Goal: Task Accomplishment & Management: Use online tool/utility

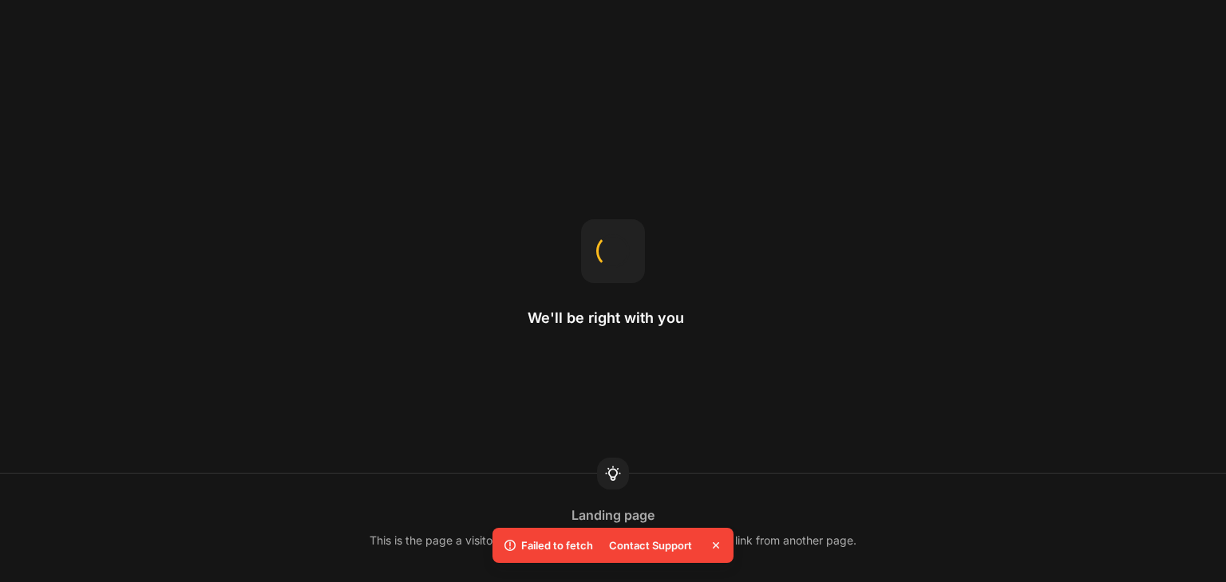
click at [720, 542] on icon at bounding box center [716, 546] width 16 height 16
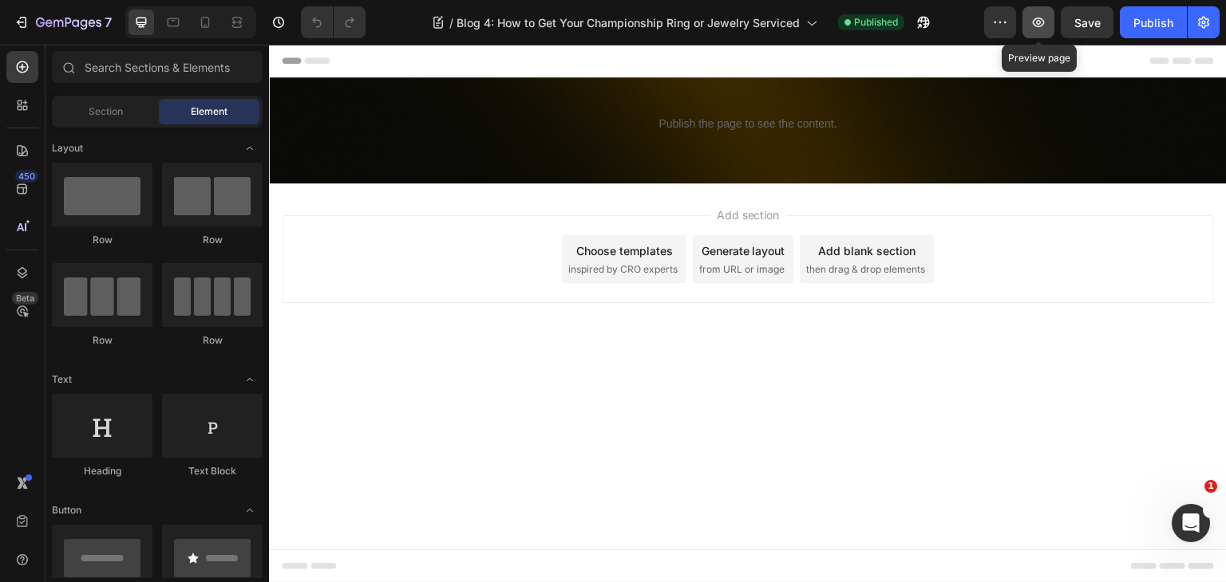
click at [1032, 17] on icon "button" at bounding box center [1038, 22] width 16 height 16
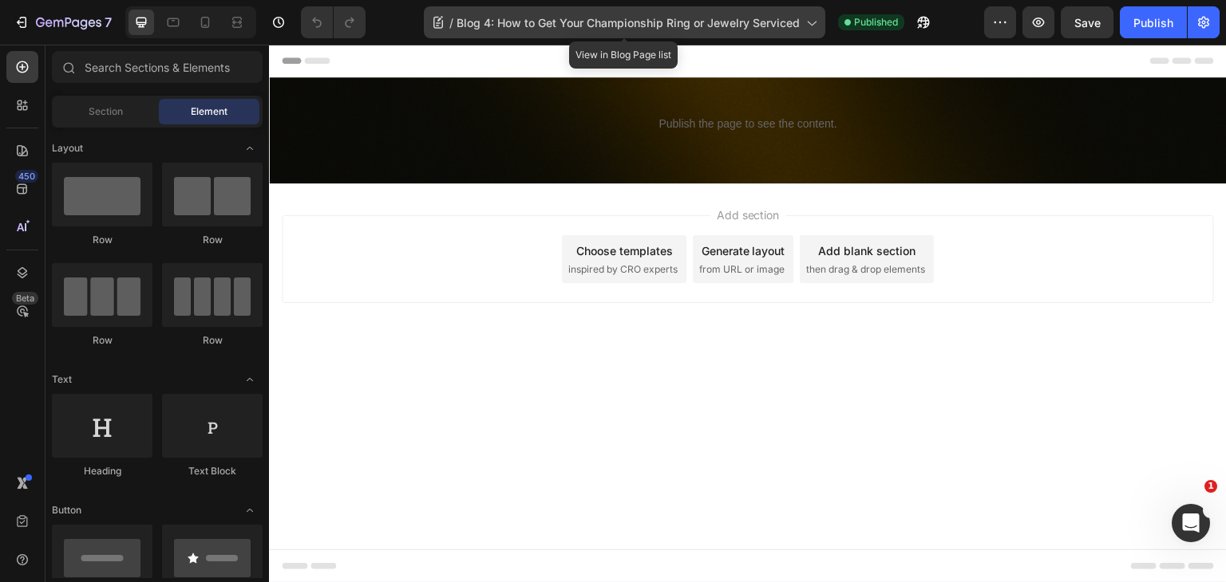
click at [803, 25] on icon at bounding box center [811, 22] width 16 height 16
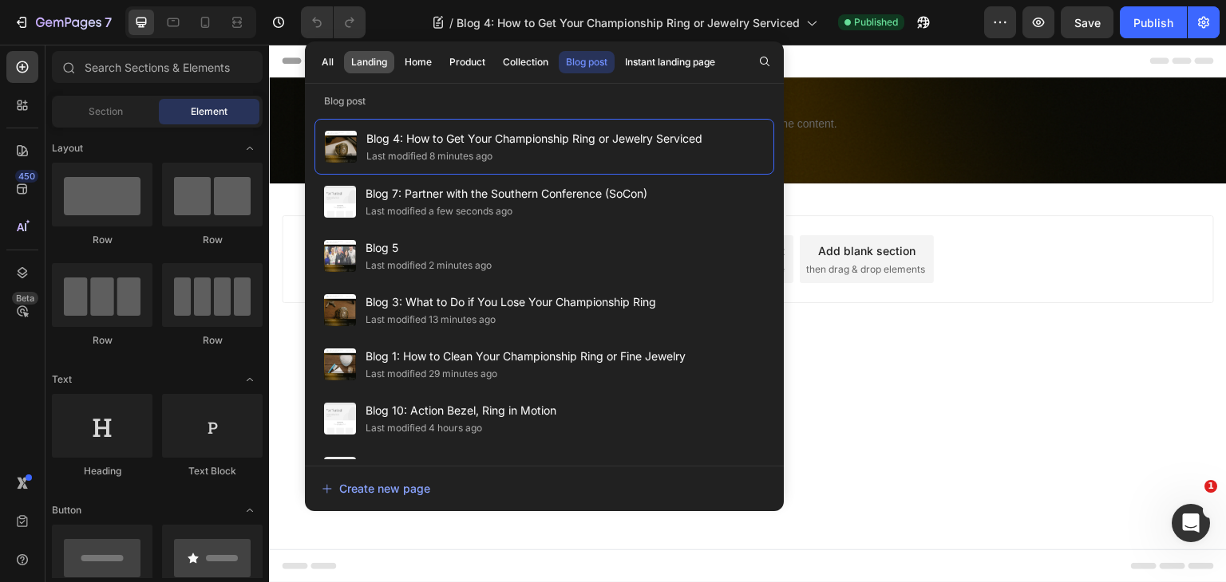
click at [372, 61] on div "Landing" at bounding box center [369, 62] width 36 height 14
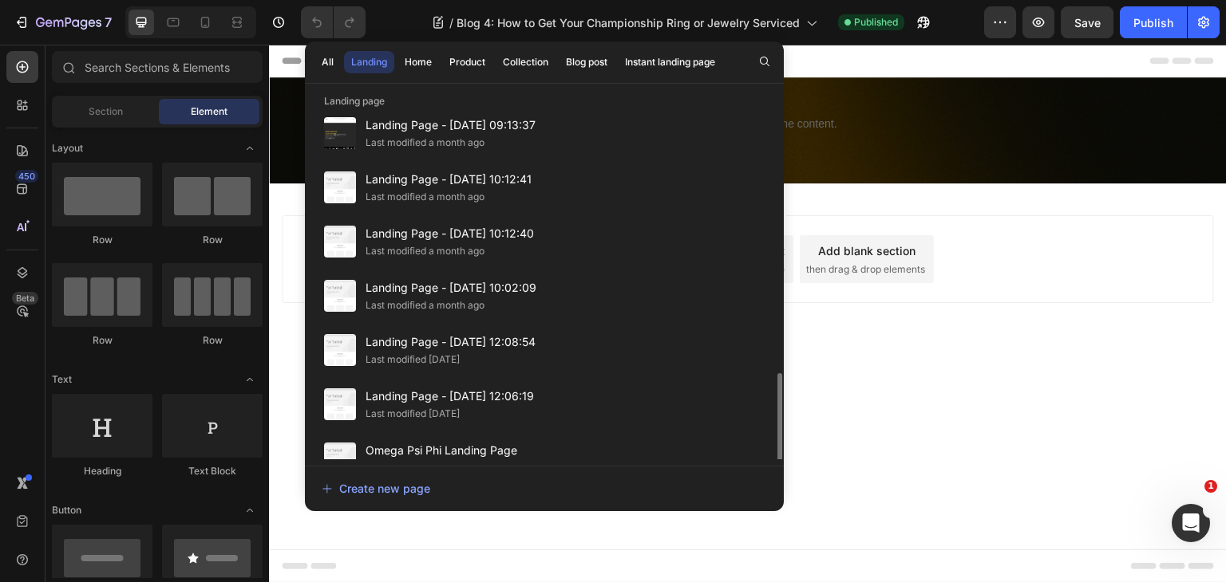
scroll to position [744, 0]
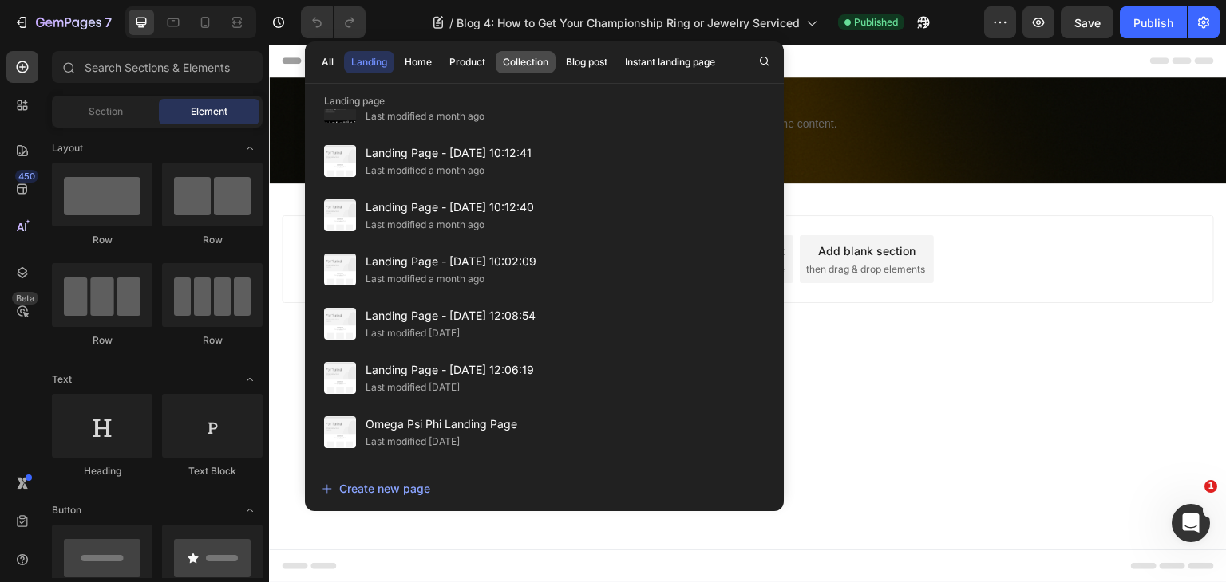
click at [515, 61] on div "Collection" at bounding box center [525, 62] width 45 height 14
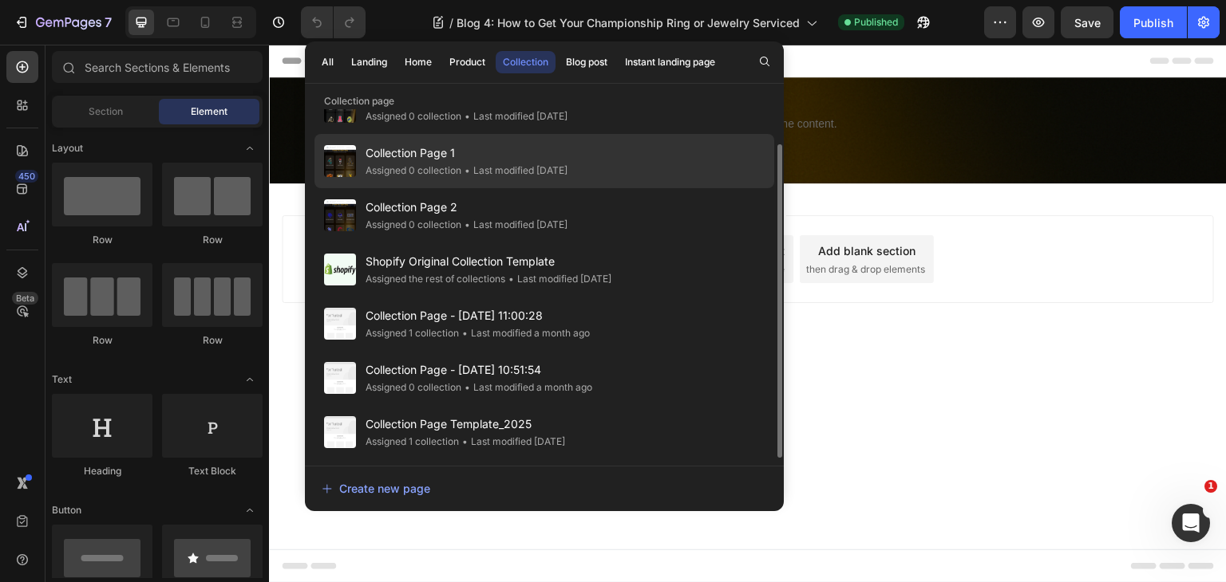
scroll to position [0, 0]
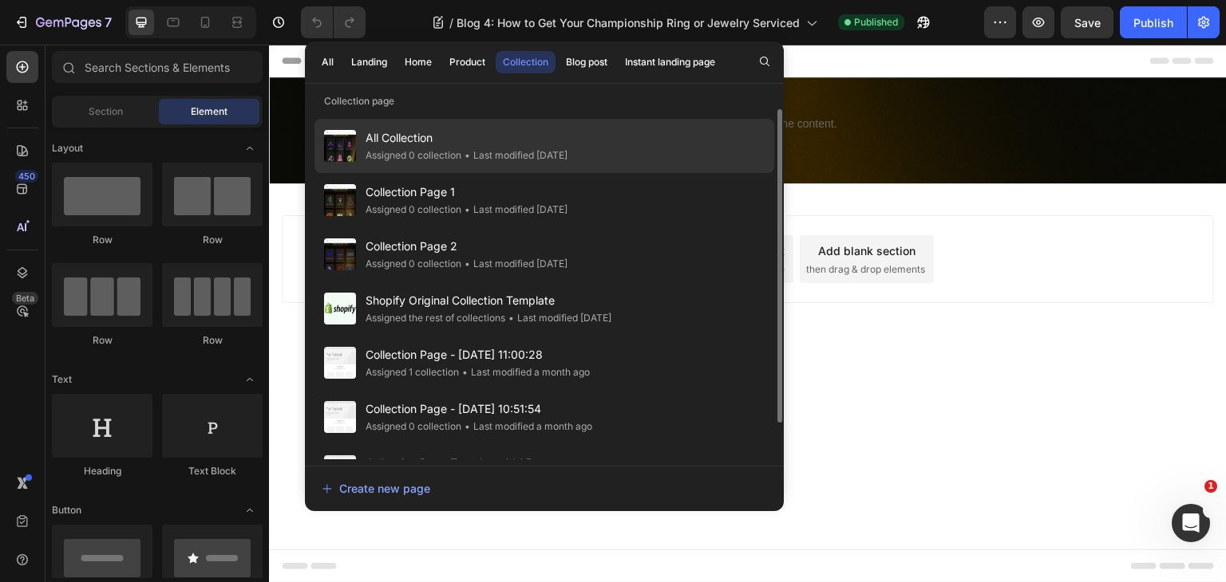
click at [476, 154] on div "• Last modified 5 days ago" at bounding box center [514, 156] width 106 height 16
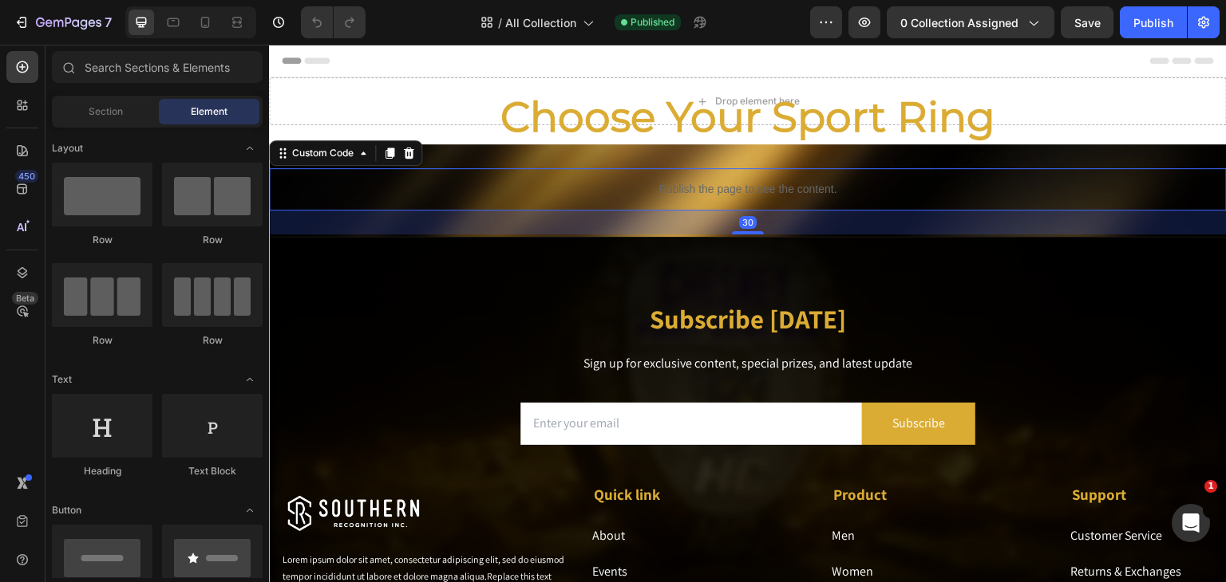
click at [655, 184] on p "Publish the page to see the content." at bounding box center [748, 189] width 958 height 17
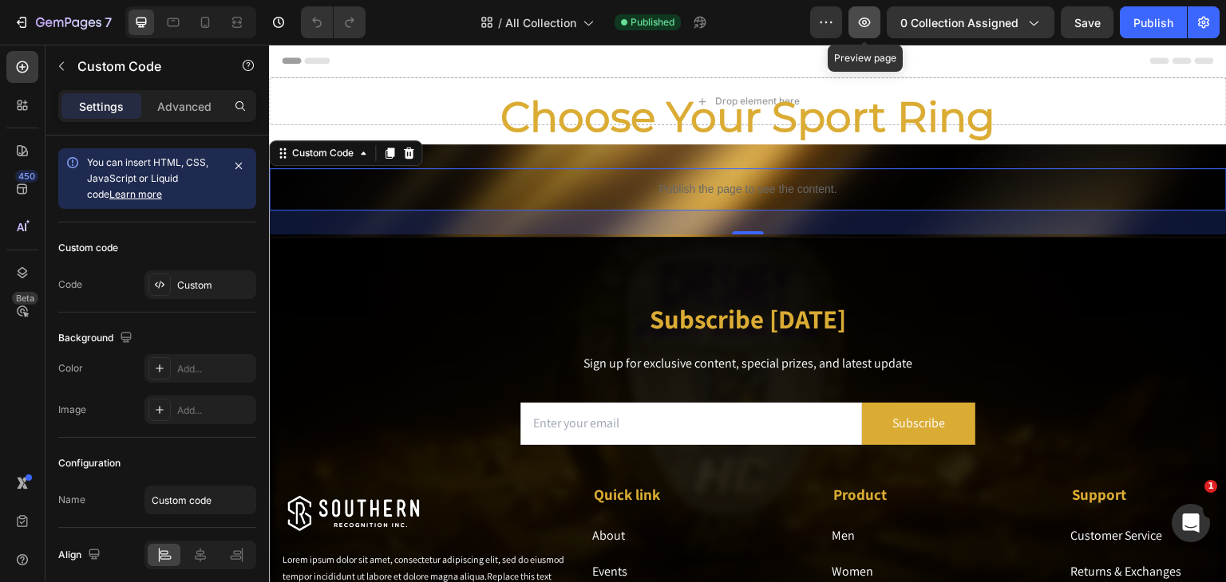
click at [859, 16] on icon "button" at bounding box center [864, 22] width 16 height 16
click at [189, 282] on div "Custom" at bounding box center [214, 285] width 75 height 14
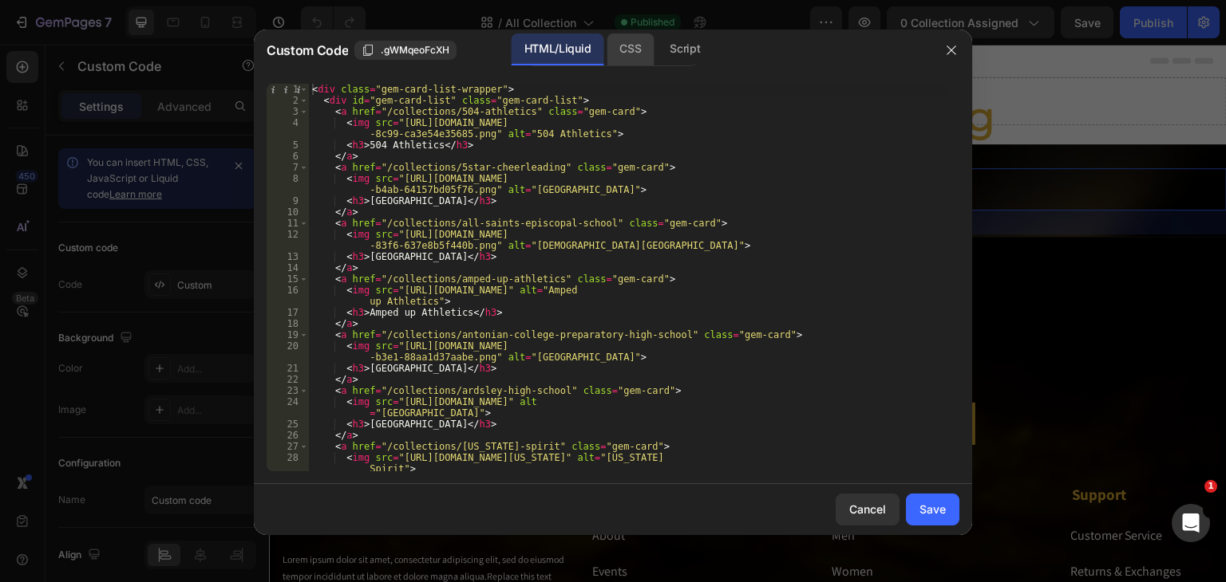
click at [657, 56] on div "CSS" at bounding box center [685, 50] width 56 height 32
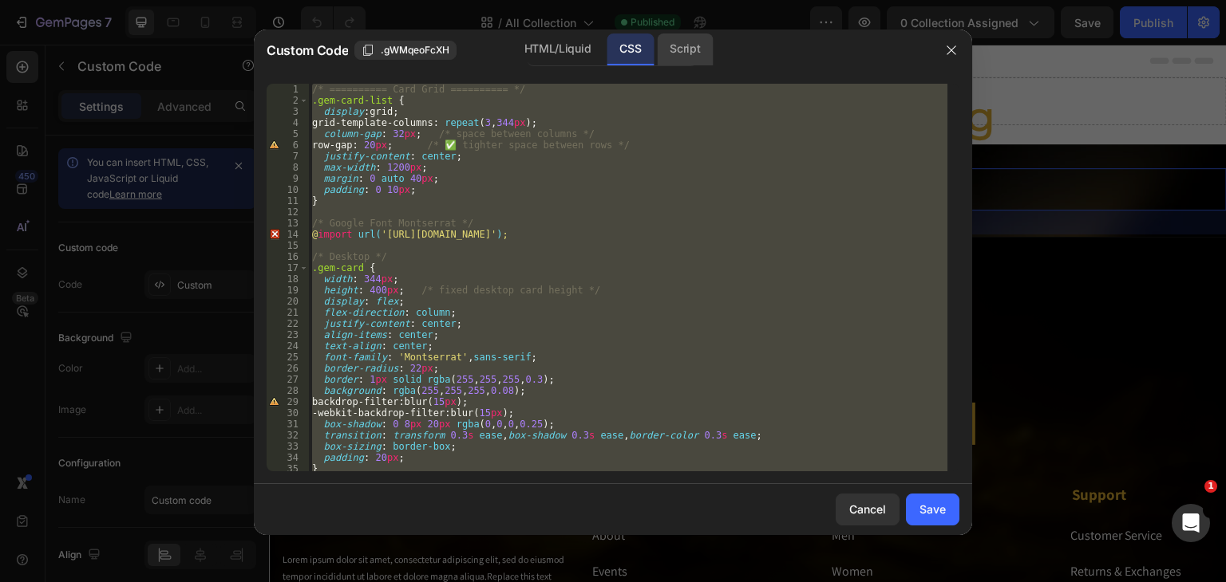
click at [680, 54] on div "Script" at bounding box center [685, 50] width 56 height 32
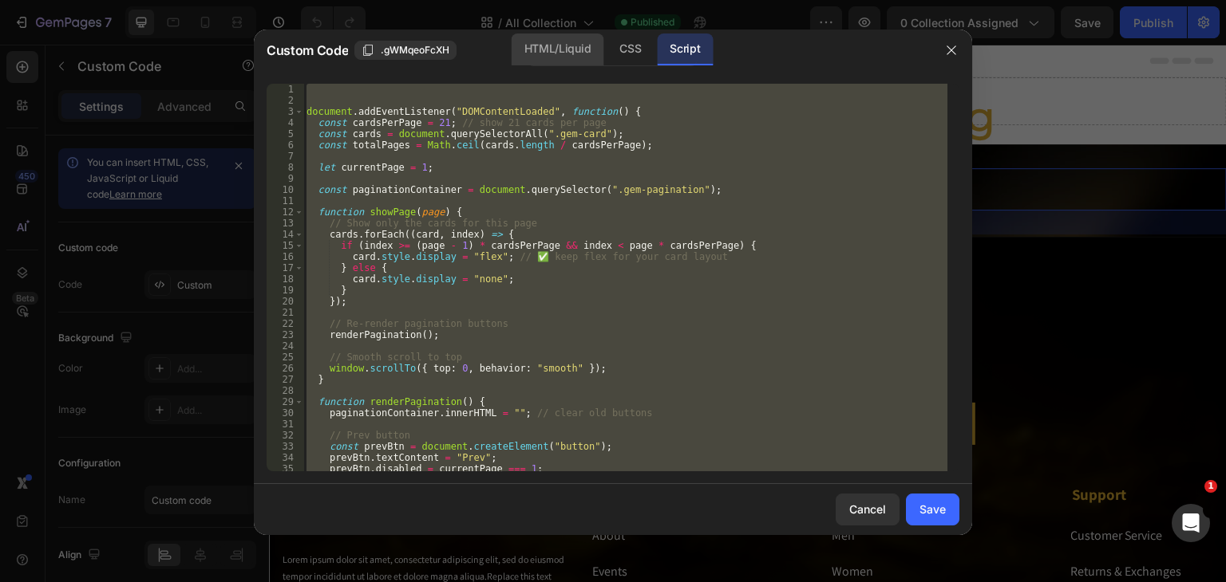
click at [606, 55] on div "HTML/Liquid" at bounding box center [629, 50] width 47 height 32
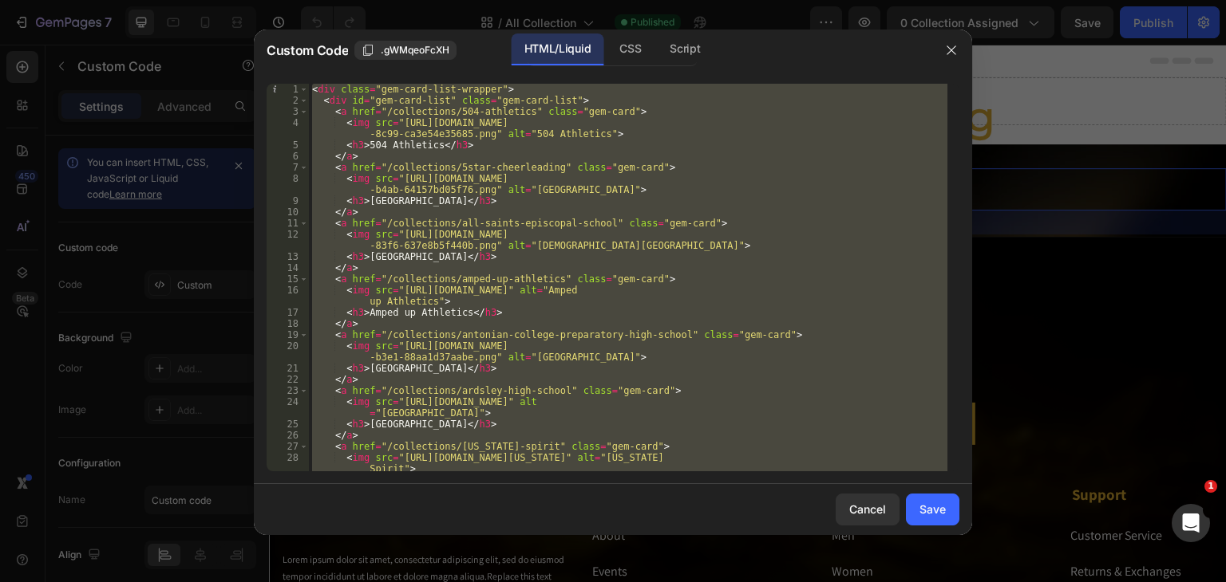
click at [555, 202] on div "< div class = "gem-card-list-wrapper" > < div id = "gem-card-list" class = "gem…" at bounding box center [628, 278] width 638 height 388
click at [661, 144] on div "< div class = "gem-card-list-wrapper" > < div id = "gem-card-list" class = "gem…" at bounding box center [628, 278] width 638 height 388
paste textarea
type textarea "</div>"
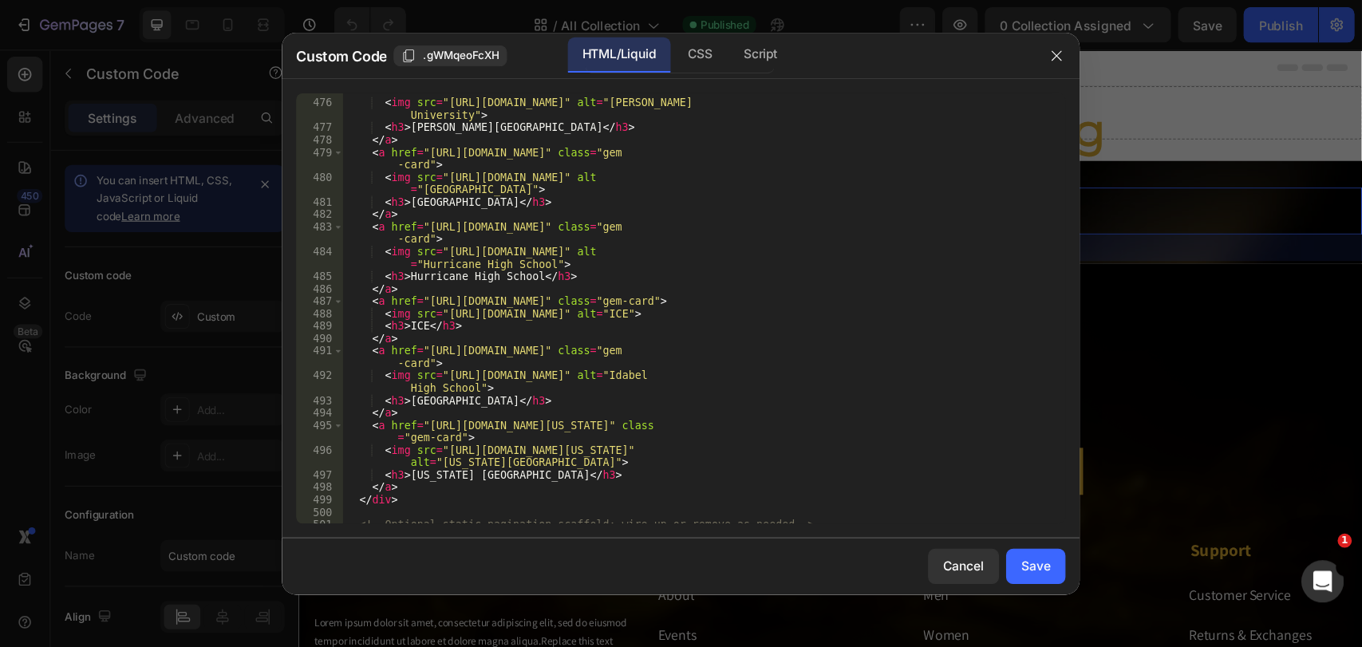
scroll to position [7631, 0]
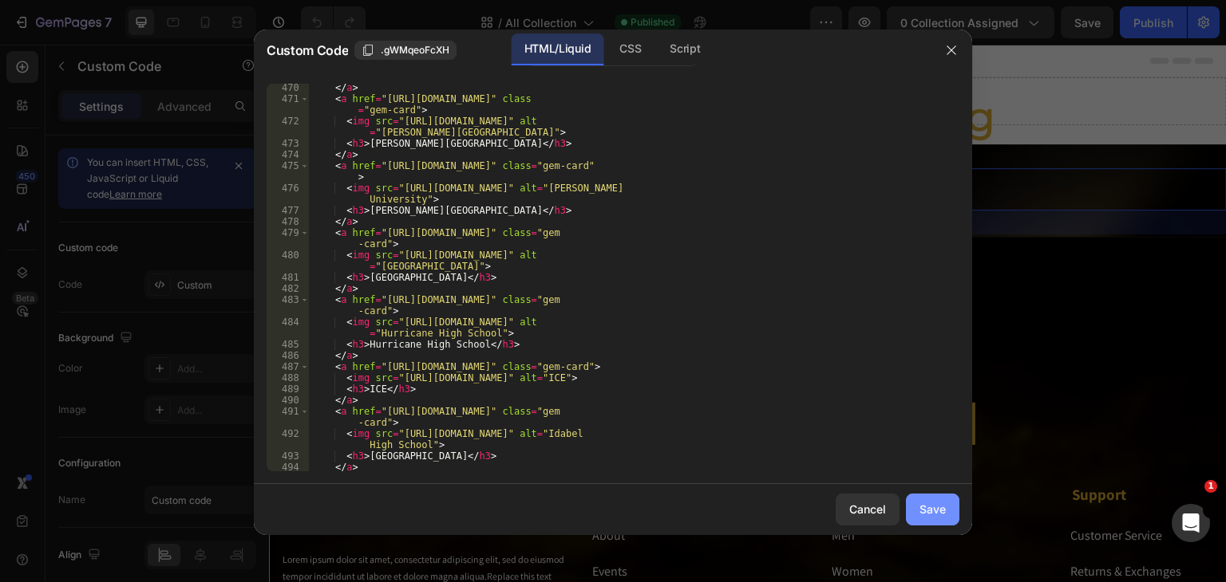
click at [932, 512] on div "Save" at bounding box center [932, 509] width 26 height 17
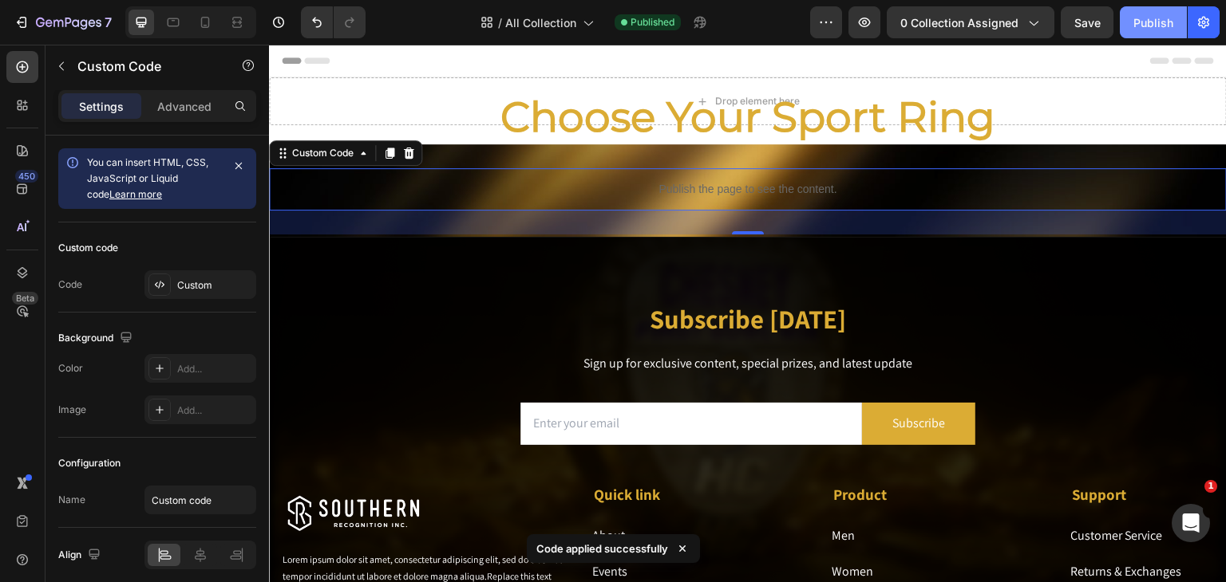
click at [1147, 22] on div "Publish" at bounding box center [1153, 22] width 40 height 17
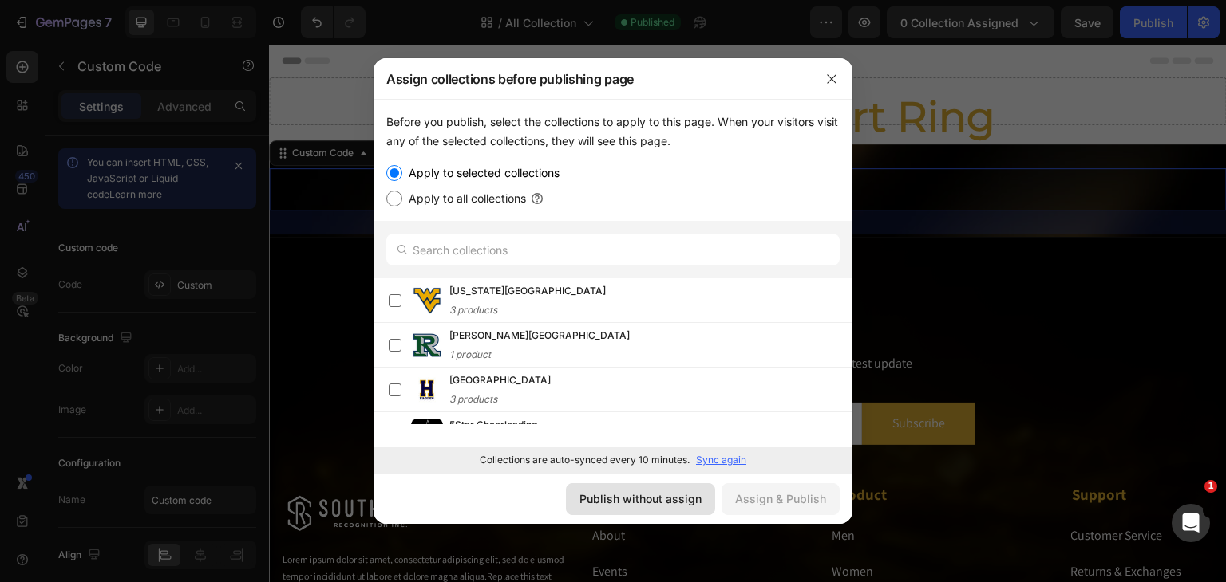
click at [644, 496] on div "Publish without assign" at bounding box center [640, 499] width 122 height 17
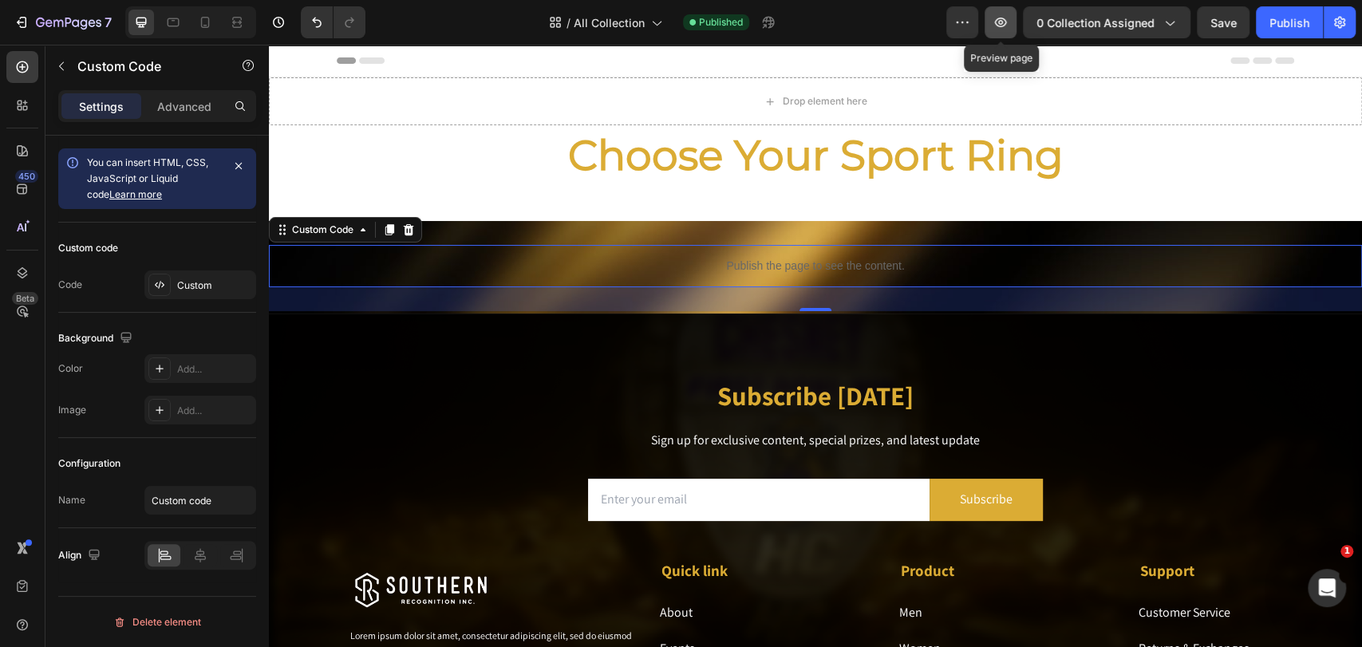
click at [997, 21] on icon "button" at bounding box center [1001, 23] width 12 height 10
click at [997, 27] on icon "button" at bounding box center [1001, 22] width 16 height 16
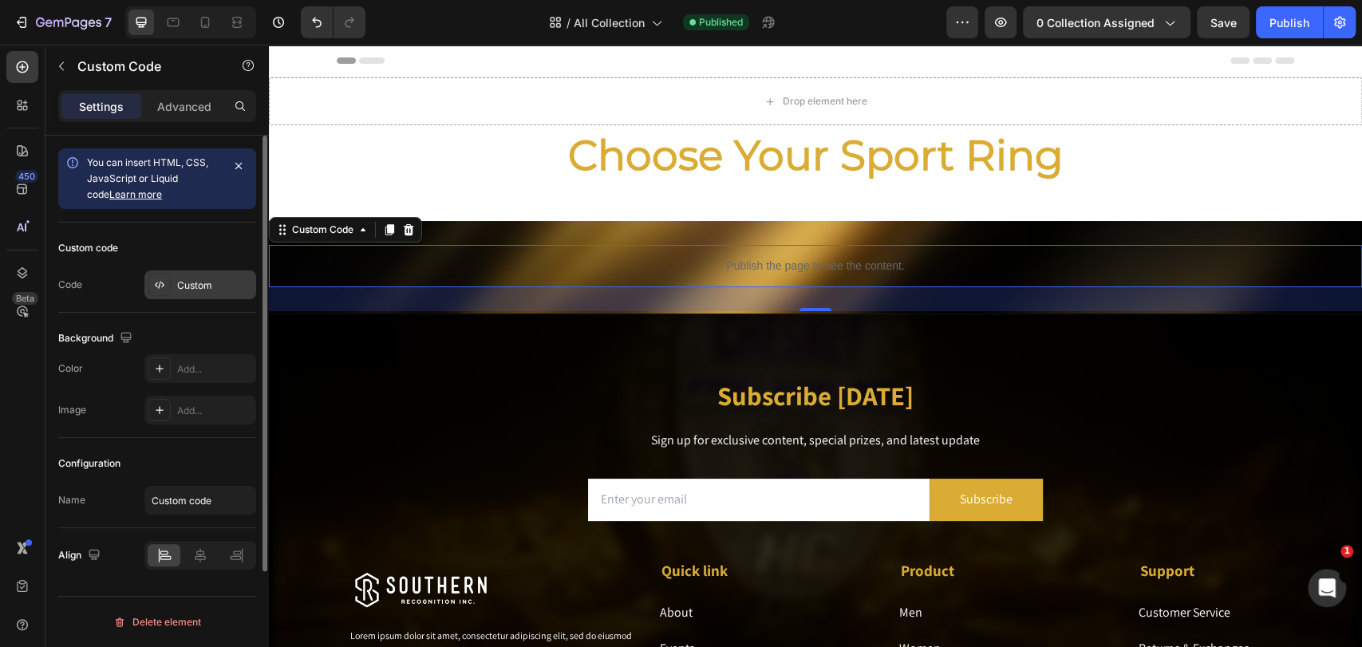
click at [191, 282] on div "Custom" at bounding box center [214, 285] width 75 height 14
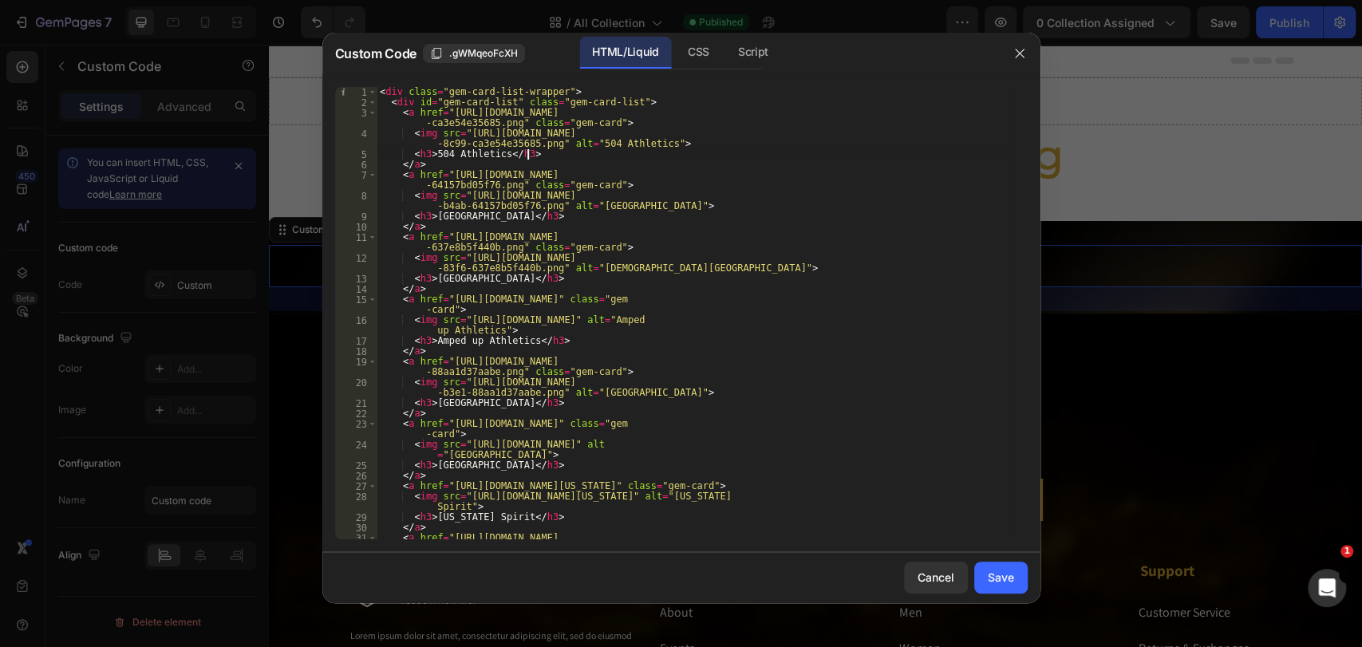
click at [646, 159] on div "< div class = "gem-card-list-wrapper" > < div id = "gem-card-list" class = "gem…" at bounding box center [695, 329] width 637 height 484
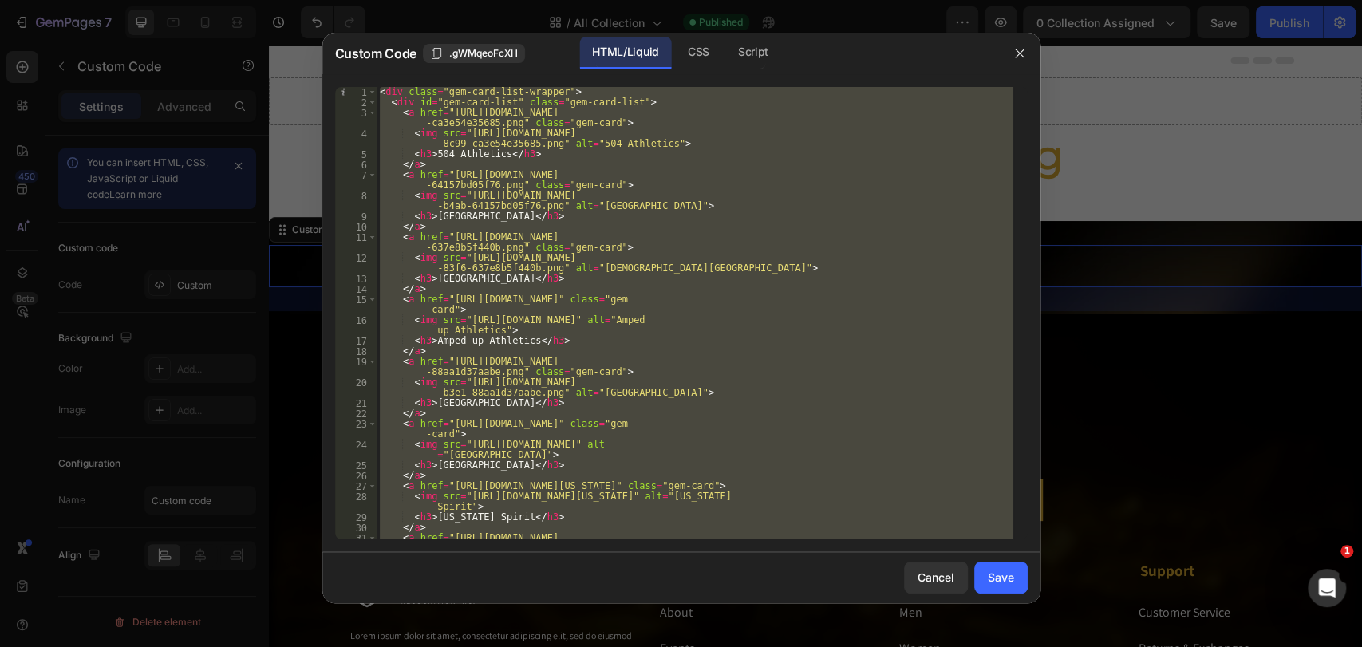
paste textarea
type textarea "</div>"
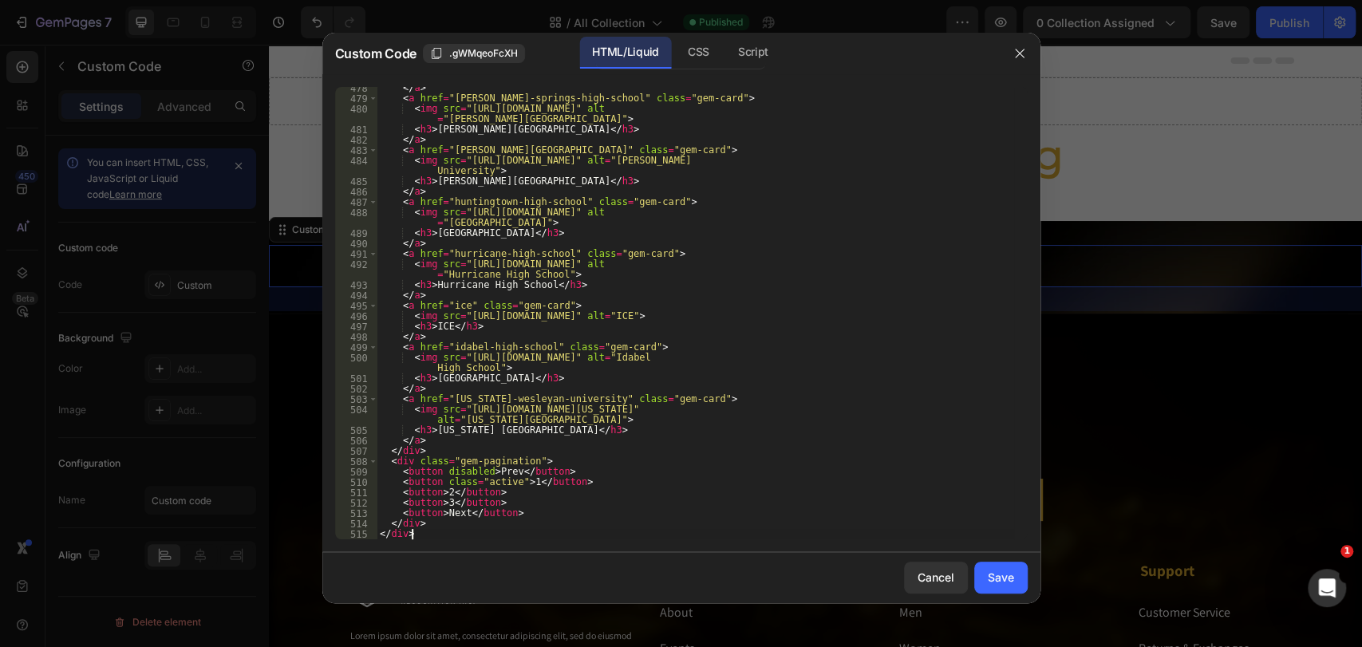
scroll to position [6123, 0]
click at [1002, 572] on div "Save" at bounding box center [1001, 577] width 26 height 17
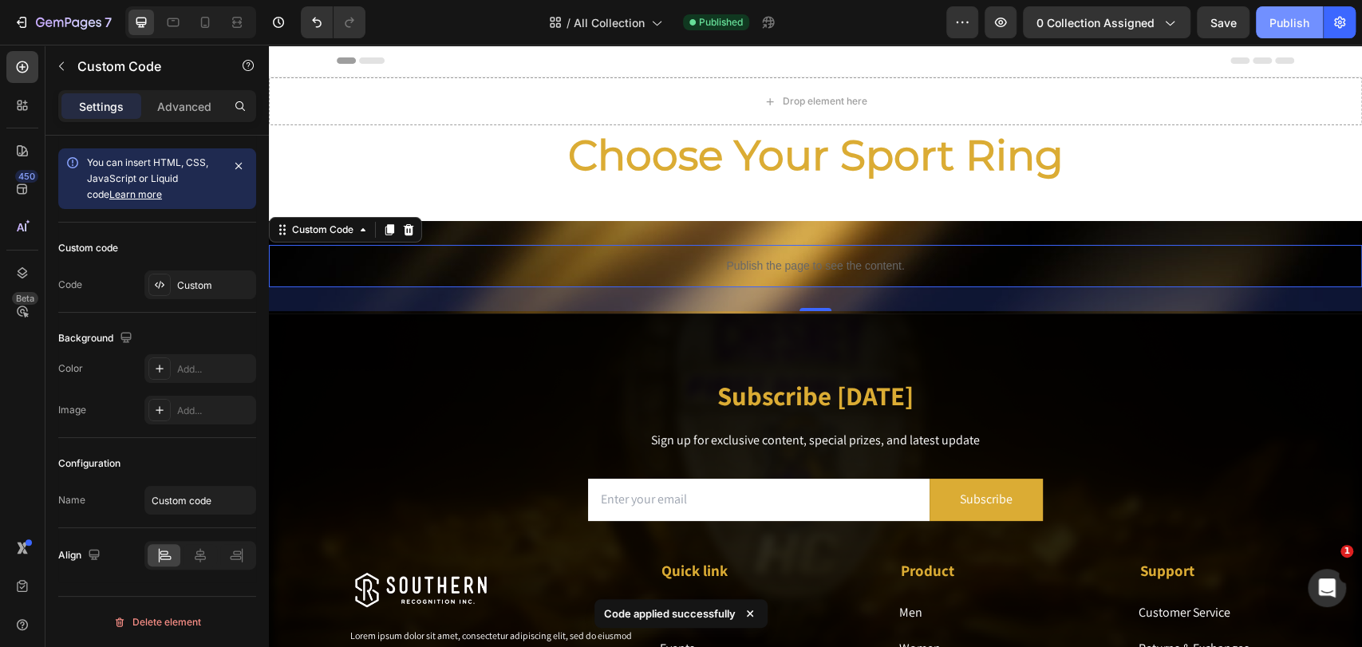
click at [1225, 21] on div "Publish" at bounding box center [1290, 22] width 40 height 17
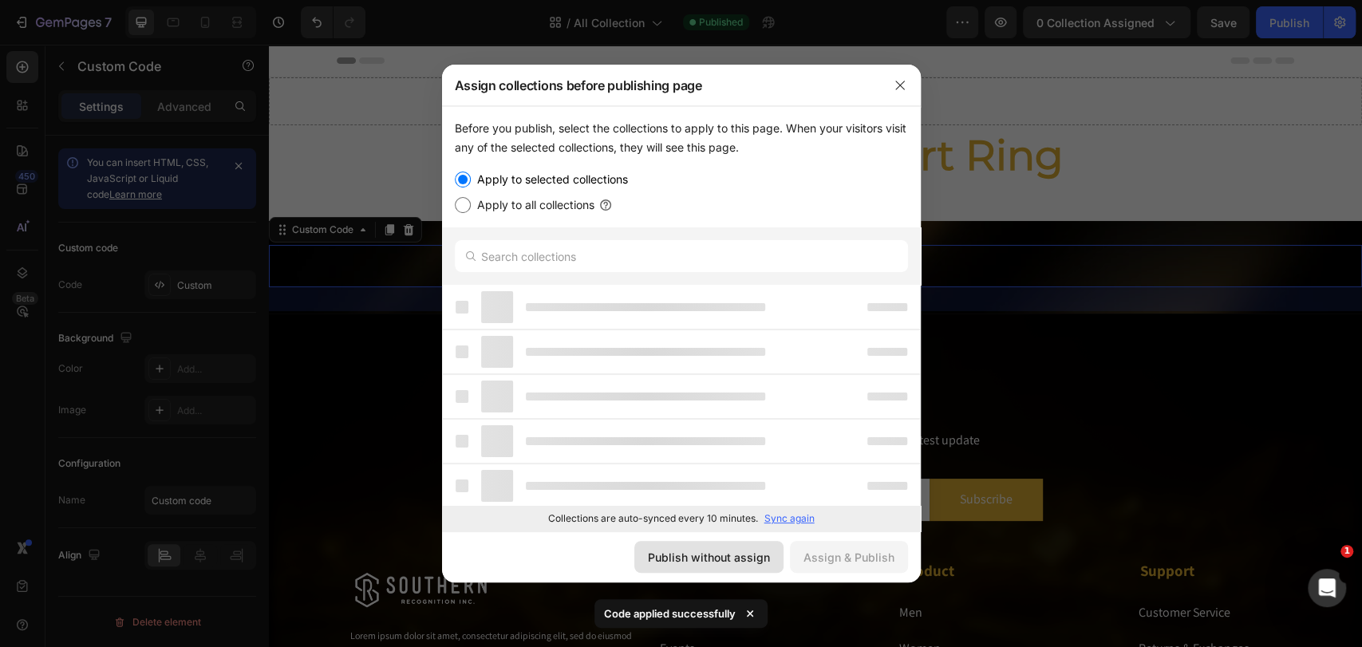
click at [728, 567] on button "Publish without assign" at bounding box center [708, 557] width 149 height 32
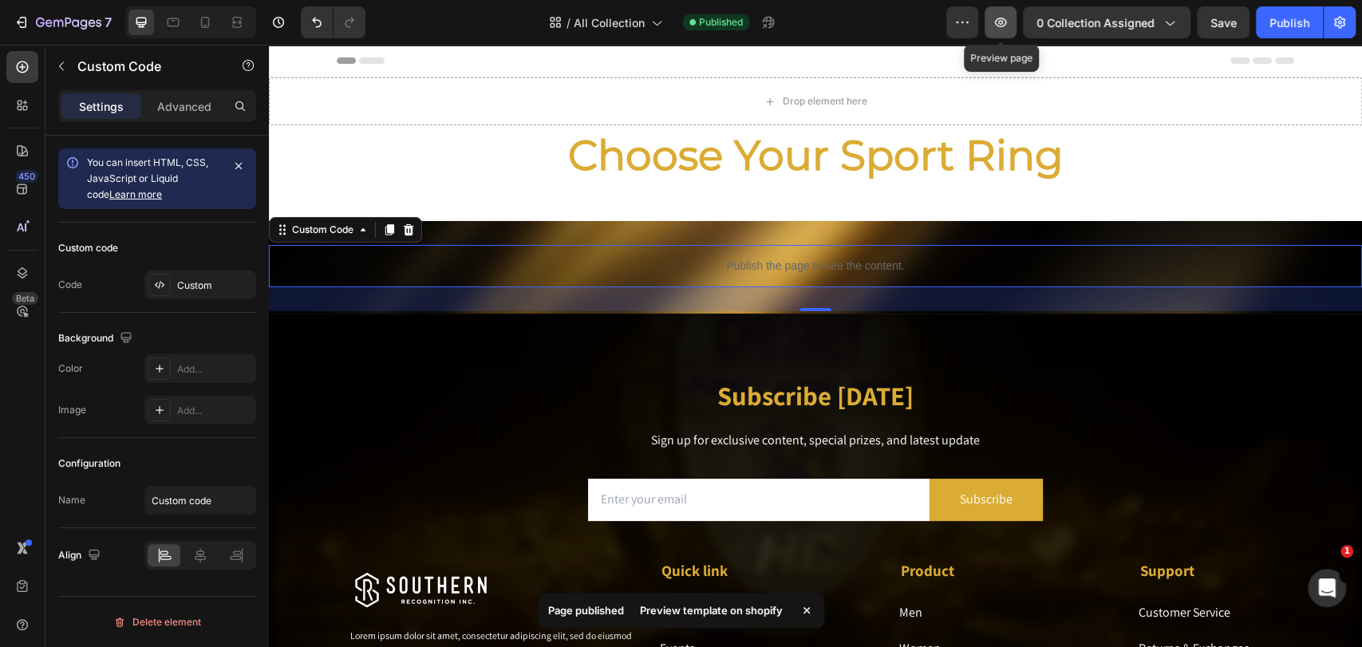
click at [1004, 27] on icon "button" at bounding box center [1001, 22] width 16 height 16
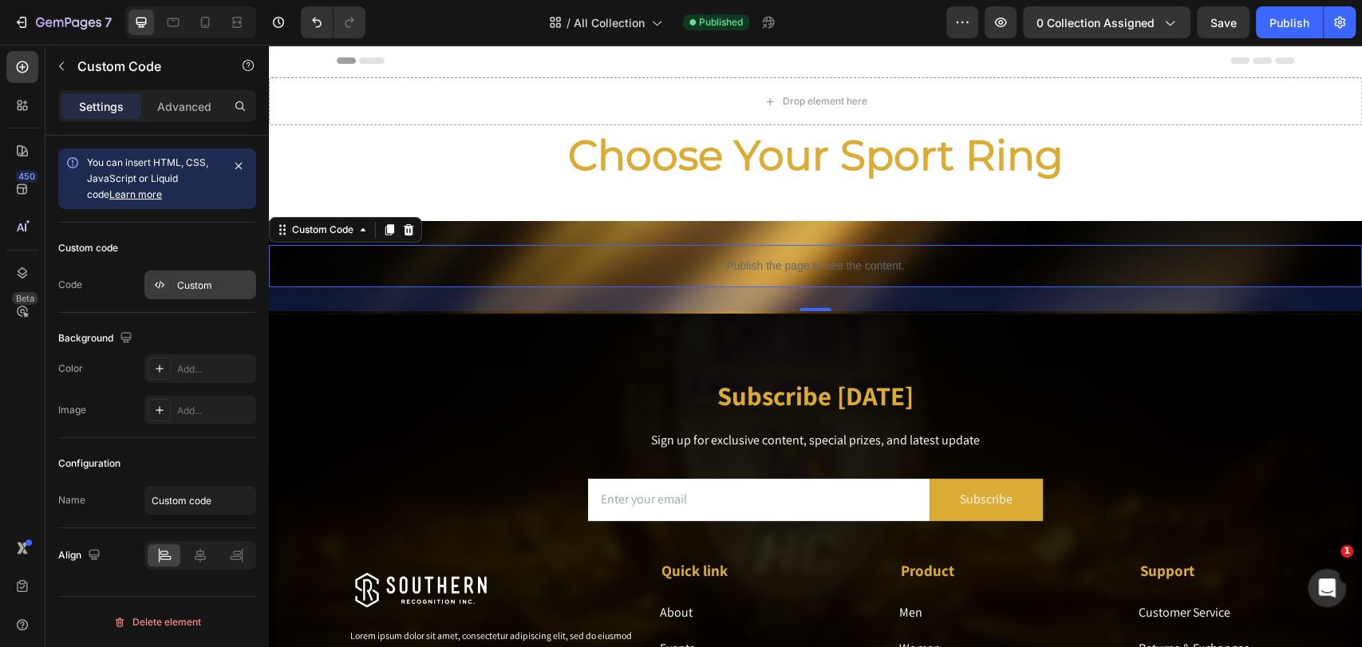
click at [197, 286] on div "Custom" at bounding box center [214, 285] width 75 height 14
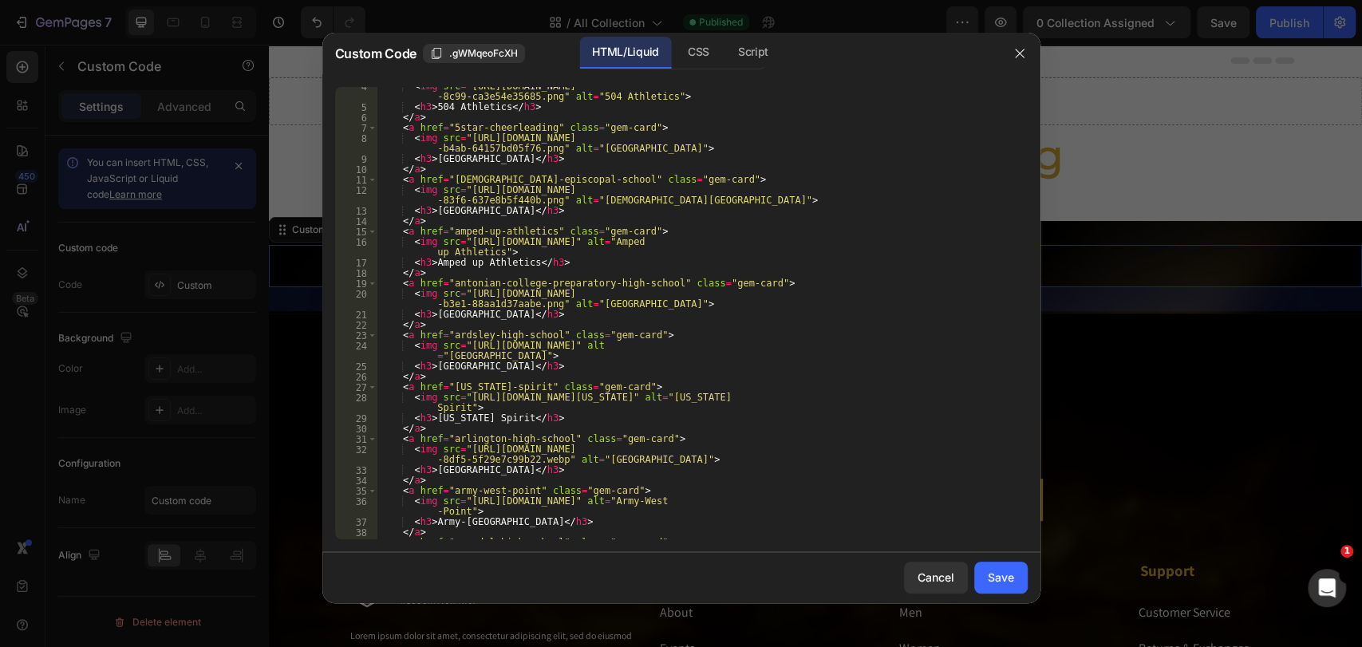
scroll to position [0, 0]
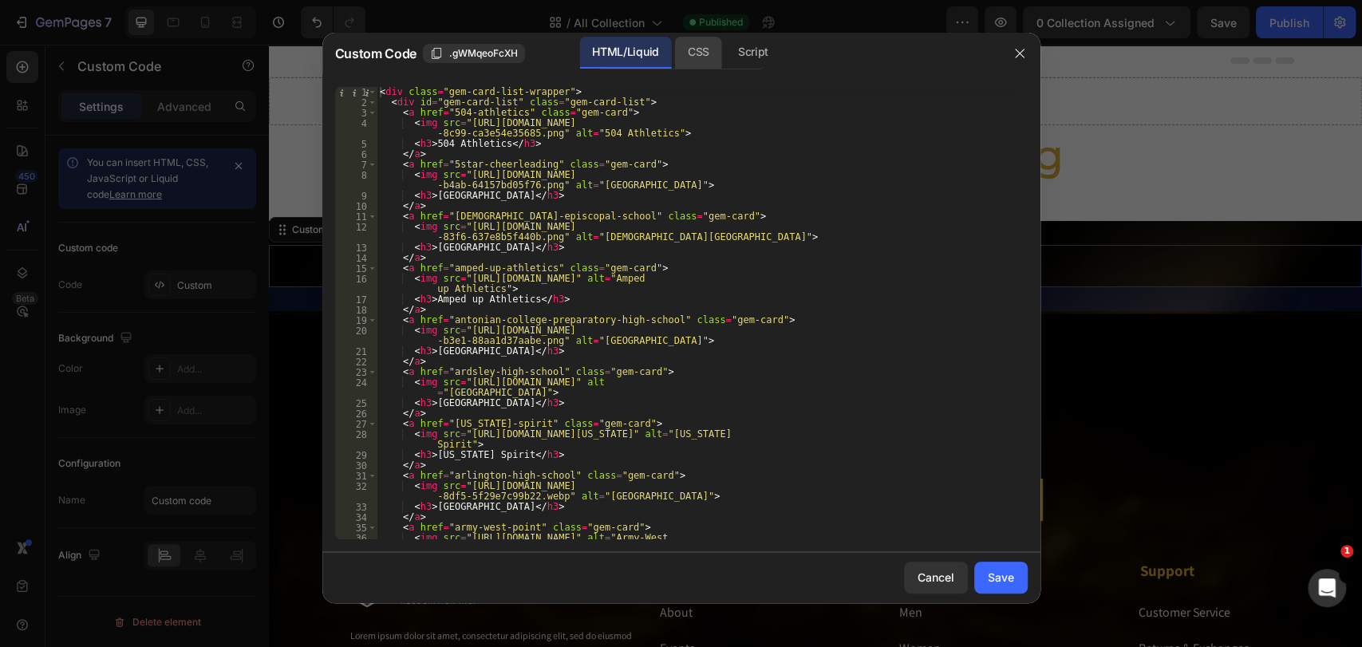
click at [725, 54] on div "CSS" at bounding box center [753, 53] width 56 height 32
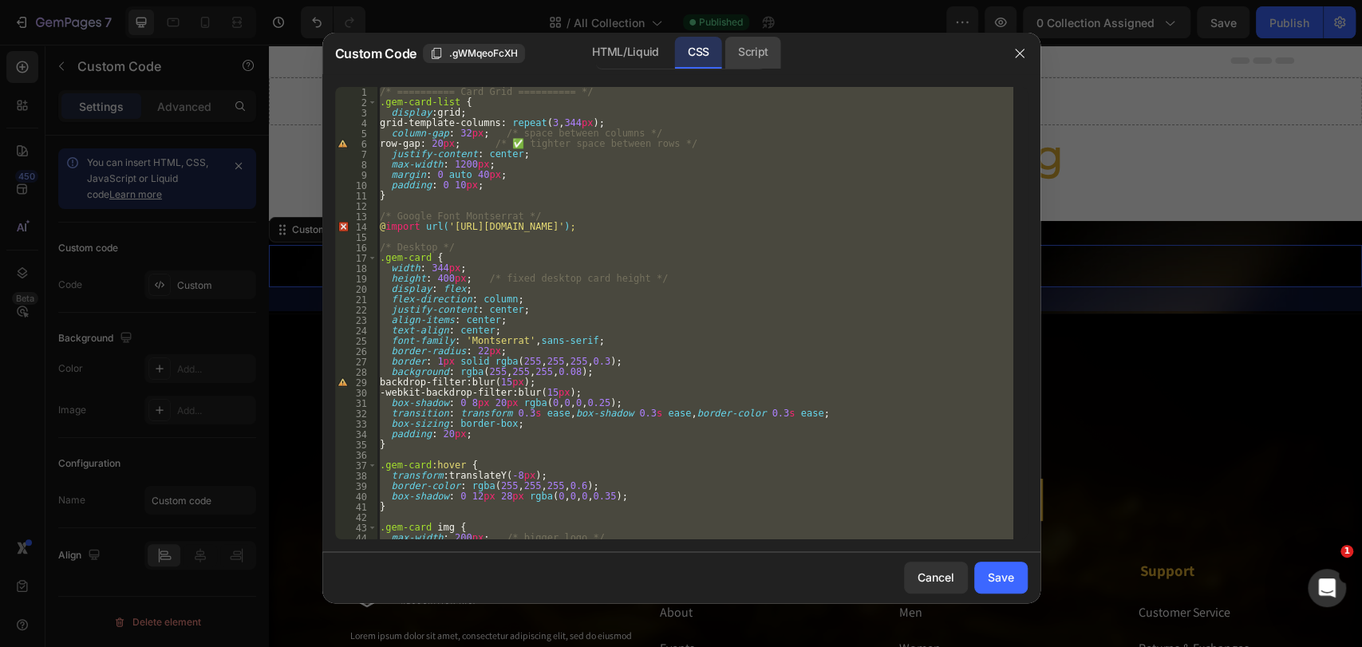
click at [751, 54] on div "Script" at bounding box center [753, 53] width 56 height 32
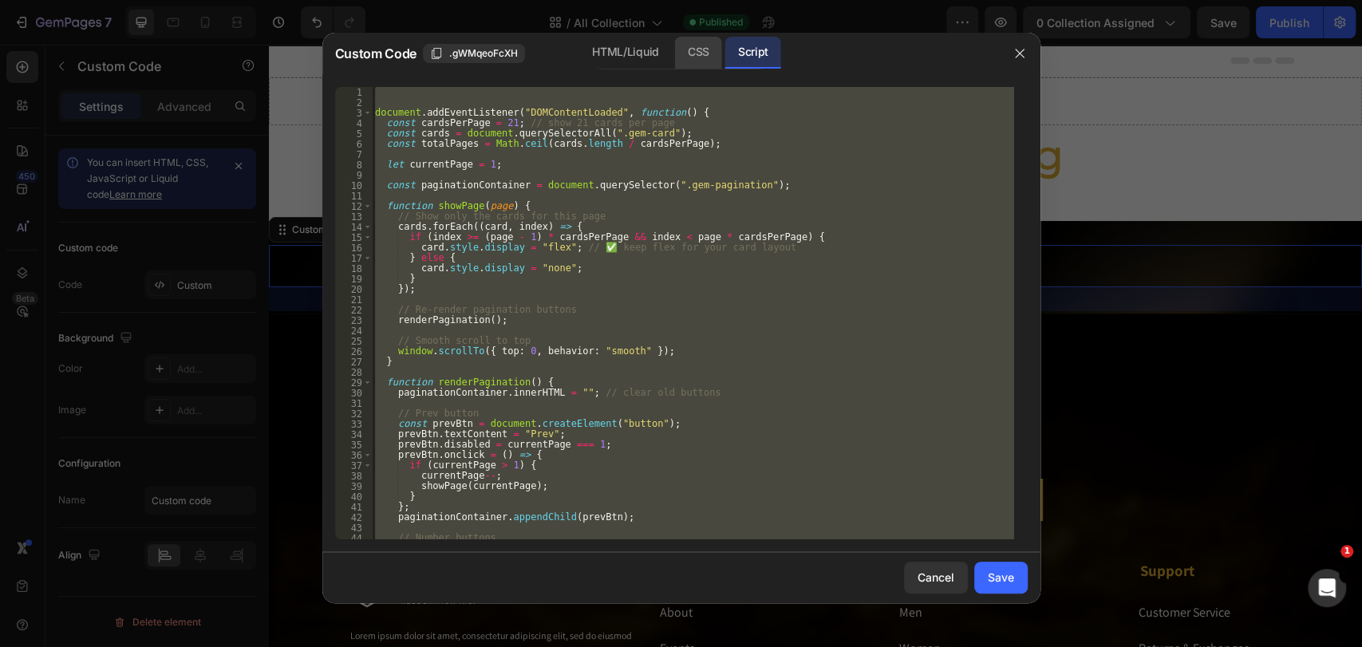
click at [705, 65] on div "CSS" at bounding box center [698, 53] width 47 height 32
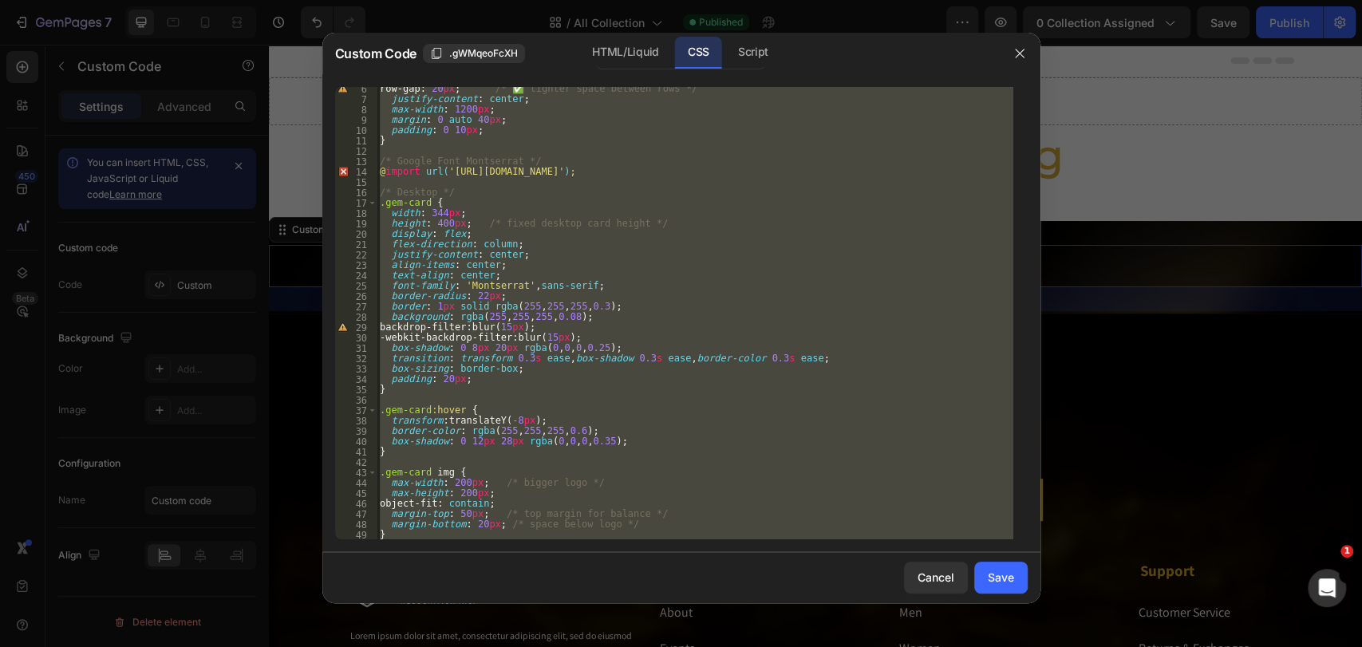
scroll to position [58, 0]
click at [472, 274] on div "row-gap : 20 px ; /* ✅ tighter space between rows */ justify-content : center ;…" at bounding box center [695, 313] width 637 height 452
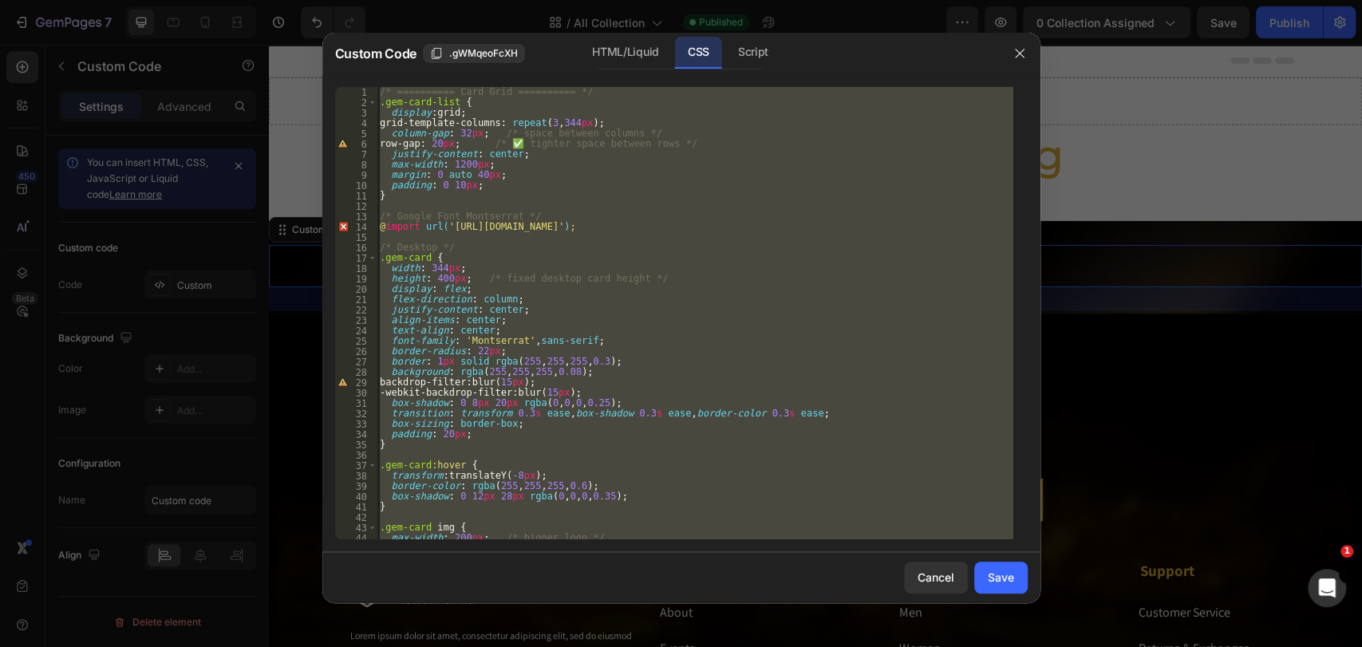
scroll to position [0, 0]
click at [606, 37] on div "HTML/Liquid" at bounding box center [625, 53] width 92 height 32
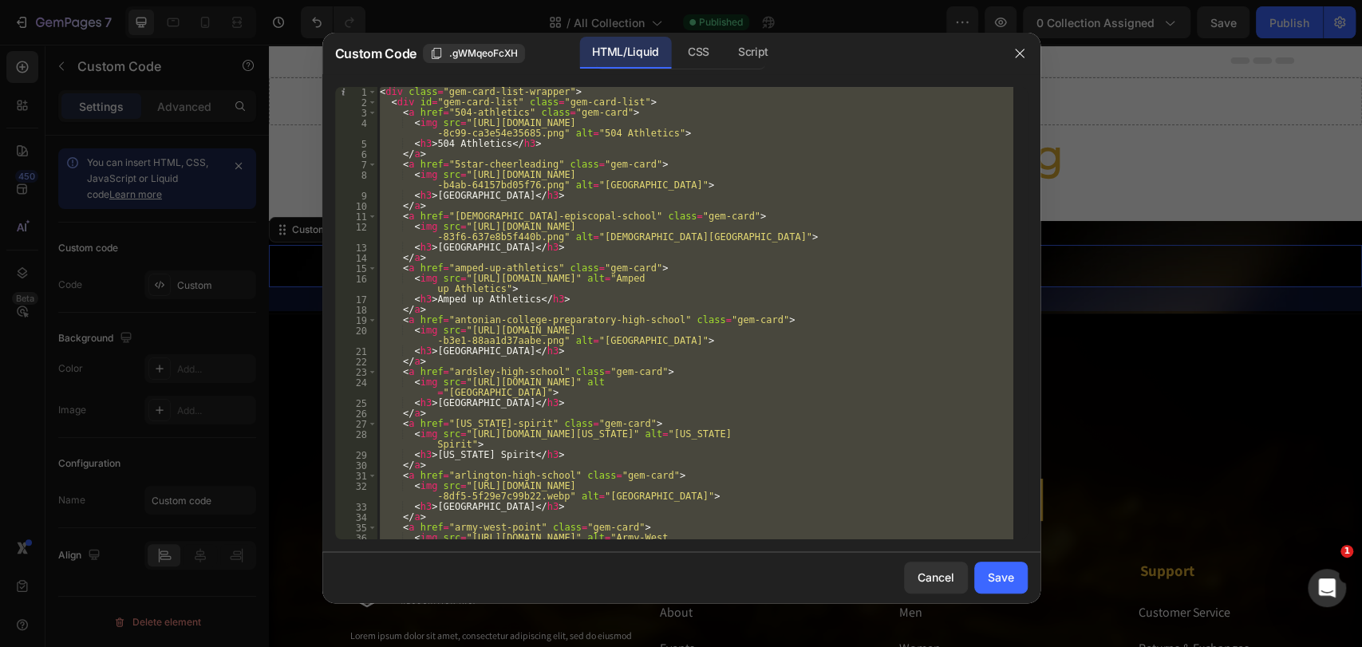
click at [542, 205] on div "< div class = "gem-card-list-wrapper" > < div id = "gem-card-list" class = "gem…" at bounding box center [695, 313] width 637 height 452
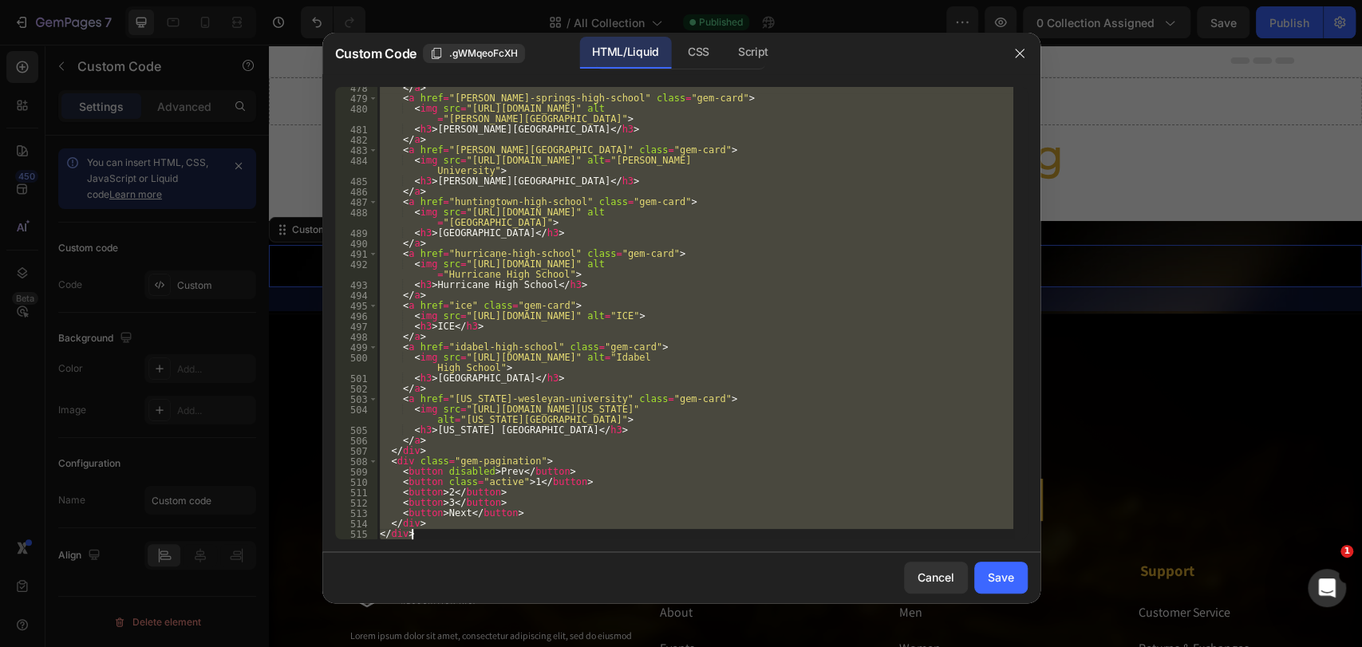
scroll to position [6122, 0]
click at [537, 290] on div "</ a > < a href = "[PERSON_NAME]-springs-high-school" class = "gem-card" > < im…" at bounding box center [695, 313] width 637 height 452
type textarea "<h3>Hurricane High School</h3>"
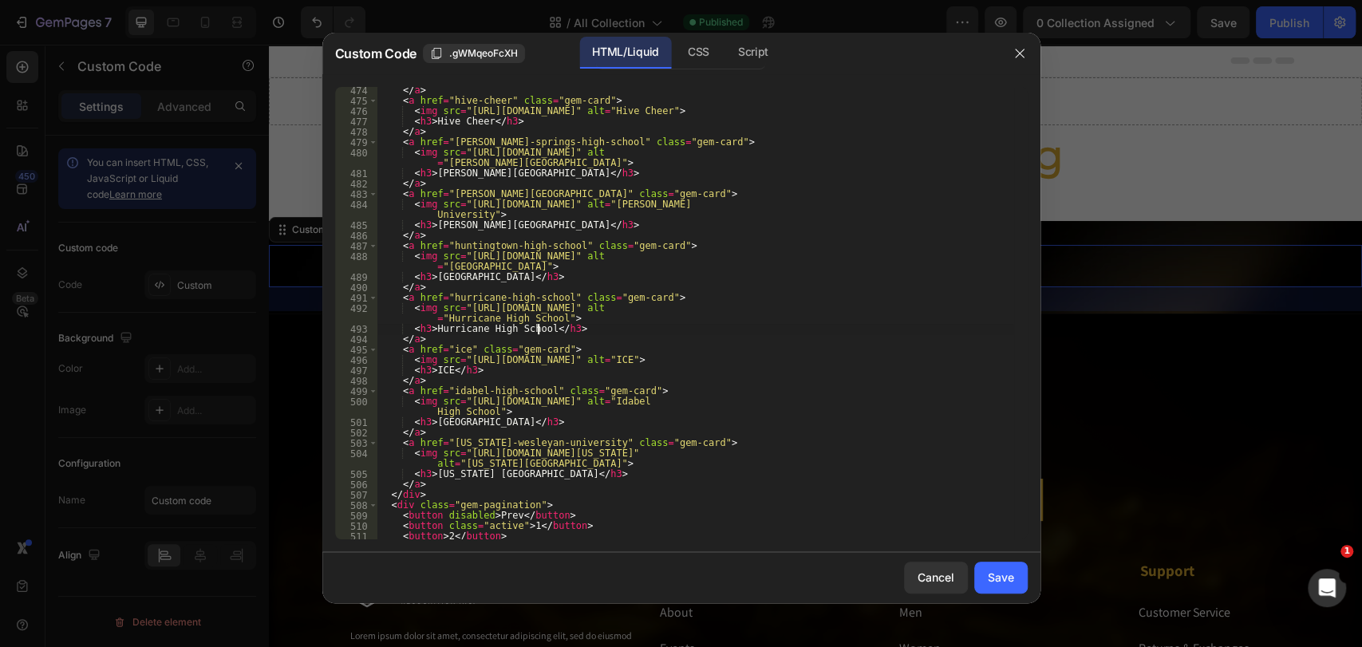
scroll to position [6075, 0]
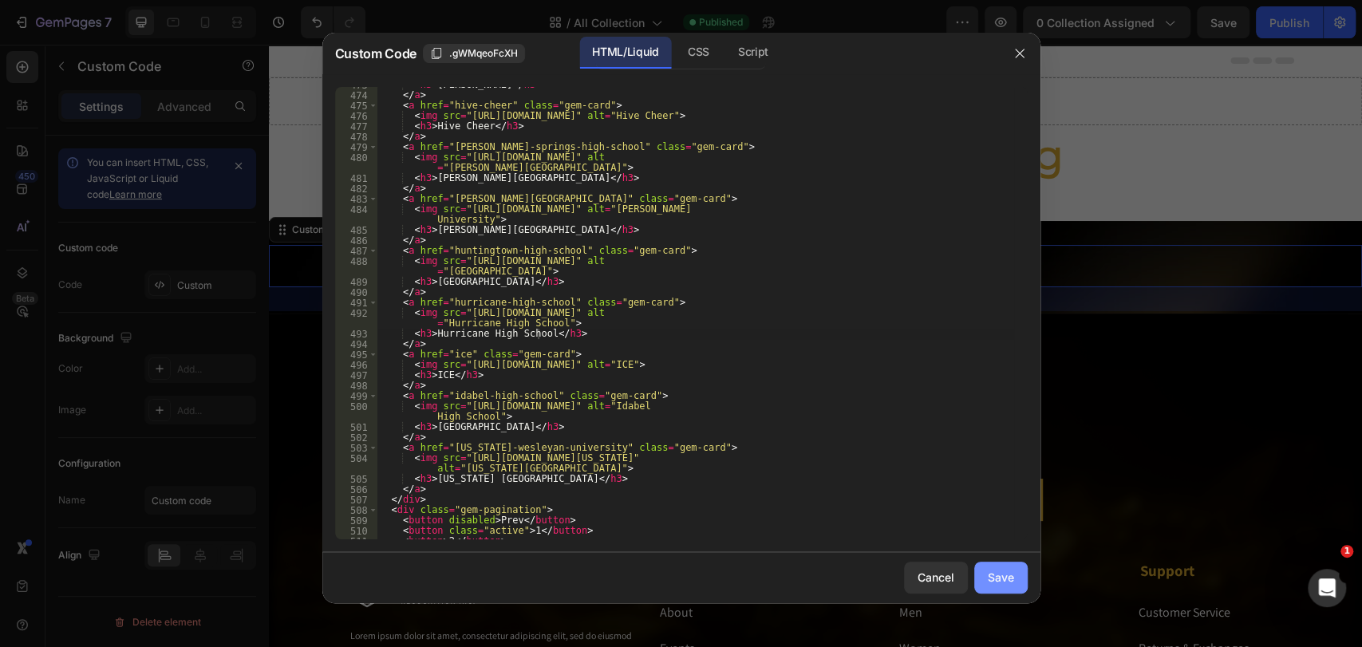
click at [1004, 577] on div "Save" at bounding box center [1001, 577] width 26 height 17
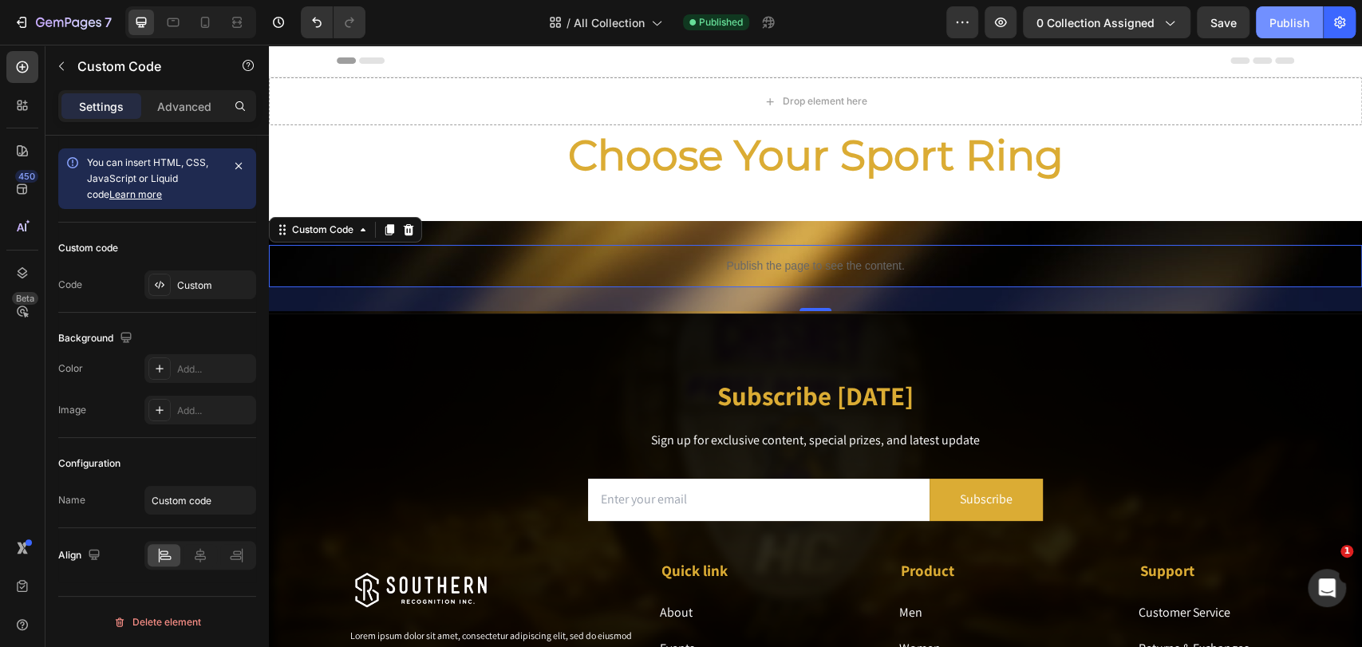
click at [1225, 21] on div "Publish" at bounding box center [1290, 22] width 40 height 17
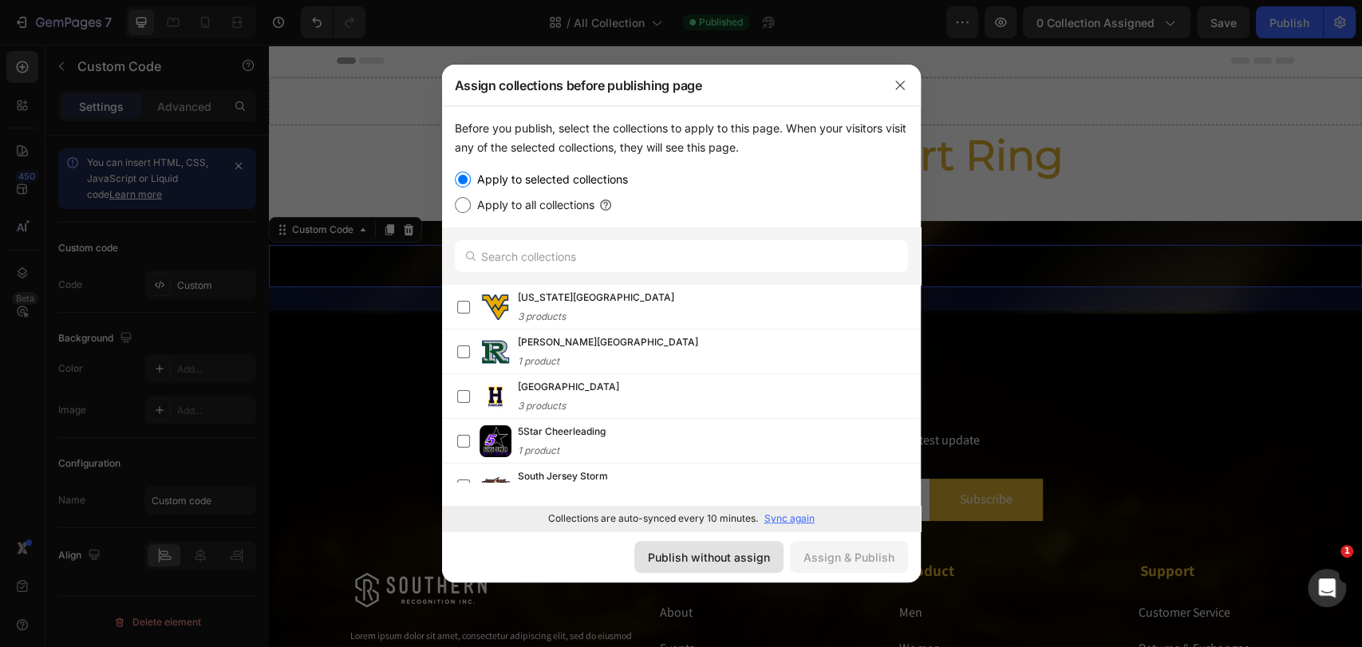
click at [727, 559] on div "Publish without assign" at bounding box center [709, 557] width 122 height 17
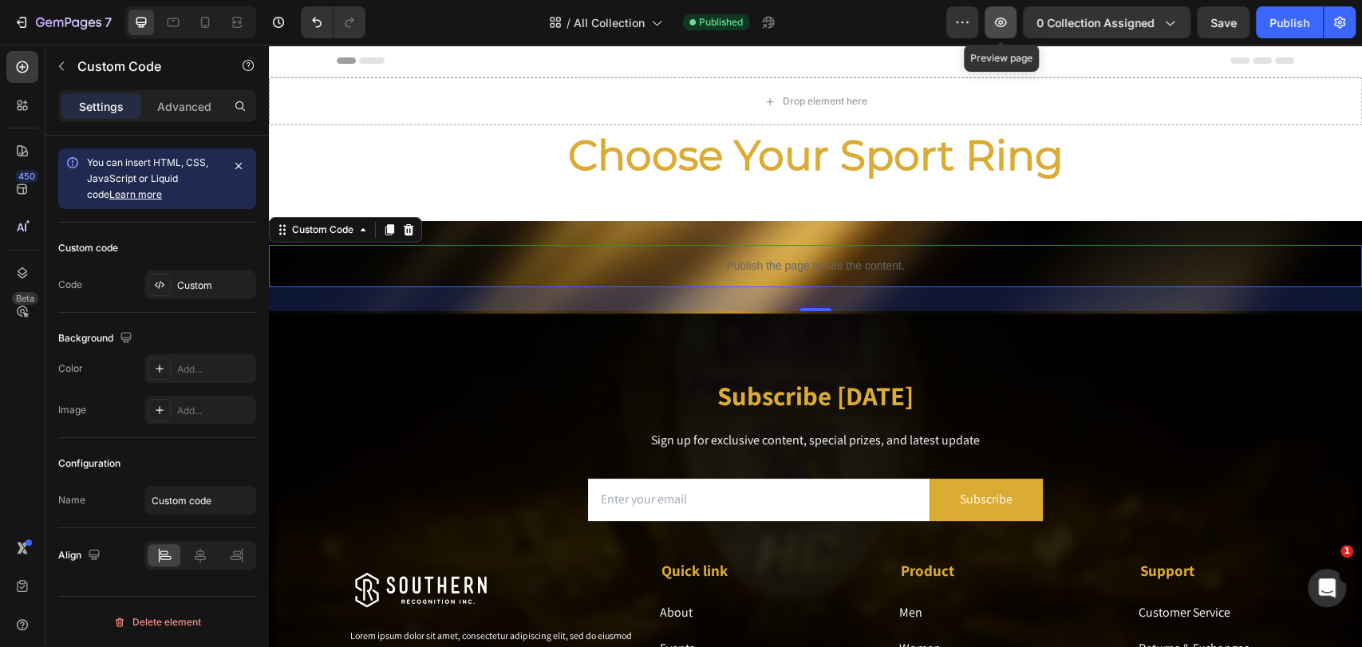
click at [1009, 27] on icon "button" at bounding box center [1001, 22] width 16 height 16
click at [203, 294] on div "Custom" at bounding box center [200, 284] width 112 height 29
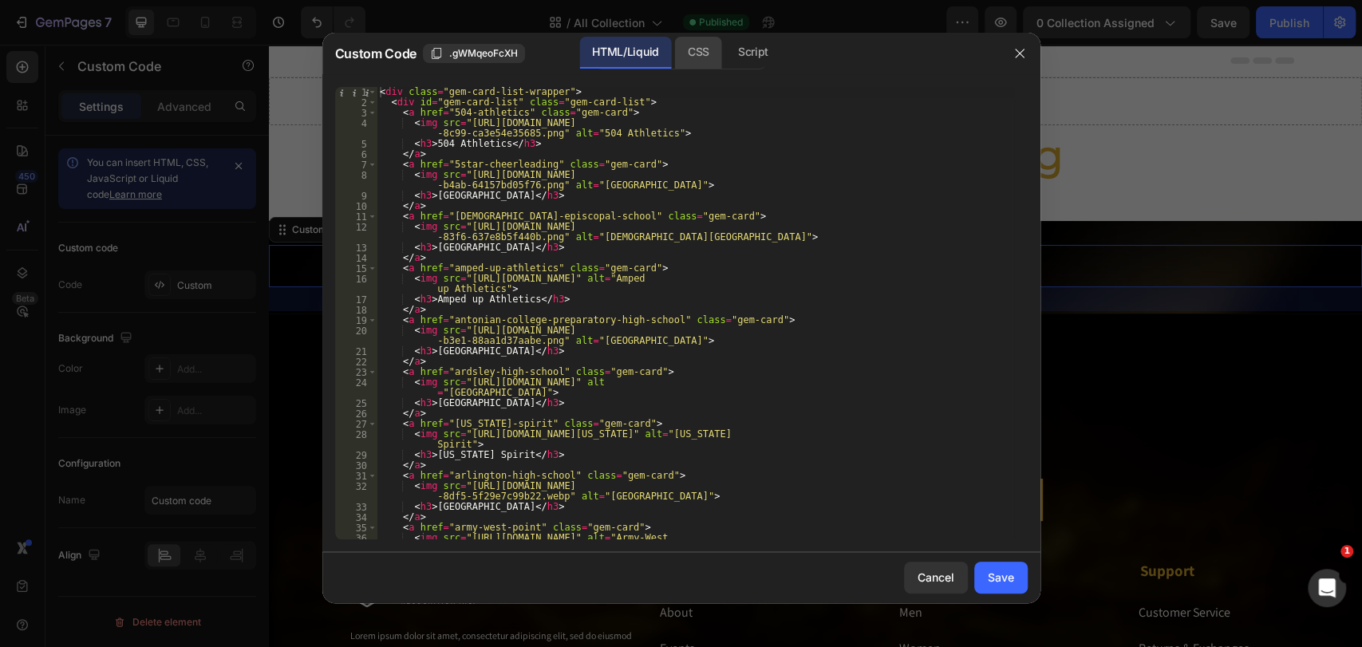
click at [725, 53] on div "CSS" at bounding box center [753, 53] width 56 height 32
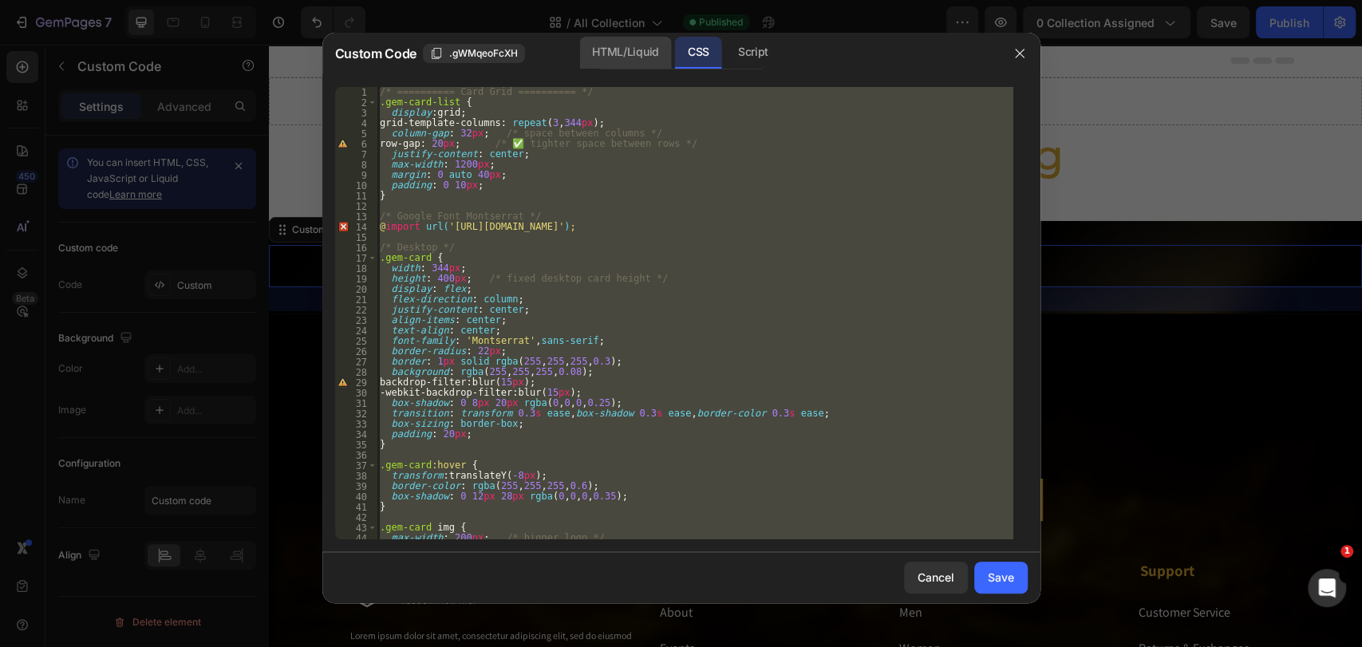
click at [654, 49] on div "HTML/Liquid" at bounding box center [625, 53] width 92 height 32
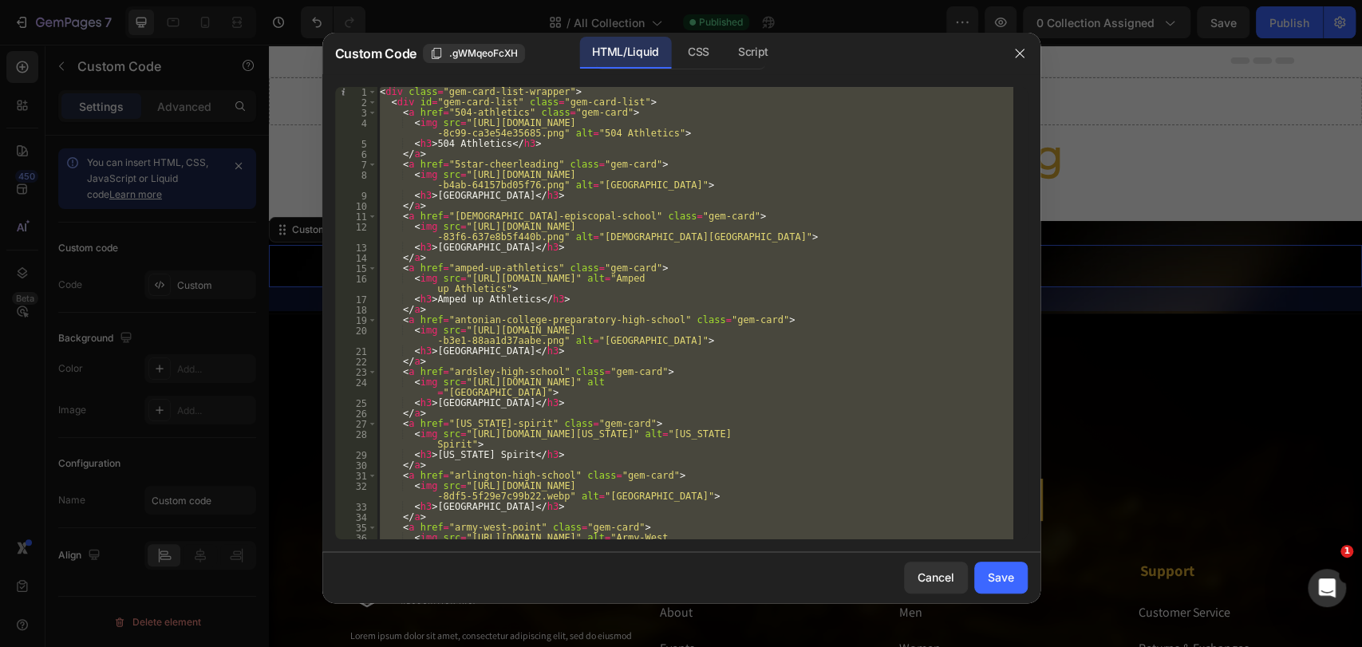
click at [630, 158] on div "< div class = "gem-card-list-wrapper" > < div id = "gem-card-list" class = "gem…" at bounding box center [695, 313] width 637 height 452
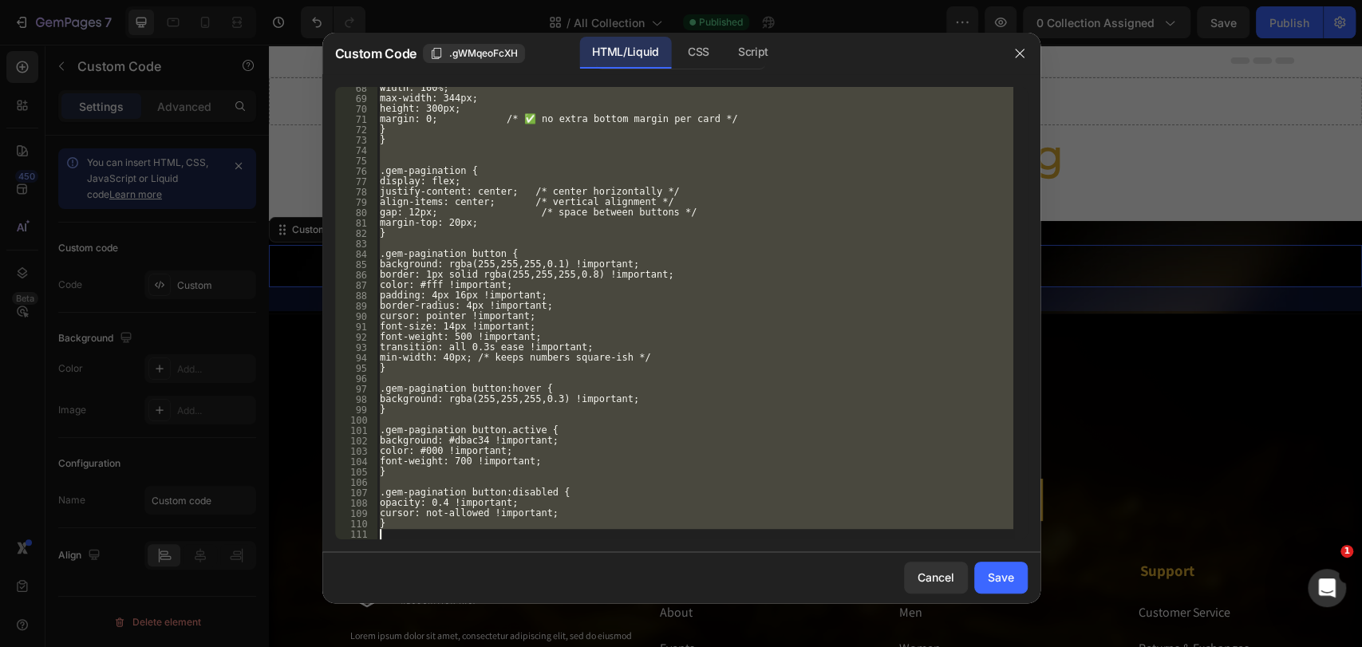
scroll to position [6123, 0]
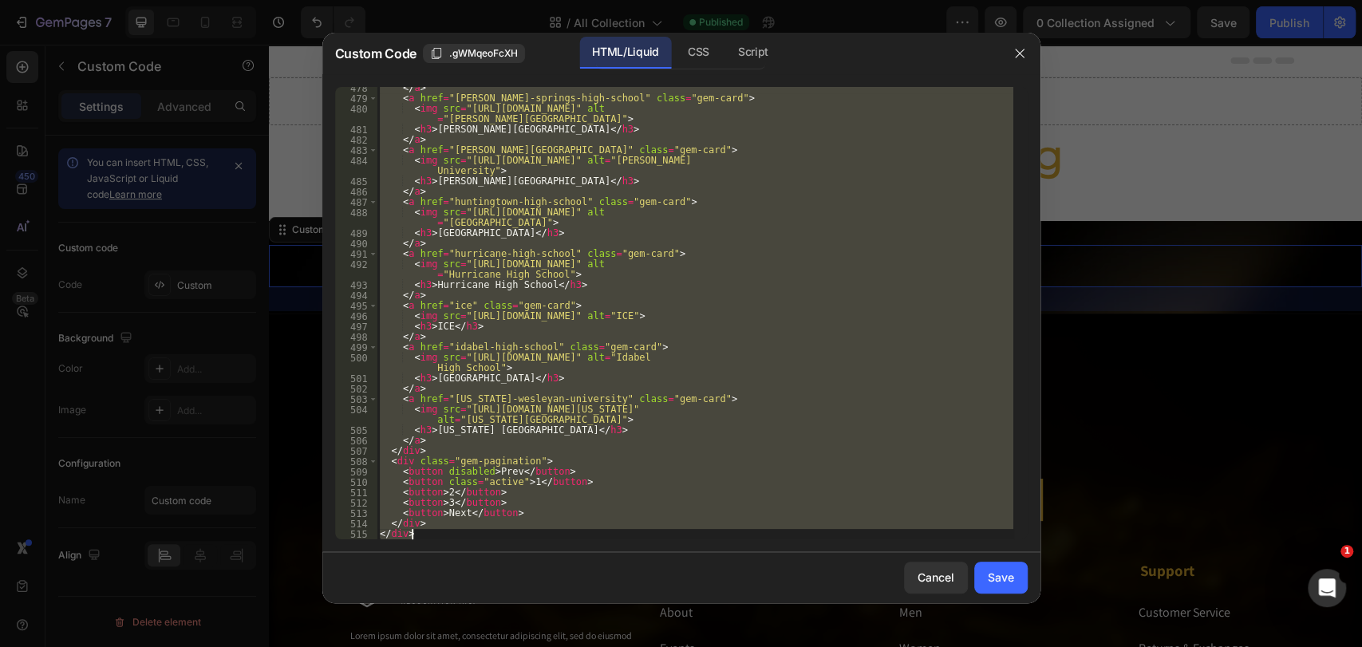
click at [631, 231] on div "</ a > < a href = "[PERSON_NAME]-springs-high-school" class = "gem-card" > < im…" at bounding box center [695, 313] width 637 height 452
type textarea "<h3>[GEOGRAPHIC_DATA]</h3>"
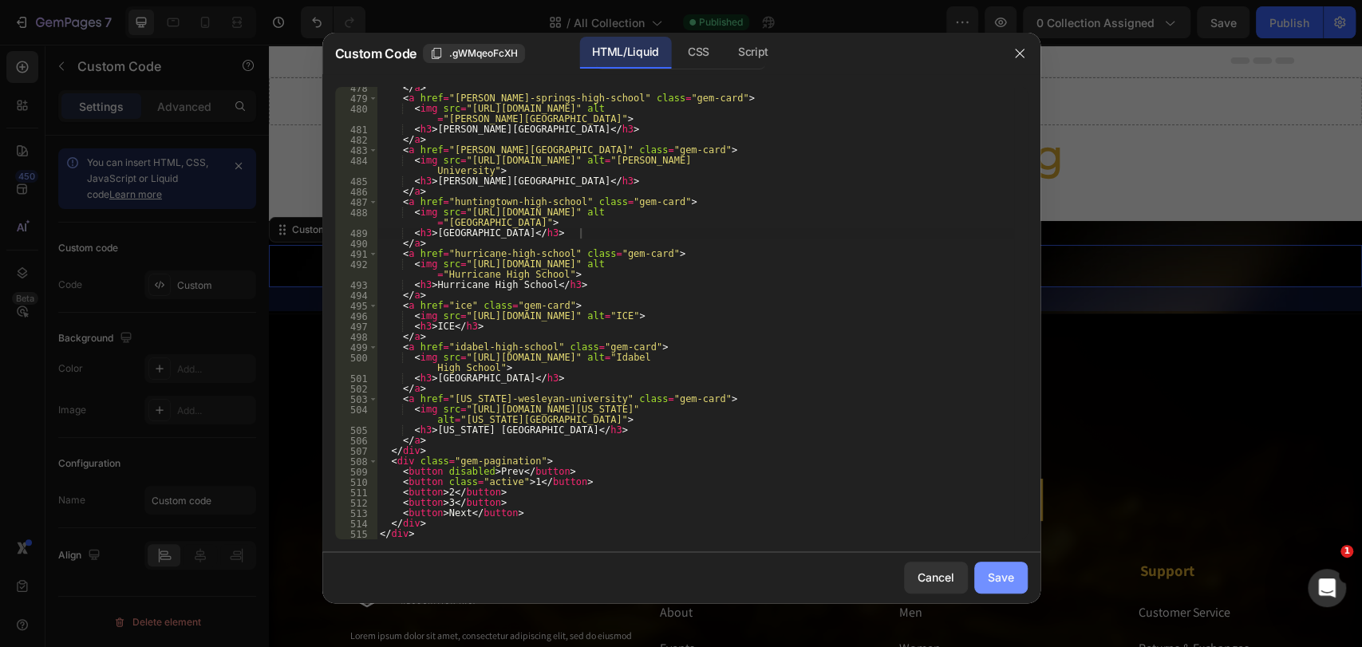
click at [997, 581] on div "Save" at bounding box center [1001, 577] width 26 height 17
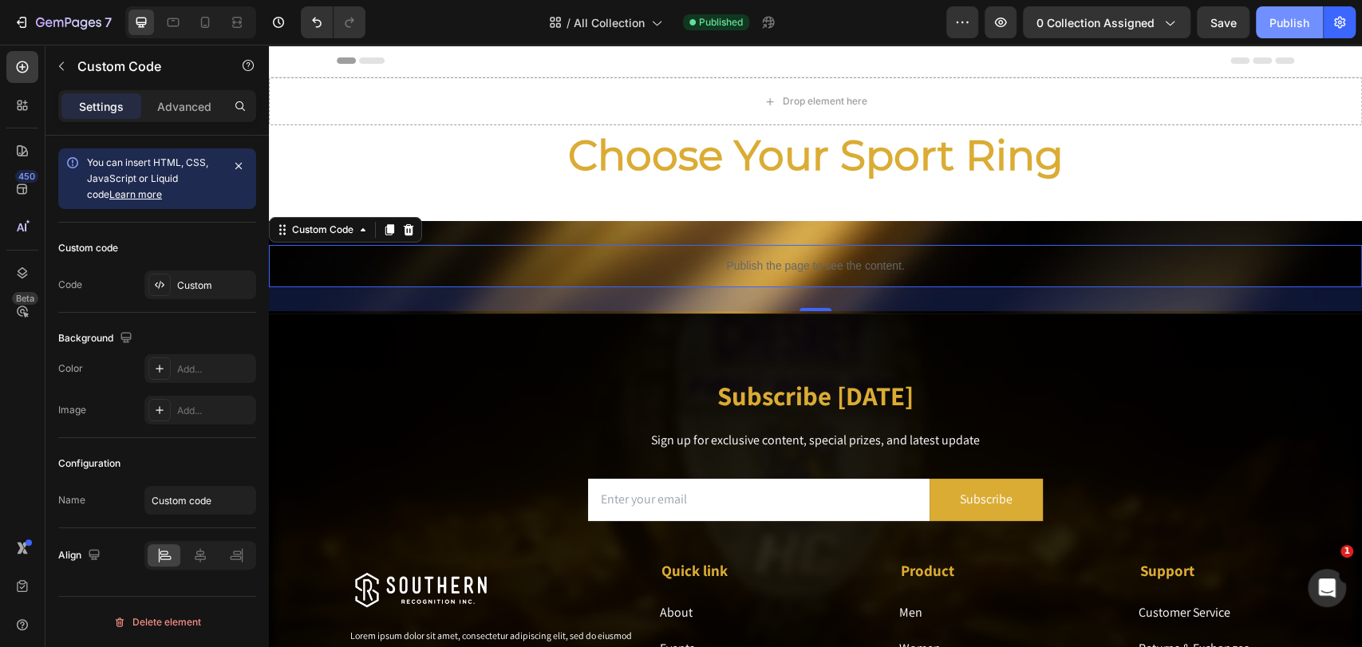
click at [1225, 14] on div "Publish" at bounding box center [1290, 22] width 40 height 17
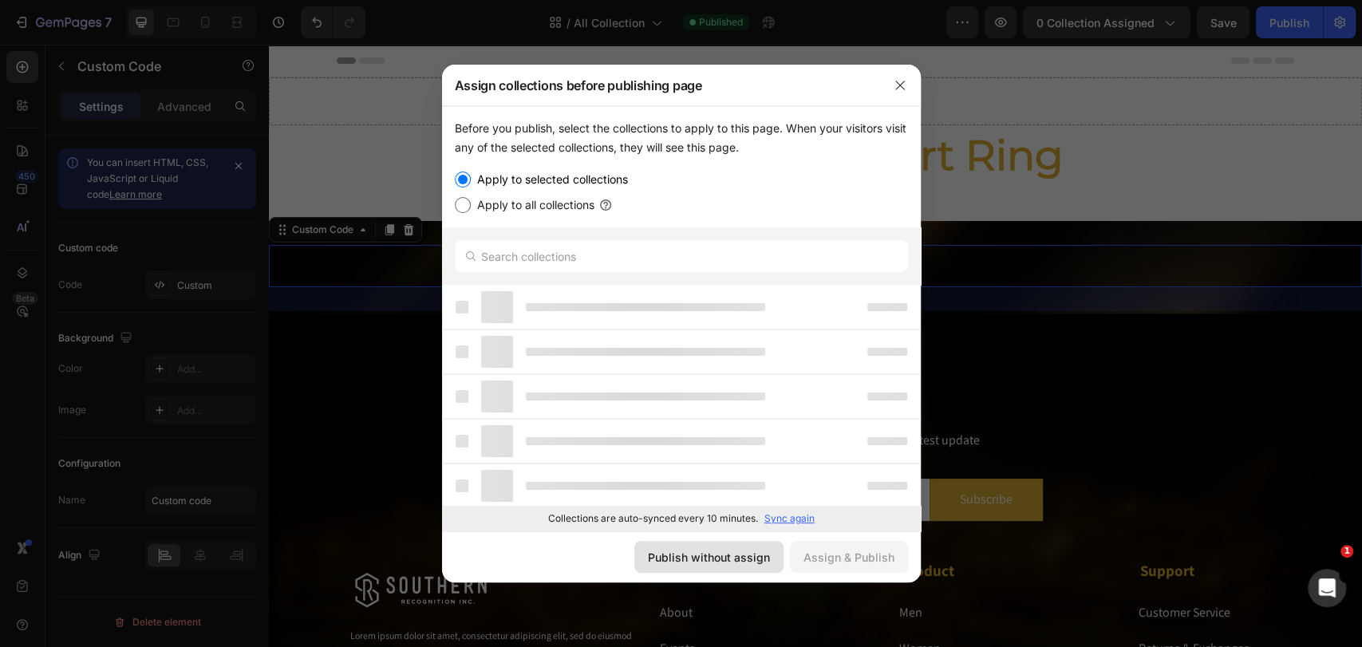
click at [717, 564] on div "Publish without assign" at bounding box center [709, 557] width 122 height 17
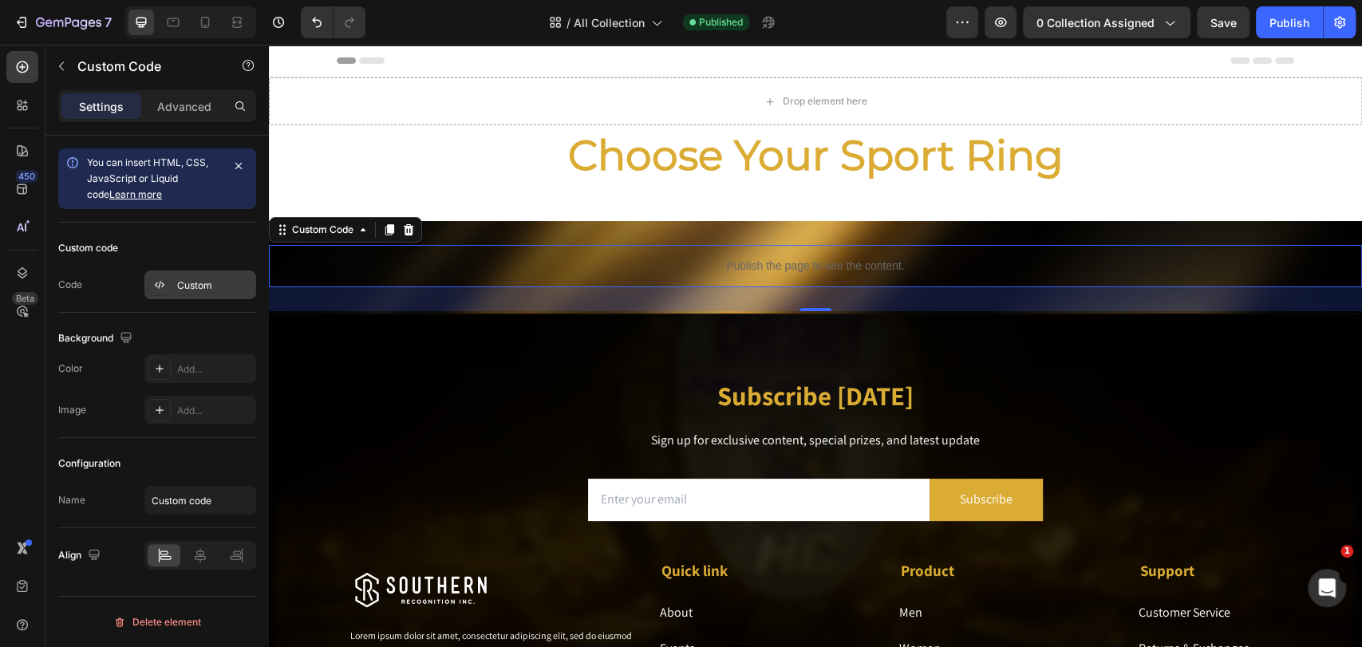
click at [200, 282] on div "Custom" at bounding box center [214, 285] width 75 height 14
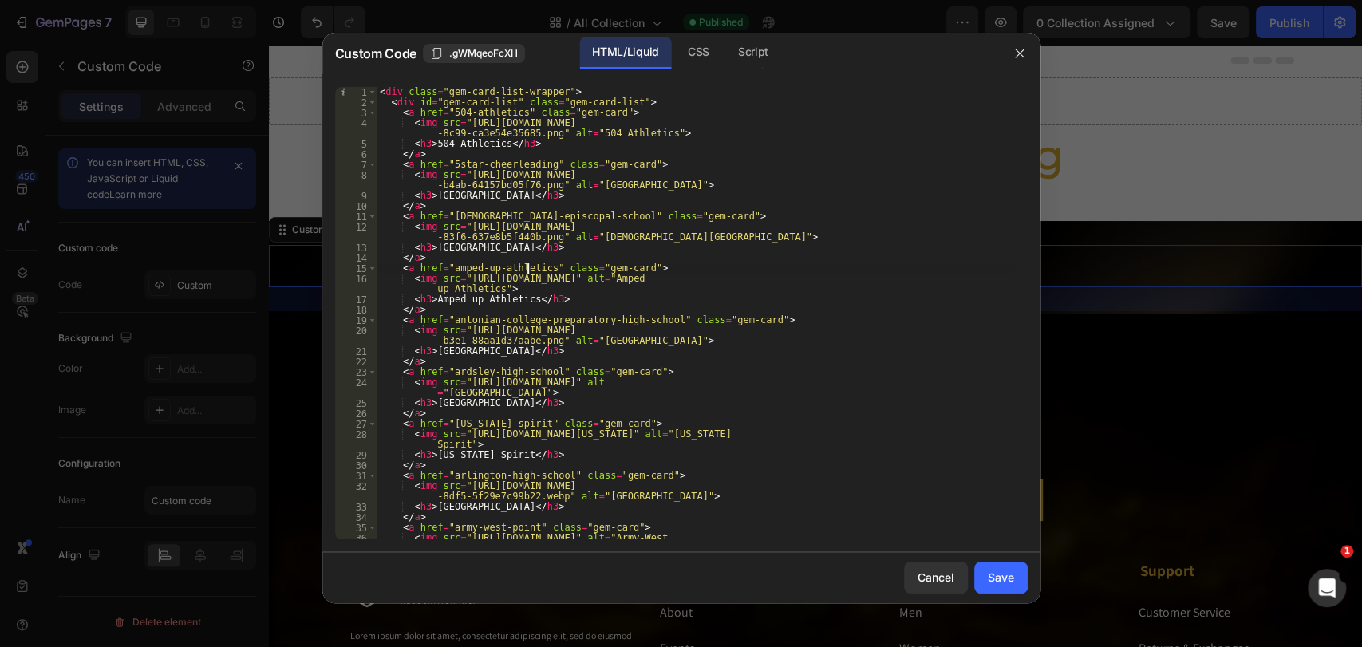
click at [527, 265] on div "< div class = "gem-card-list-wrapper" > < div id = "gem-card-list" class = "gem…" at bounding box center [695, 329] width 637 height 484
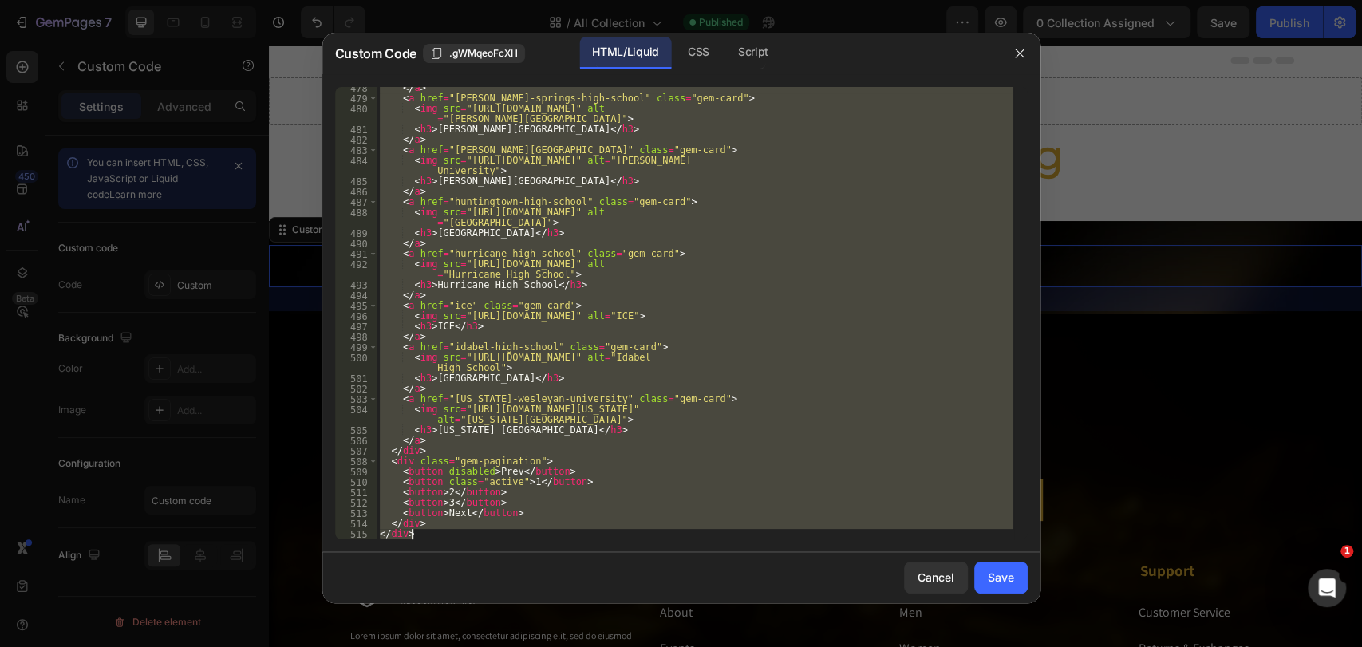
paste textarea
type textarea "</div>"
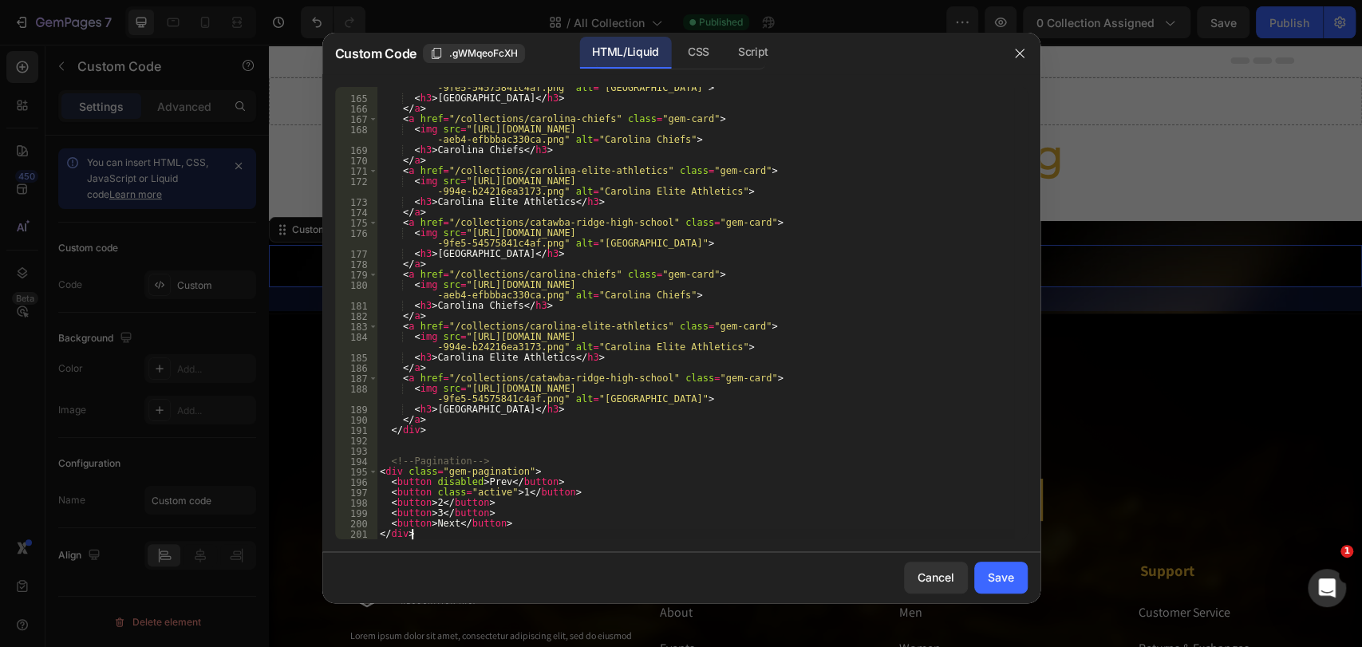
scroll to position [2119, 0]
click at [1001, 575] on div "Save" at bounding box center [1001, 577] width 26 height 17
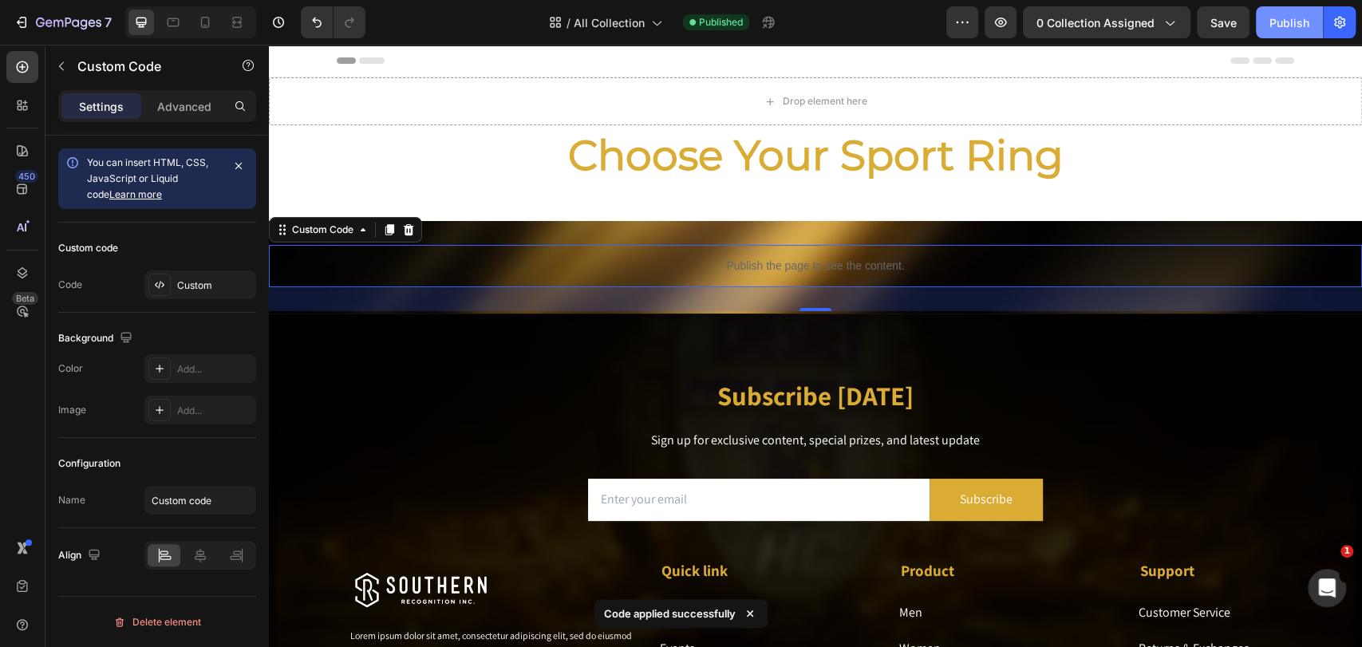
click at [1225, 15] on div "Publish" at bounding box center [1290, 22] width 40 height 17
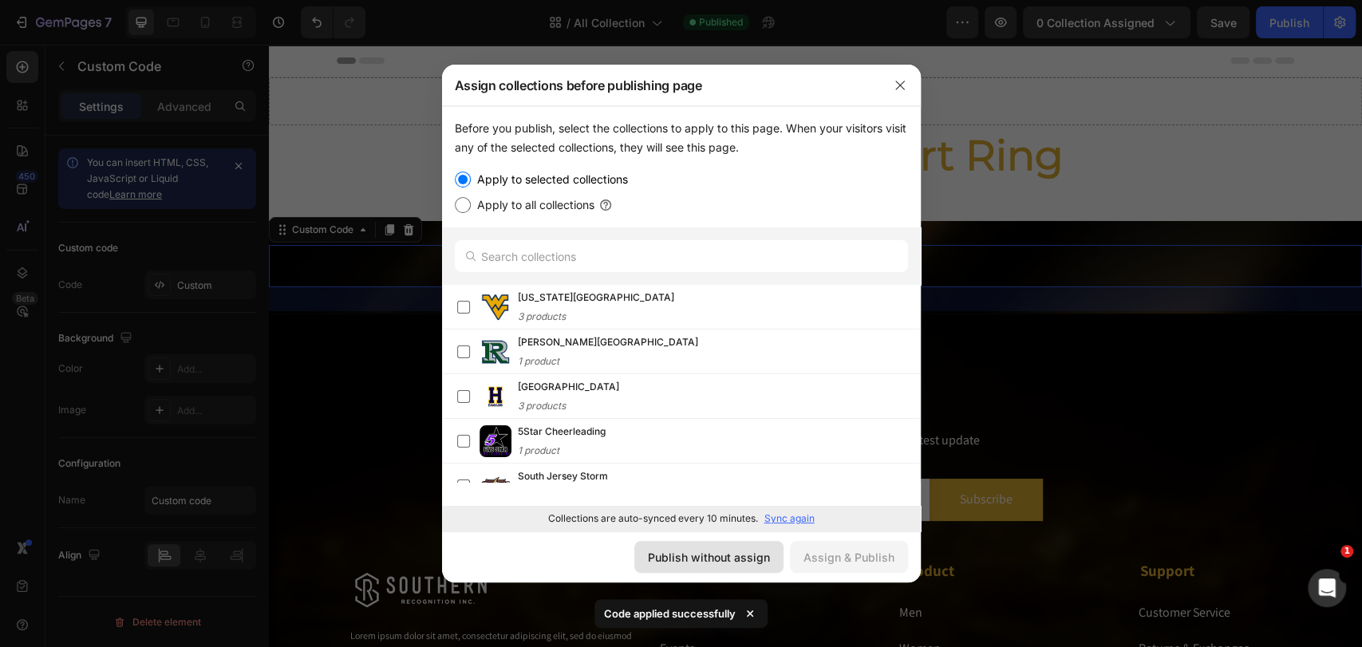
click at [732, 553] on div "Publish without assign" at bounding box center [709, 557] width 122 height 17
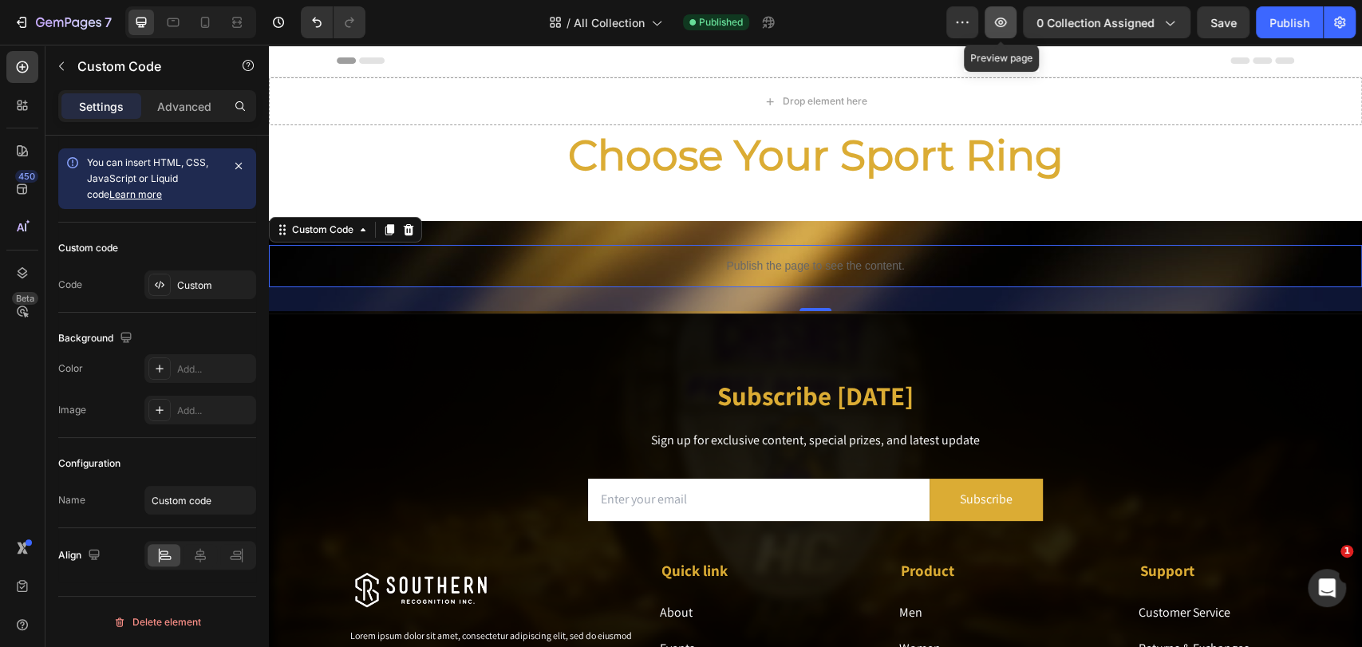
click at [1008, 30] on icon "button" at bounding box center [1001, 22] width 16 height 16
click at [200, 286] on div "Custom" at bounding box center [214, 285] width 75 height 14
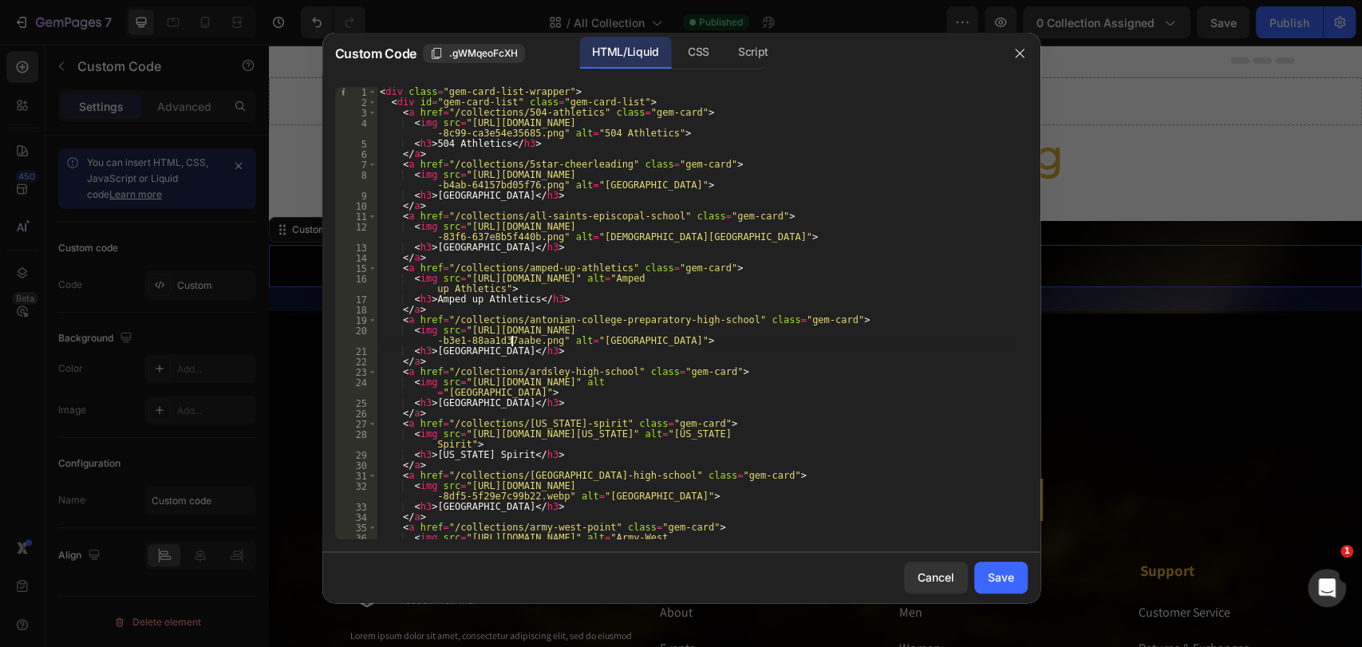
click at [513, 340] on div "< div class = "gem-card-list-wrapper" > < div id = "gem-card-list" class = "gem…" at bounding box center [695, 329] width 637 height 484
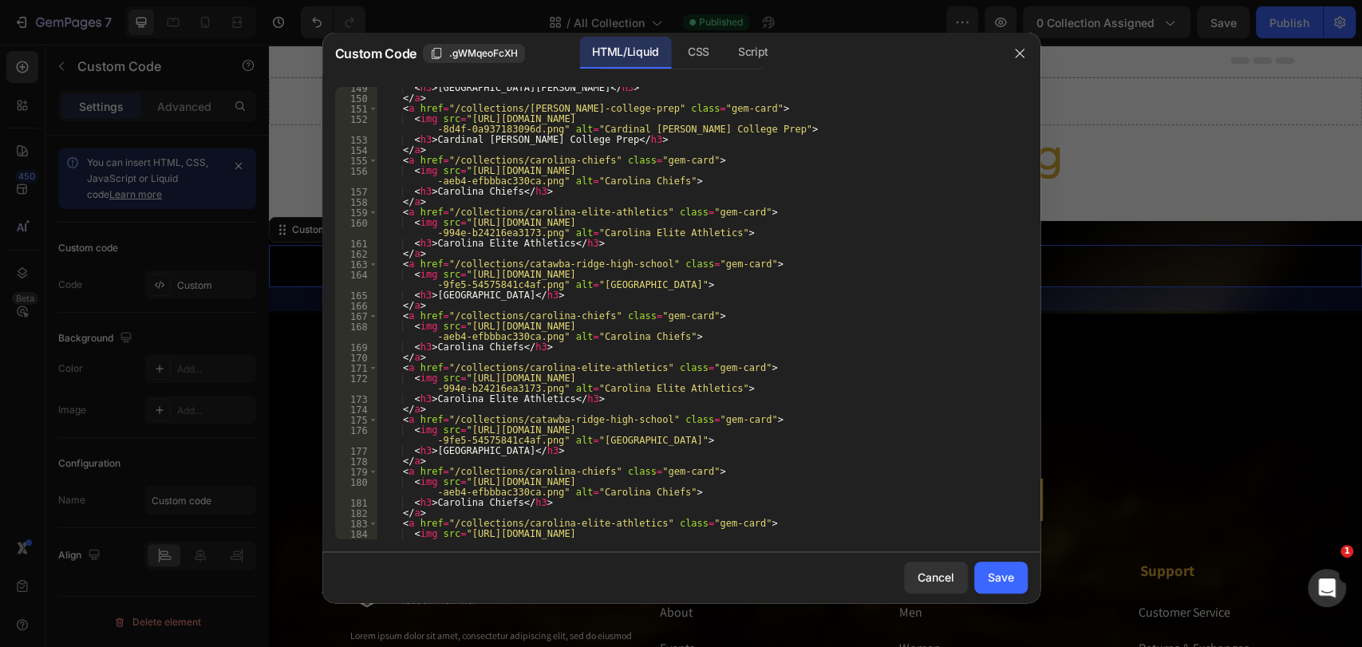
scroll to position [1918, 0]
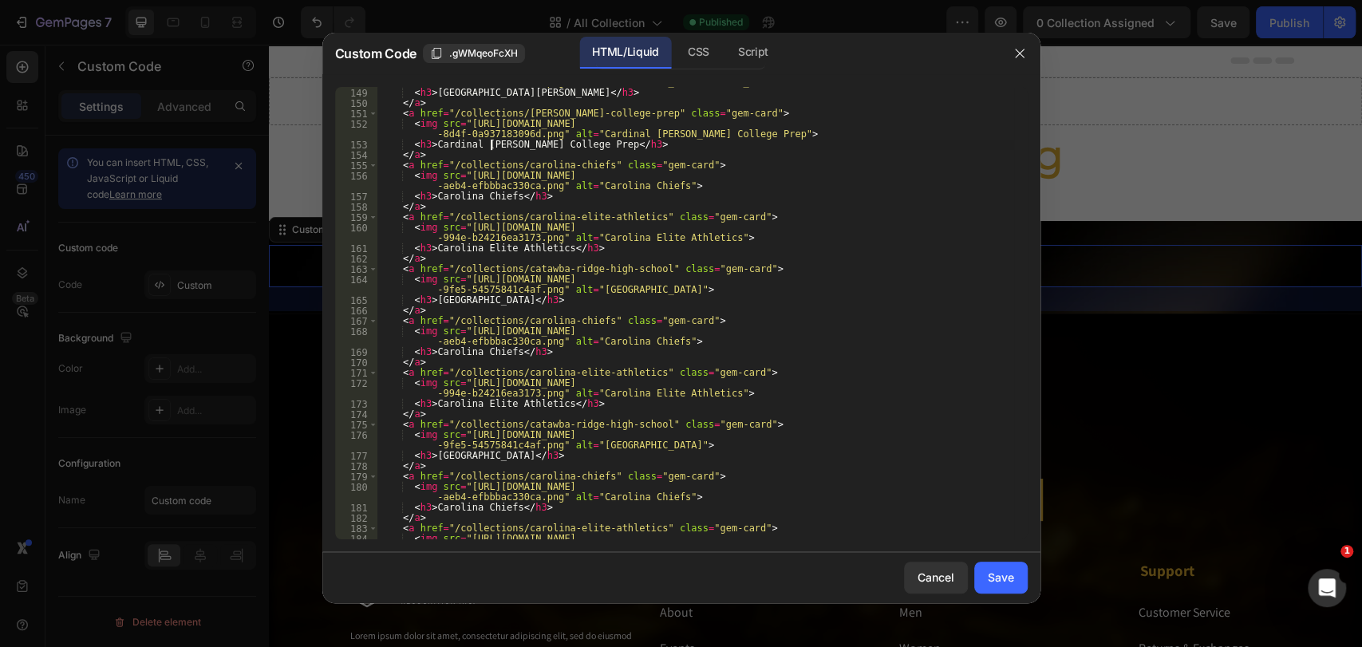
click at [492, 142] on div "< img src = "[URL][DOMAIN_NAME] -9a53-52a08dc4eb84.png" alt = "[GEOGRAPHIC_DATA…" at bounding box center [695, 314] width 637 height 494
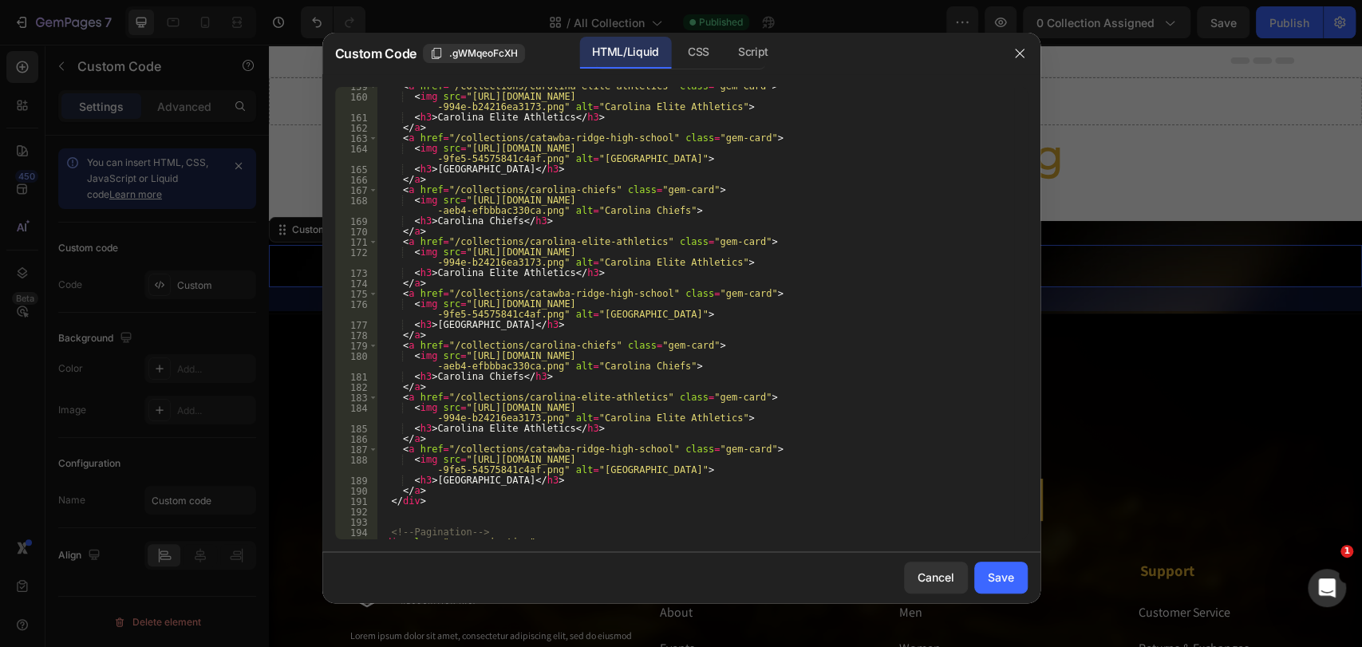
scroll to position [2051, 0]
click at [473, 206] on div "< a href = "/collections/carolina-elite-athletics" class = "gem-card" > < img s…" at bounding box center [695, 315] width 637 height 473
click at [602, 487] on div "< a href = "/collections/carolina-elite-athletics" class = "gem-card" > < img s…" at bounding box center [695, 319] width 637 height 473
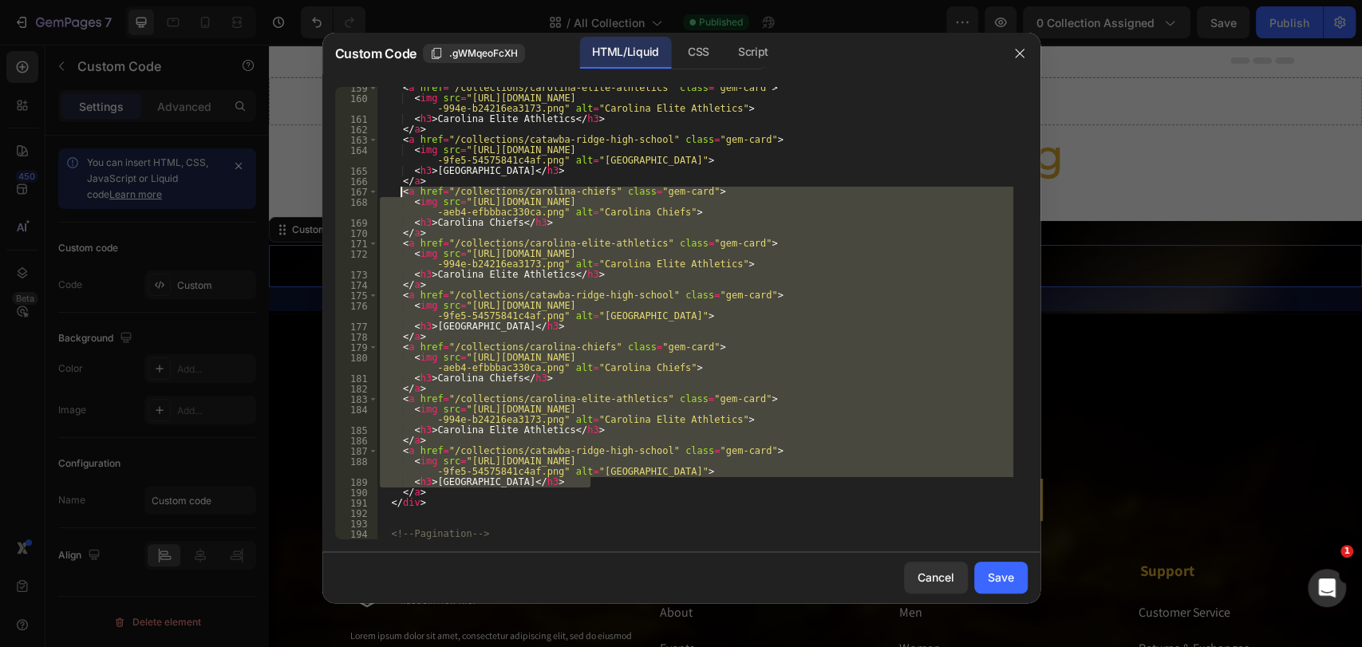
click at [402, 192] on div "< a href = "/collections/carolina-elite-athletics" class = "gem-card" > < img s…" at bounding box center [695, 319] width 637 height 473
type textarea "<a href="/collections/carolina-chiefs" class="gem-card"> <img src="[URL][DOMAIN…"
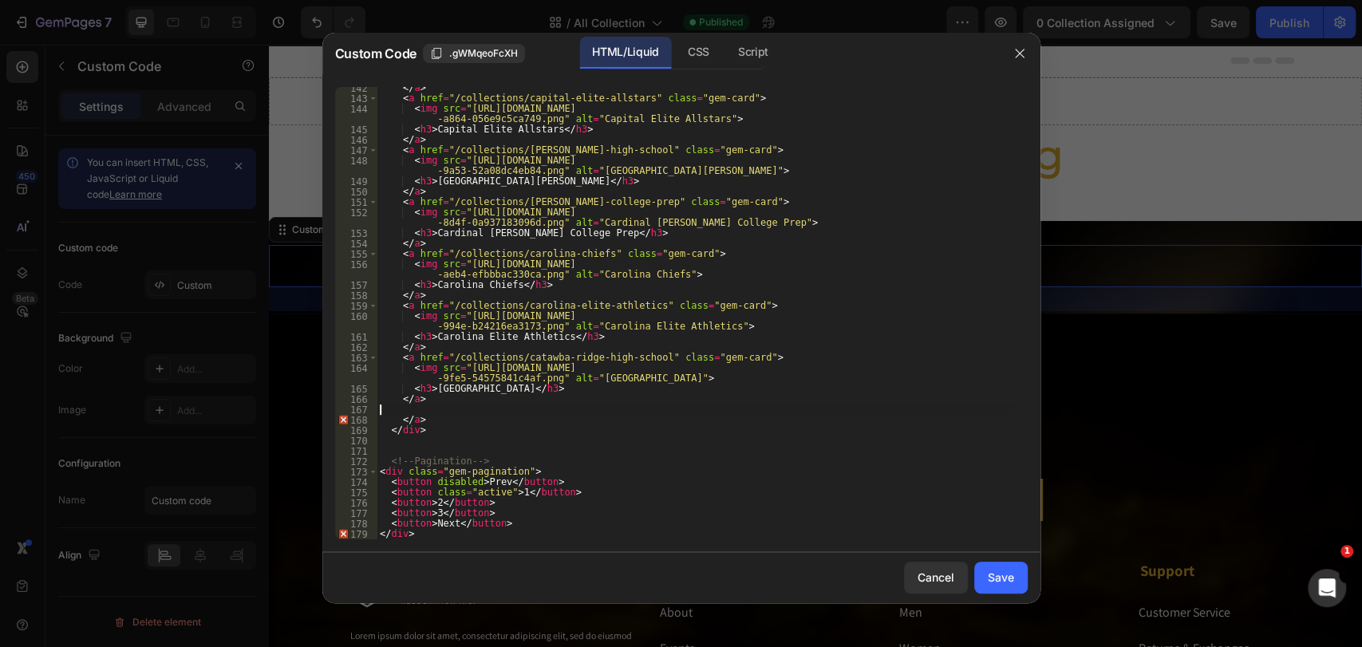
scroll to position [1819, 0]
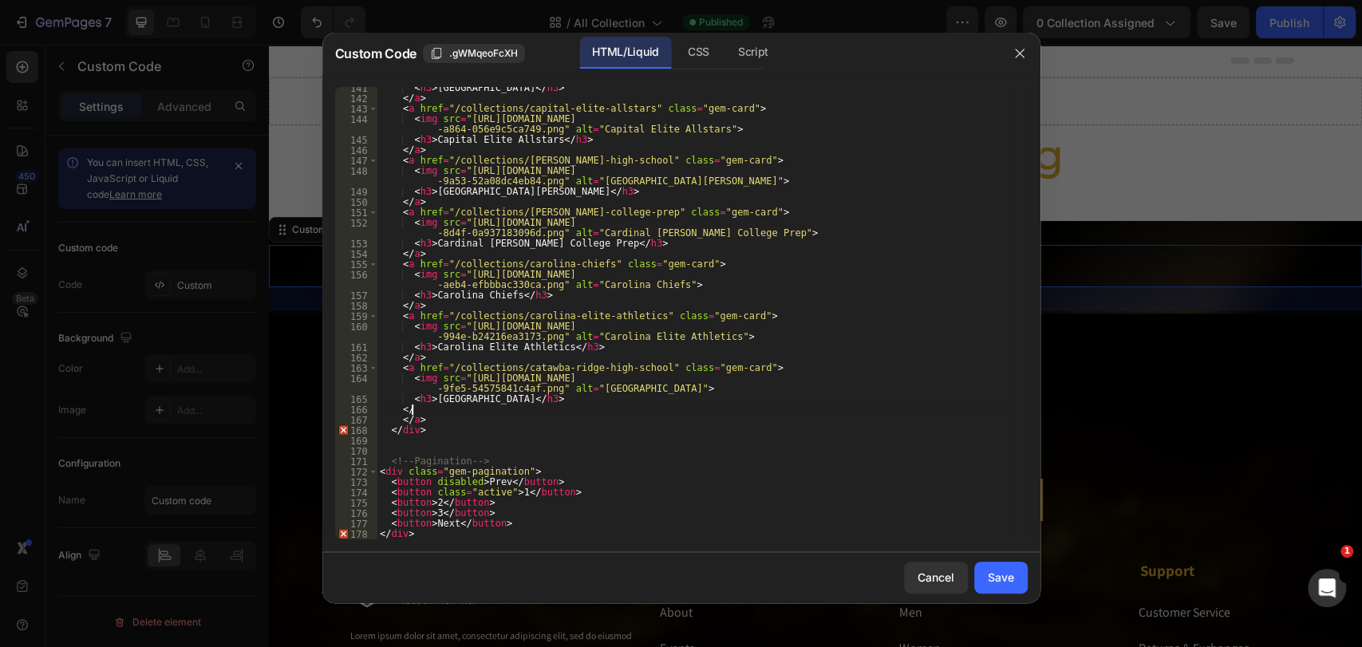
type textarea "<"
type textarea "<h3>[GEOGRAPHIC_DATA]</h3>"
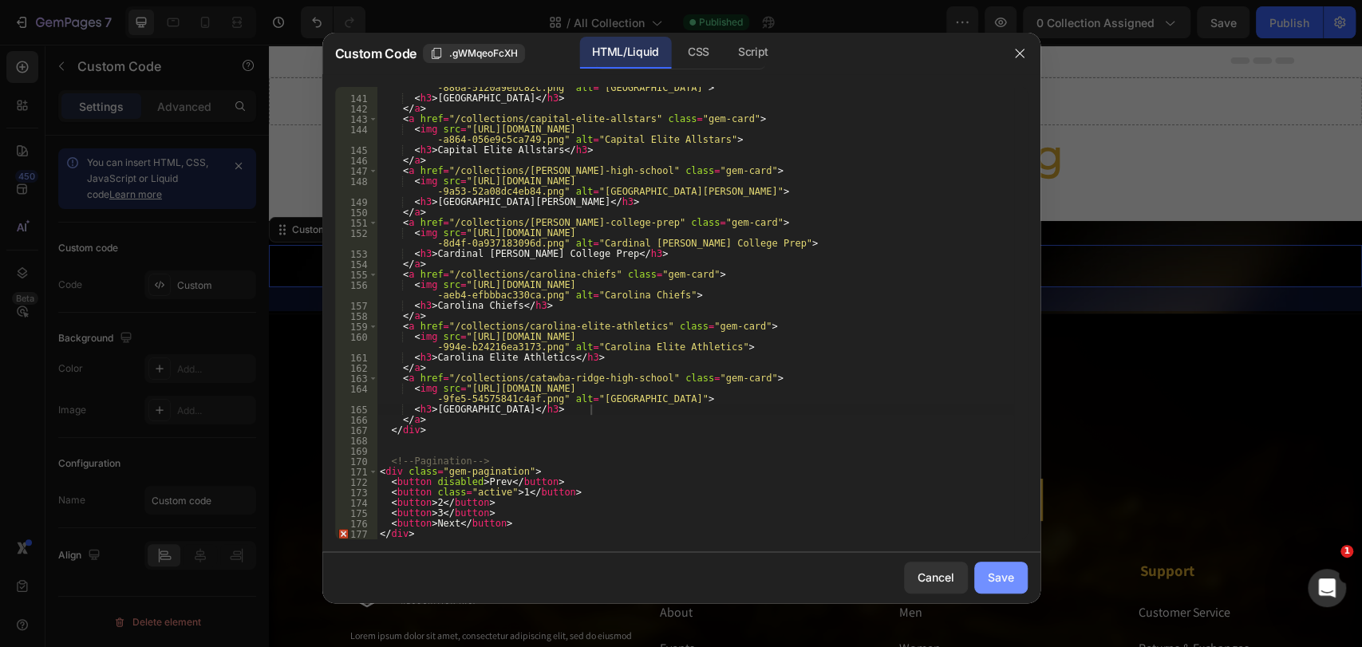
click at [1004, 582] on button "Save" at bounding box center [1000, 578] width 53 height 32
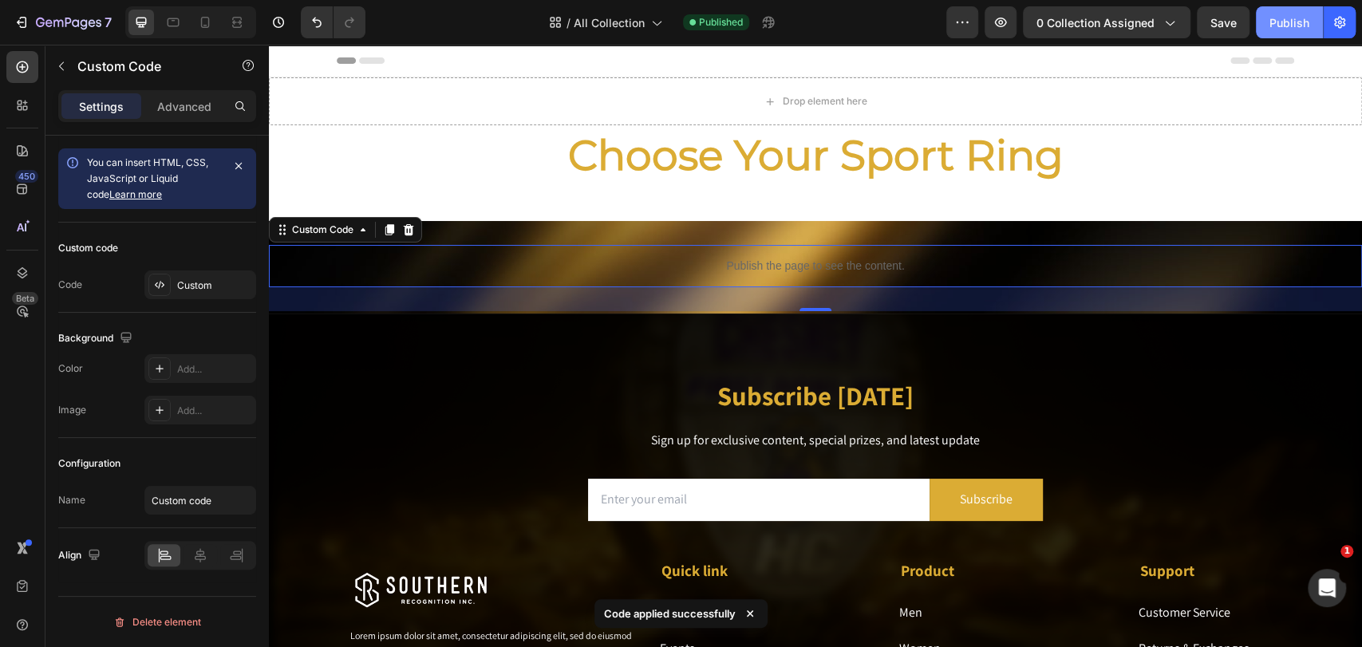
click at [1225, 30] on div "Publish" at bounding box center [1290, 22] width 40 height 17
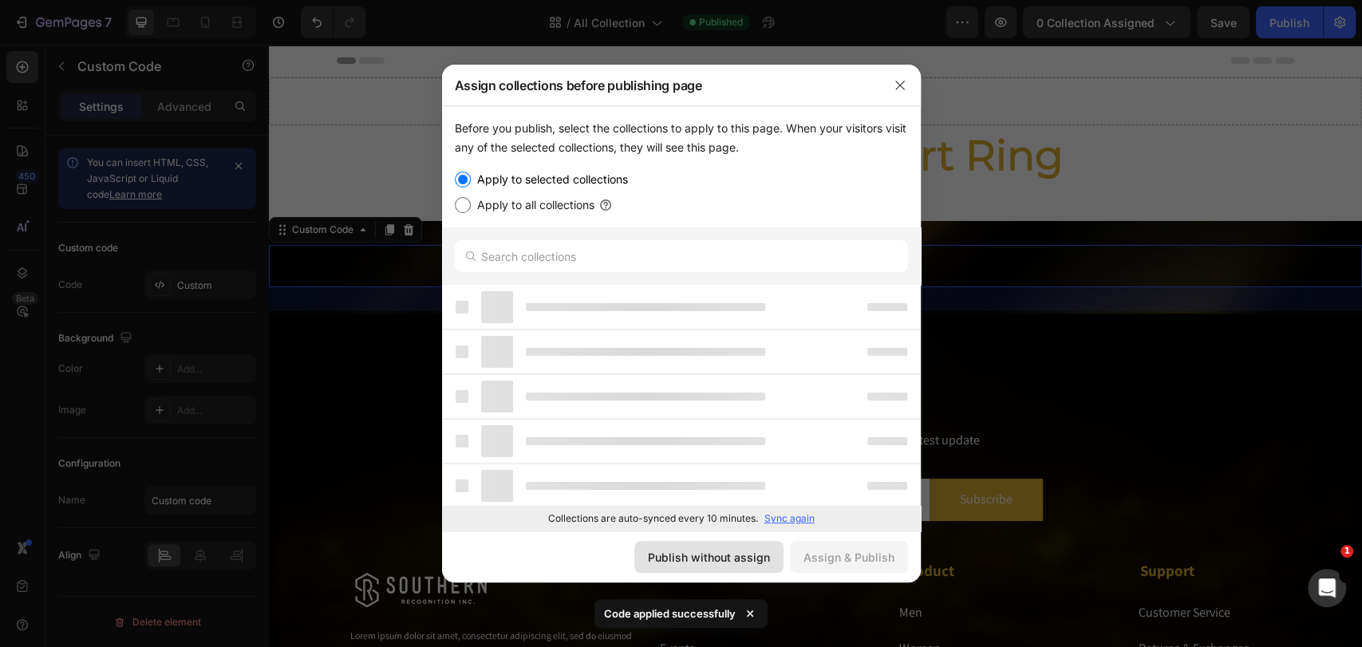
click at [727, 542] on button "Publish without assign" at bounding box center [708, 557] width 149 height 32
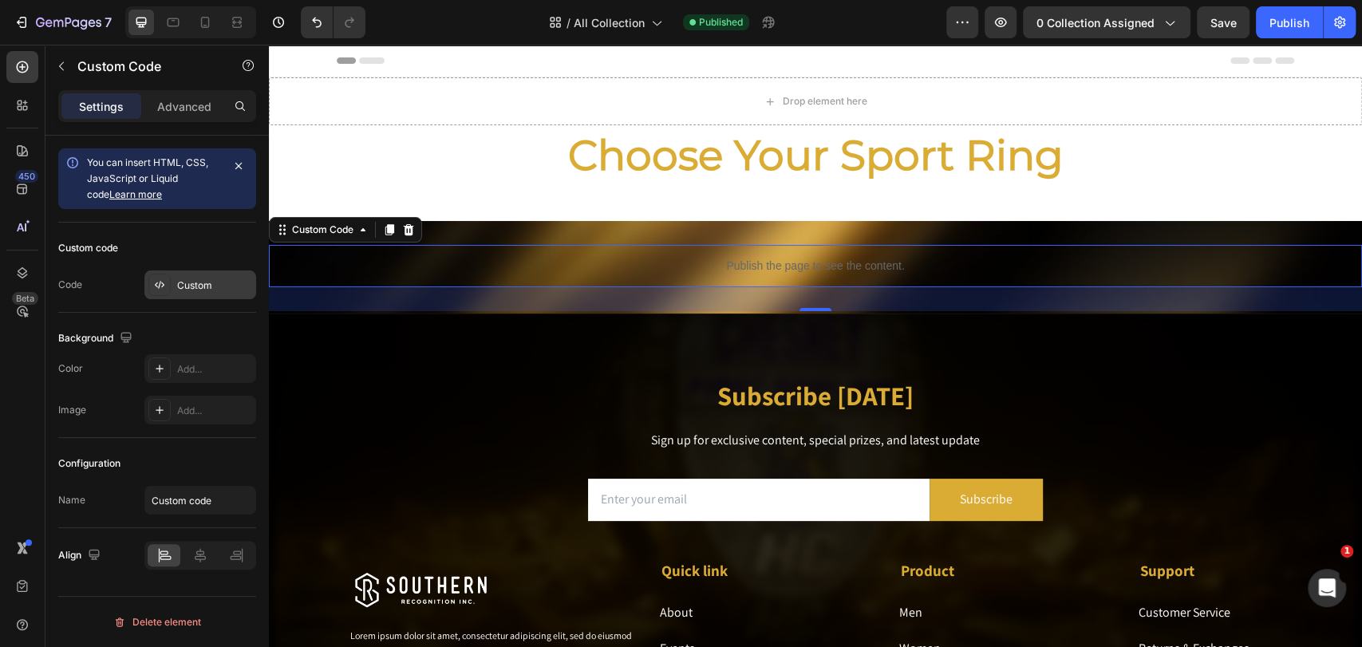
click at [201, 276] on div "Custom" at bounding box center [200, 284] width 112 height 29
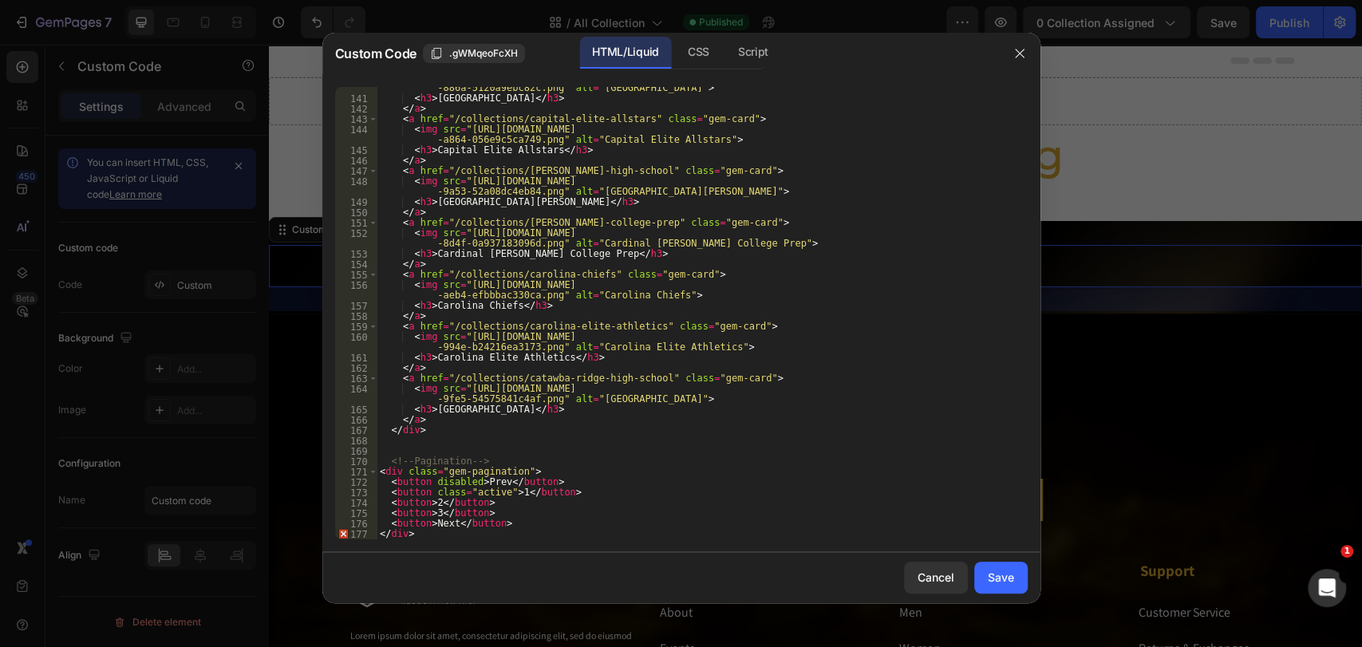
type textarea "<h3>[GEOGRAPHIC_DATA]</h3>"
click at [600, 410] on div "< img src = "[URL][DOMAIN_NAME] -886a-5120a9ebc82c.png" alt = "[GEOGRAPHIC_DATA…" at bounding box center [695, 315] width 637 height 484
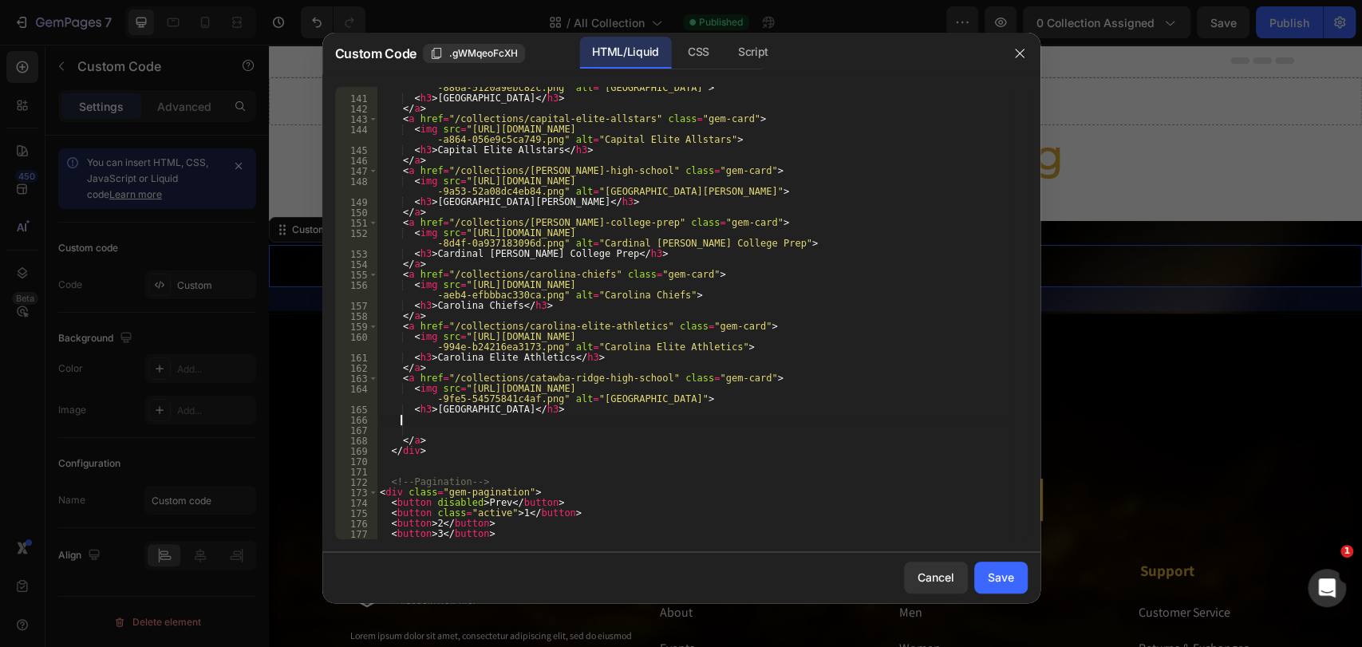
paste textarea
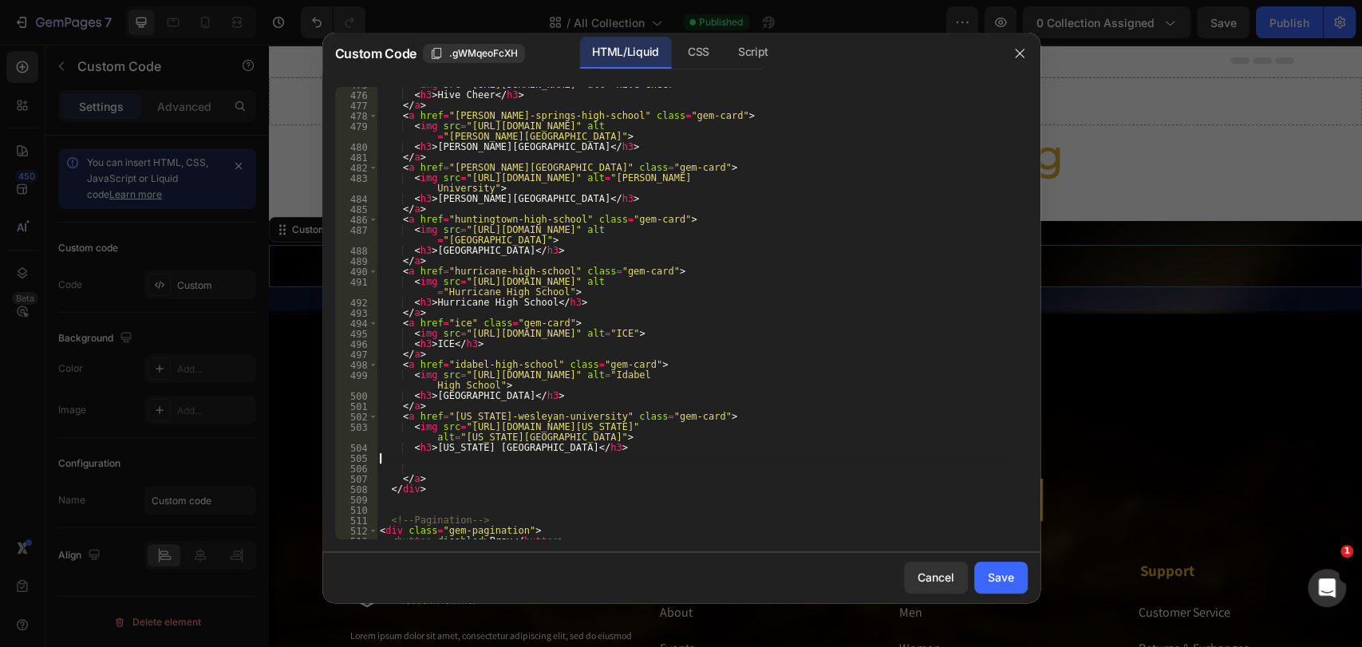
scroll to position [6096, 0]
type textarea "<h3>[US_STATE][GEOGRAPHIC_DATA]</h3>"
click at [438, 454] on div "< img src = "[URL][DOMAIN_NAME]" alt = "Hive Cheer" > < h3 > Hive Cheer </ h3 >…" at bounding box center [695, 316] width 637 height 473
type textarea "<h3>[US_STATE][GEOGRAPHIC_DATA]</h3>"
click at [1006, 567] on button "Save" at bounding box center [1000, 578] width 53 height 32
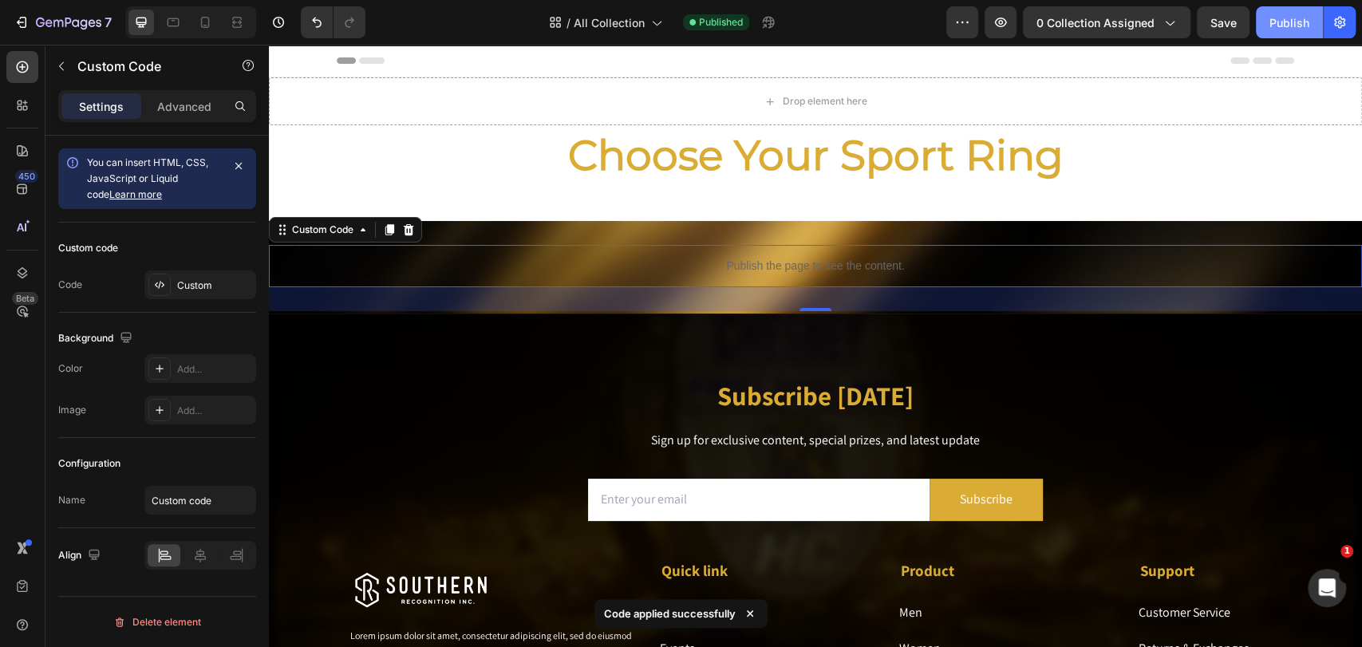
click at [1225, 18] on div "Publish" at bounding box center [1290, 22] width 40 height 17
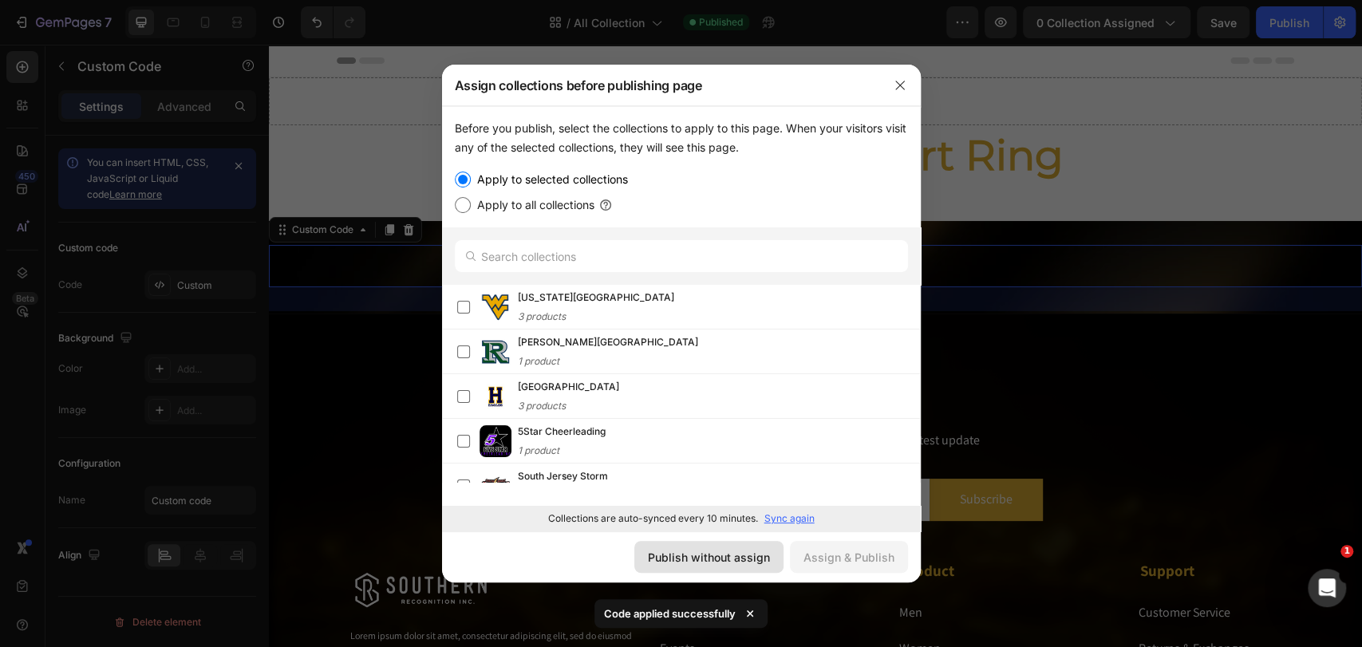
click at [721, 565] on button "Publish without assign" at bounding box center [708, 557] width 149 height 32
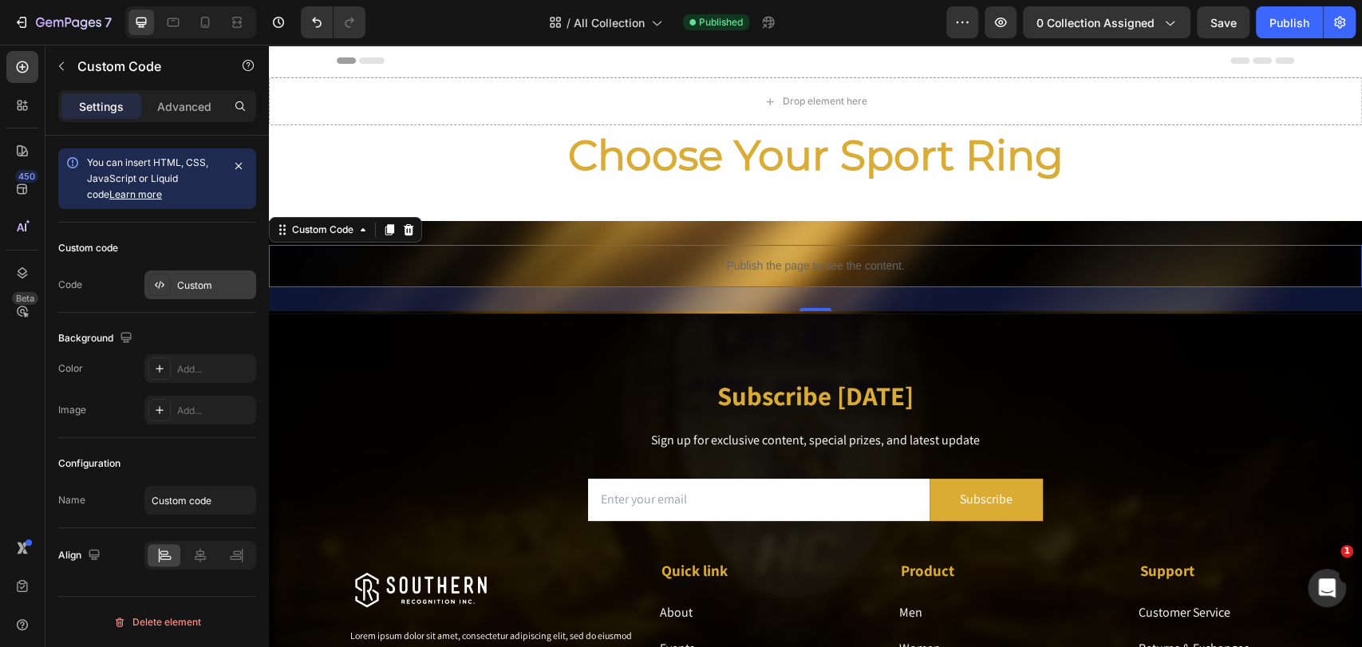
click at [191, 281] on div "Custom" at bounding box center [214, 285] width 75 height 14
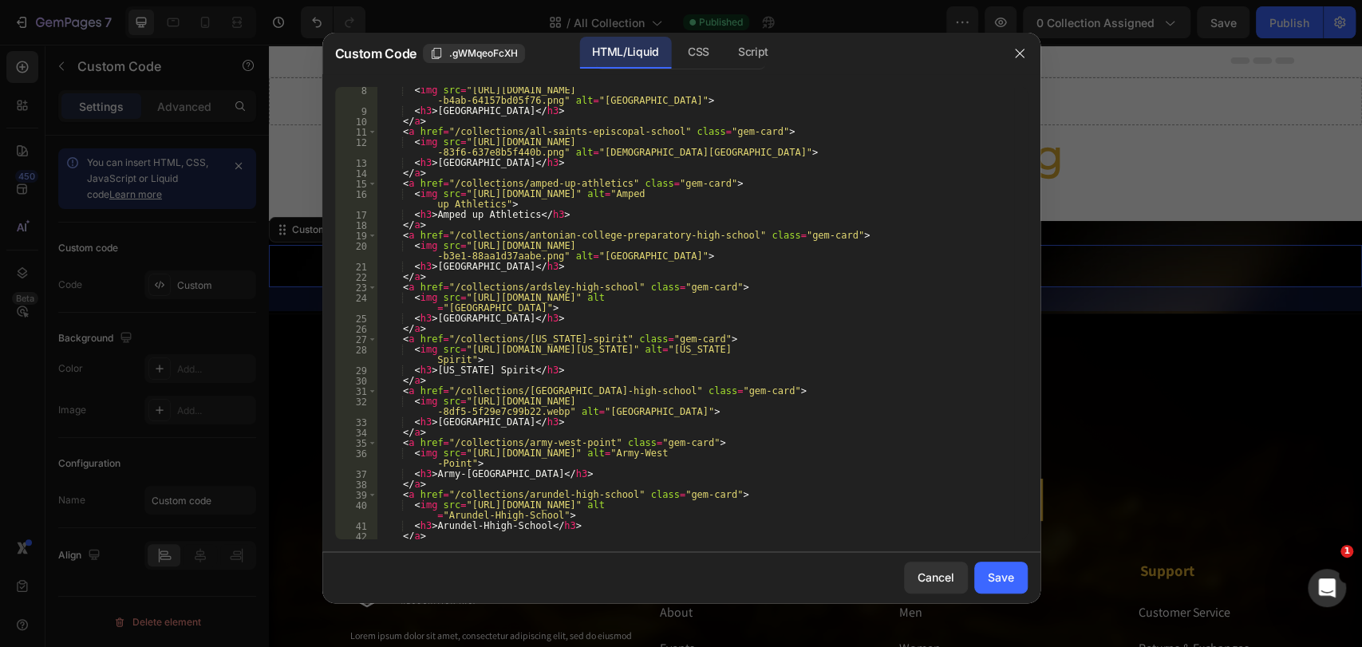
scroll to position [0, 0]
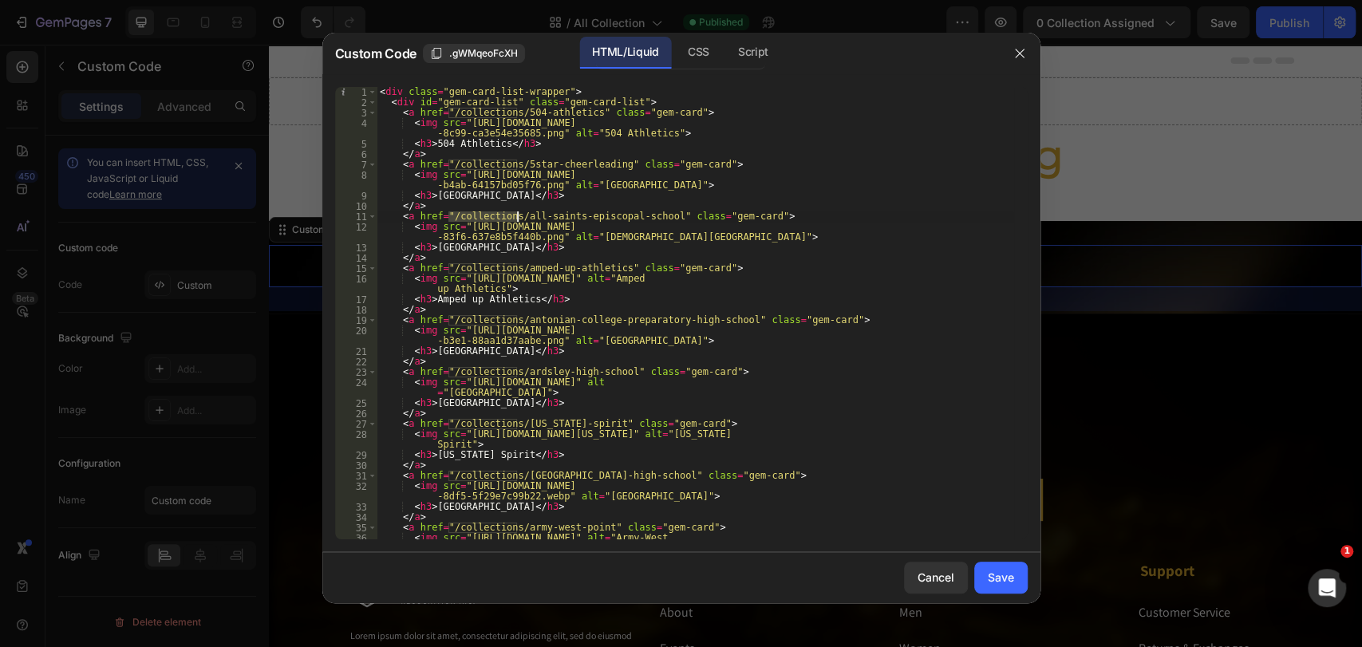
drag, startPoint x: 449, startPoint y: 214, endPoint x: 518, endPoint y: 218, distance: 68.7
click at [518, 218] on div "< div class = "gem-card-list-wrapper" > < div id = "gem-card-list" class = "gem…" at bounding box center [695, 329] width 637 height 484
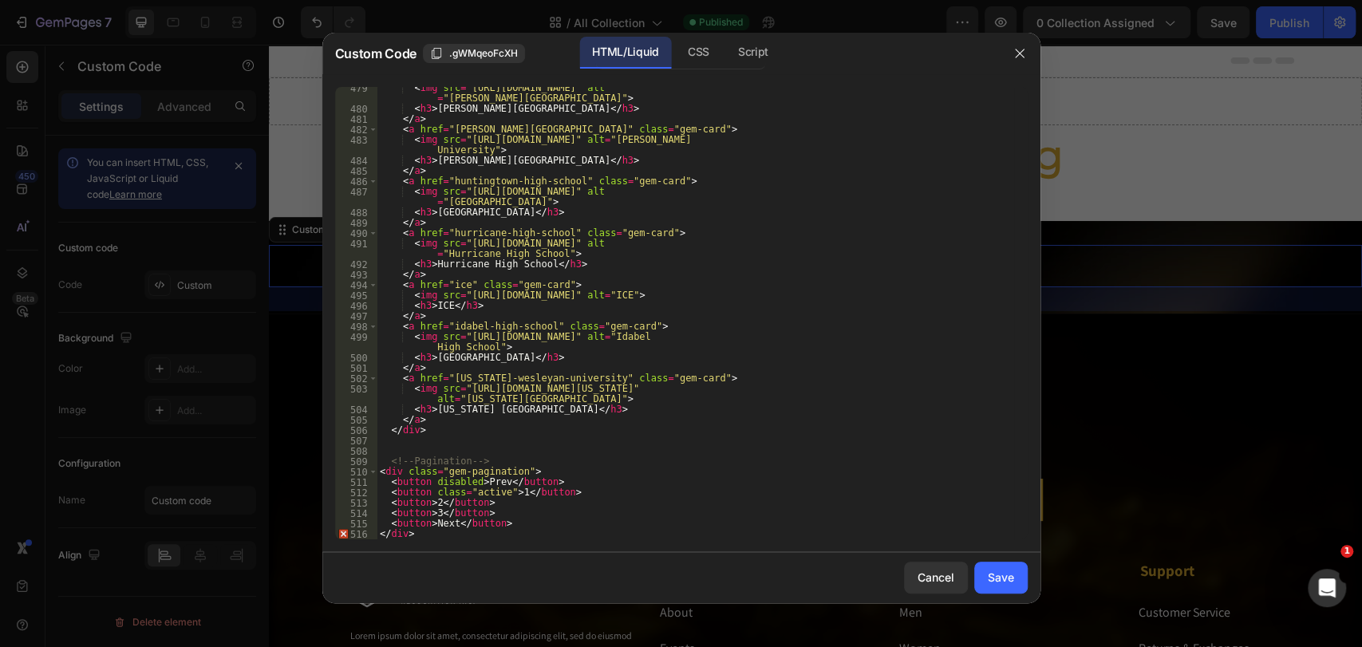
scroll to position [6134, 0]
click at [449, 371] on div "< img src = "[URL][DOMAIN_NAME]" alt = "[PERSON_NAME][GEOGRAPHIC_DATA]" > < h3 …" at bounding box center [695, 325] width 637 height 484
click at [449, 378] on div "< img src = "[URL][DOMAIN_NAME]" alt = "[PERSON_NAME][GEOGRAPHIC_DATA]" > < h3 …" at bounding box center [695, 325] width 637 height 484
paste textarea "/collections/"
type textarea "<a href="/collections/[US_STATE]-wesleyan-university" class="gem-card">"
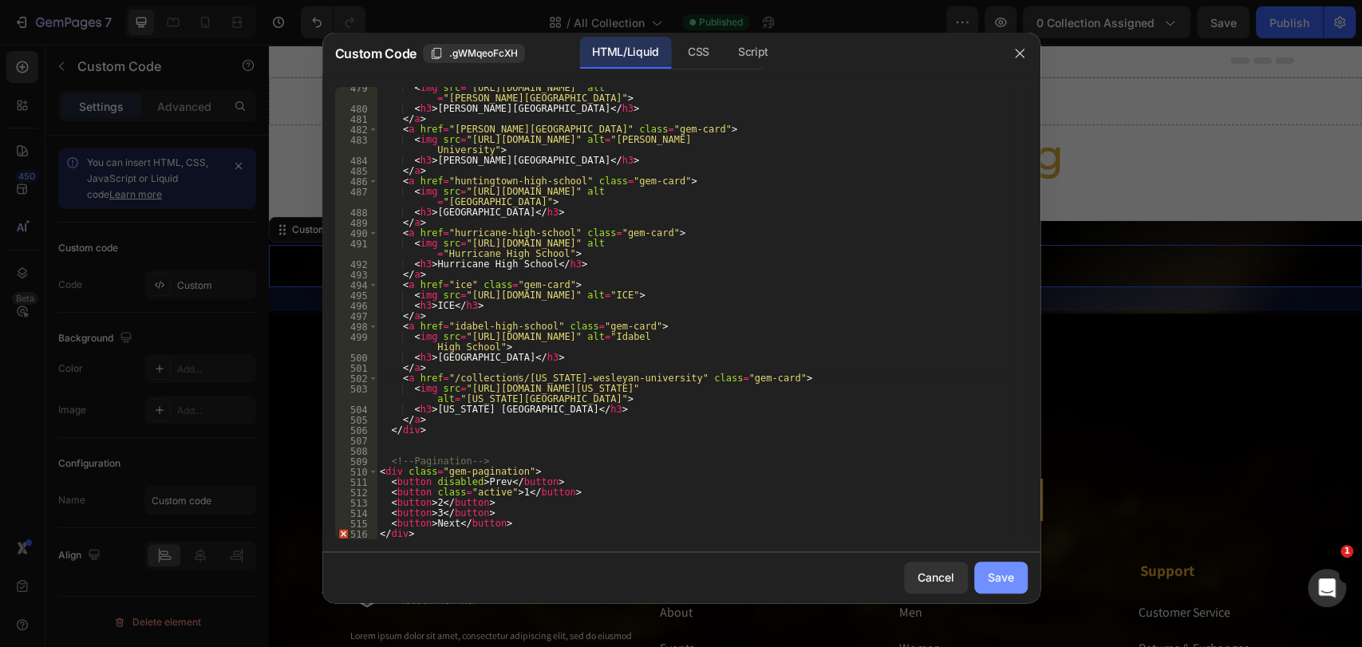
click at [996, 570] on div "Save" at bounding box center [1001, 577] width 26 height 17
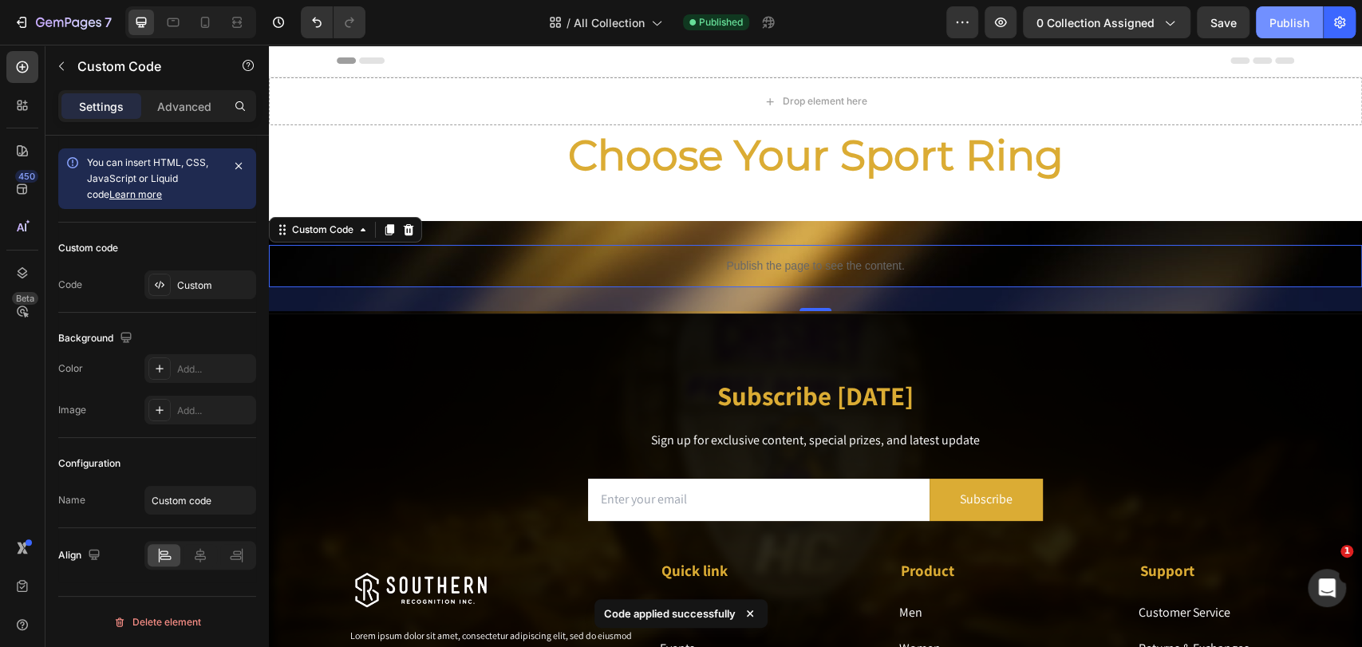
click at [1225, 21] on div "Publish" at bounding box center [1290, 22] width 40 height 17
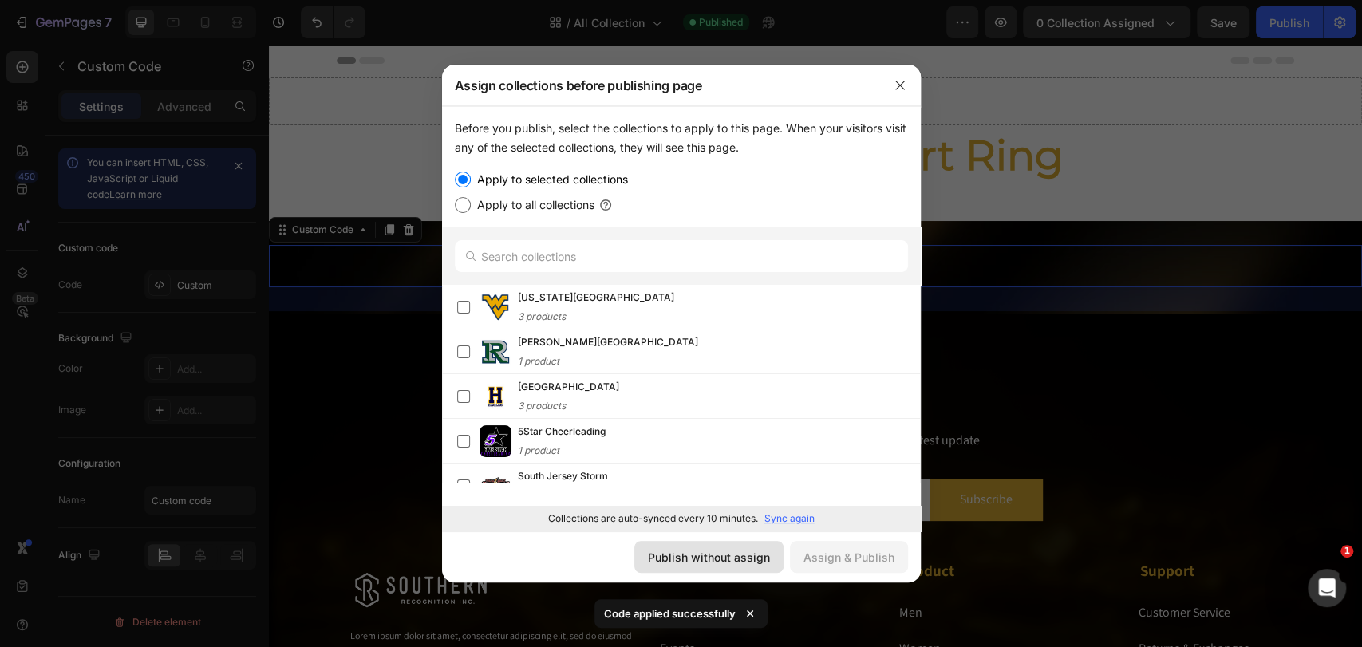
click at [716, 551] on div "Publish without assign" at bounding box center [709, 557] width 122 height 17
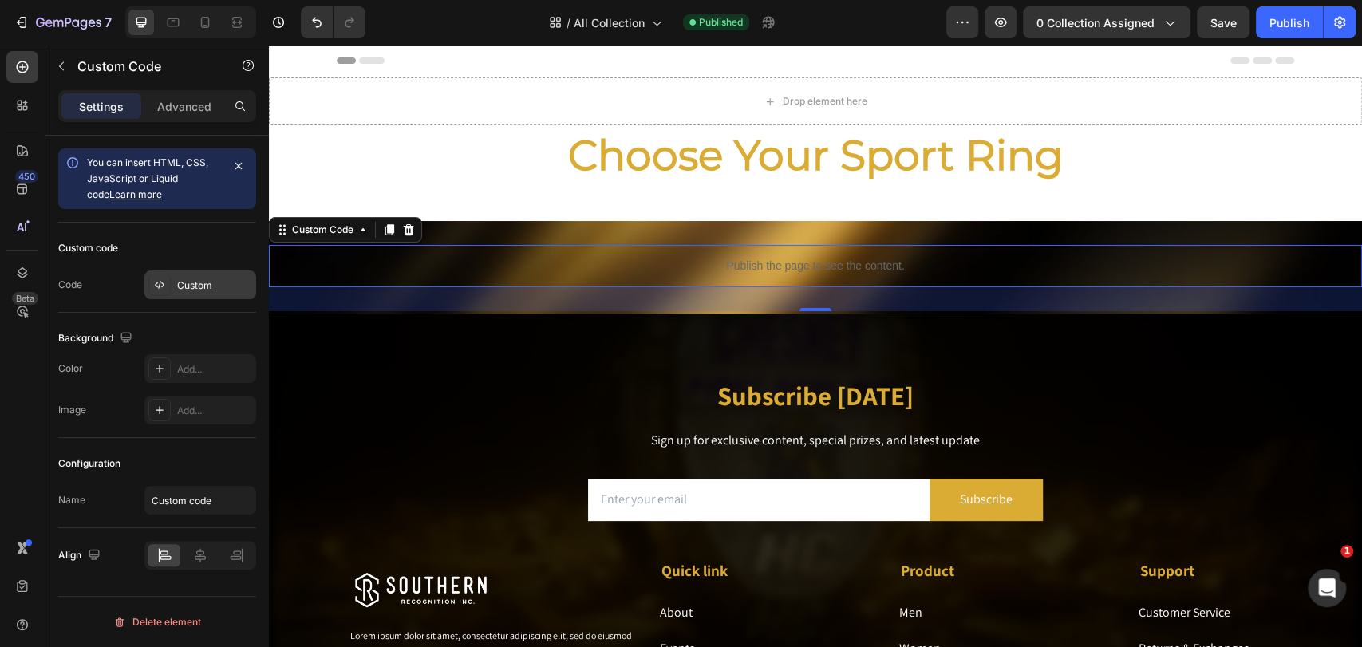
click at [192, 292] on div "Custom" at bounding box center [200, 284] width 112 height 29
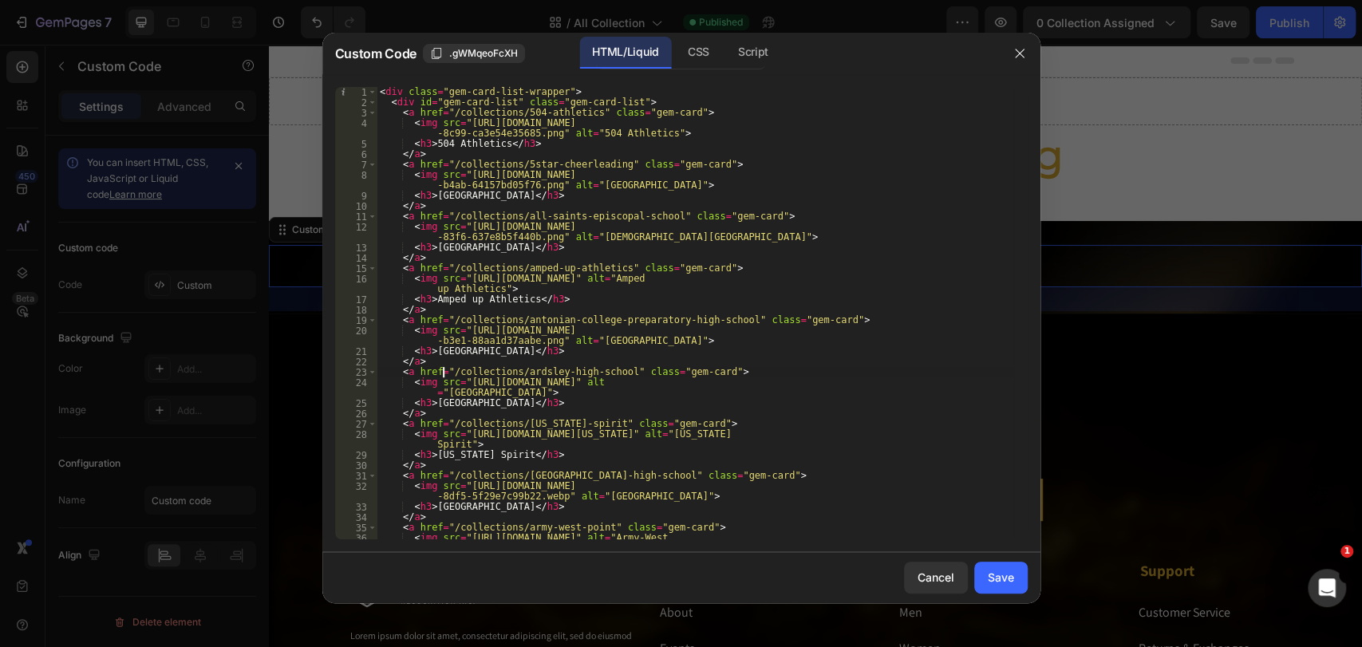
click at [443, 370] on div "< div class = "gem-card-list-wrapper" > < div id = "gem-card-list" class = "gem…" at bounding box center [695, 329] width 637 height 484
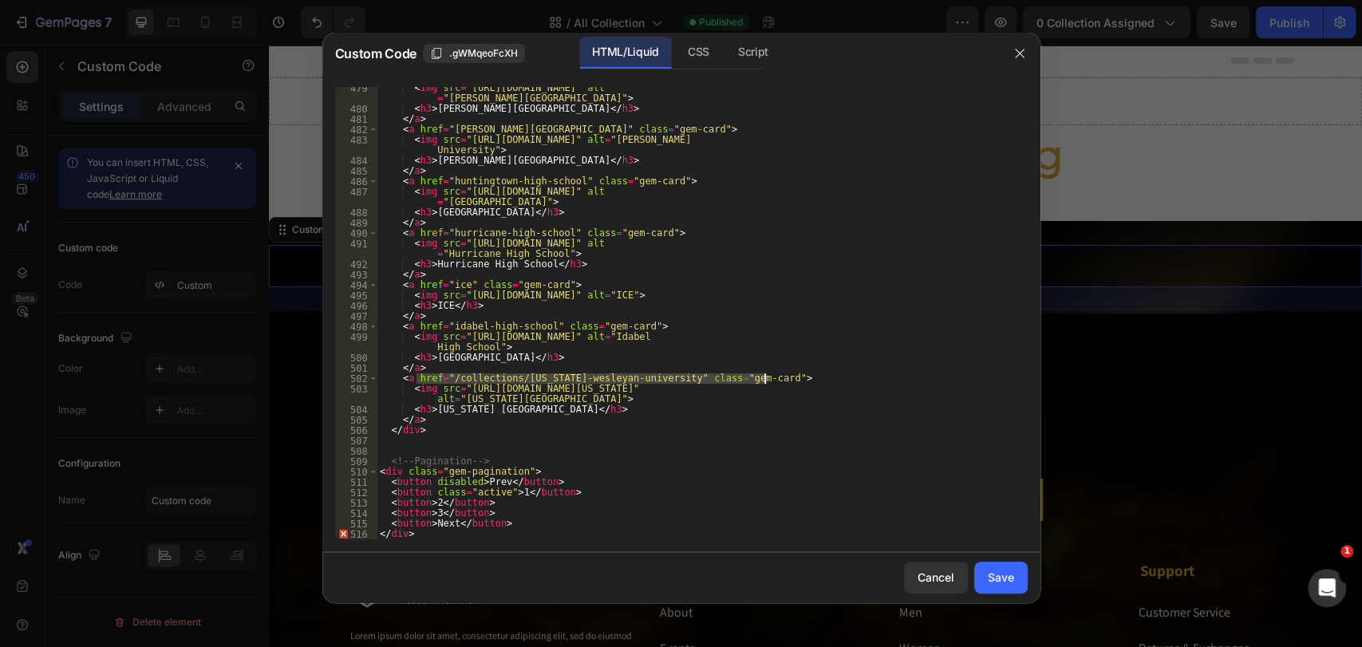
drag, startPoint x: 415, startPoint y: 378, endPoint x: 807, endPoint y: 373, distance: 391.8
click at [807, 373] on div "< img src = "[URL][DOMAIN_NAME]" alt = "[PERSON_NAME][GEOGRAPHIC_DATA]" > < h3 …" at bounding box center [695, 325] width 637 height 484
click at [615, 409] on div "< img src = "[URL][DOMAIN_NAME]" alt = "[PERSON_NAME][GEOGRAPHIC_DATA]" > < h3 …" at bounding box center [695, 325] width 637 height 484
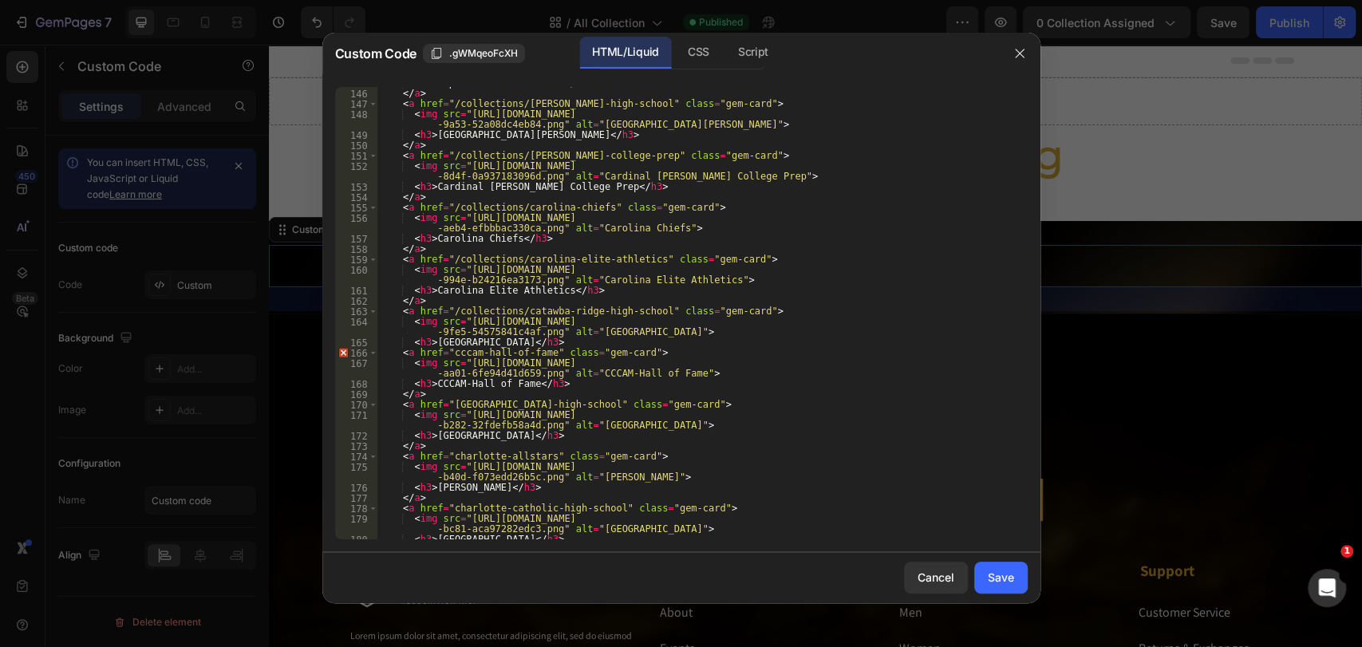
scroll to position [1880, 0]
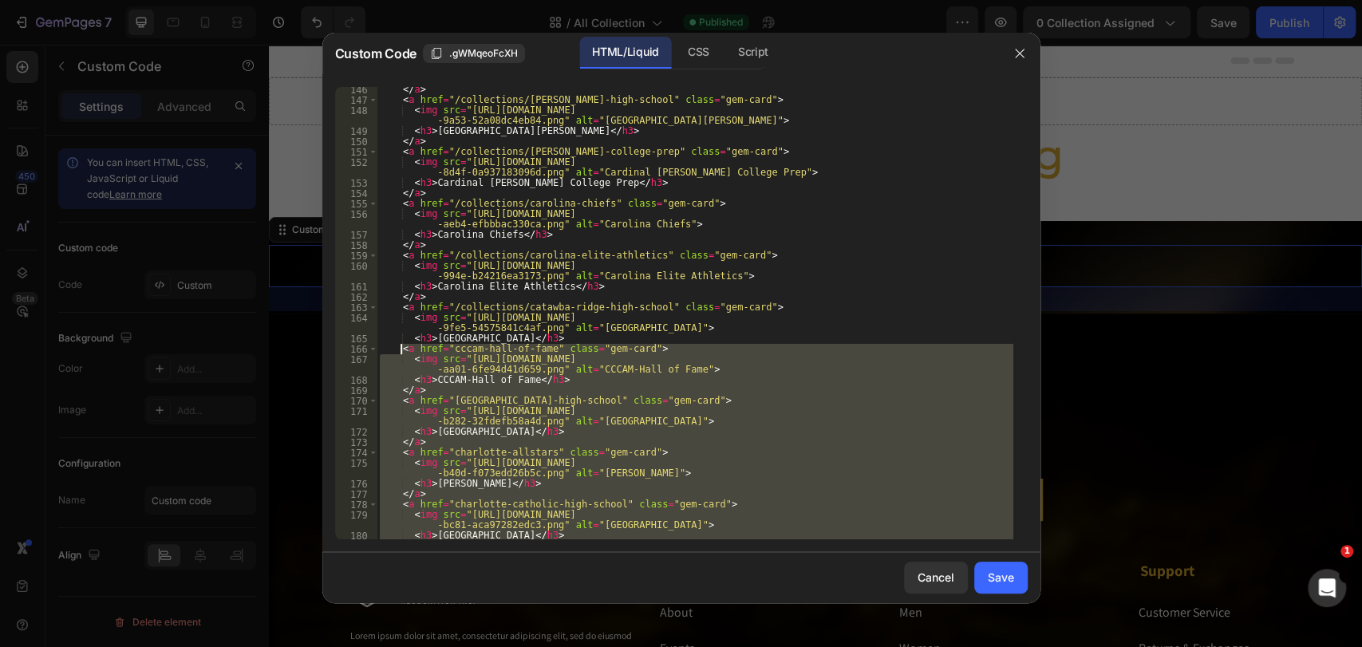
click at [400, 347] on div "</ a > < a href = "/collections/[PERSON_NAME]-high-school" class = "gem-card" >…" at bounding box center [695, 321] width 637 height 473
type textarea "<a href="cccam-hall-of-fame" class="gem-card"> <img src="[URL][DOMAIN_NAME]" al…"
paste textarea
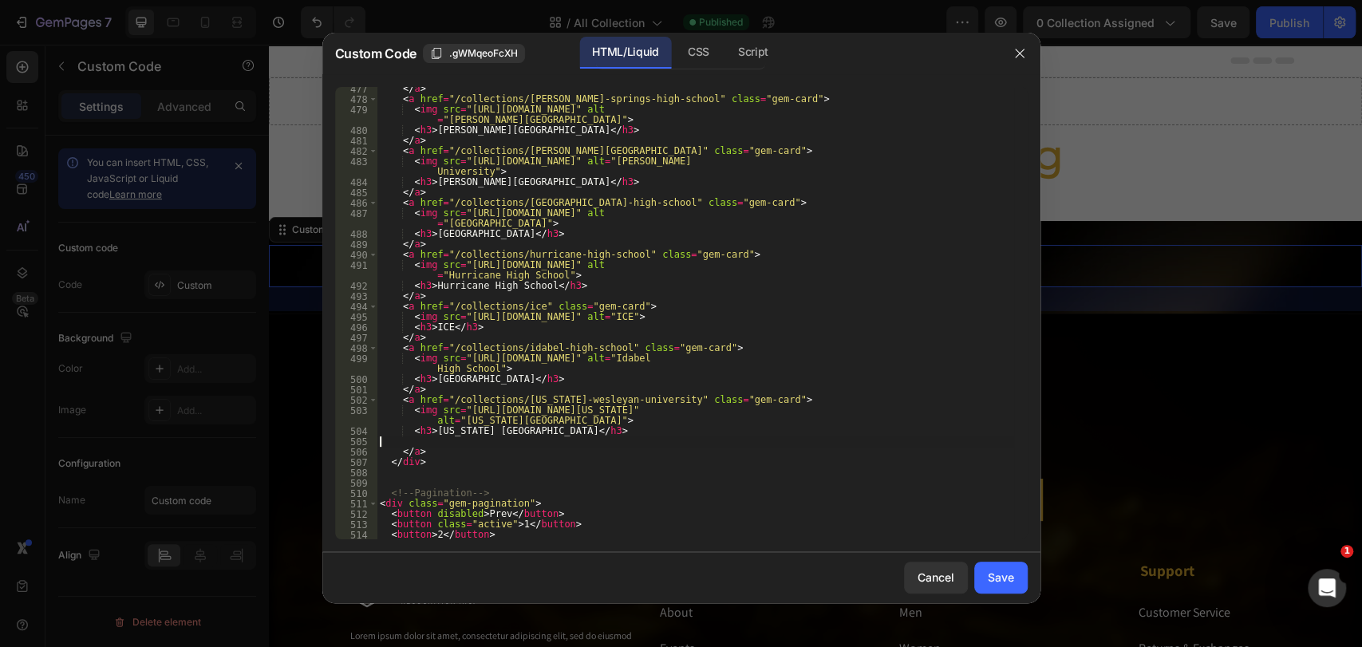
scroll to position [6114, 0]
type textarea "<h3>[US_STATE][GEOGRAPHIC_DATA]</h3>"
click at [1003, 576] on div "Save" at bounding box center [1001, 577] width 26 height 17
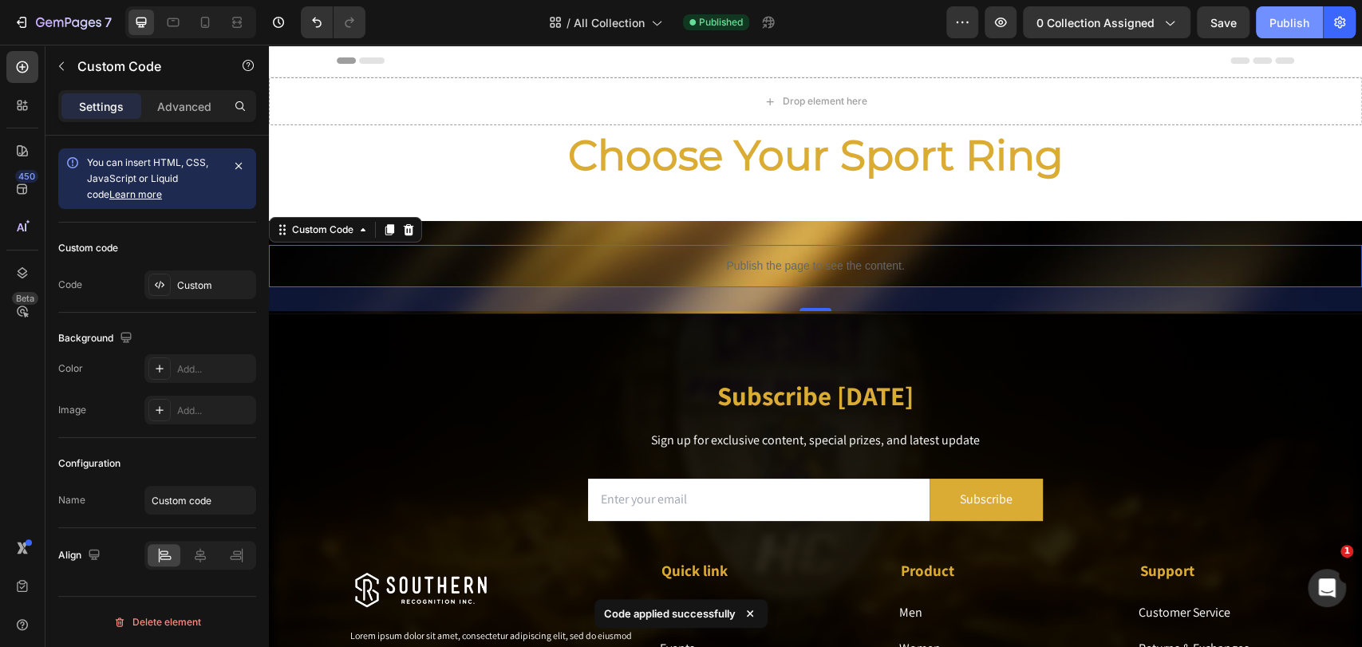
click at [1225, 14] on div "Publish" at bounding box center [1290, 22] width 40 height 17
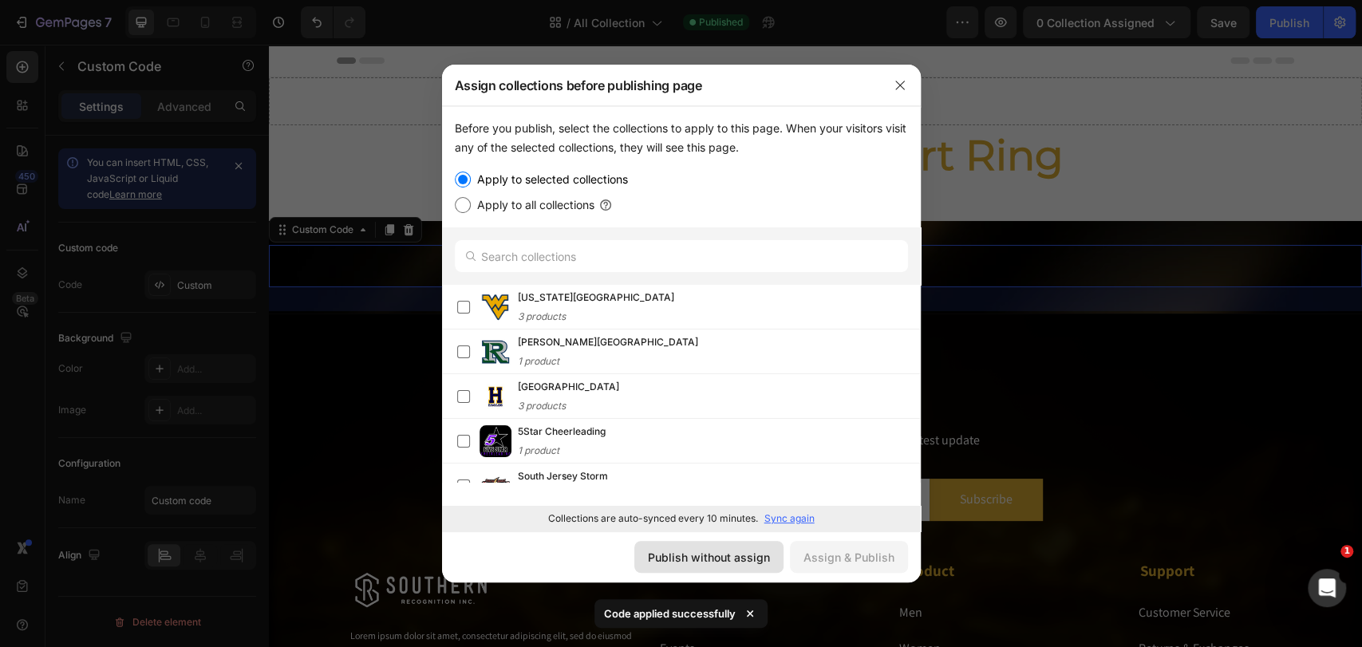
click at [690, 552] on div "Publish without assign" at bounding box center [709, 557] width 122 height 17
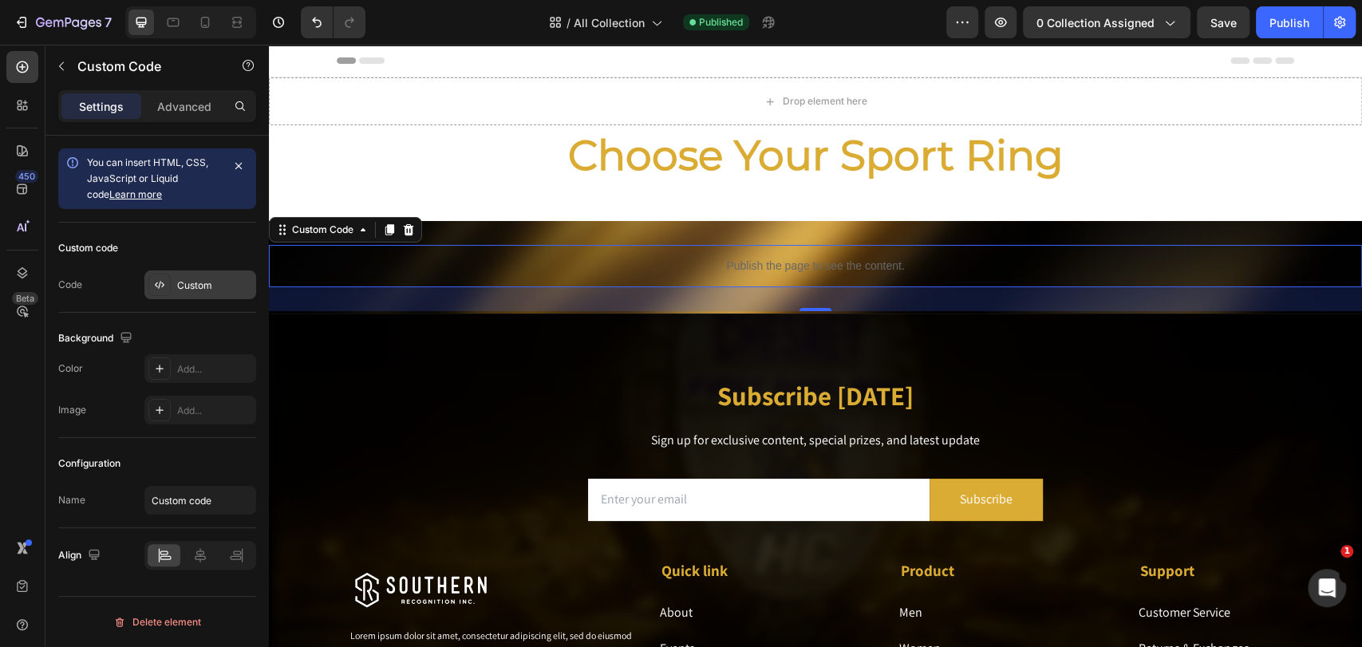
click at [190, 278] on div "Custom" at bounding box center [214, 285] width 75 height 14
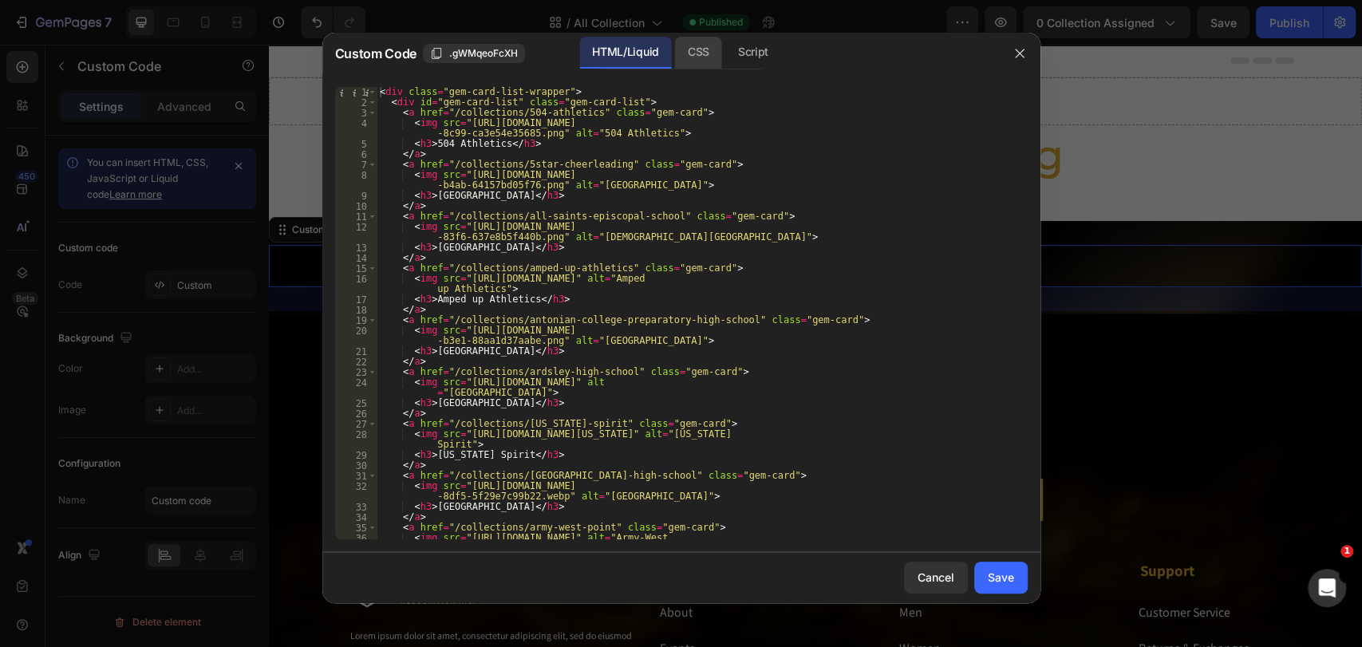
click at [725, 52] on div "CSS" at bounding box center [753, 53] width 56 height 32
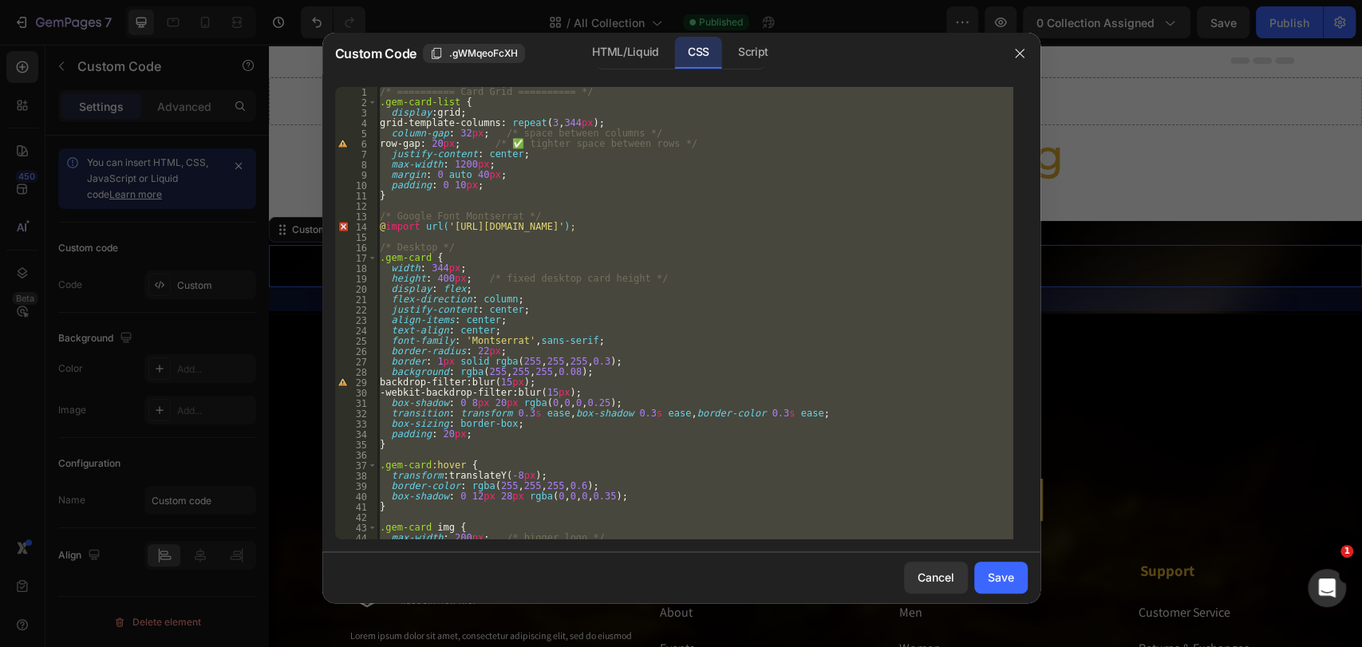
click at [490, 187] on div "/* ========== Card Grid ========== */ .gem-card-list { display : grid ; grid-te…" at bounding box center [695, 313] width 637 height 452
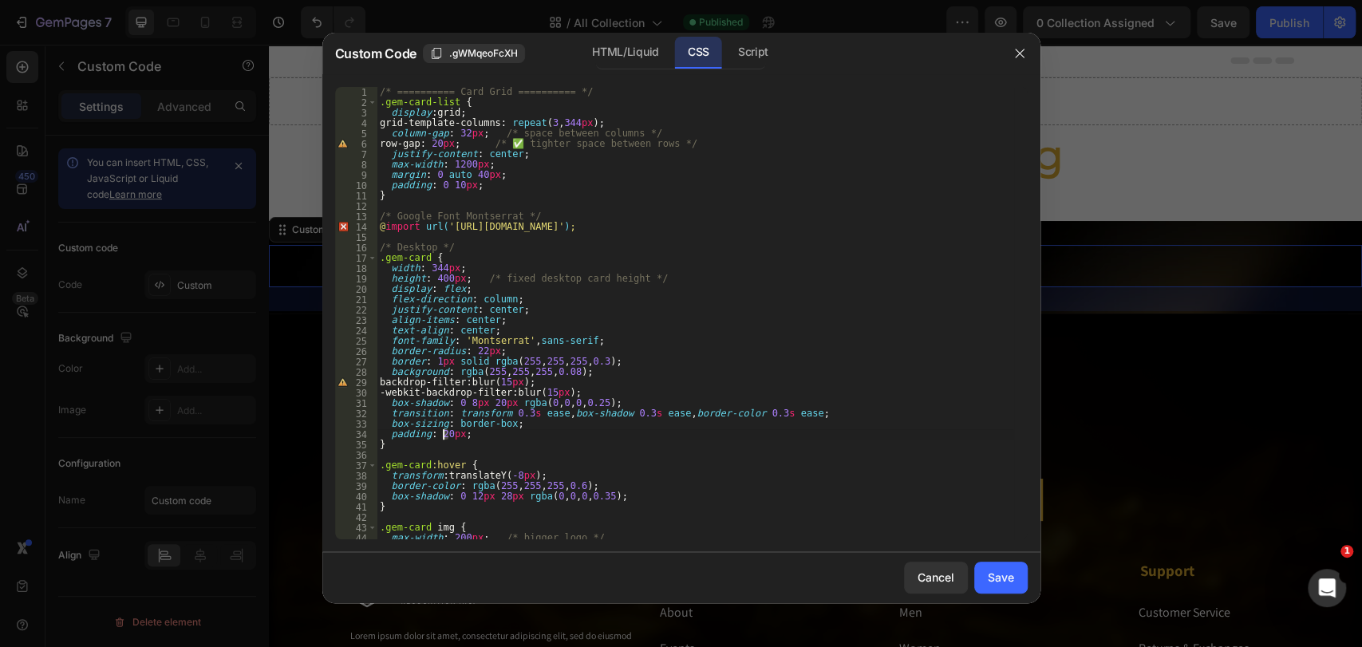
click at [443, 438] on div "/* ========== Card Grid ========== */ .gem-card-list { display : grid ; grid-te…" at bounding box center [695, 323] width 637 height 473
click at [470, 414] on div "/* ========== Card Grid ========== */ .gem-card-list { display : grid ; grid-te…" at bounding box center [695, 323] width 637 height 473
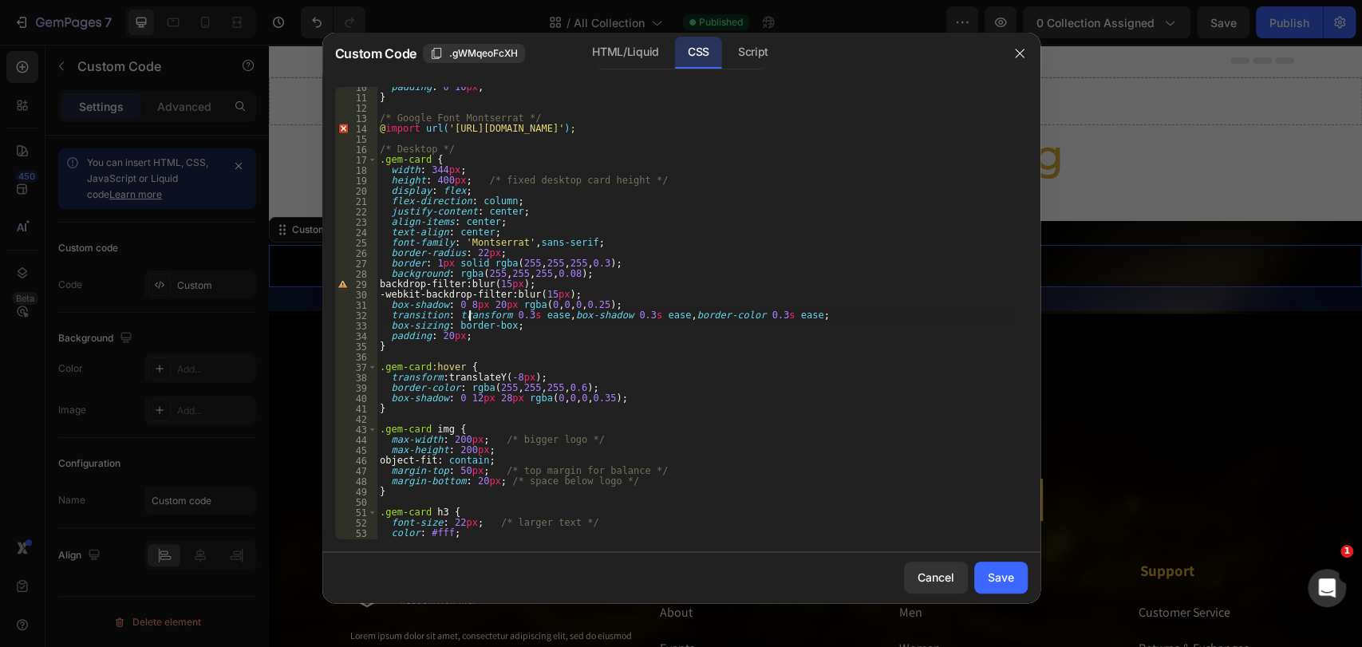
scroll to position [97, 0]
click at [455, 468] on div "padding : 0 10 px ; } /* Google Font Montserrat */ @ import url( '[URL][DOMAIN_…" at bounding box center [695, 318] width 637 height 473
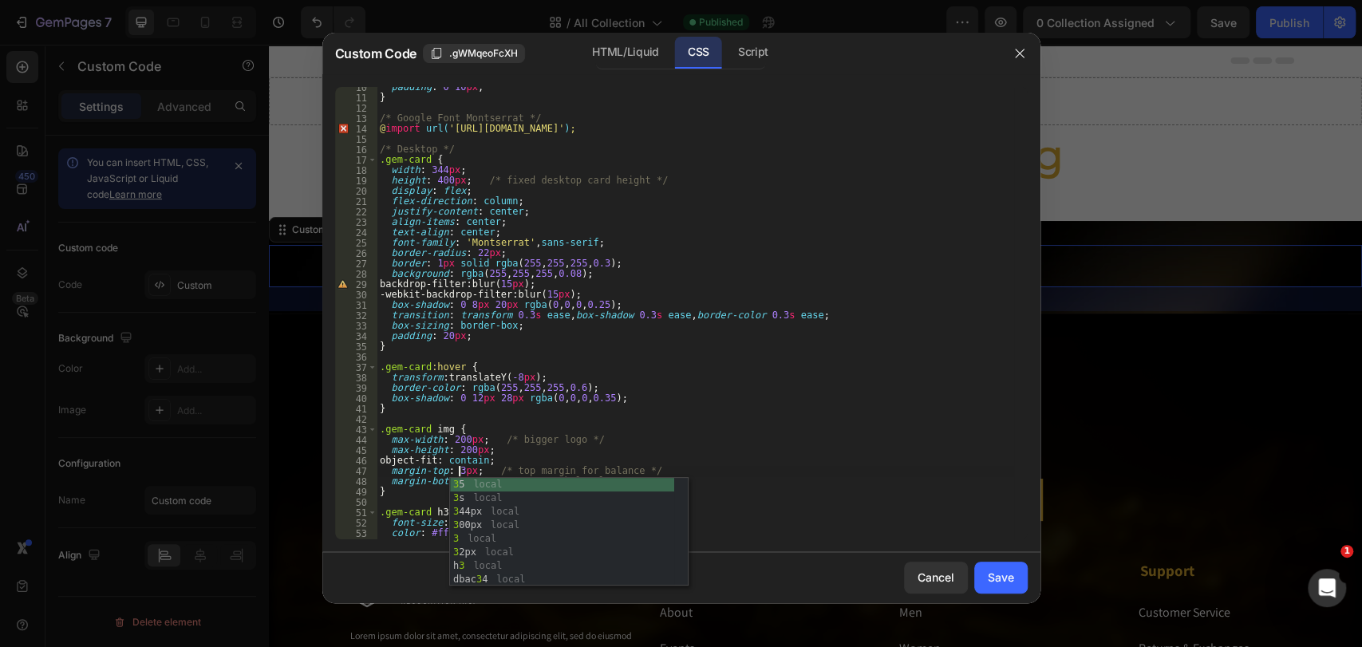
scroll to position [0, 6]
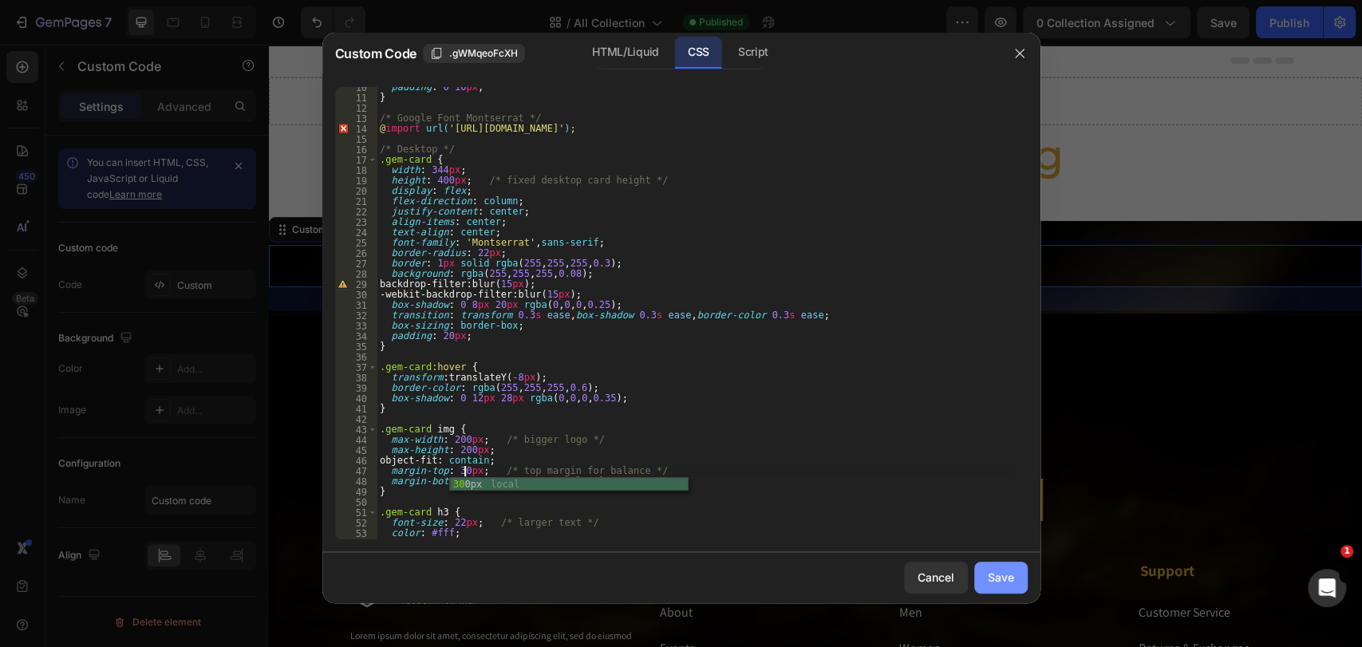
type textarea "margin-top: 30px; /* top margin for balance */"
click at [1013, 582] on div "Save" at bounding box center [1001, 577] width 26 height 17
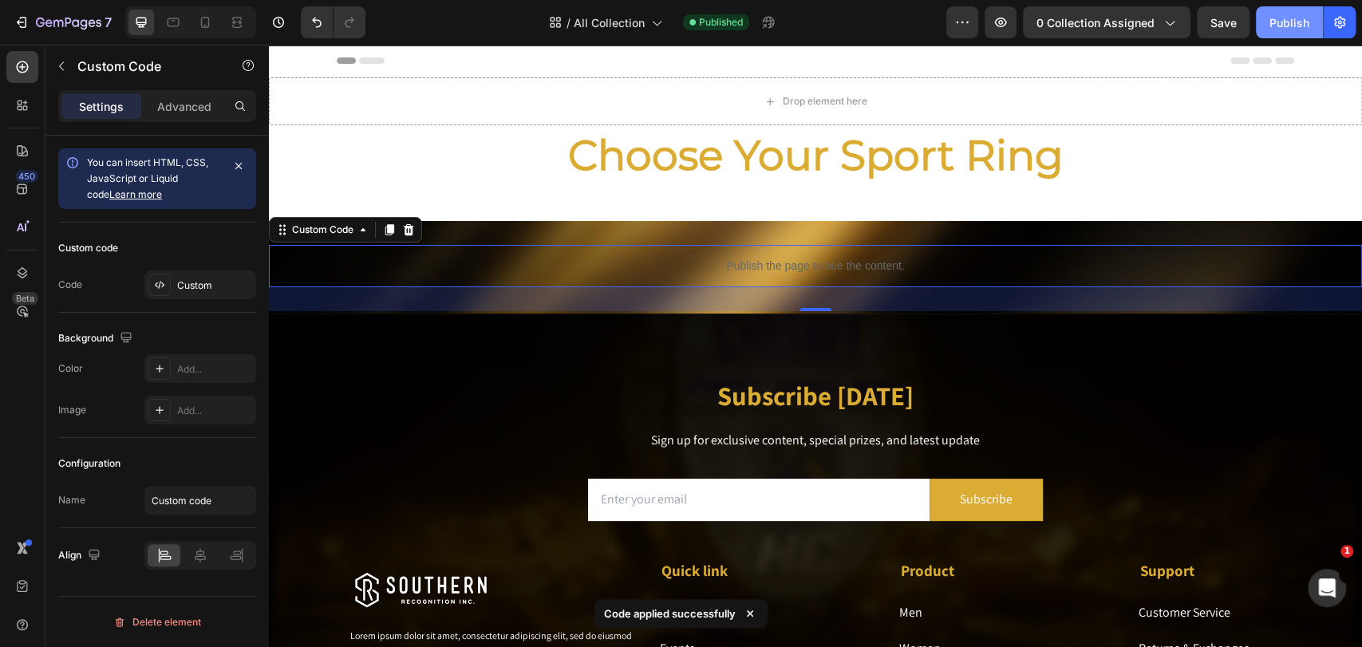
click at [1225, 21] on div "Publish" at bounding box center [1290, 22] width 40 height 17
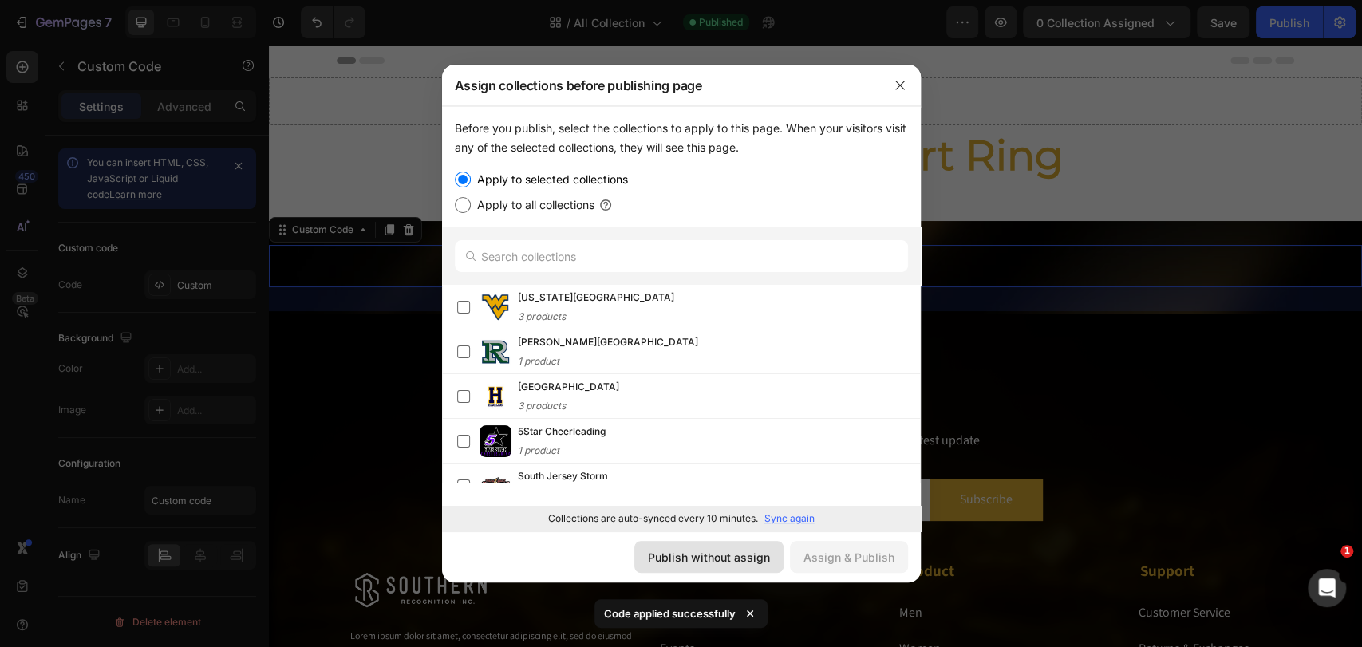
click at [713, 555] on div "Publish without assign" at bounding box center [709, 557] width 122 height 17
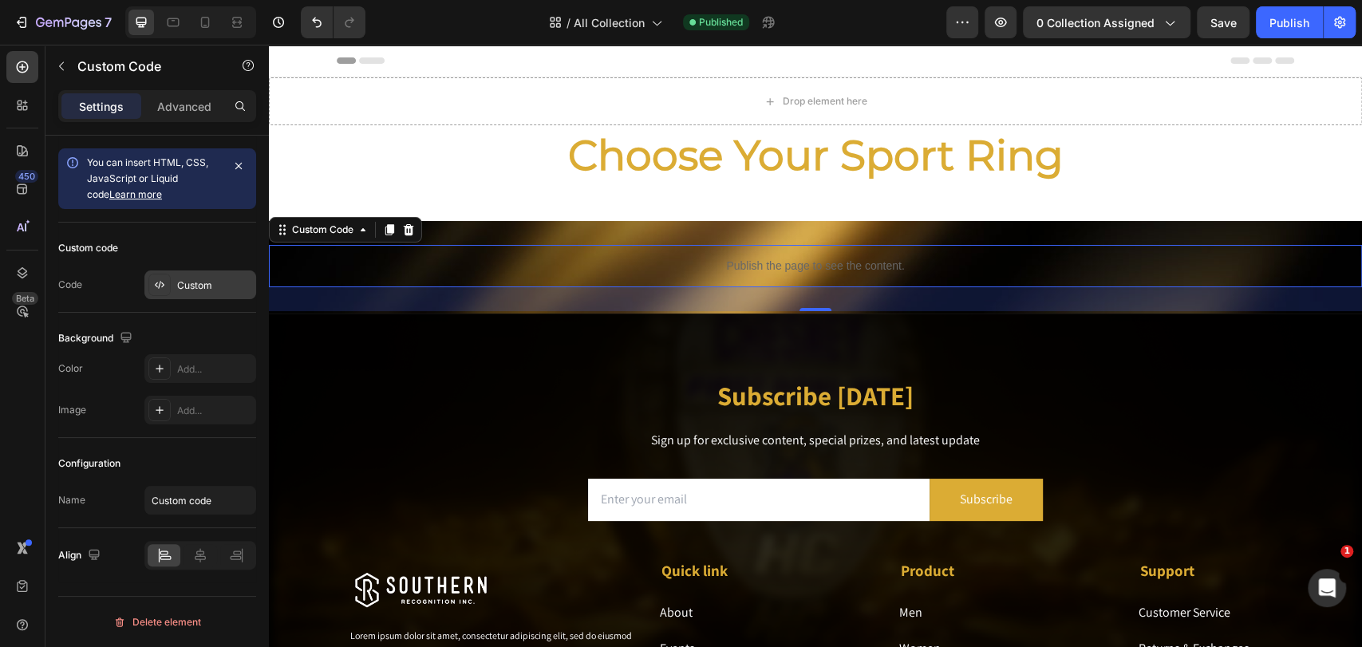
click at [207, 286] on div "Custom" at bounding box center [214, 285] width 75 height 14
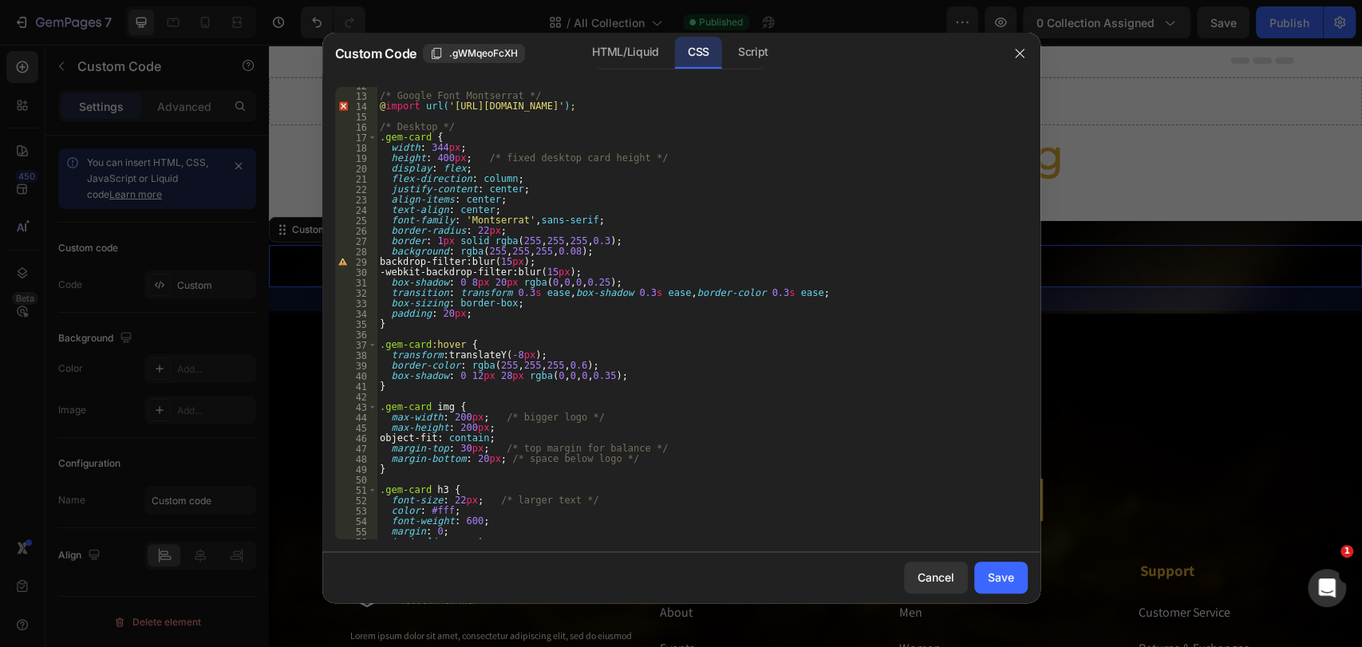
scroll to position [170, 0]
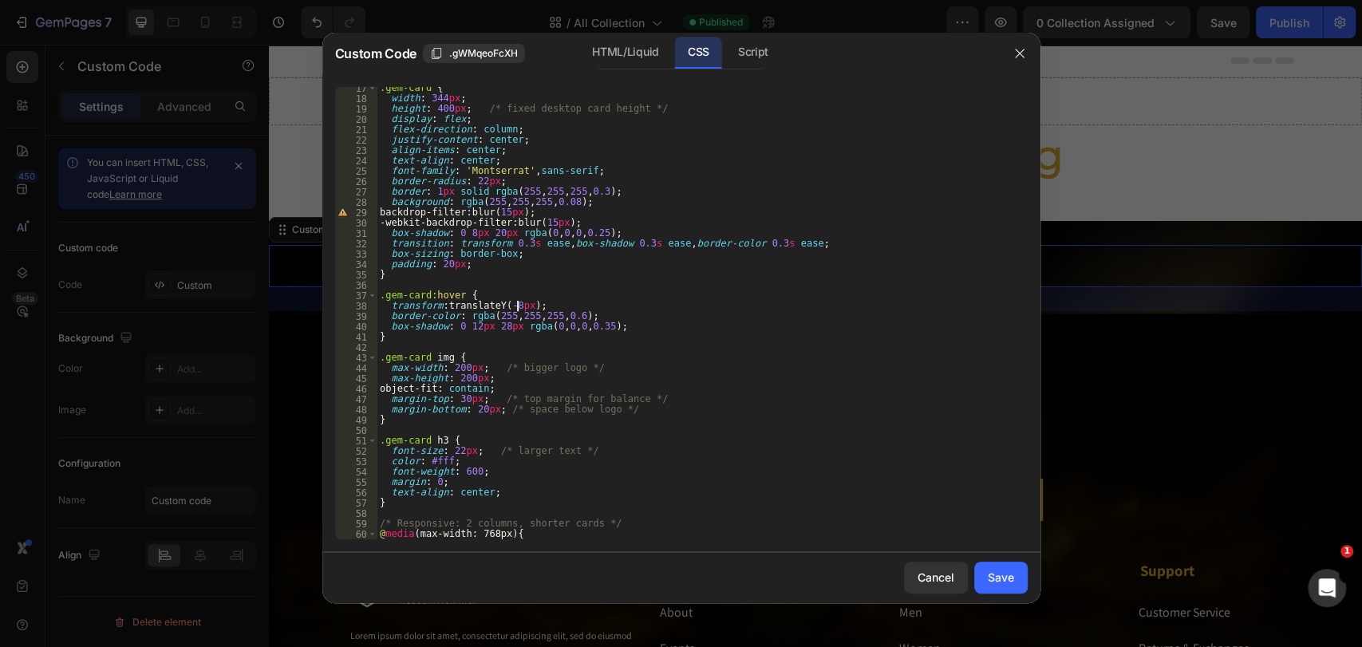
click at [517, 306] on div ".gem-card { width : 344 px ; height : 400 px ; /* fixed desktop card height */ …" at bounding box center [695, 319] width 637 height 473
click at [531, 342] on div ".gem-card { width : 344 px ; height : 400 px ; /* fixed desktop card height */ …" at bounding box center [695, 319] width 637 height 473
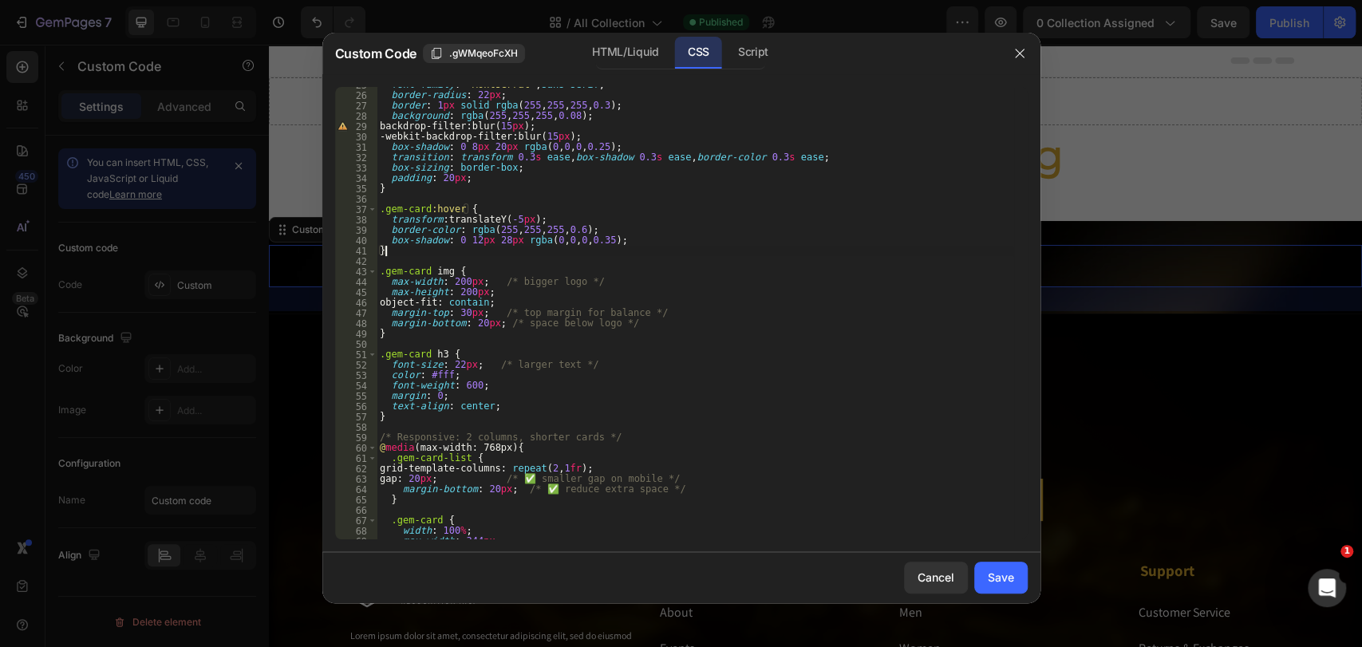
scroll to position [252, 0]
click at [451, 366] on div "font-family : ' Montserrat ' , sans-serif ; border-radius : 22 px ; border : 1 …" at bounding box center [695, 320] width 637 height 473
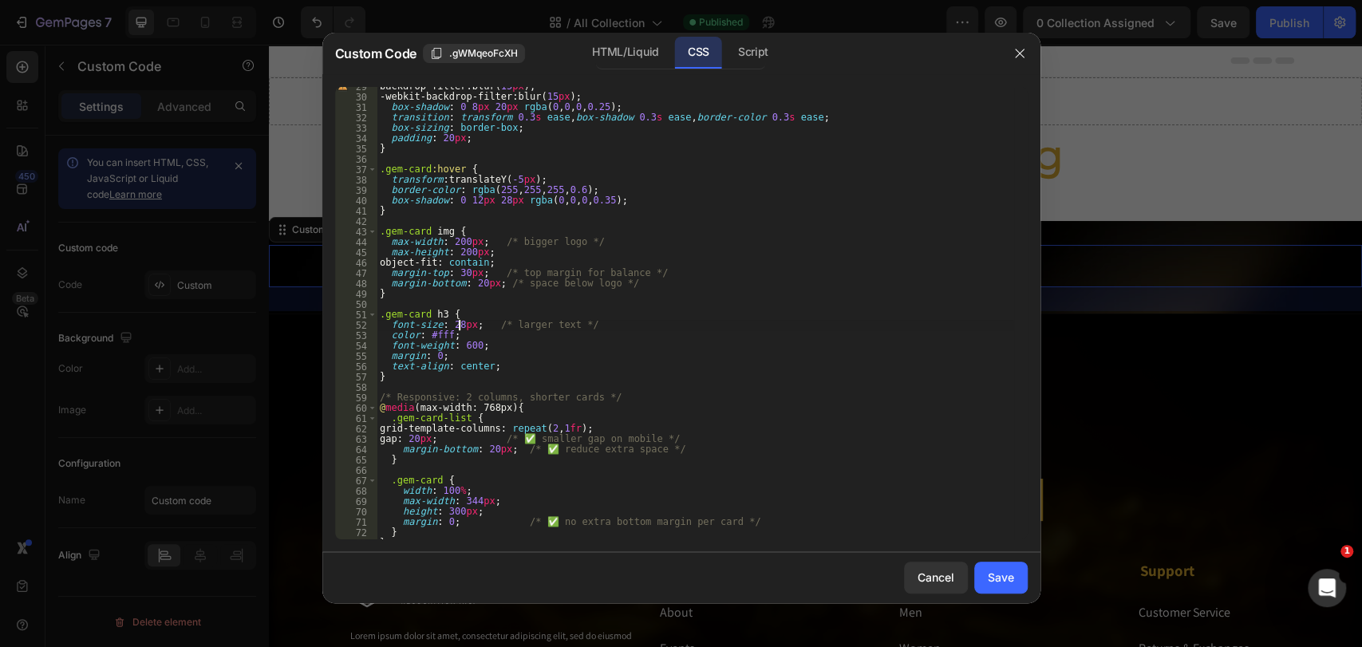
scroll to position [295, 0]
type textarea "font-size: 28px; /* larger text */"
click at [1002, 582] on div "Save" at bounding box center [1001, 577] width 26 height 17
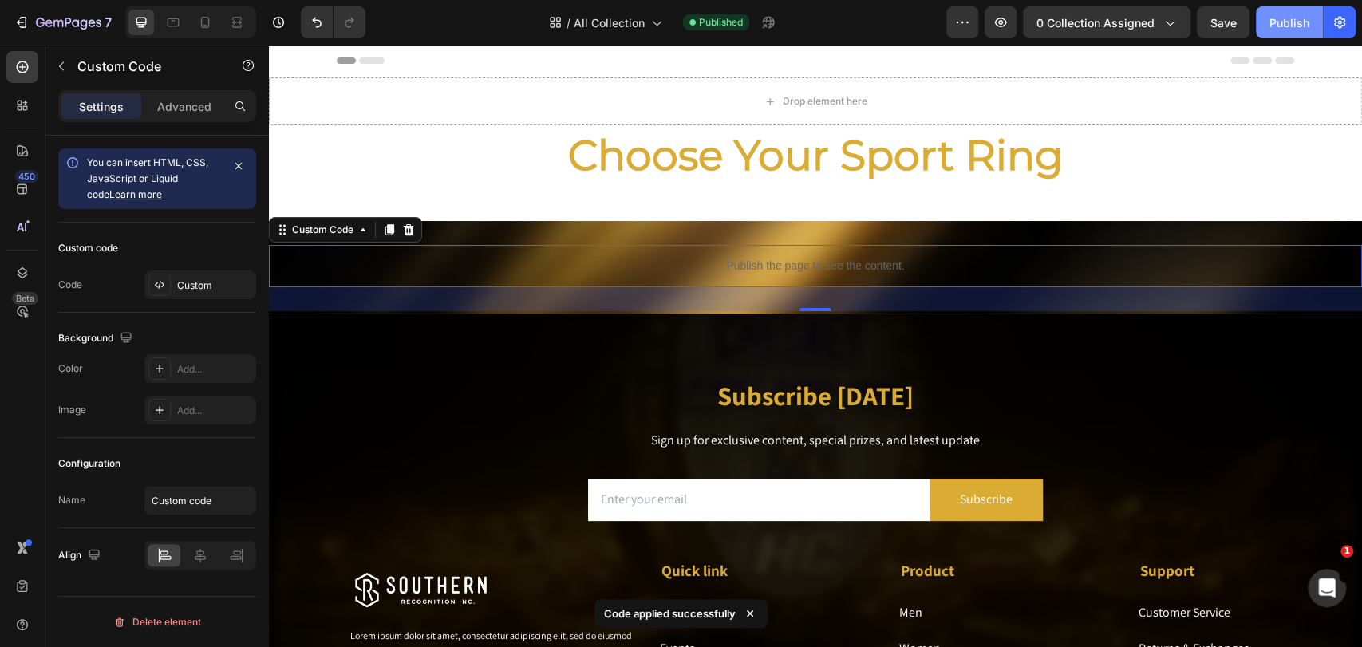
click at [1225, 27] on div "Publish" at bounding box center [1290, 22] width 40 height 17
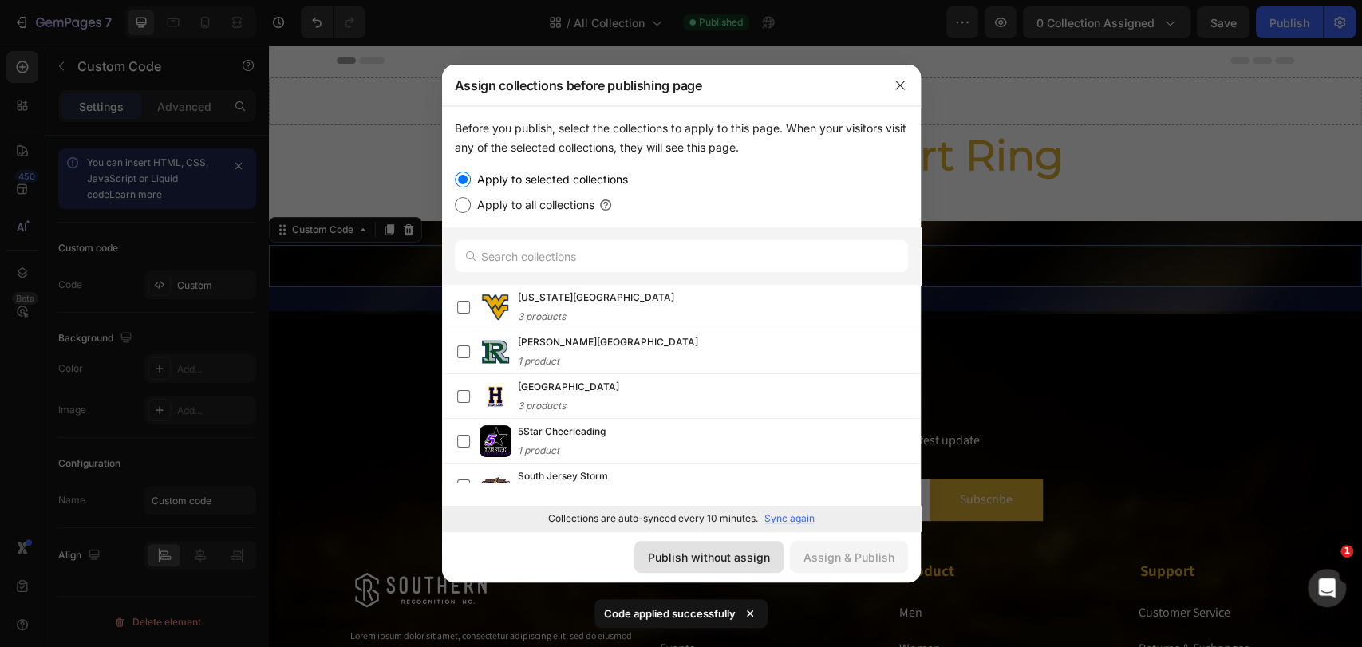
click at [711, 562] on div "Publish without assign" at bounding box center [709, 557] width 122 height 17
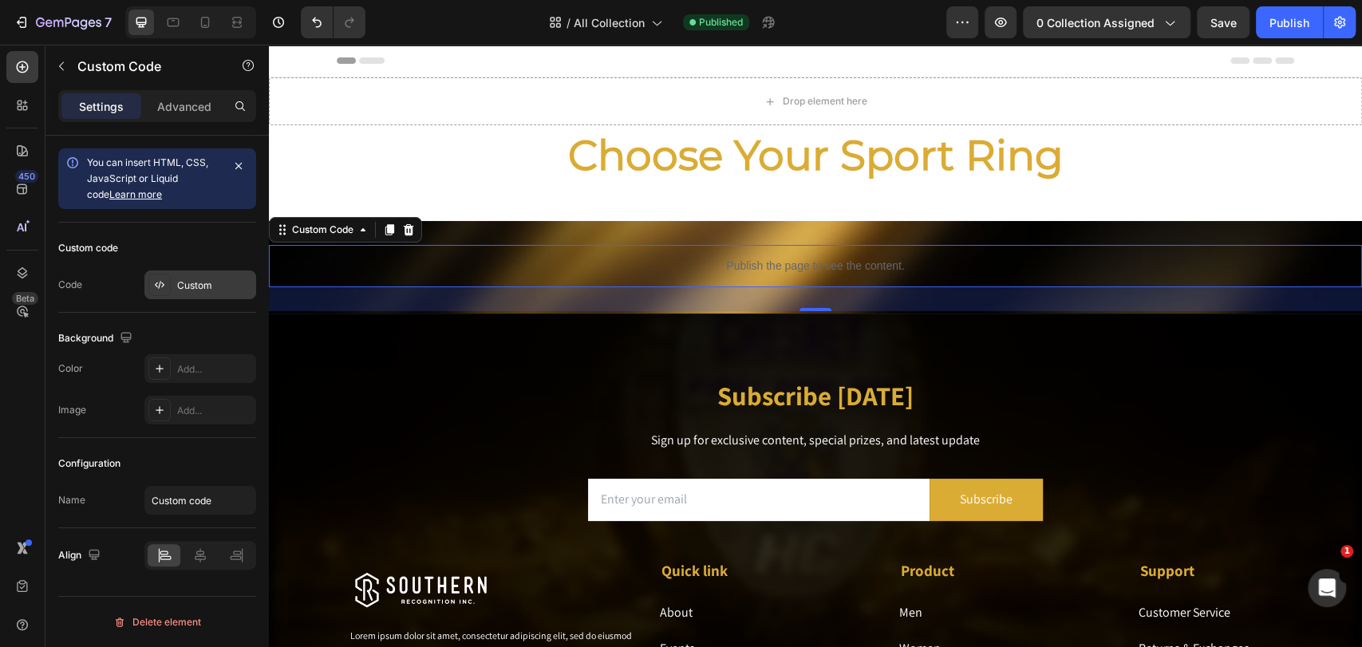
click at [195, 295] on div "Custom" at bounding box center [200, 284] width 112 height 29
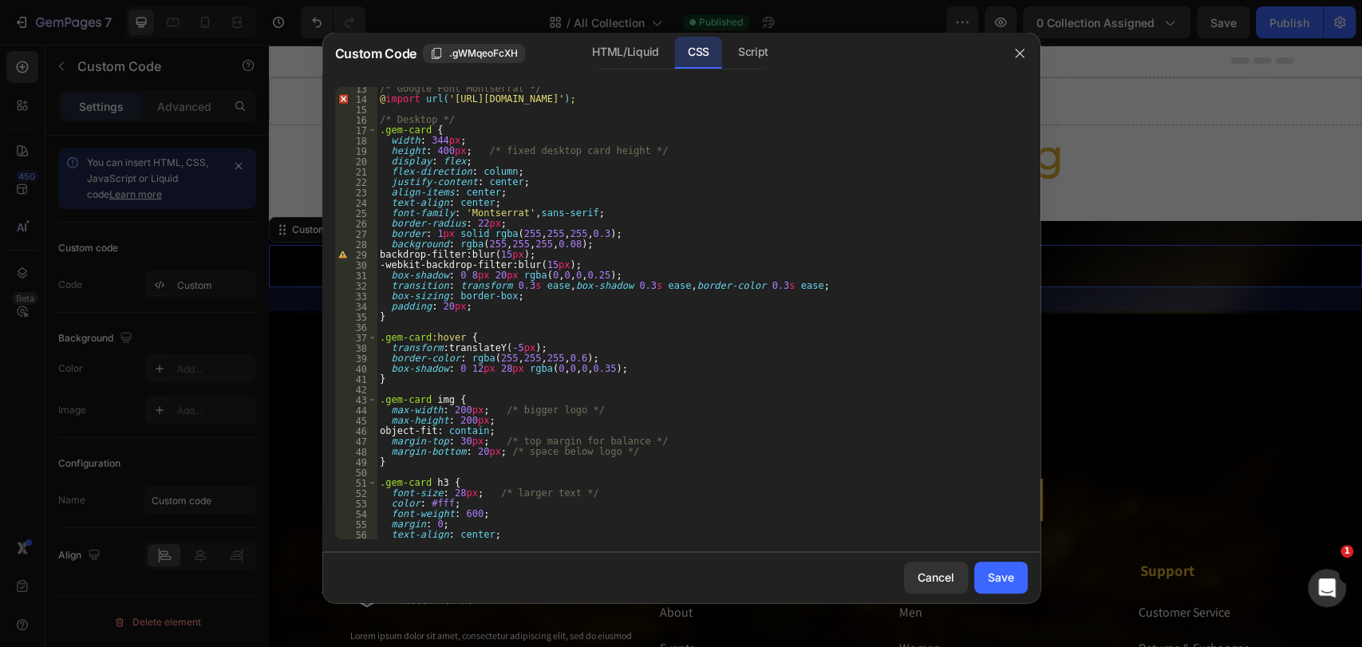
scroll to position [128, 0]
drag, startPoint x: 464, startPoint y: 439, endPoint x: 456, endPoint y: 441, distance: 8.3
click at [456, 441] on div "/* Google Font Montserrat */ @ import url( '[URL][DOMAIN_NAME]' ) ; /* Desktop …" at bounding box center [695, 319] width 637 height 473
click at [599, 400] on div "/* Google Font Montserrat */ @ import url( '[URL][DOMAIN_NAME]' ) ; /* Desktop …" at bounding box center [695, 319] width 637 height 473
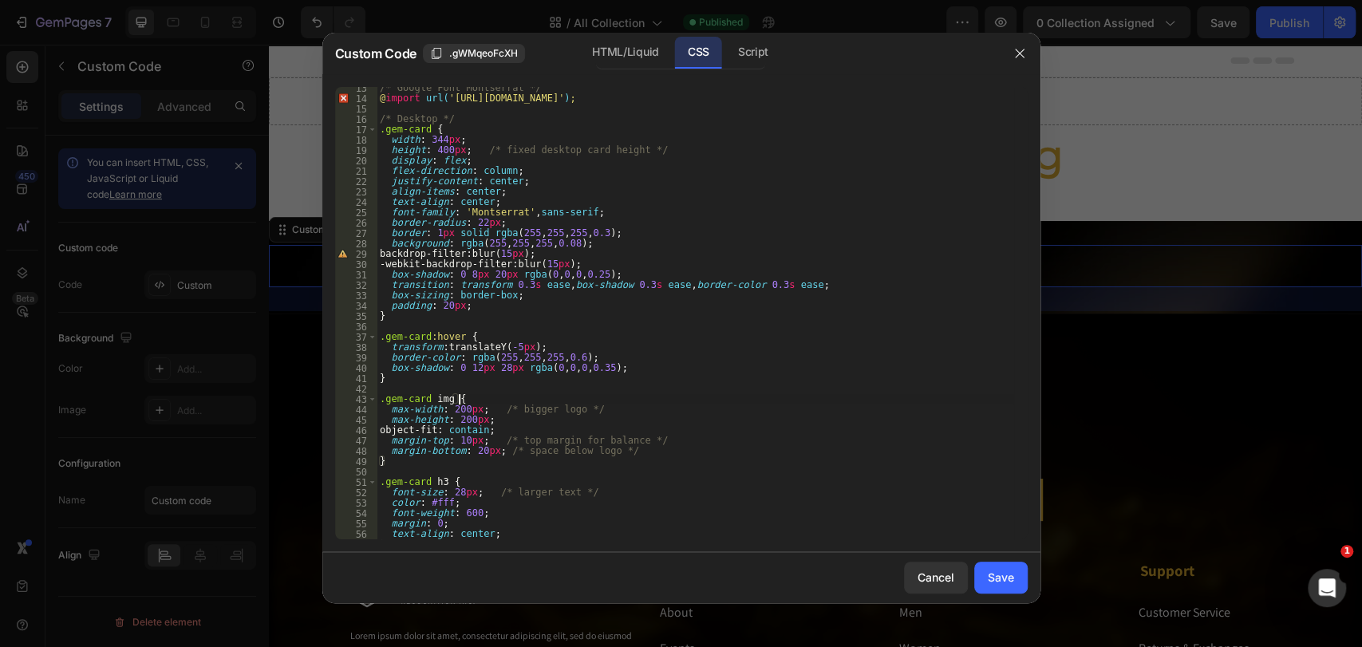
scroll to position [0, 6]
click at [615, 243] on div "/* Google Font Montserrat */ @ import url( '[URL][DOMAIN_NAME]' ) ; /* Desktop …" at bounding box center [695, 319] width 637 height 473
click at [642, 260] on div "/* Google Font Montserrat */ @ import url( '[URL][DOMAIN_NAME]' ) ; /* Desktop …" at bounding box center [695, 319] width 637 height 473
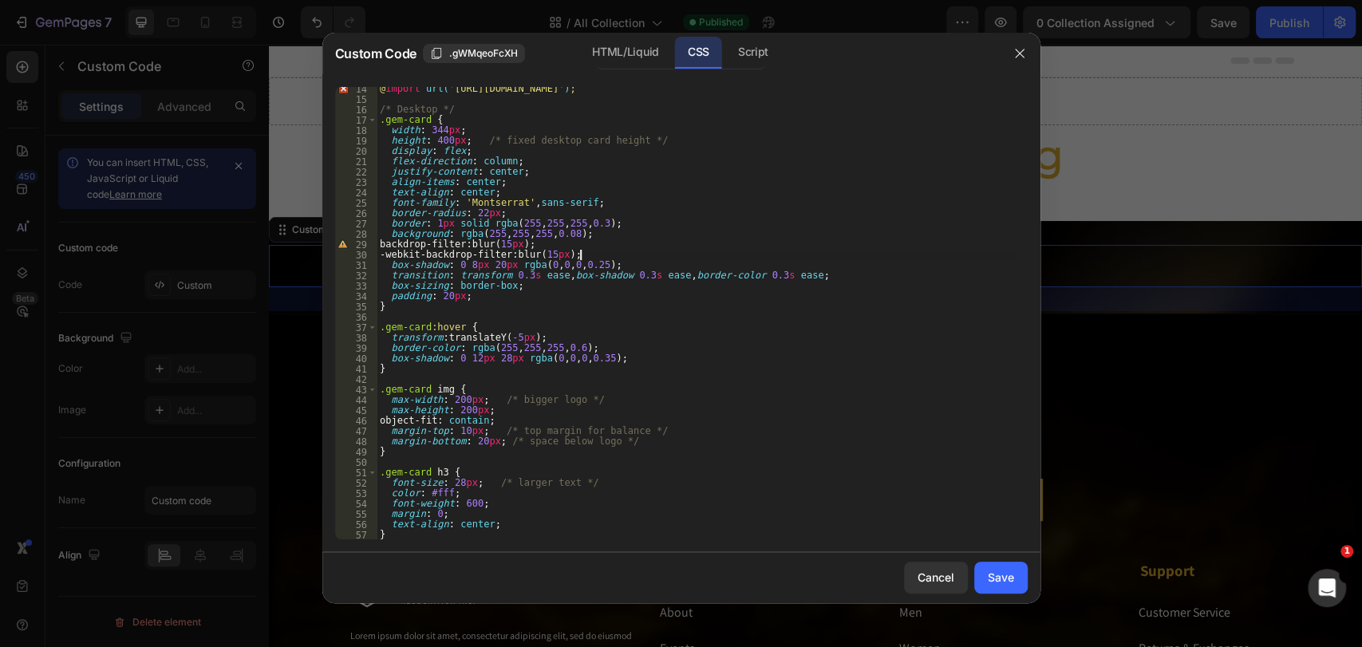
scroll to position [139, 0]
drag, startPoint x: 460, startPoint y: 484, endPoint x: 449, endPoint y: 484, distance: 10.4
click at [449, 484] on div "@ import url( '[URL][DOMAIN_NAME]' ) ; /* Desktop */ .gem-card { width : 344 px…" at bounding box center [695, 319] width 637 height 473
click at [525, 517] on div "@ import url( '[URL][DOMAIN_NAME]' ) ; /* Desktop */ .gem-card { width : 344 px…" at bounding box center [695, 319] width 637 height 473
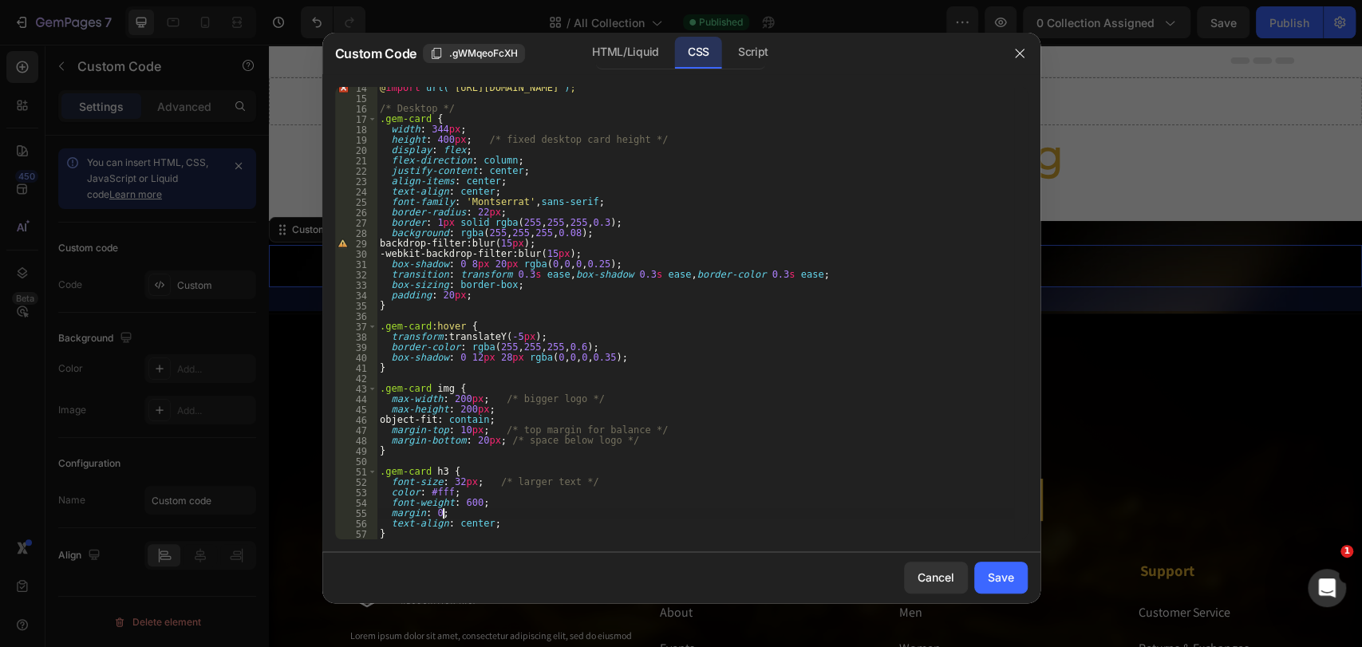
scroll to position [0, 5]
click at [464, 506] on div "@ import url( '[URL][DOMAIN_NAME]' ) ; /* Desktop */ .gem-card { width : 344 px…" at bounding box center [695, 319] width 637 height 473
click at [478, 484] on div "@ import url( '[URL][DOMAIN_NAME]' ) ; /* Desktop */ .gem-card { width : 344 px…" at bounding box center [695, 319] width 637 height 473
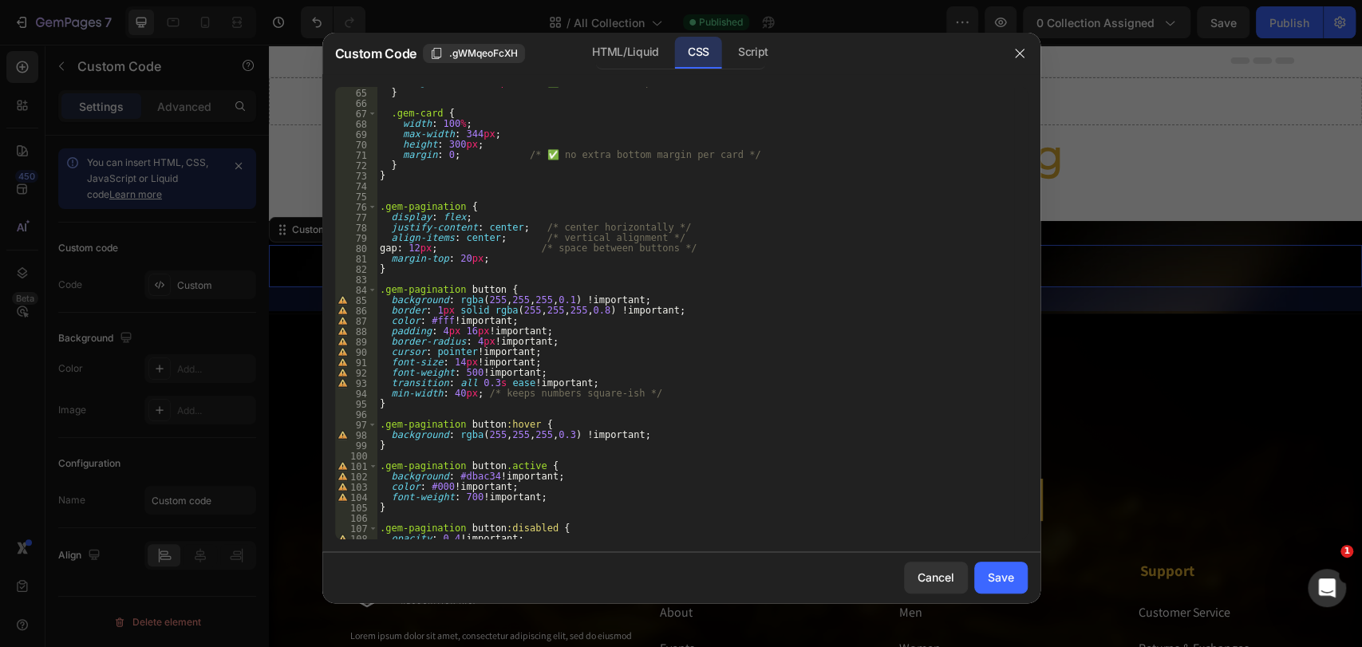
scroll to position [663, 0]
type textarea "font-size: 32px; /* larger text */"
click at [996, 569] on div "Save" at bounding box center [1001, 577] width 26 height 17
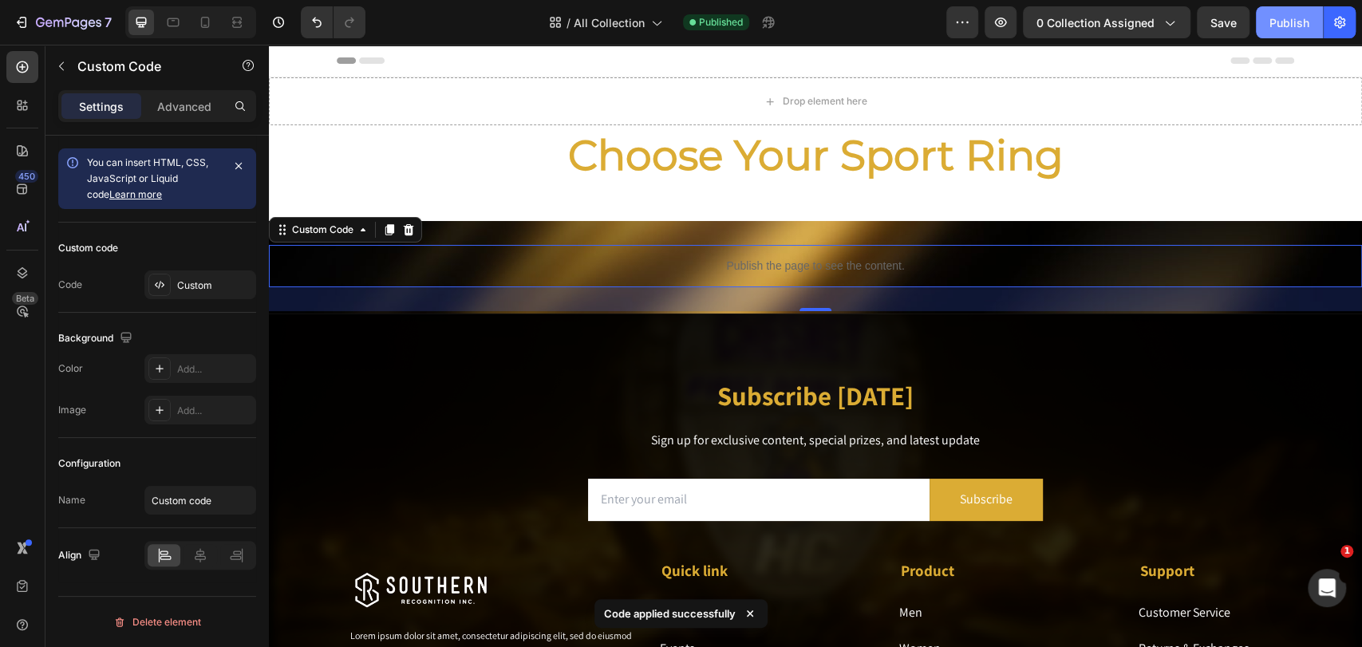
click at [1225, 16] on div "Publish" at bounding box center [1290, 22] width 40 height 17
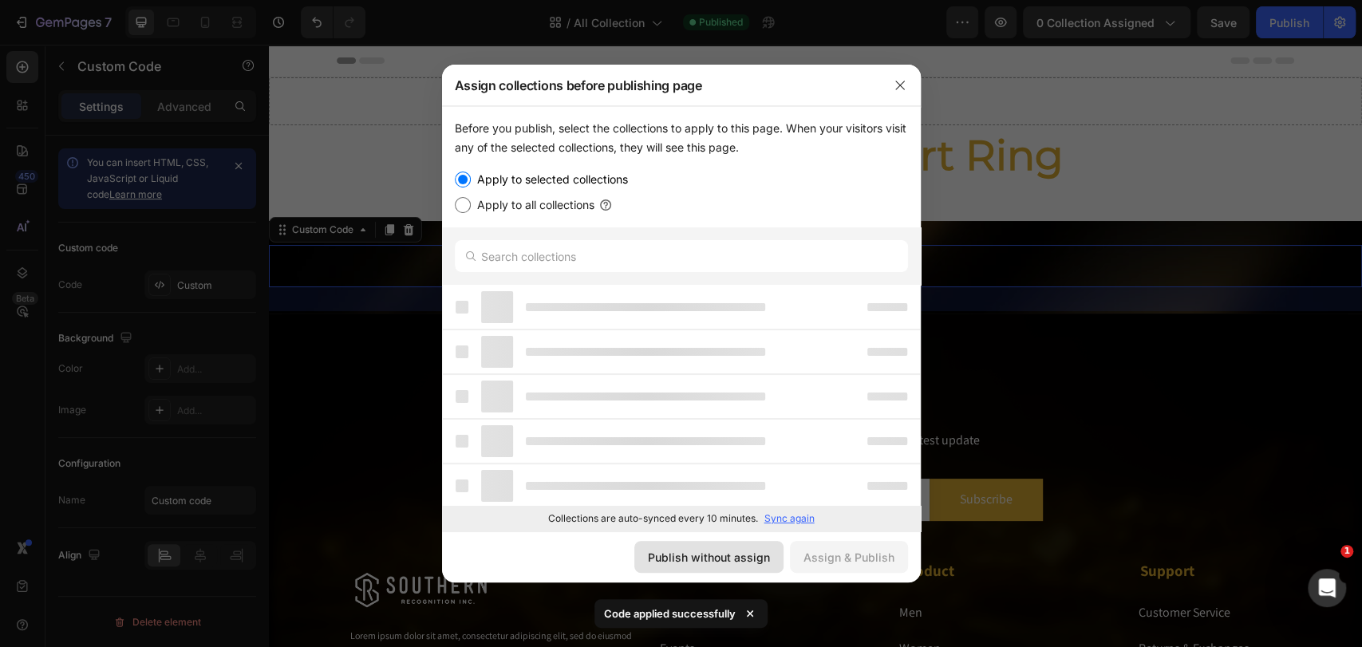
click at [683, 551] on div "Publish without assign" at bounding box center [709, 557] width 122 height 17
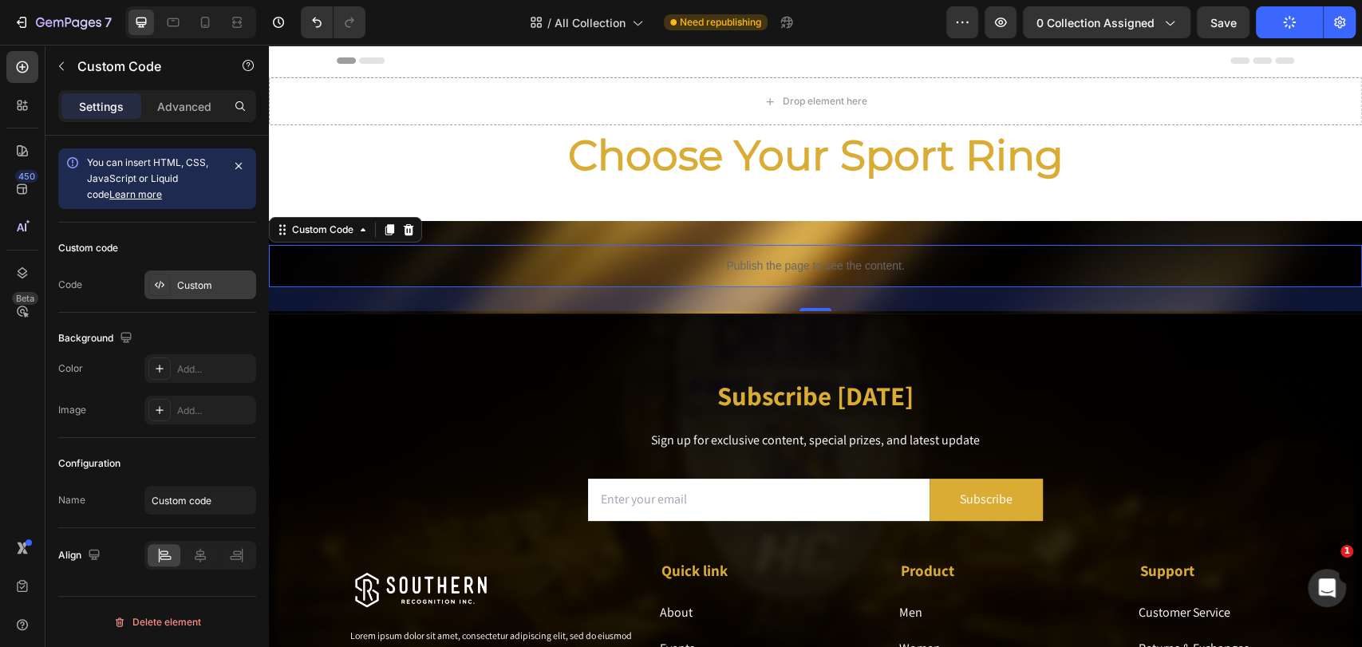
click at [195, 289] on div "Custom" at bounding box center [214, 285] width 75 height 14
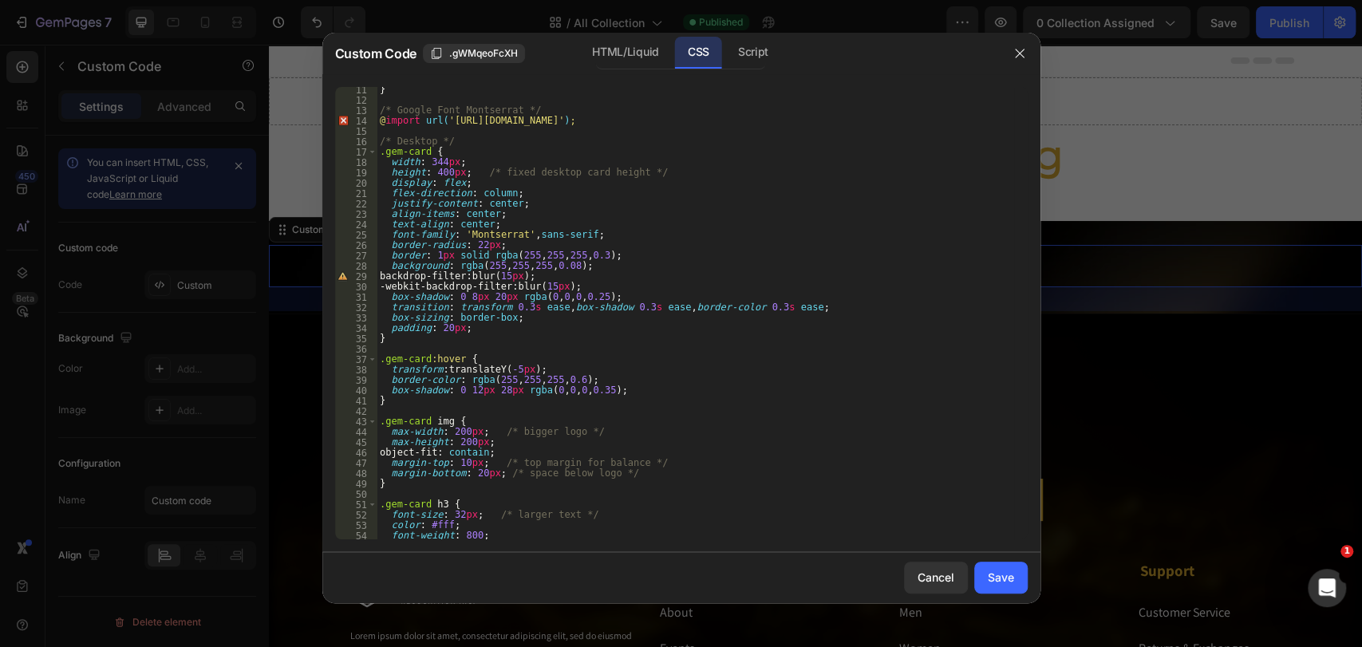
scroll to position [160, 0]
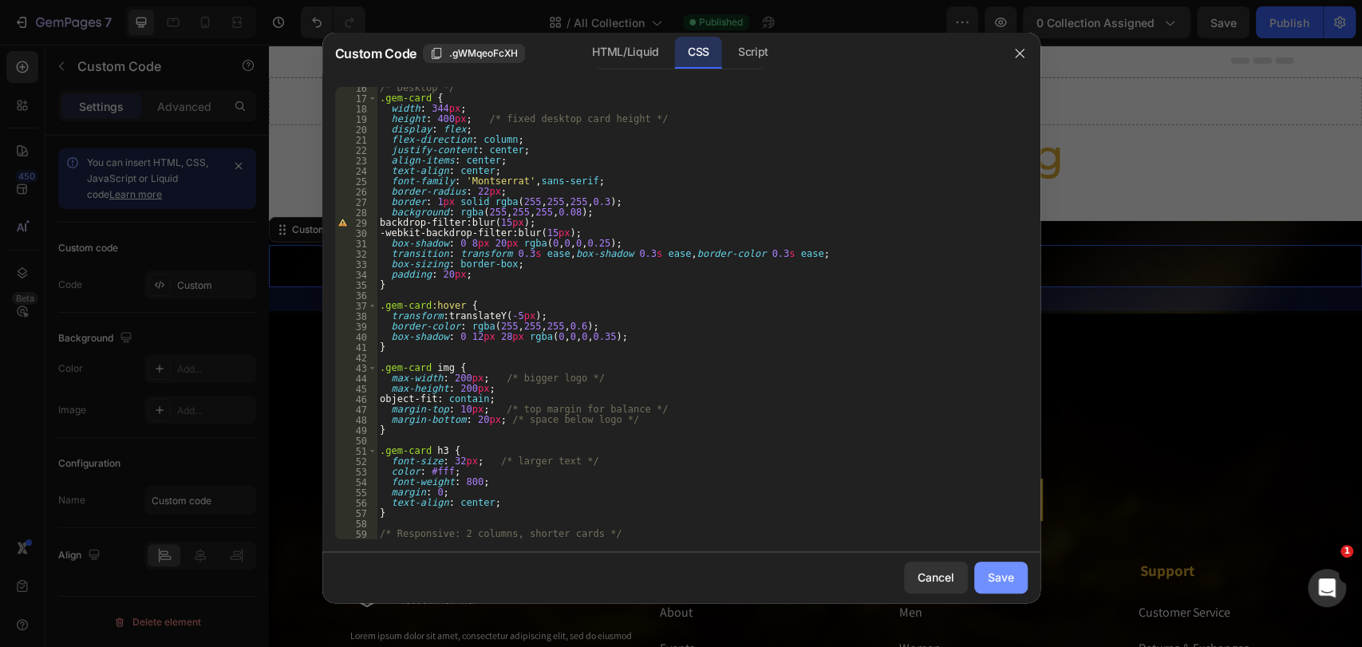
click at [996, 578] on div "Save" at bounding box center [1001, 577] width 26 height 17
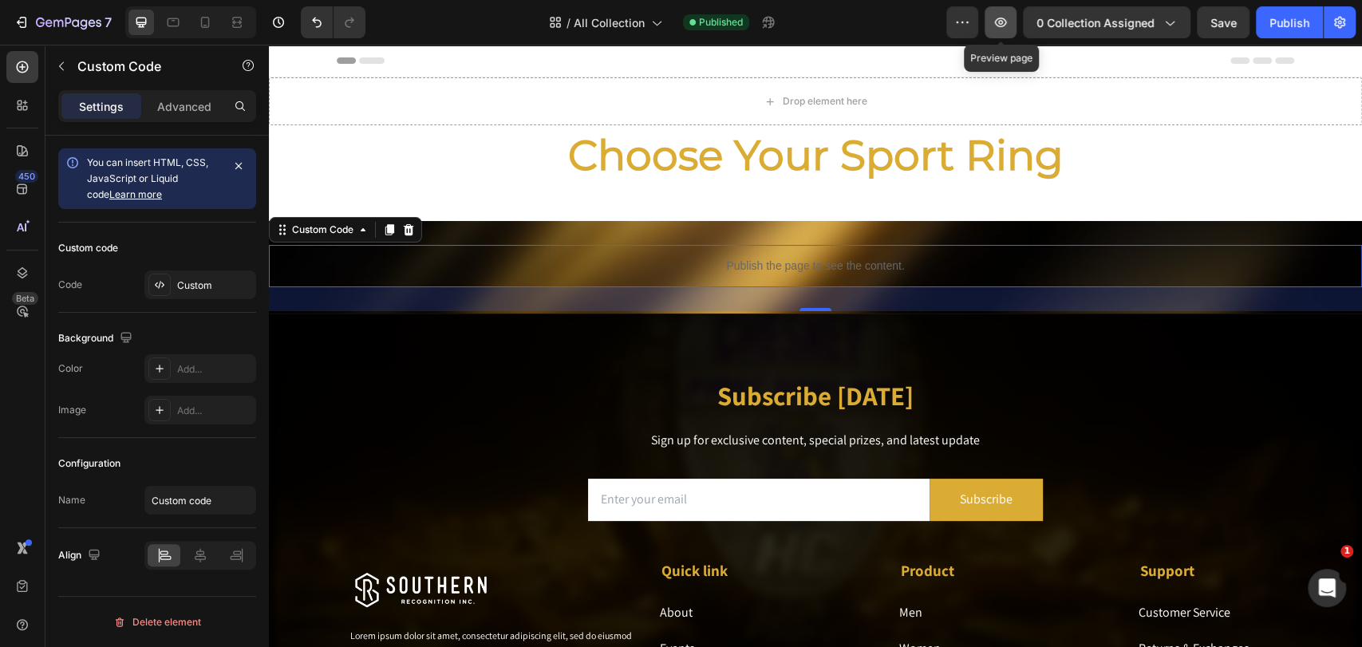
click at [997, 14] on icon "button" at bounding box center [1001, 22] width 16 height 16
click at [195, 288] on div "Custom" at bounding box center [214, 285] width 75 height 14
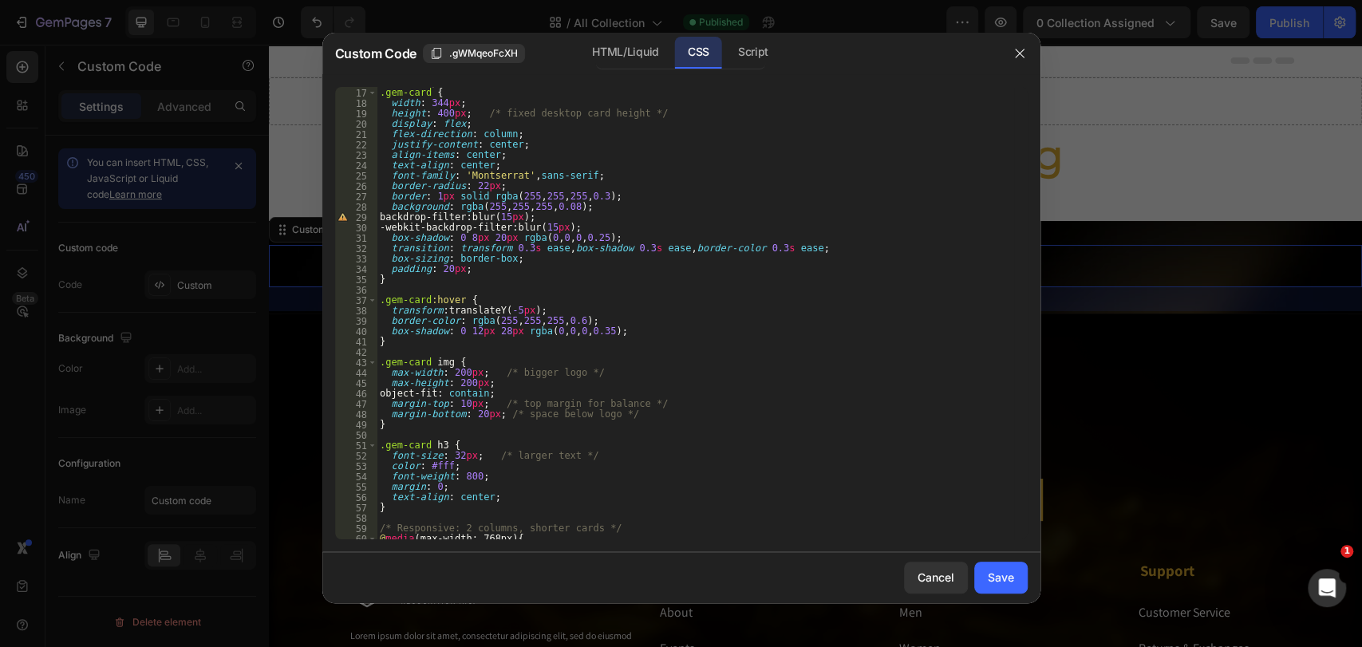
scroll to position [169, 0]
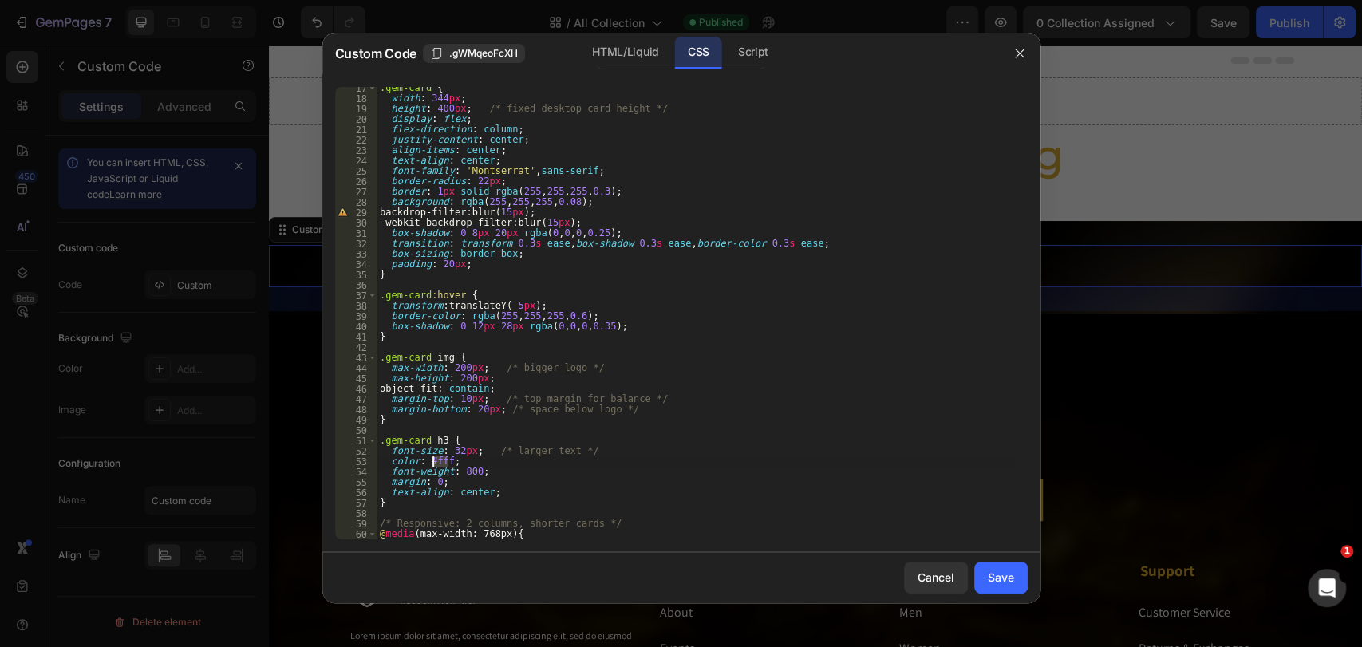
drag, startPoint x: 448, startPoint y: 460, endPoint x: 435, endPoint y: 460, distance: 13.6
click at [435, 460] on div ".gem-card { width : 344 px ; height : 400 px ; /* fixed desktop card height */ …" at bounding box center [695, 319] width 637 height 473
type textarea "color: #dbac34;"
click at [1016, 570] on button "Save" at bounding box center [1000, 578] width 53 height 32
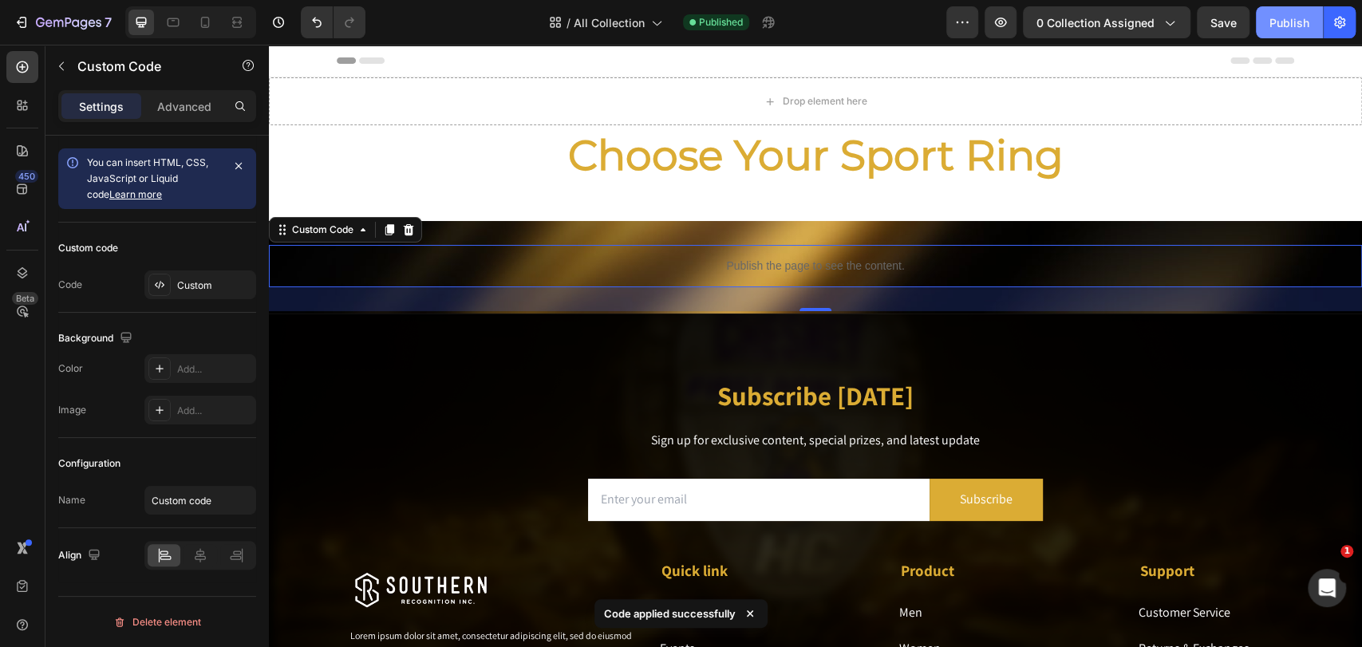
click at [1225, 27] on div "Publish" at bounding box center [1290, 22] width 40 height 17
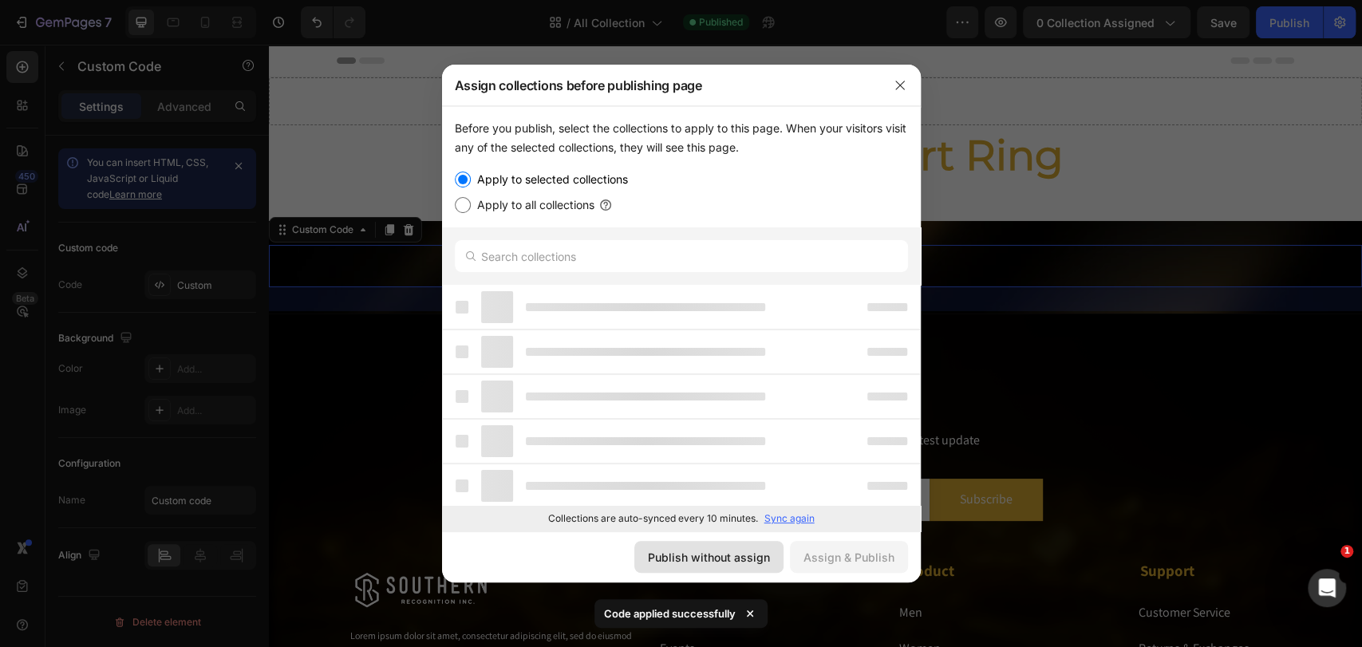
click at [732, 555] on div "Publish without assign" at bounding box center [709, 557] width 122 height 17
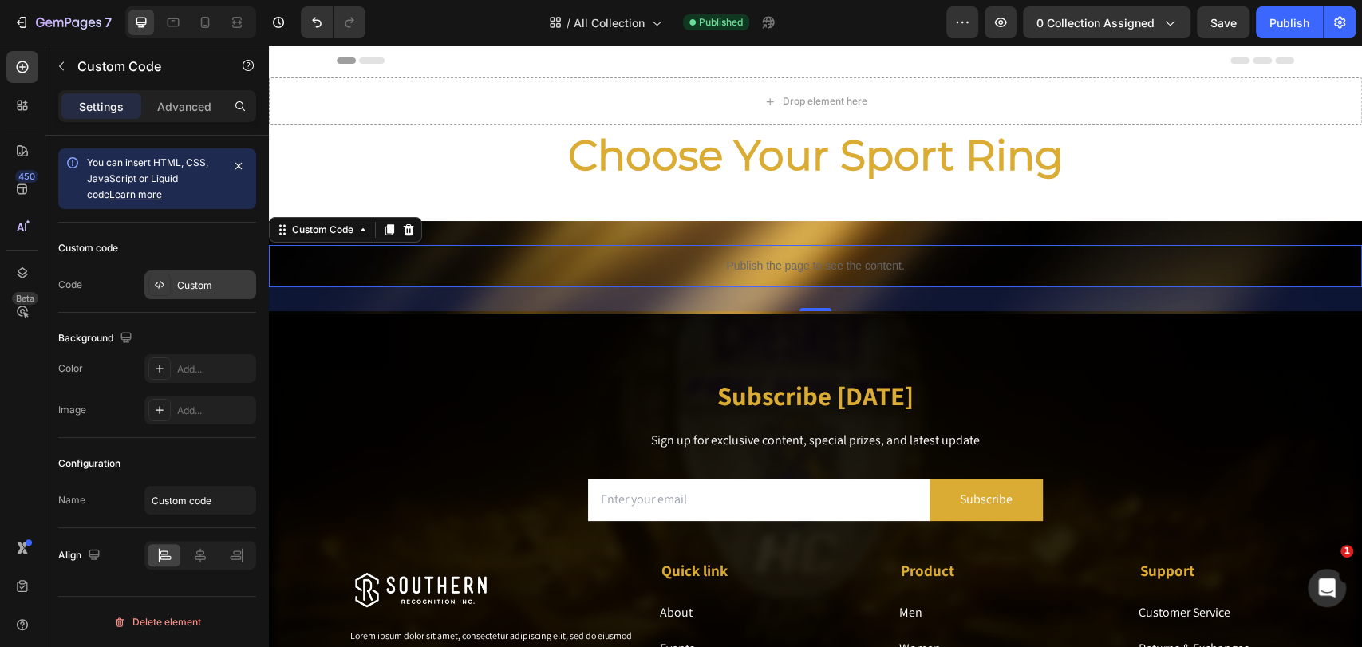
click at [199, 279] on div "Custom" at bounding box center [214, 285] width 75 height 14
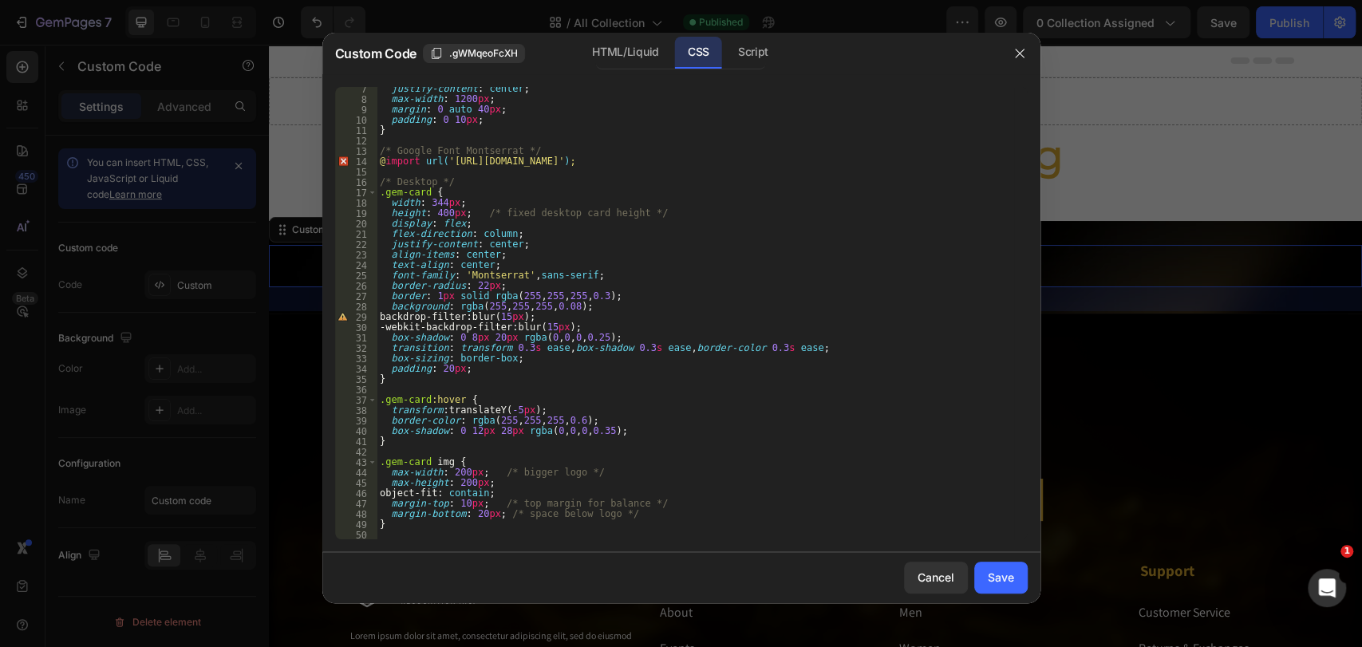
scroll to position [65, 0]
type textarea "@import url('[URL][DOMAIN_NAME]);"
drag, startPoint x: 926, startPoint y: 161, endPoint x: 377, endPoint y: 165, distance: 549.0
click at [377, 165] on div "justify-content : center ; max-width : 1200 px ; margin : 0 auto 40 px ; paddin…" at bounding box center [695, 319] width 637 height 473
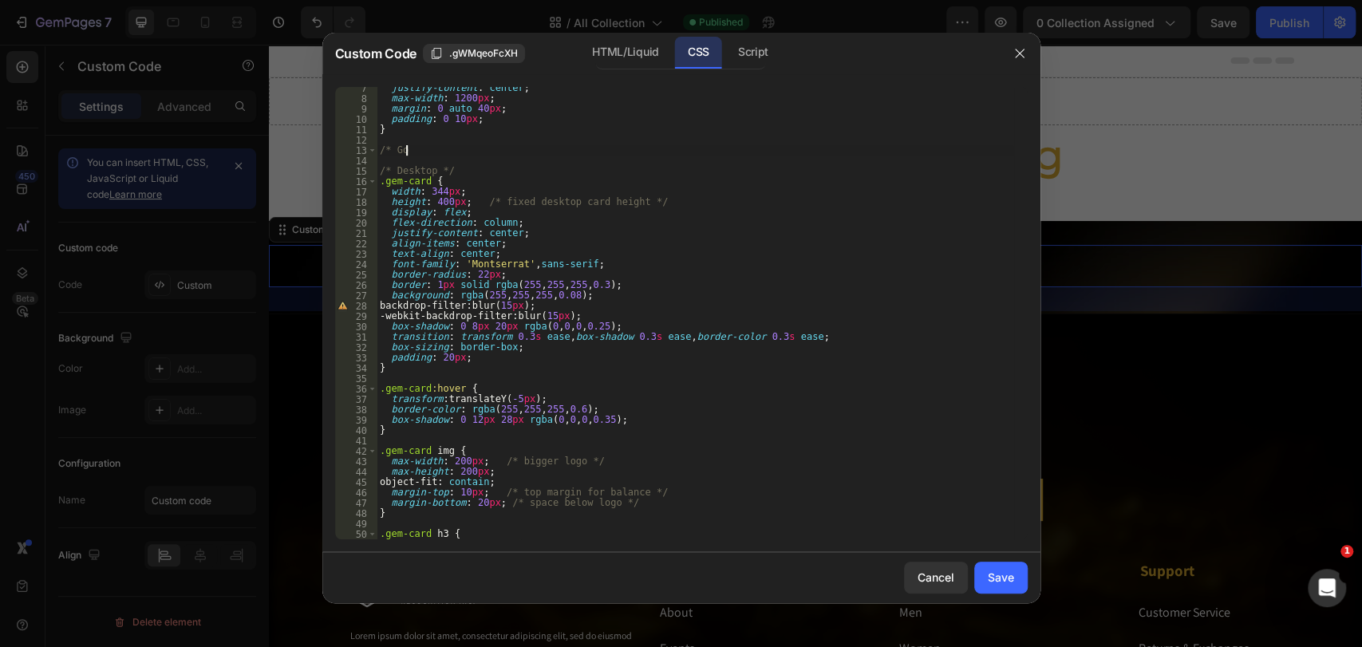
type textarea "/"
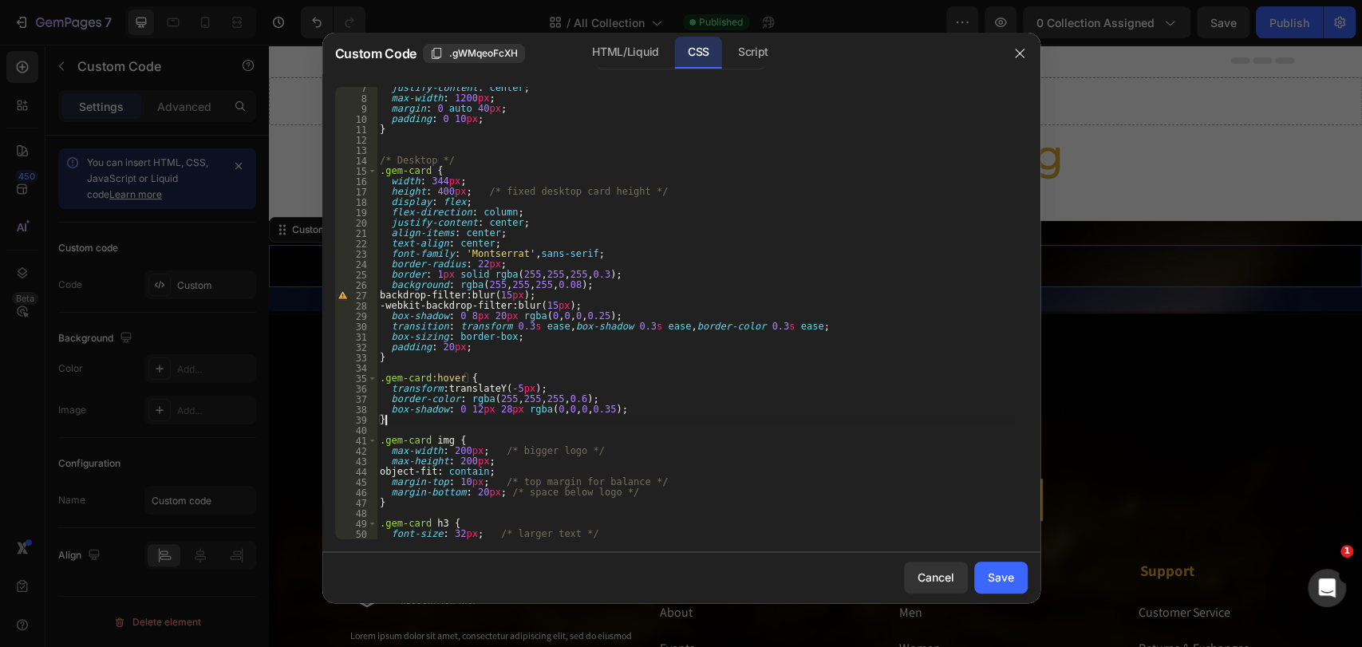
click at [561, 420] on div "justify-content : center ; max-width : 1200 px ; margin : 0 auto 40 px ; paddin…" at bounding box center [695, 319] width 637 height 473
type textarea "}"
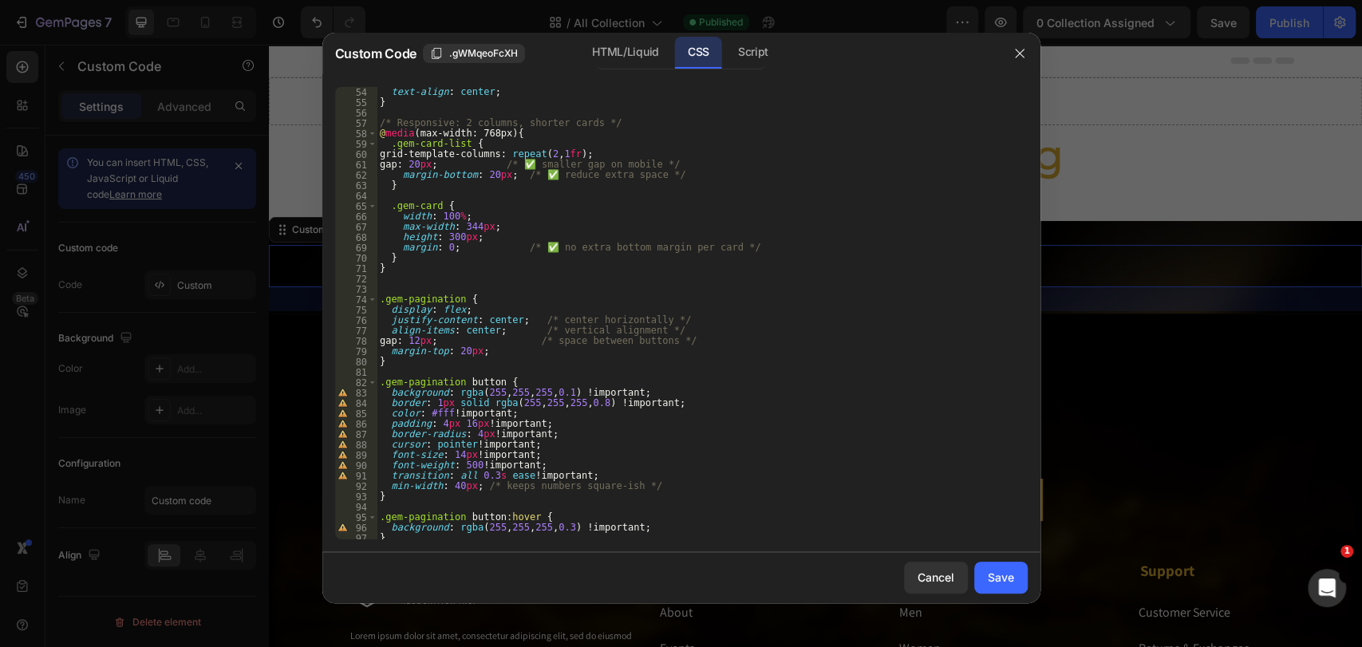
scroll to position [677, 0]
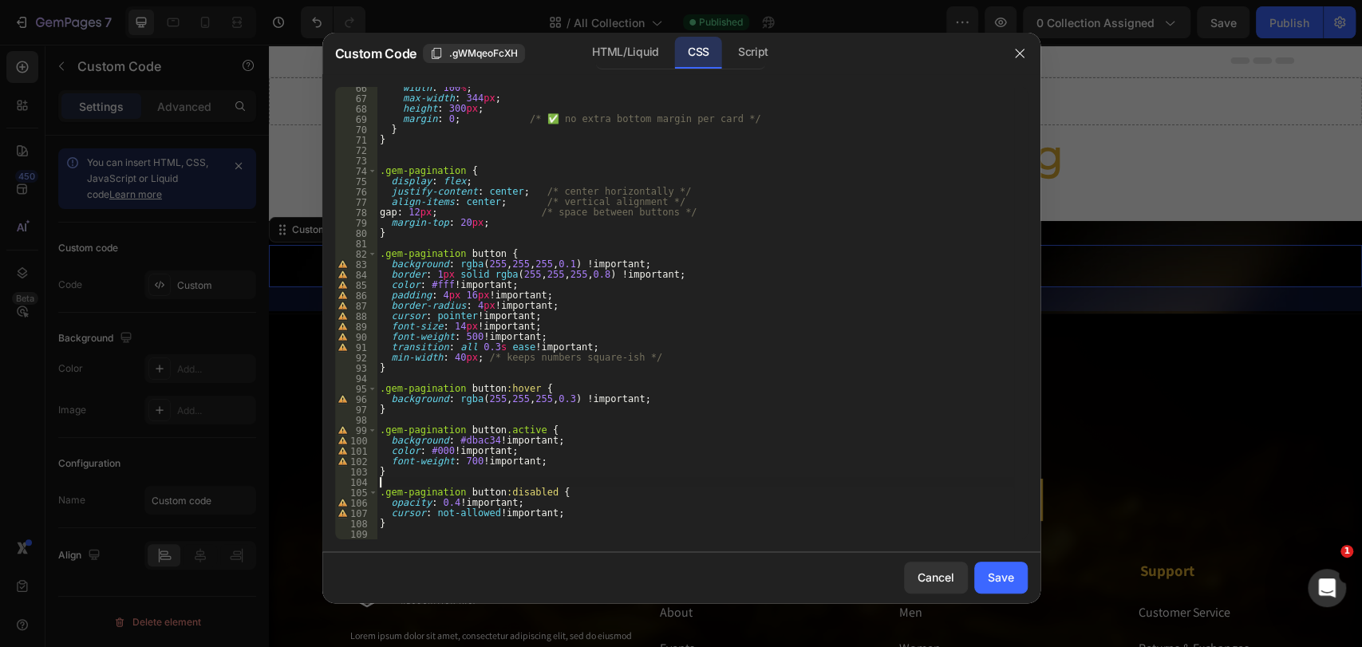
drag, startPoint x: 560, startPoint y: 419, endPoint x: 601, endPoint y: 484, distance: 76.4
click at [601, 484] on div "width : 100 % ; max-width : 344 px ; height : 300 px ; margin : 0 ; /* ✅ no ext…" at bounding box center [695, 319] width 637 height 473
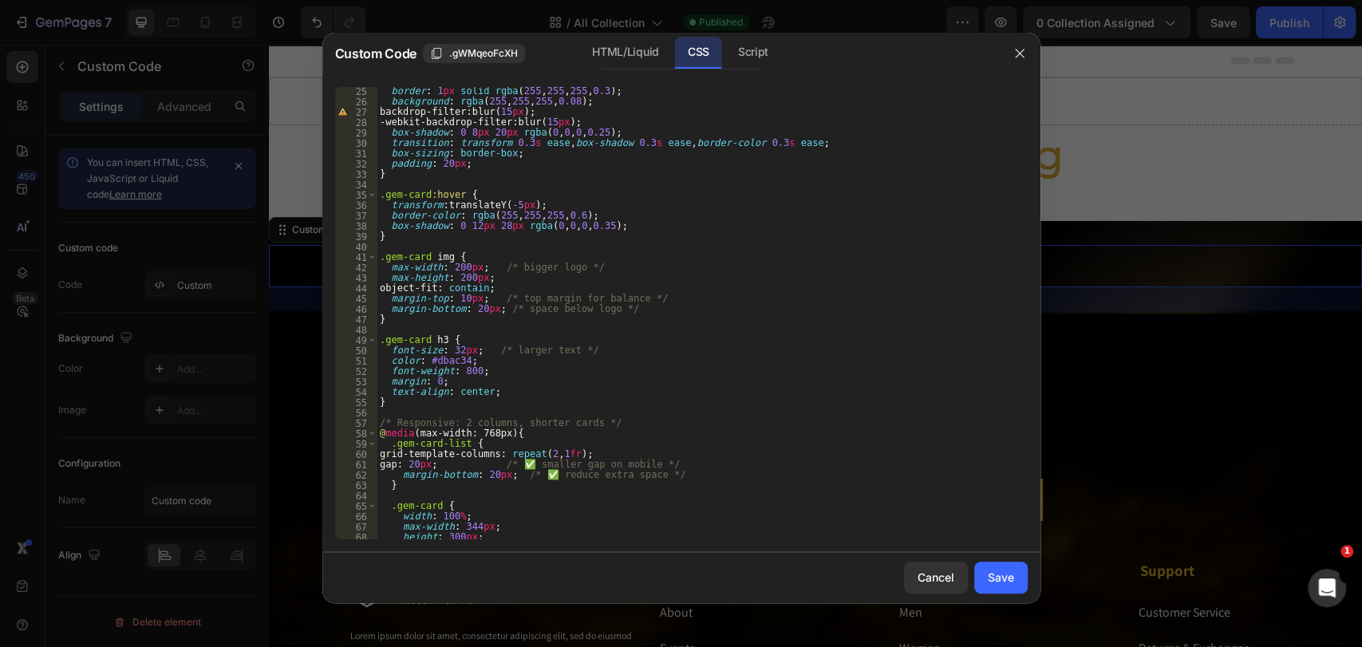
scroll to position [243, 0]
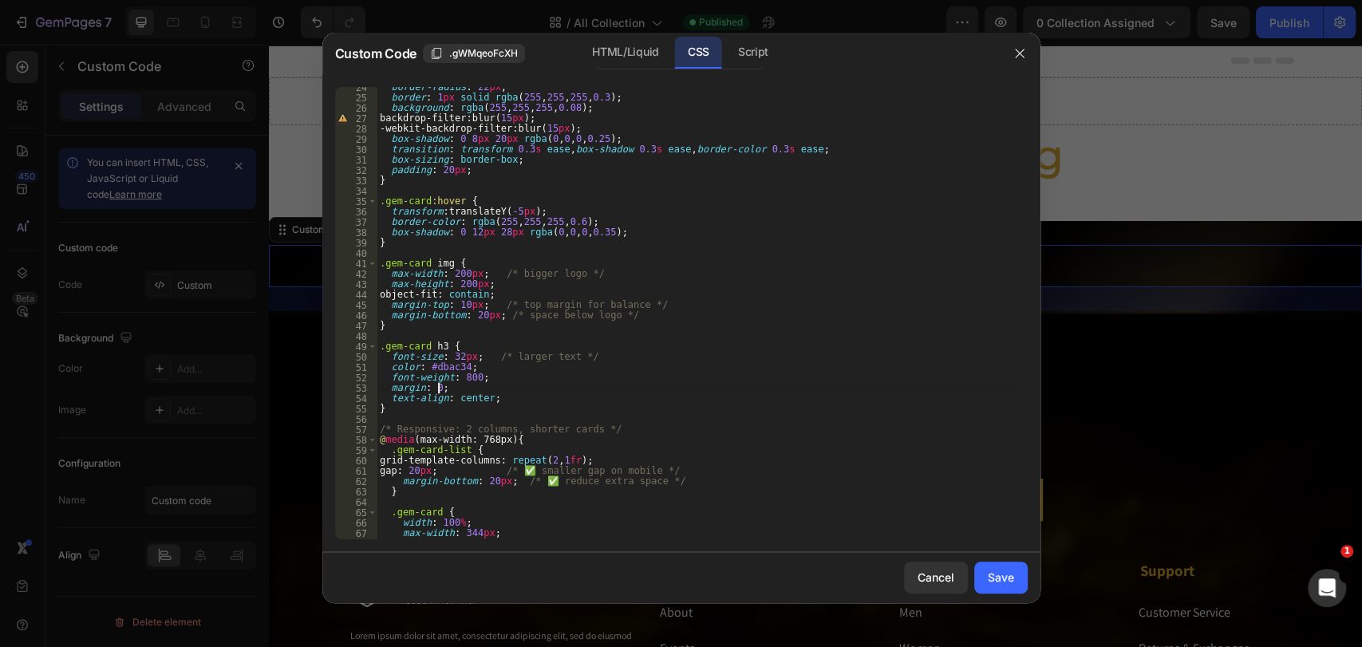
click at [437, 387] on div "border-radius : 22 px ; border : 1 px solid rgba ( 255 , 255 , 255 , 0.3 ) ; ba…" at bounding box center [695, 318] width 637 height 473
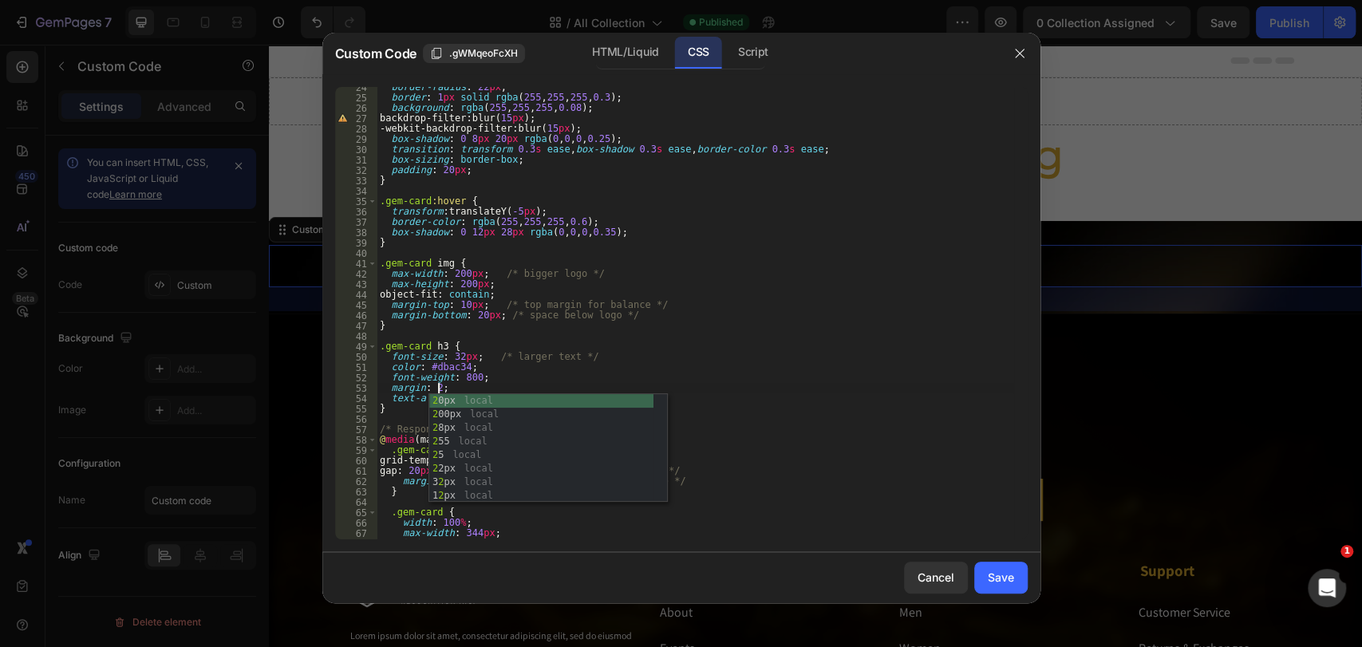
scroll to position [0, 4]
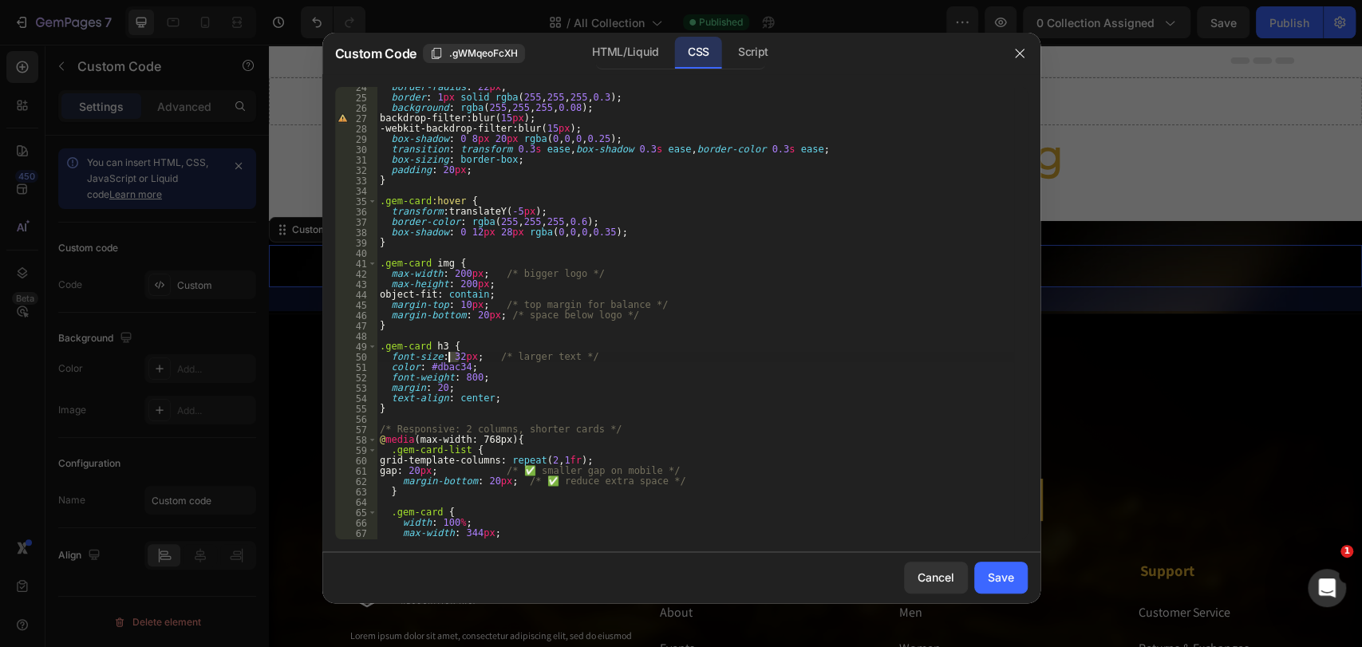
drag, startPoint x: 459, startPoint y: 357, endPoint x: 449, endPoint y: 357, distance: 9.6
click at [449, 357] on div "border-radius : 22 px ; border : 1 px solid rgba ( 255 , 255 , 255 , 0.3 ) ; ba…" at bounding box center [695, 318] width 637 height 473
type textarea "font-size: 38px; /* larger text */"
click at [1016, 570] on button "Save" at bounding box center [1000, 578] width 53 height 32
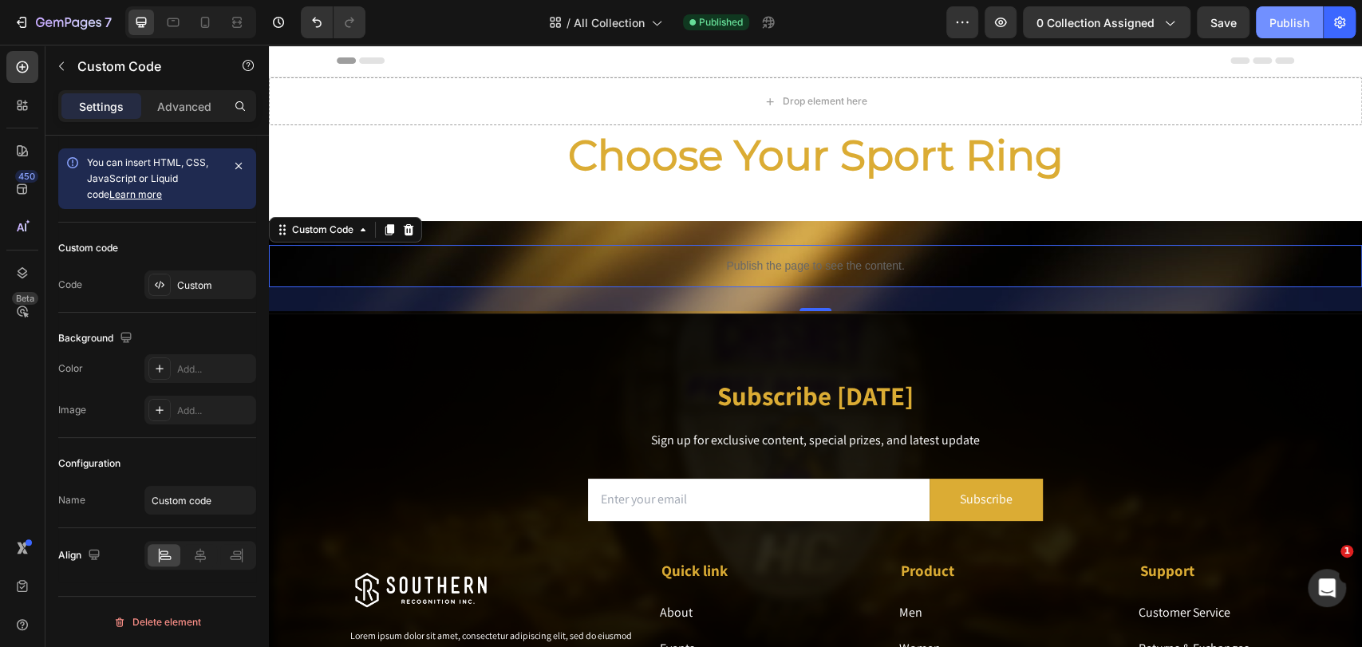
click at [1225, 19] on div "Publish" at bounding box center [1290, 22] width 40 height 17
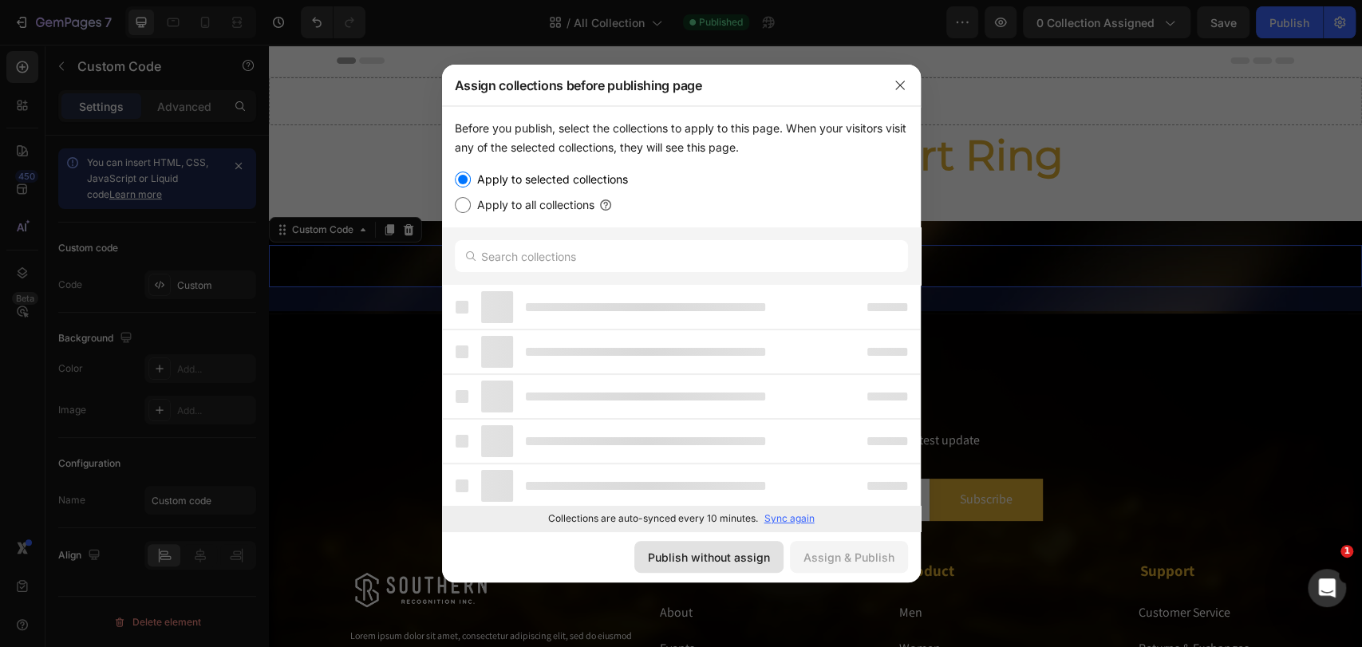
click at [721, 559] on div "Publish without assign" at bounding box center [709, 557] width 122 height 17
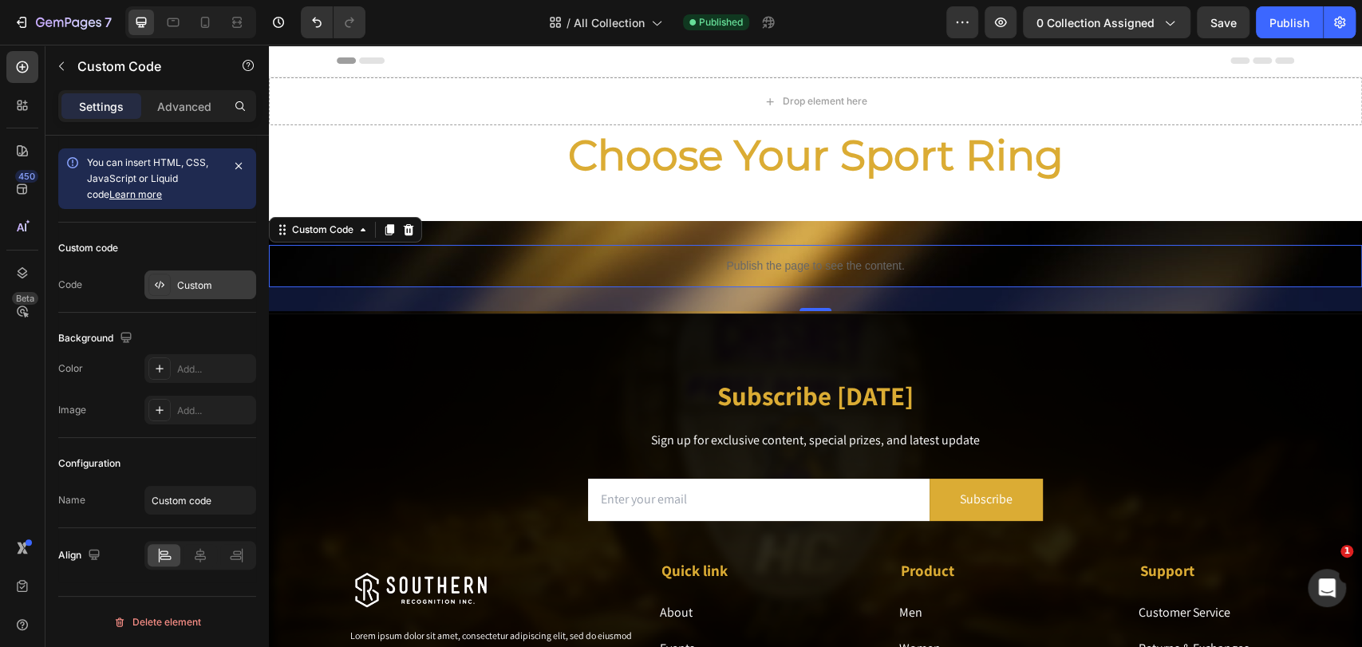
click at [173, 288] on div "Custom" at bounding box center [200, 284] width 112 height 29
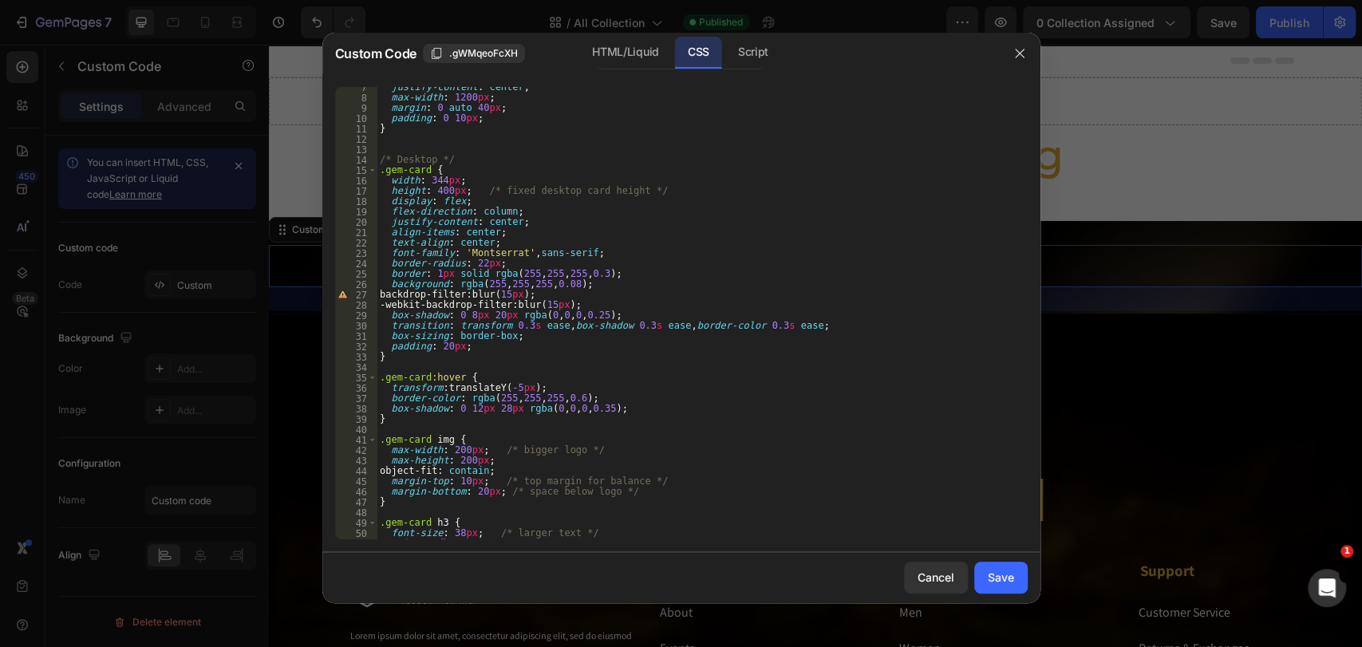
scroll to position [122, 0]
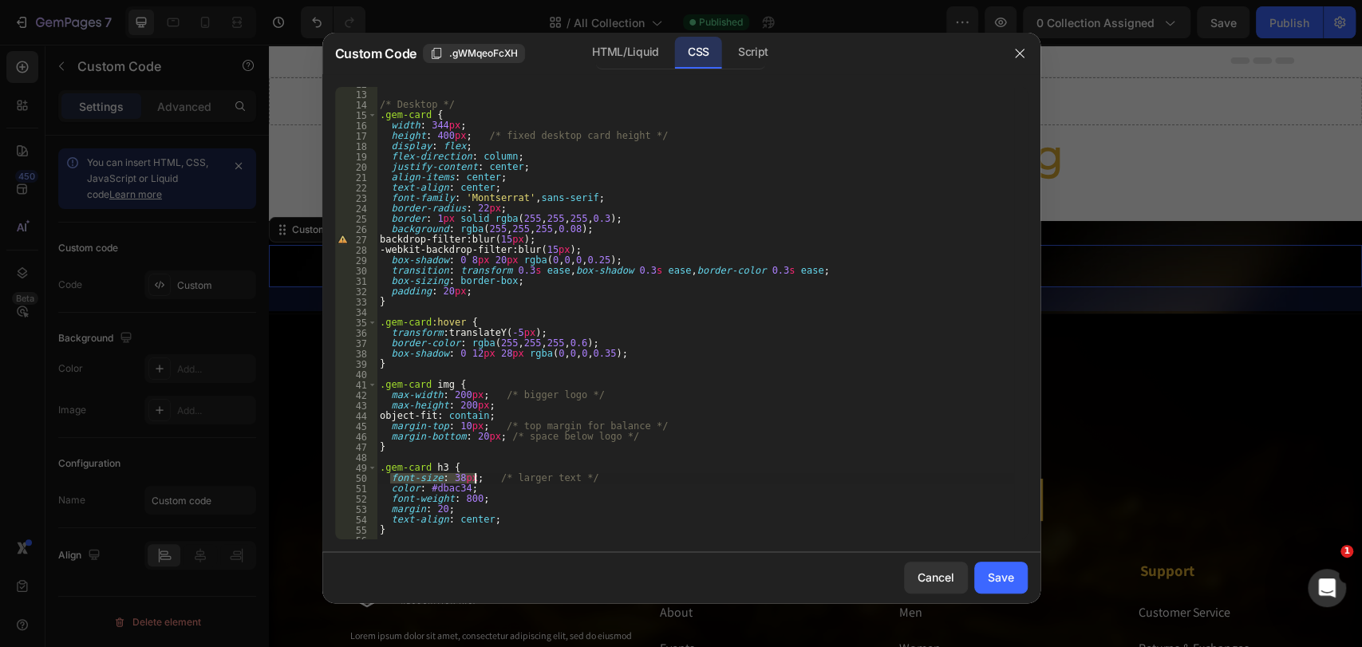
drag, startPoint x: 389, startPoint y: 479, endPoint x: 473, endPoint y: 480, distance: 84.6
click at [473, 480] on div "/* Desktop */ .gem-card { width : 344 px ; height : 400 px ; /* fixed desktop c…" at bounding box center [695, 315] width 637 height 473
click at [610, 196] on div "/* Desktop */ .gem-card { width : 344 px ; height : 400 px ; /* fixed desktop c…" at bounding box center [695, 315] width 637 height 473
type textarea "font-family: 'Montserrat', sans-serif;"
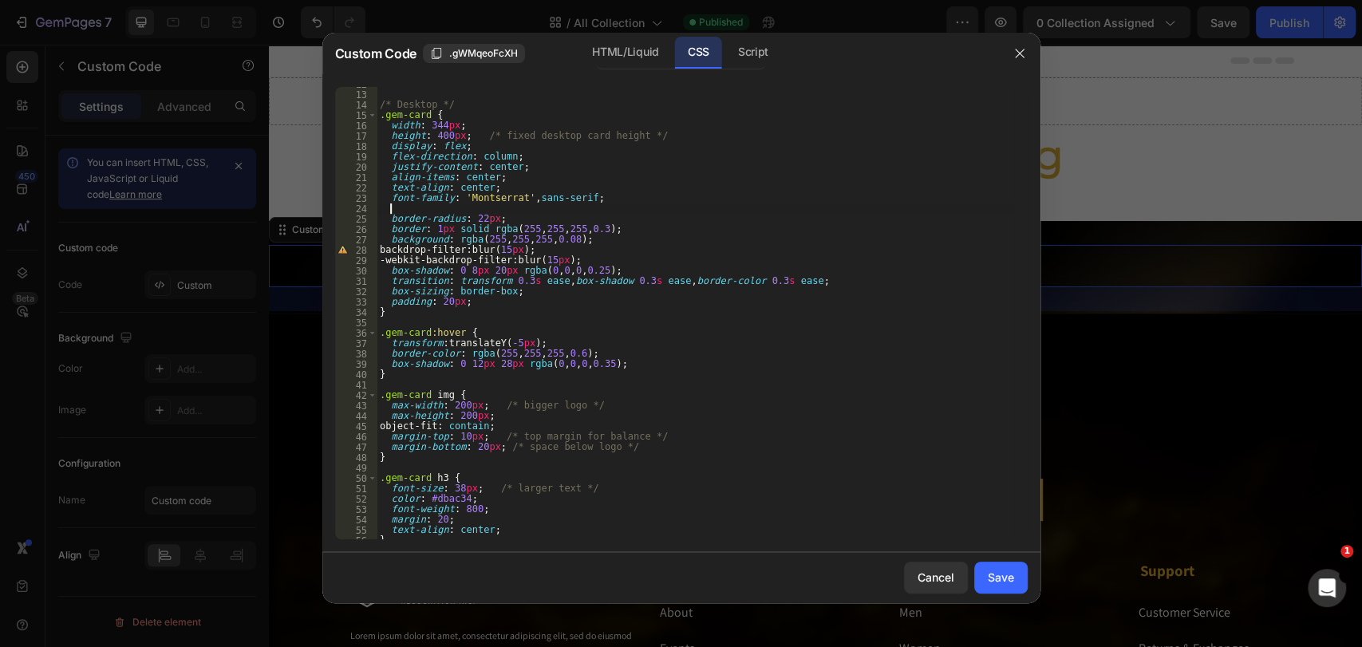
paste textarea "font-size: 38px;"
type textarea "font-size: 38px;"
click at [1002, 575] on div "Save" at bounding box center [1001, 577] width 26 height 17
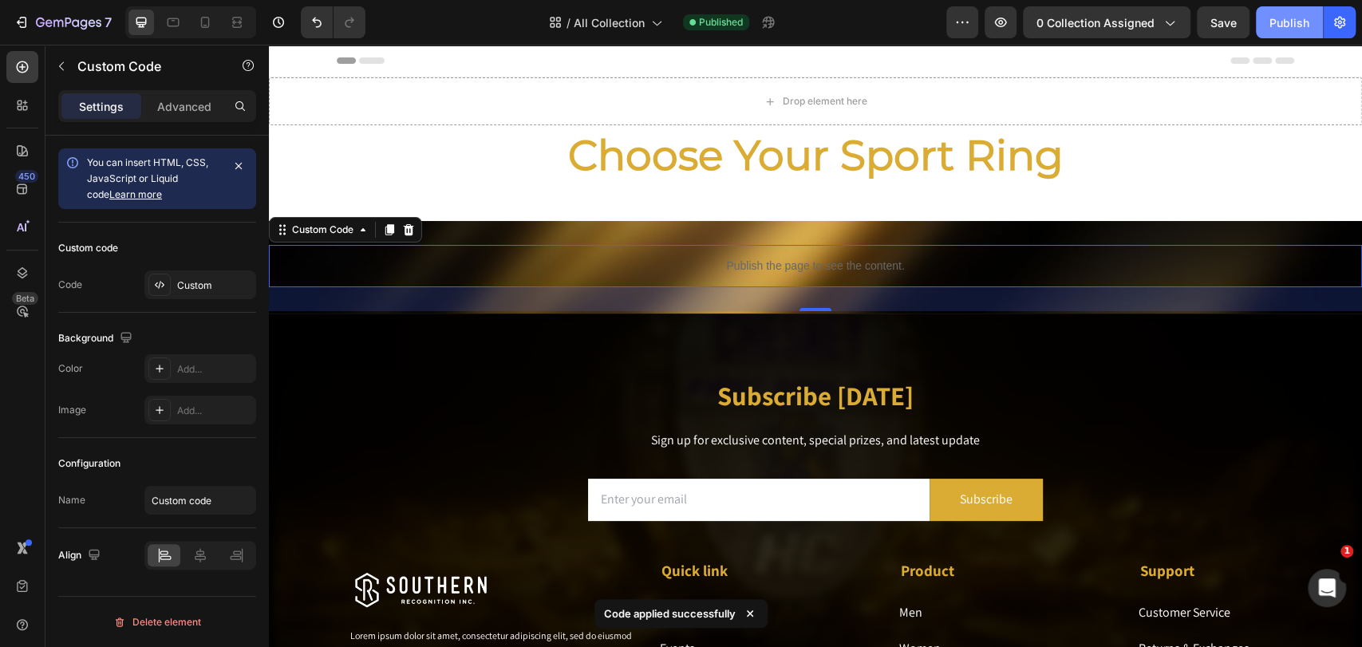
click at [1225, 18] on div "Publish" at bounding box center [1290, 22] width 40 height 17
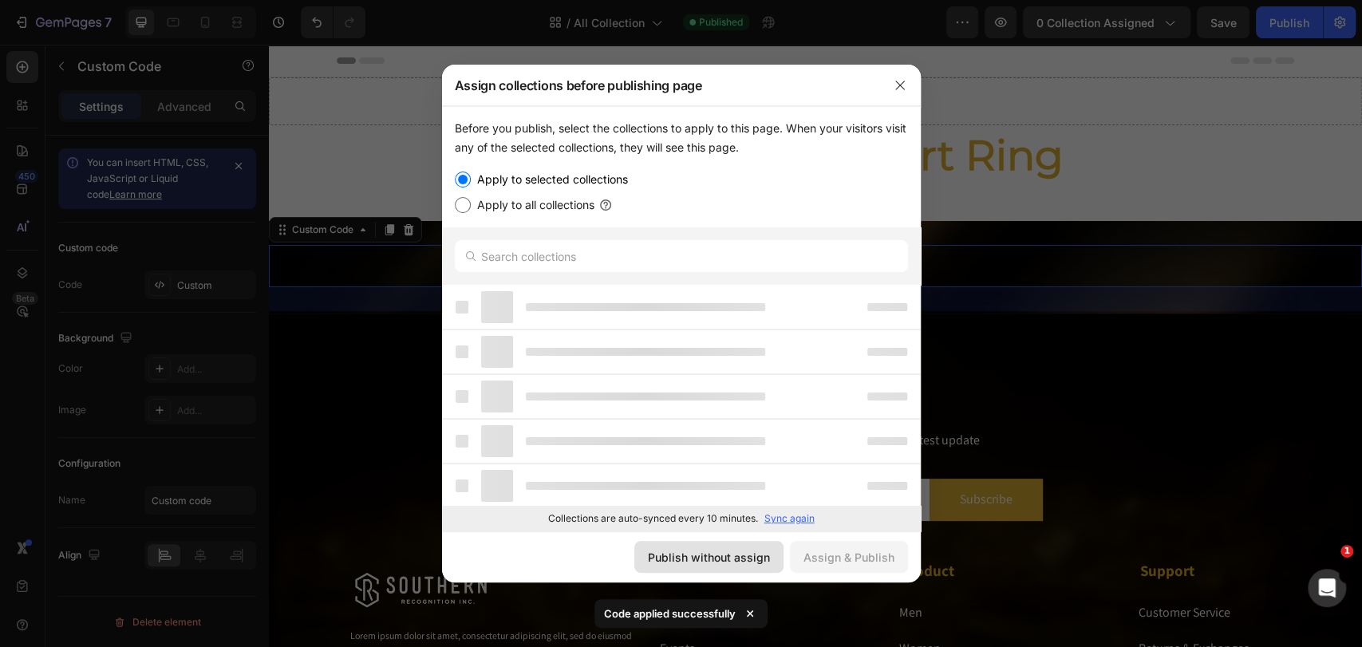
click at [696, 562] on div "Publish without assign" at bounding box center [709, 557] width 122 height 17
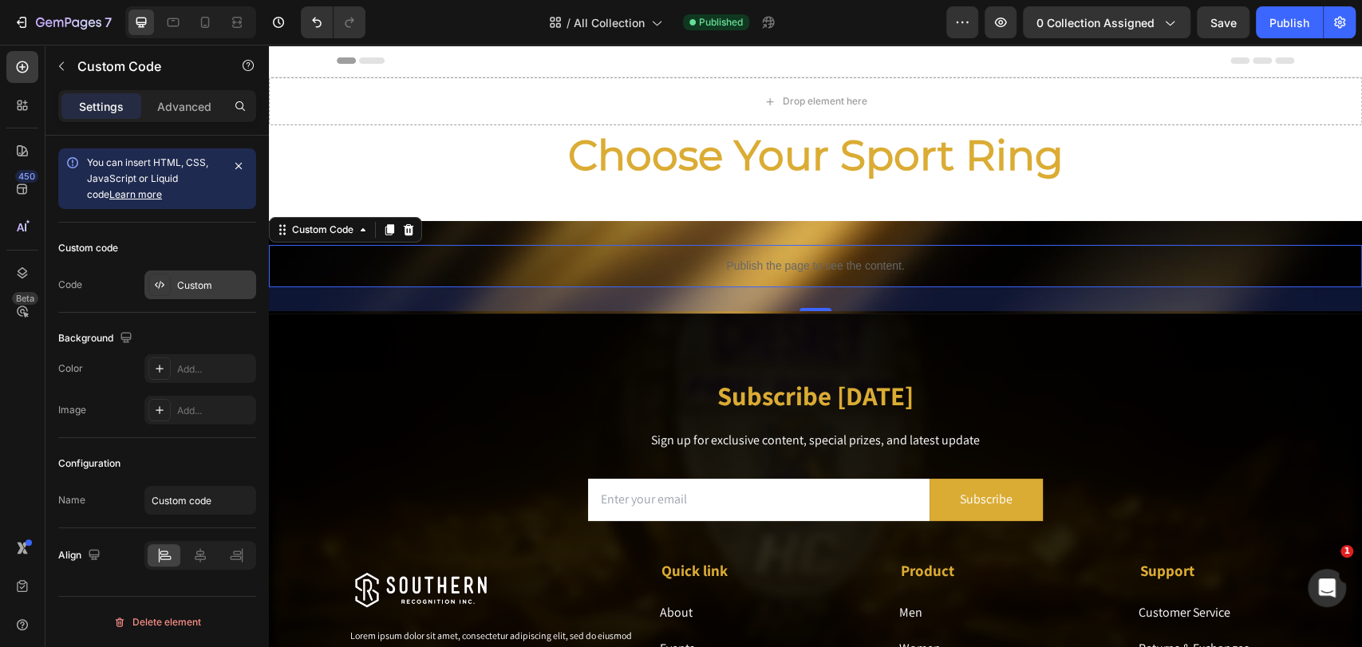
click at [207, 283] on div "Custom" at bounding box center [214, 285] width 75 height 14
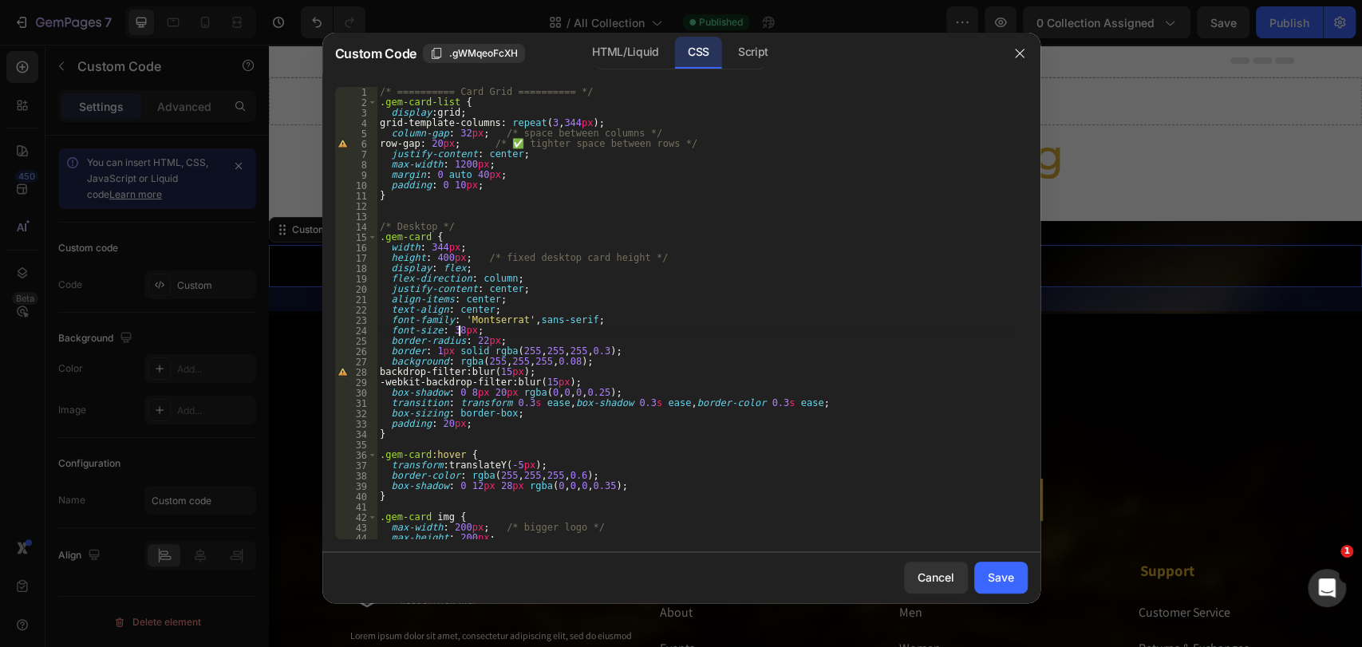
click at [456, 328] on div "/* ========== Card Grid ========== */ .gem-card-list { display : grid ; grid-te…" at bounding box center [695, 323] width 637 height 473
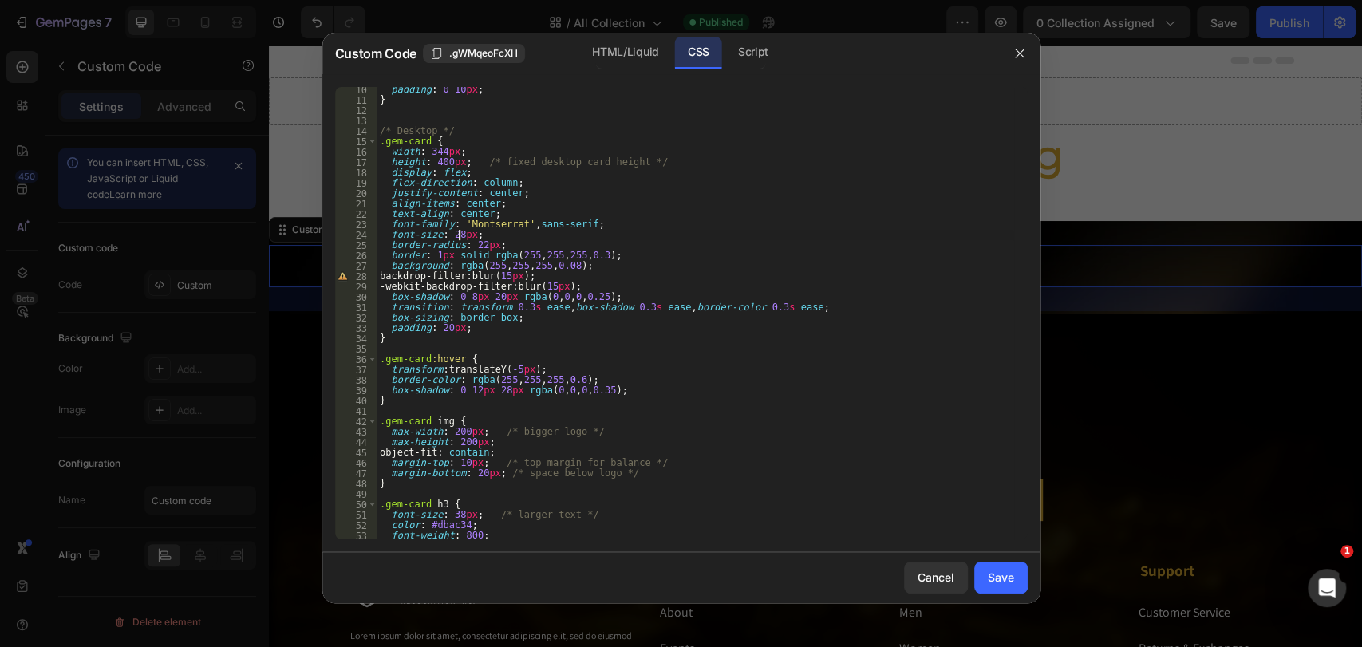
scroll to position [121, 0]
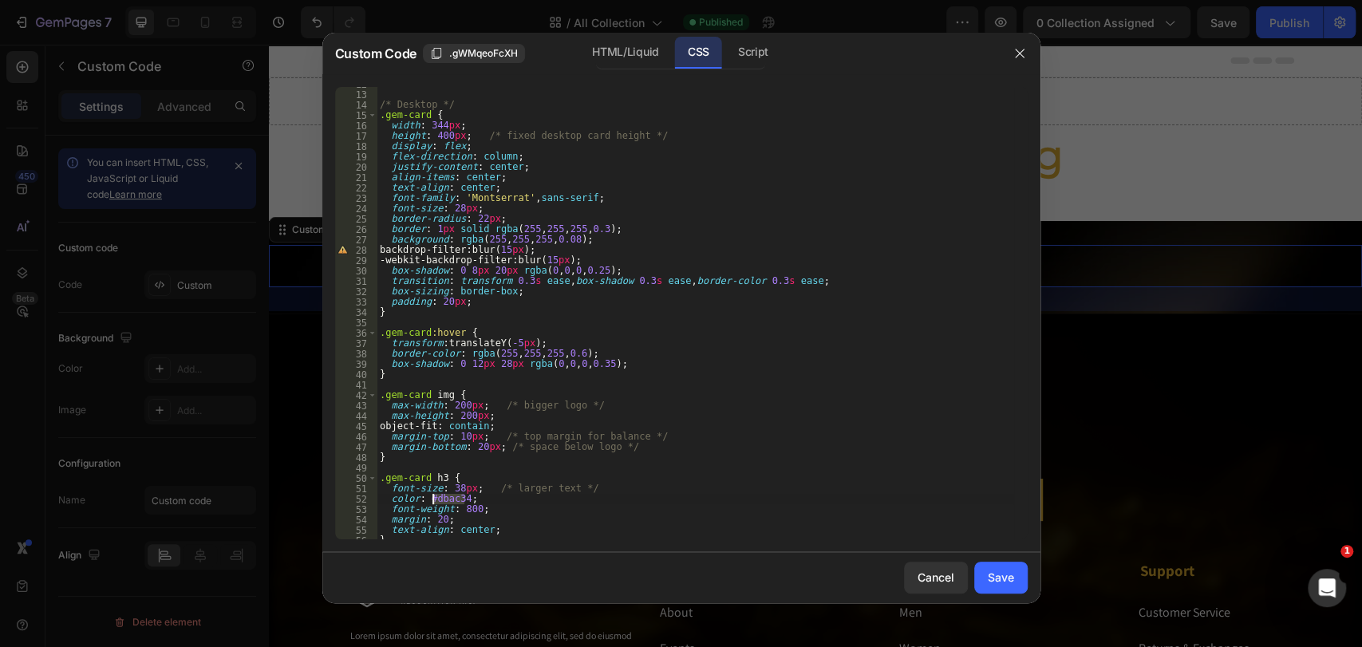
drag, startPoint x: 466, startPoint y: 497, endPoint x: 435, endPoint y: 497, distance: 31.1
click at [435, 497] on div "/* Desktop */ .gem-card { width : 344 px ; height : 400 px ; /* fixed desktop c…" at bounding box center [695, 315] width 637 height 473
click at [474, 490] on div "/* Desktop */ .gem-card { width : 344 px ; height : 400 px ; /* fixed desktop c…" at bounding box center [695, 315] width 637 height 473
drag, startPoint x: 487, startPoint y: 509, endPoint x: 391, endPoint y: 512, distance: 95.8
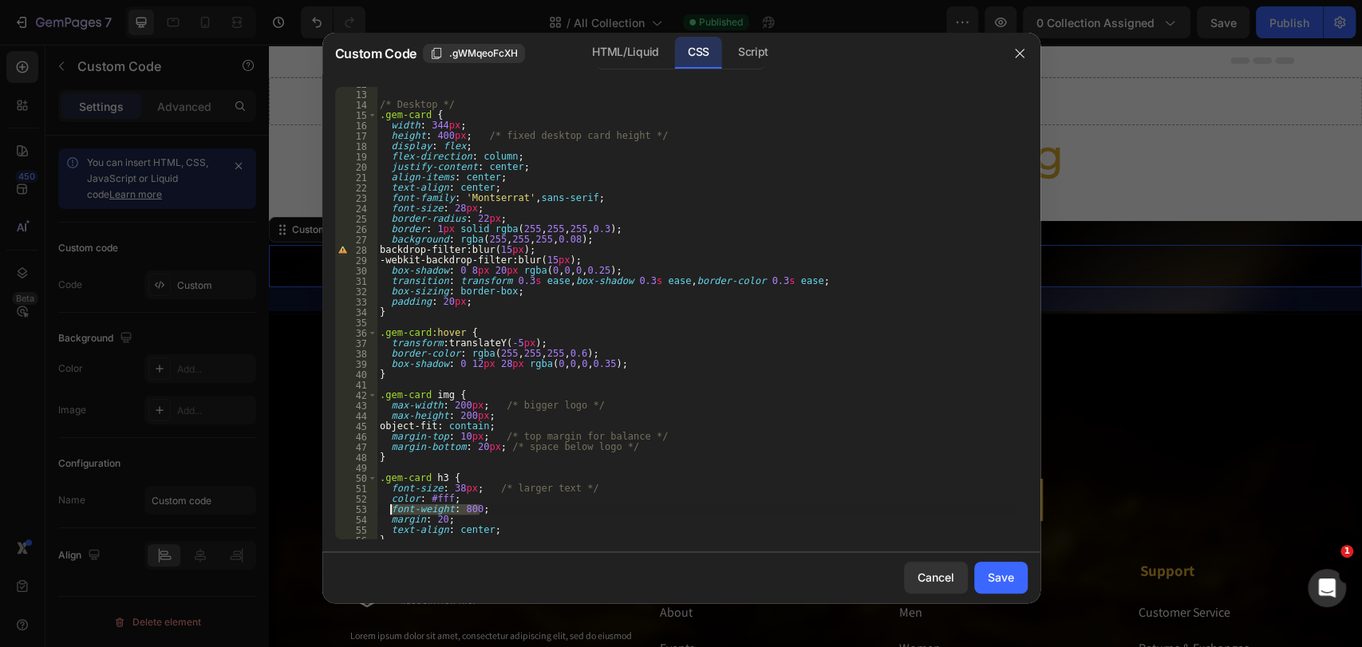
click at [391, 512] on div "/* Desktop */ .gem-card { width : 344 px ; height : 400 px ; /* fixed desktop c…" at bounding box center [695, 315] width 637 height 473
click at [491, 210] on div "/* Desktop */ .gem-card { width : 344 px ; height : 400 px ; /* fixed desktop c…" at bounding box center [695, 315] width 637 height 473
type textarea "font-size: 28px;"
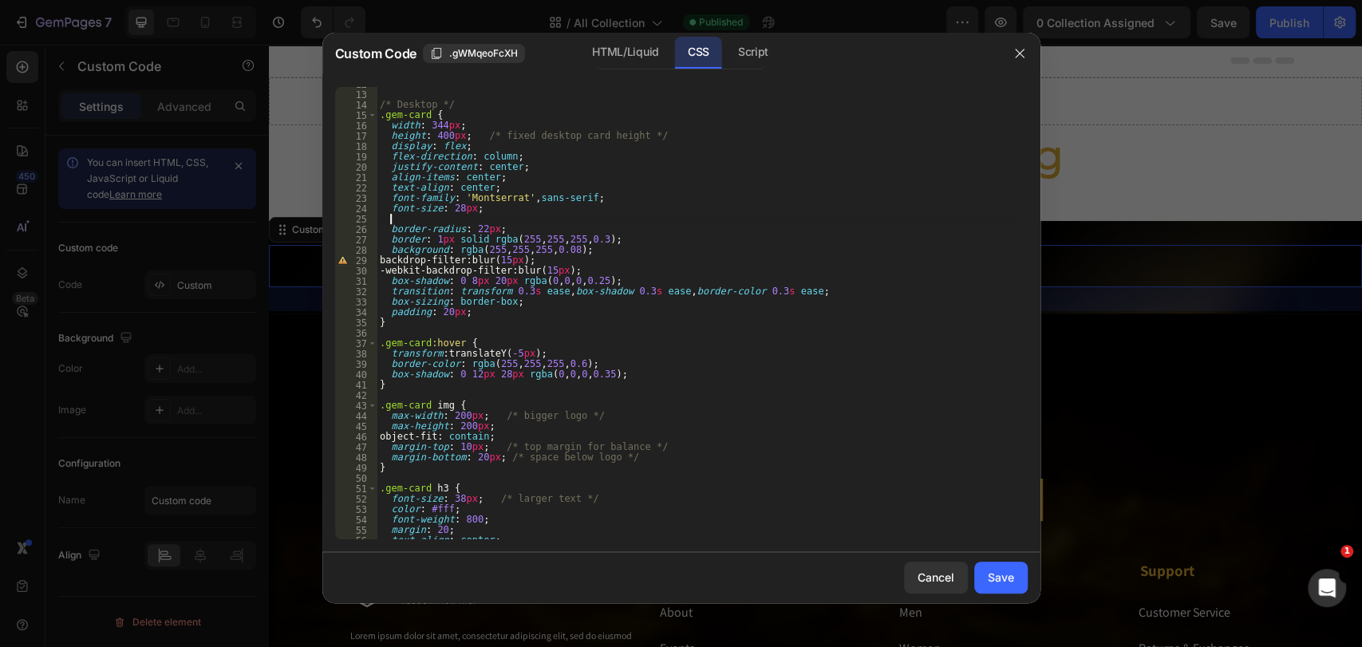
paste textarea "font-weight: 800;"
type textarea "font-weight: 800;"
click at [1002, 573] on div "Save" at bounding box center [1001, 577] width 26 height 17
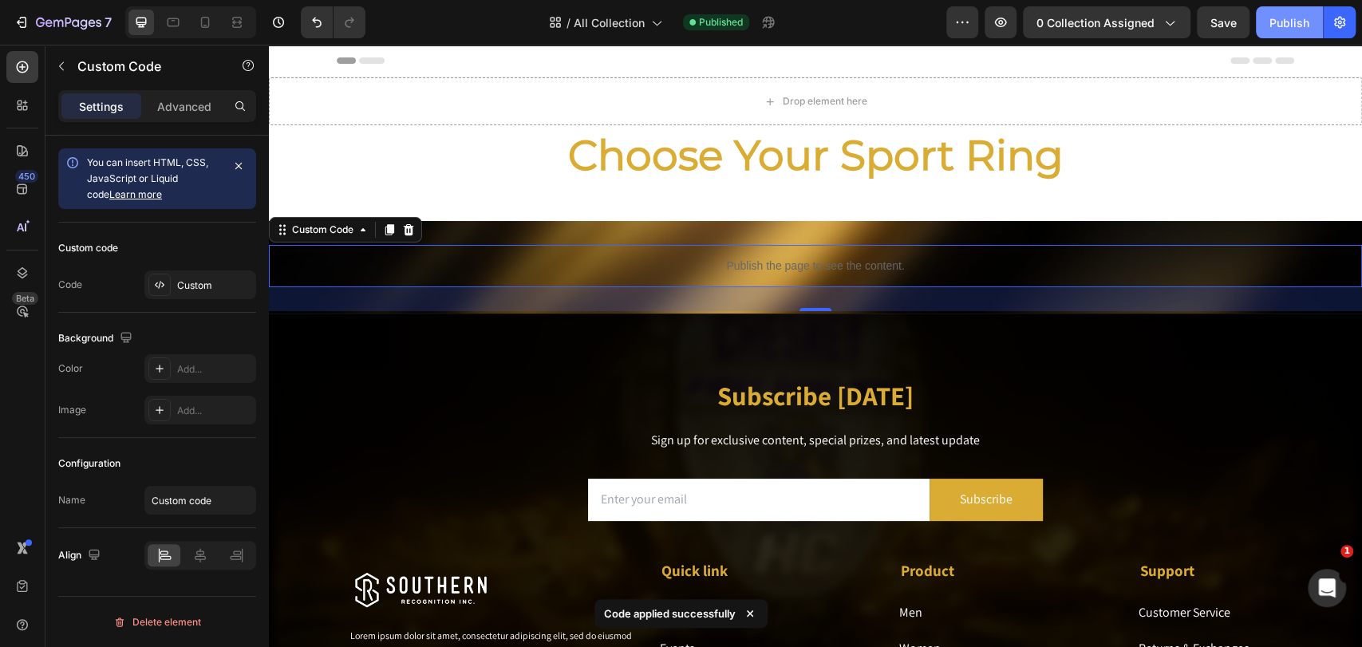
click at [1225, 28] on div "Publish" at bounding box center [1290, 22] width 40 height 17
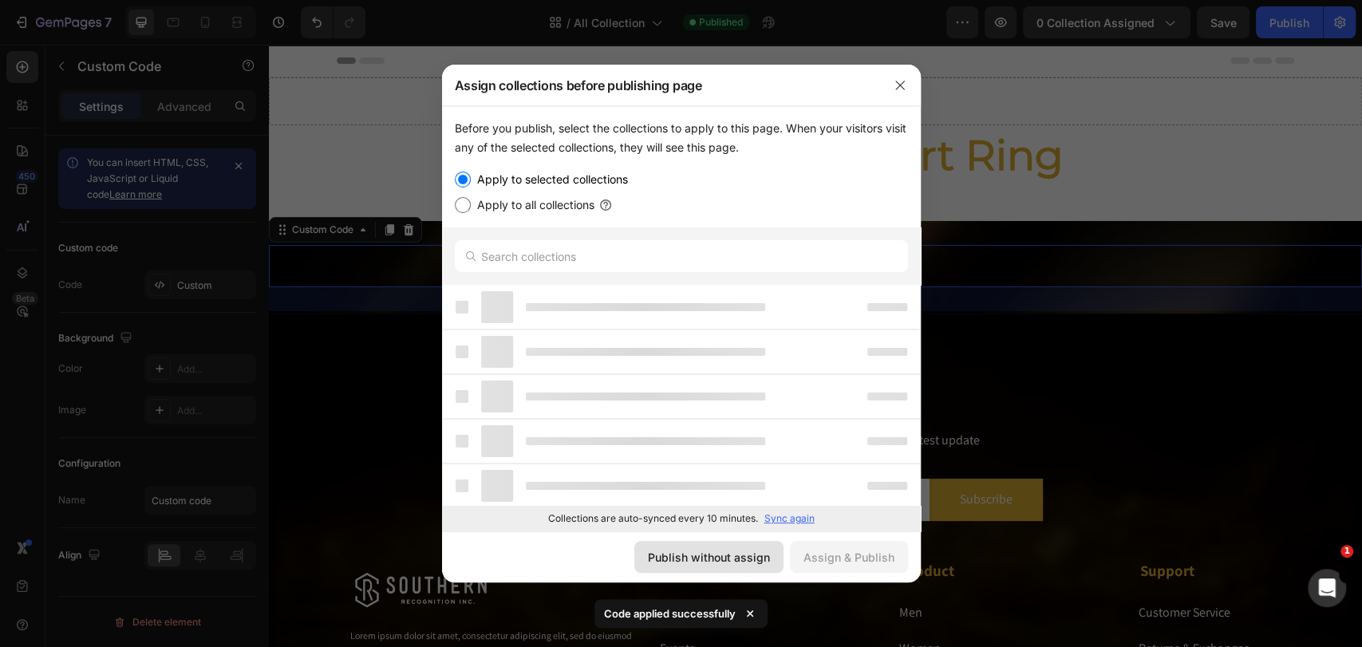
click at [745, 557] on div "Publish without assign" at bounding box center [709, 557] width 122 height 17
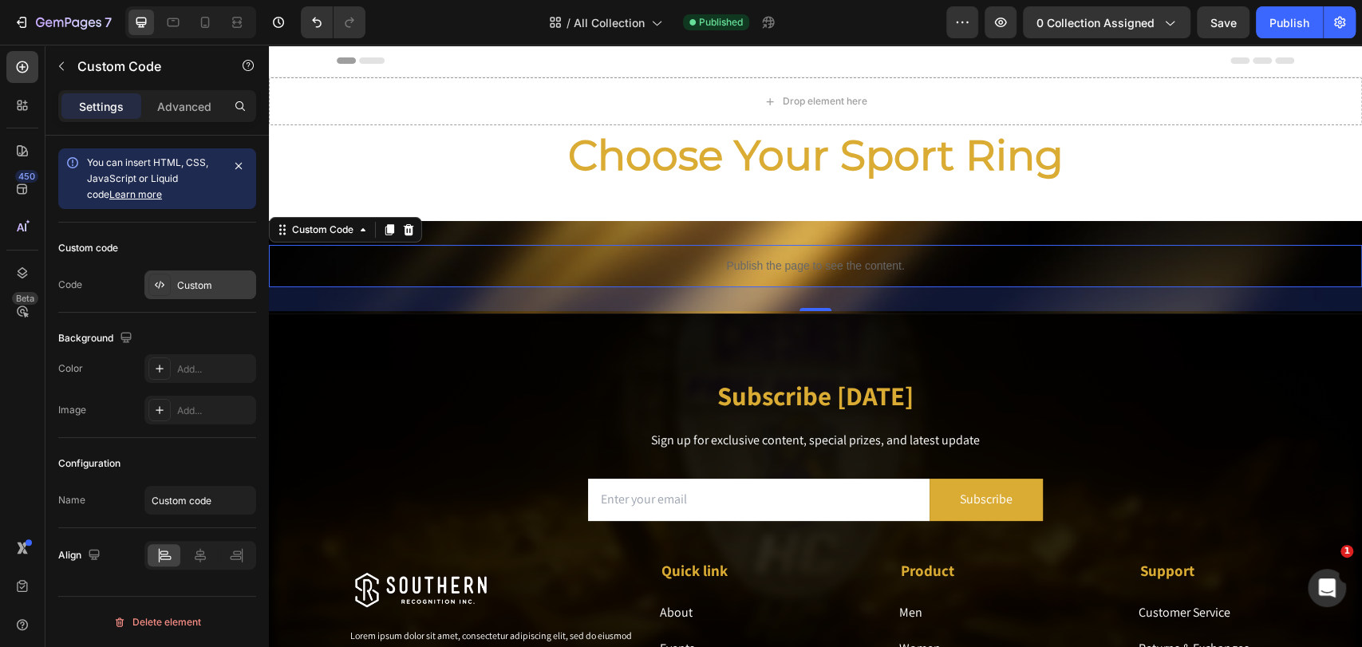
click at [195, 276] on div "Custom" at bounding box center [200, 284] width 112 height 29
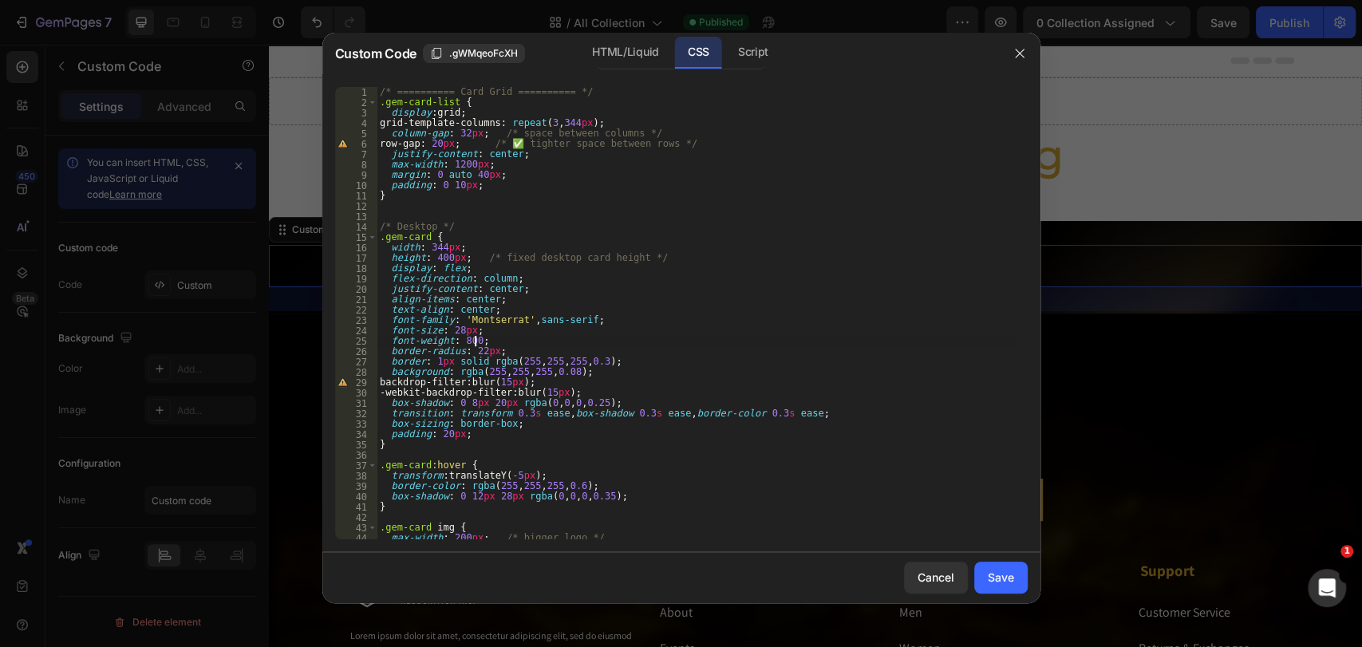
click at [476, 340] on div "/* ========== Card Grid ========== */ .gem-card-list { display : grid ; grid-te…" at bounding box center [695, 323] width 637 height 473
type textarea "font-size: 21px;"
click at [986, 575] on button "Save" at bounding box center [1000, 578] width 53 height 32
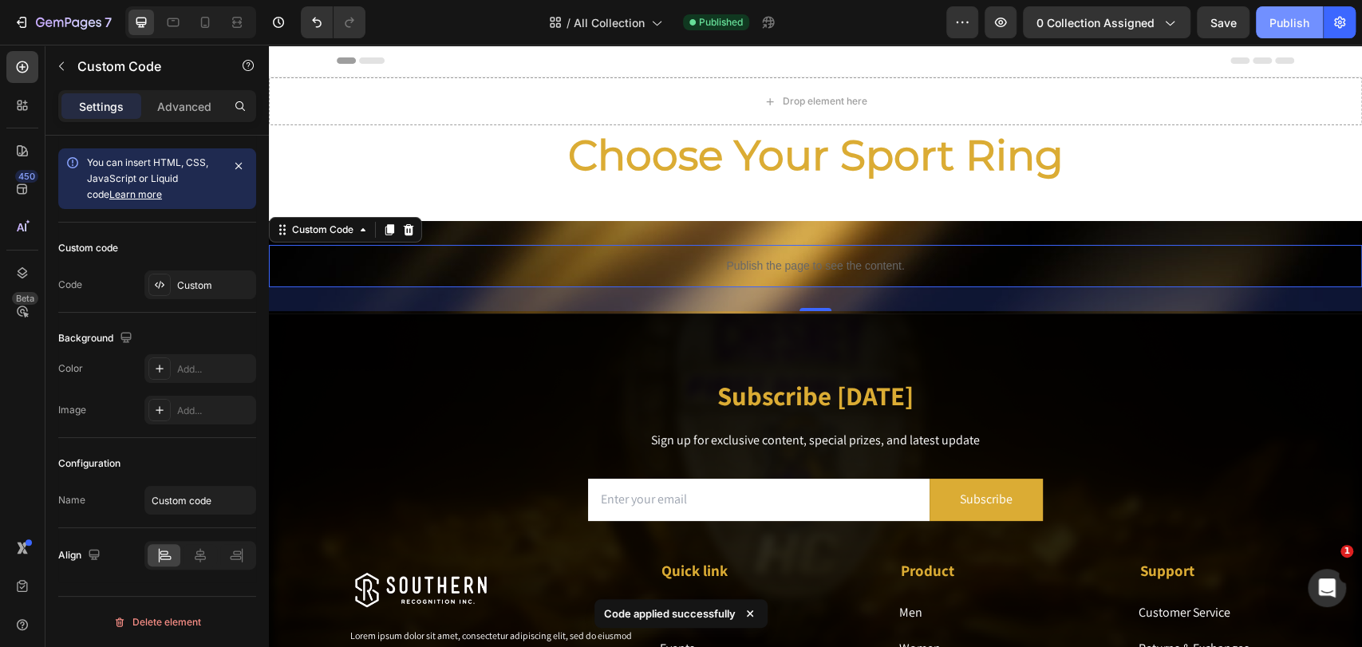
click at [1225, 11] on button "Publish" at bounding box center [1289, 22] width 67 height 32
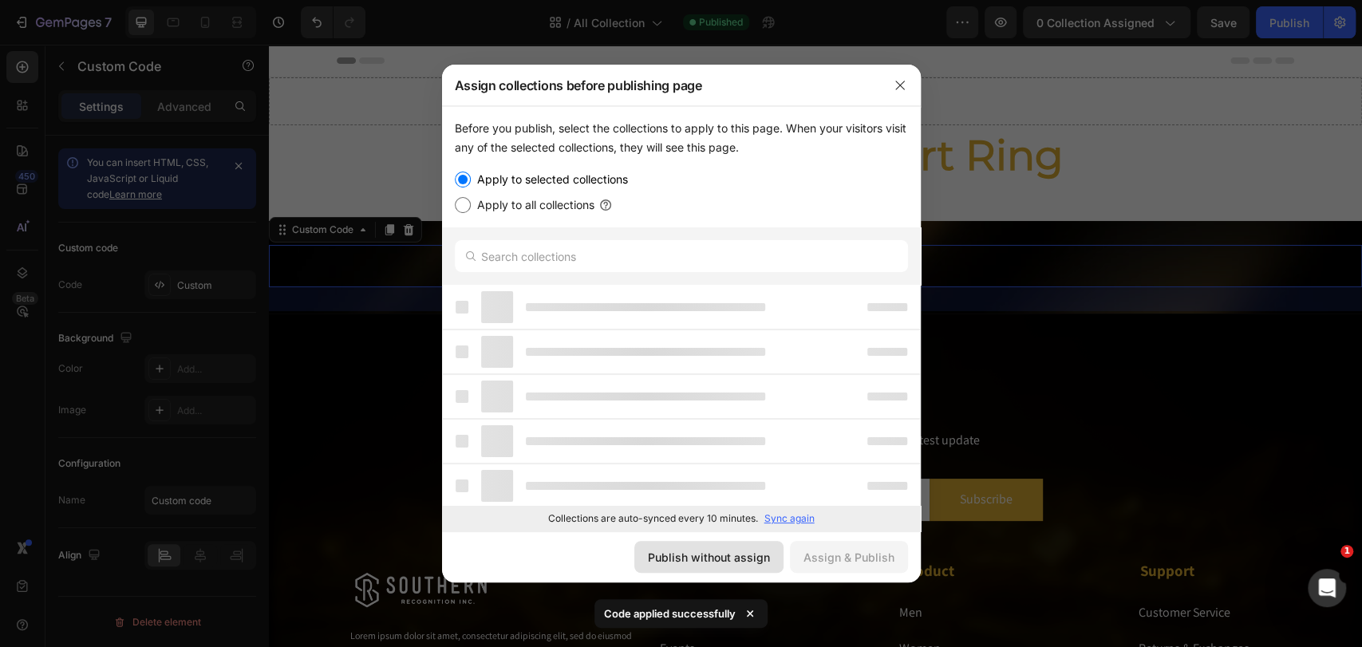
click at [731, 558] on div "Publish without assign" at bounding box center [709, 557] width 122 height 17
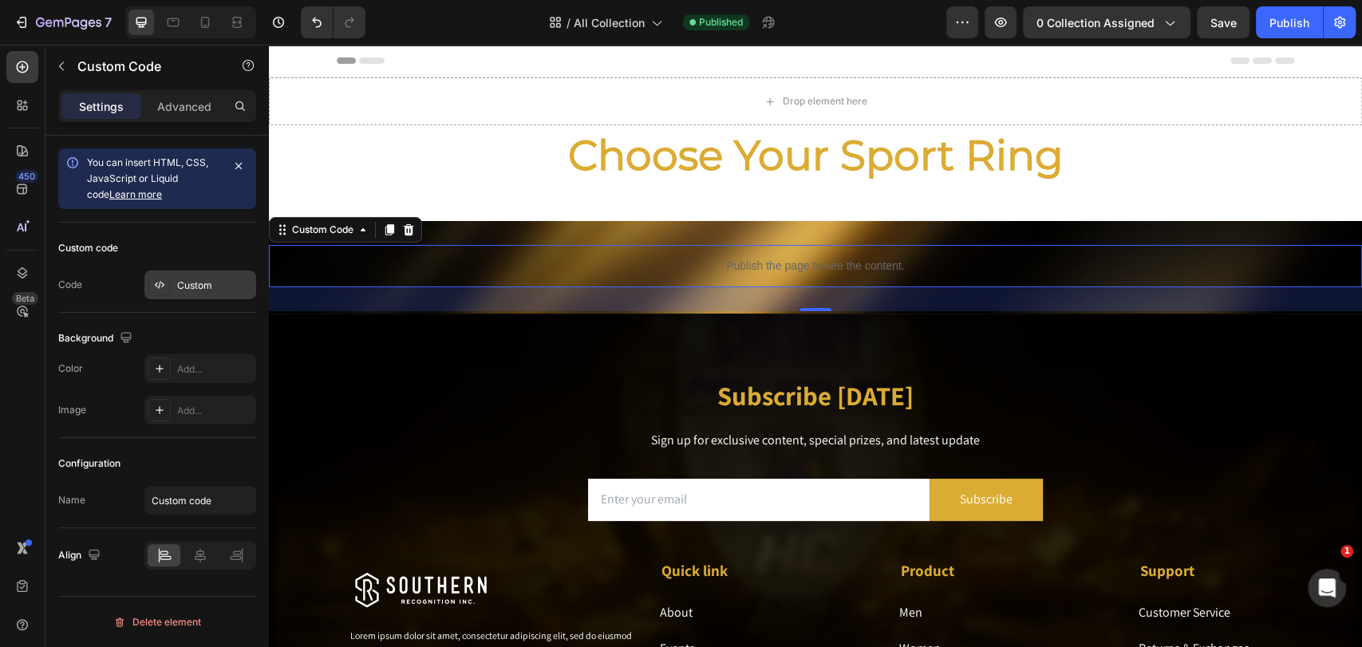
click at [199, 294] on div "Custom" at bounding box center [200, 284] width 112 height 29
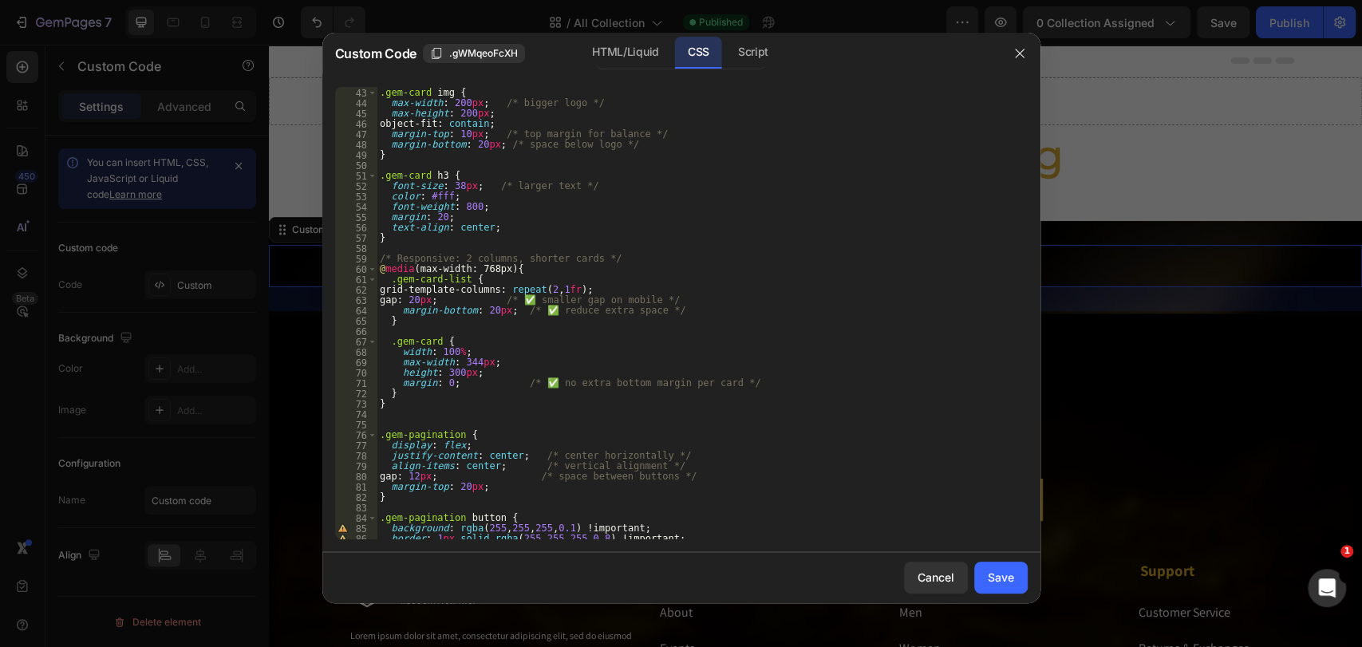
scroll to position [698, 0]
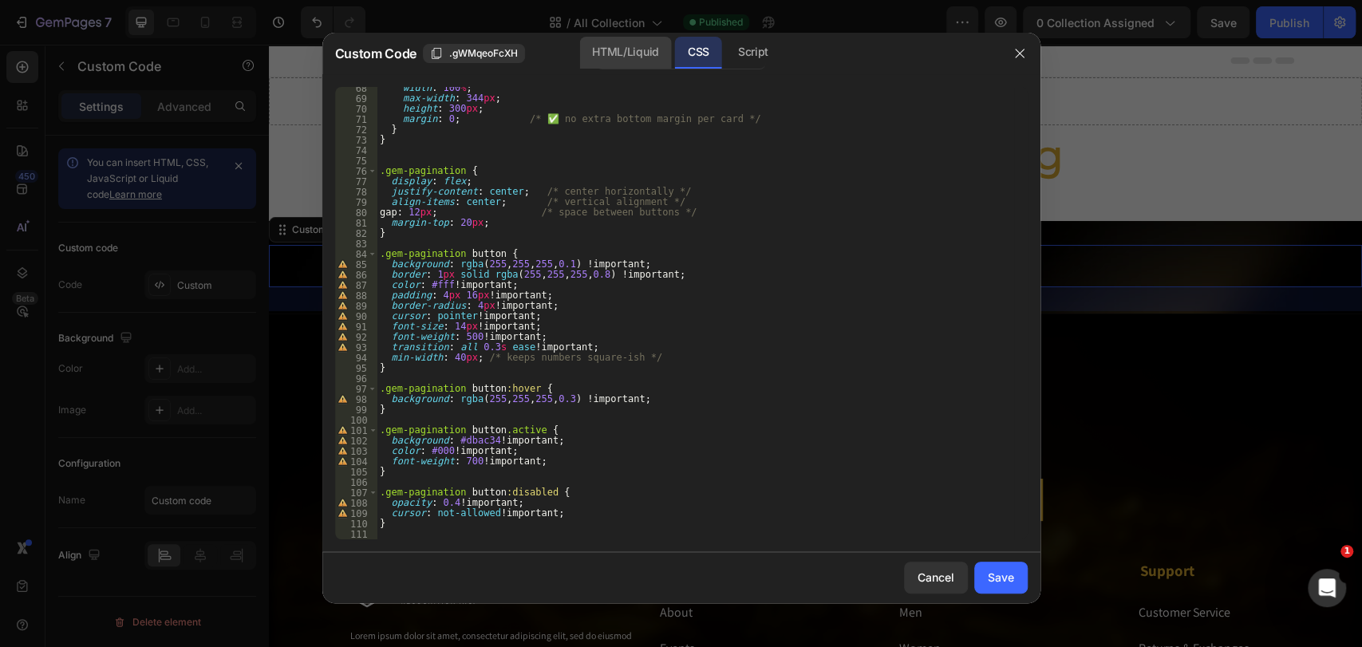
drag, startPoint x: 634, startPoint y: 69, endPoint x: 634, endPoint y: 55, distance: 13.6
click at [634, 55] on div "HTML/Liquid" at bounding box center [625, 53] width 92 height 32
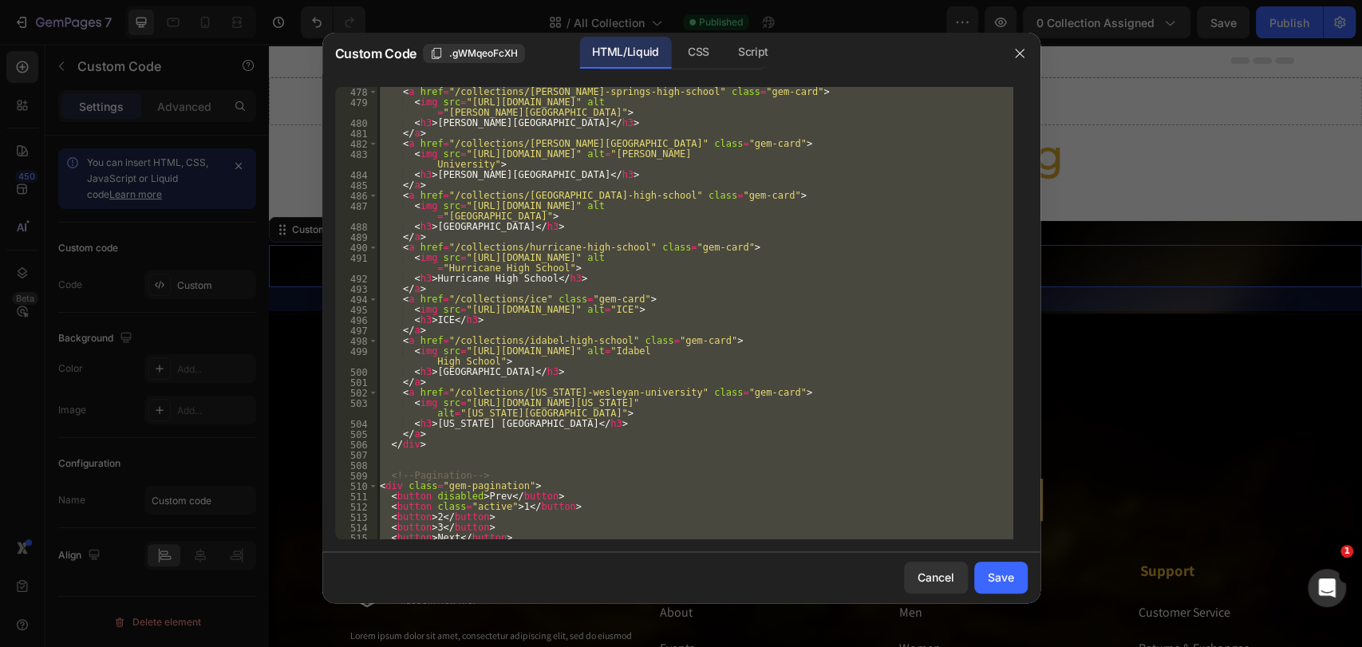
scroll to position [6134, 0]
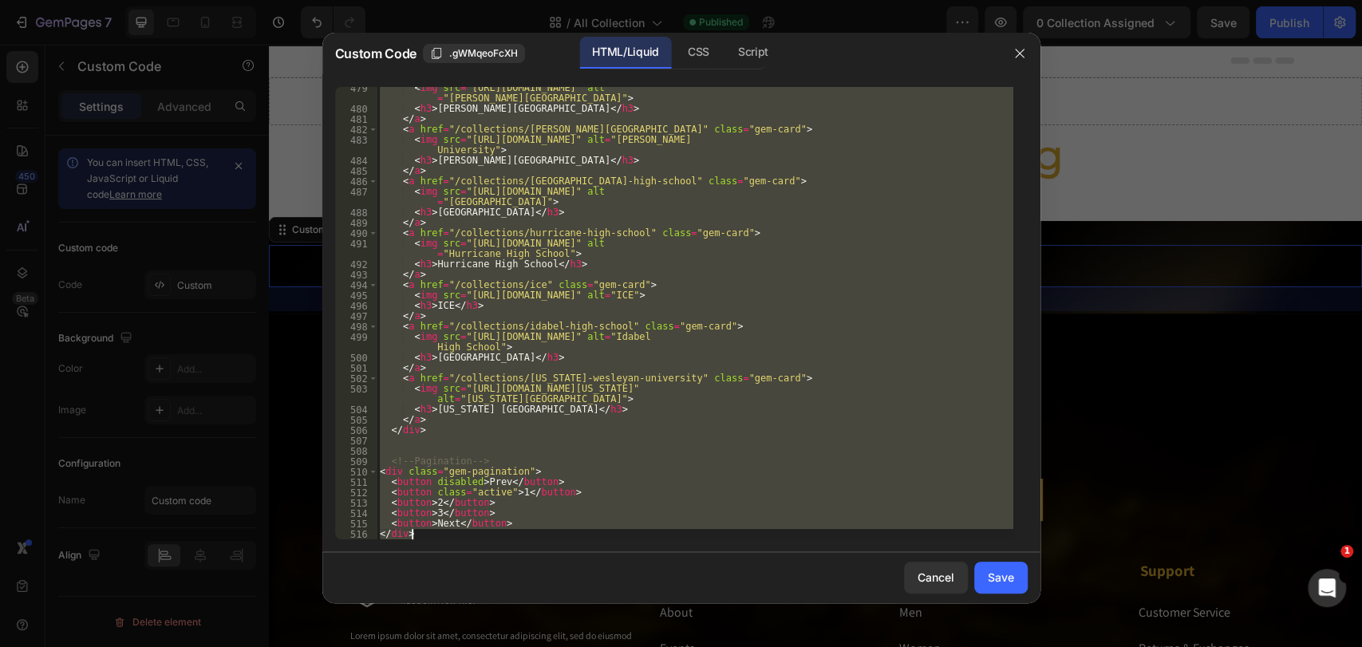
click at [555, 490] on div "< img src = "[URL][DOMAIN_NAME]" alt = "[PERSON_NAME][GEOGRAPHIC_DATA]" > < h3 …" at bounding box center [695, 313] width 637 height 452
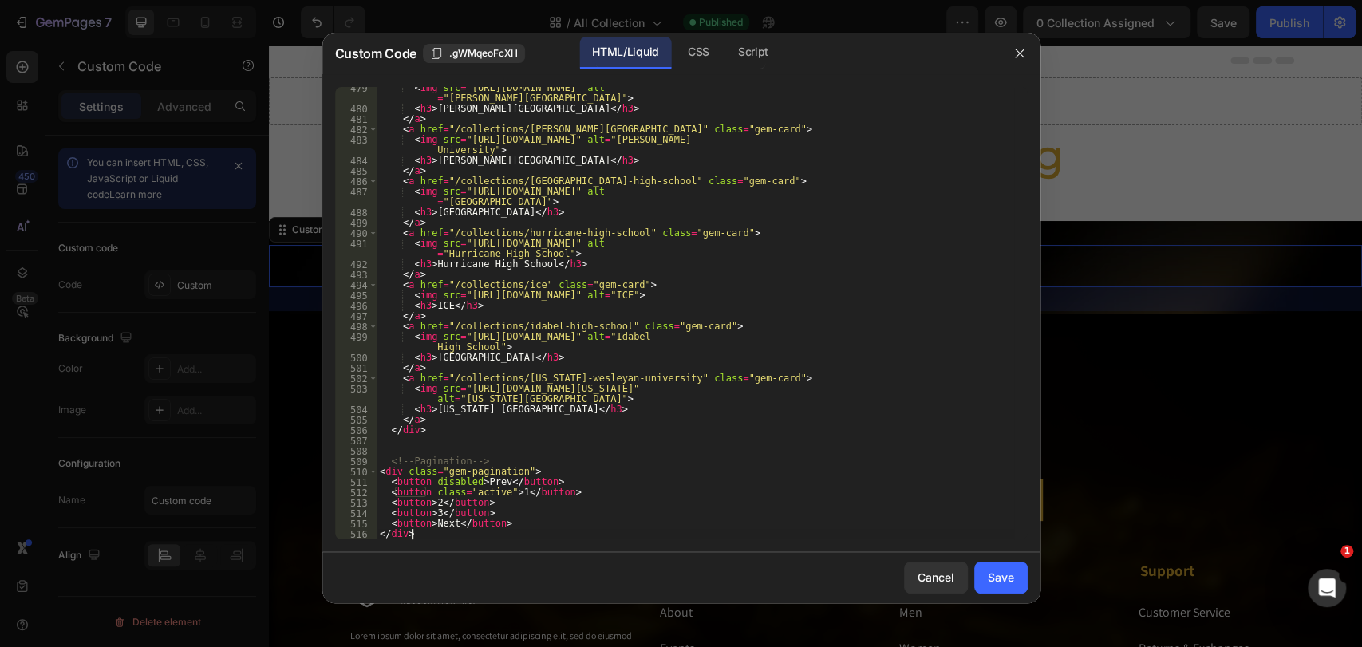
click at [457, 531] on div "< img src = "[URL][DOMAIN_NAME]" alt = "[PERSON_NAME][GEOGRAPHIC_DATA]" > < h3 …" at bounding box center [695, 325] width 637 height 484
click at [725, 64] on div "CSS" at bounding box center [753, 53] width 56 height 32
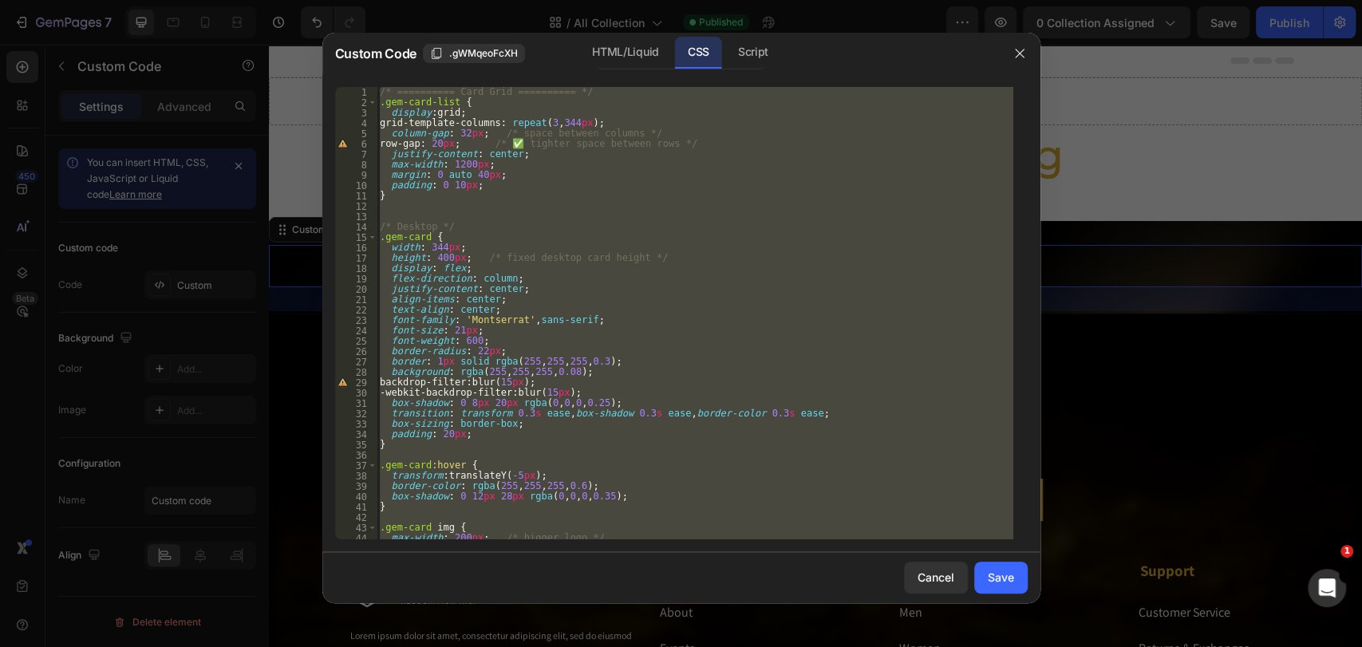
scroll to position [0, 0]
click at [552, 123] on div "/* ========== Card Grid ========== */ .gem-card-list { display : grid ; grid-te…" at bounding box center [695, 313] width 637 height 452
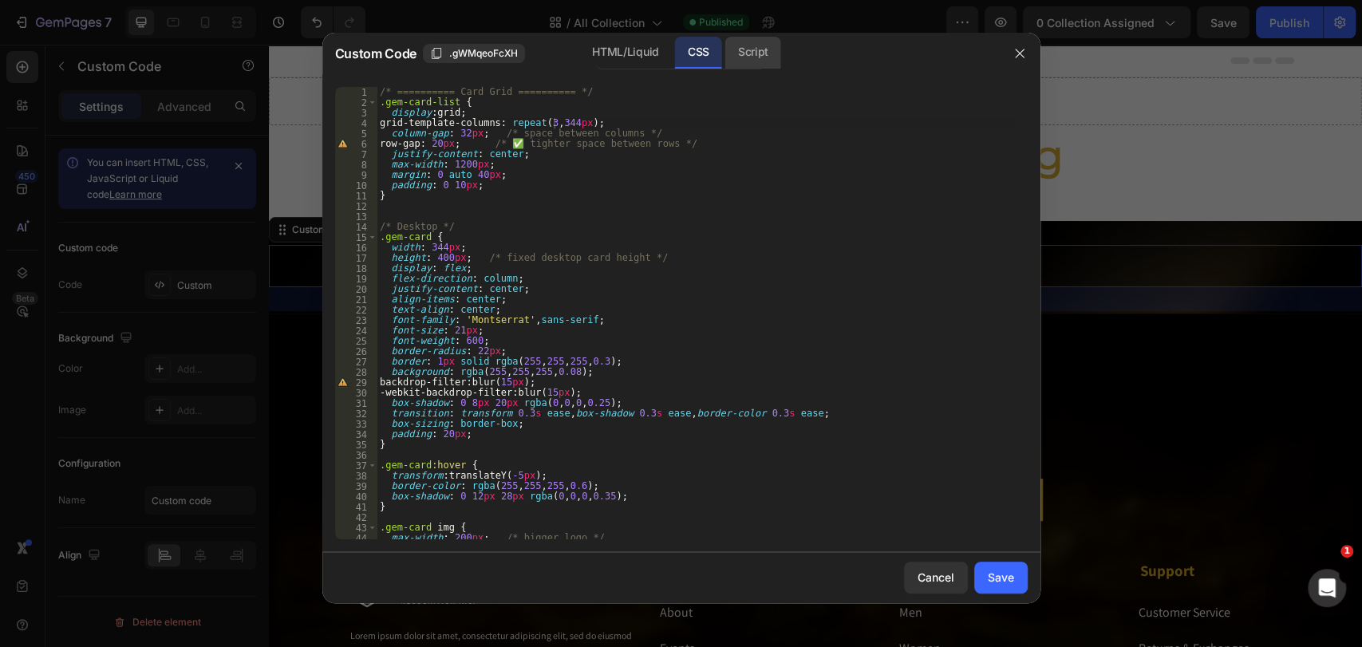
click at [752, 38] on div "Script" at bounding box center [753, 53] width 56 height 32
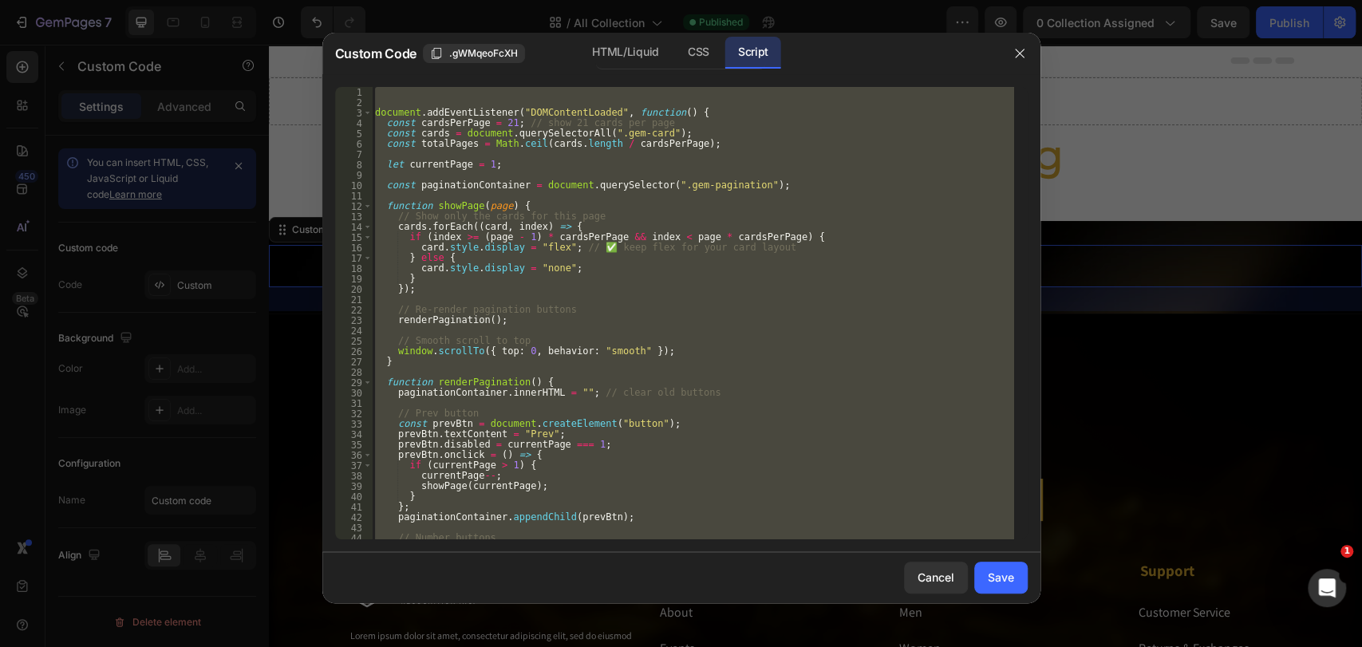
click at [660, 203] on div "document . addEventListener ( "DOMContentLoaded" , function ( ) { const cardsPe…" at bounding box center [693, 313] width 642 height 452
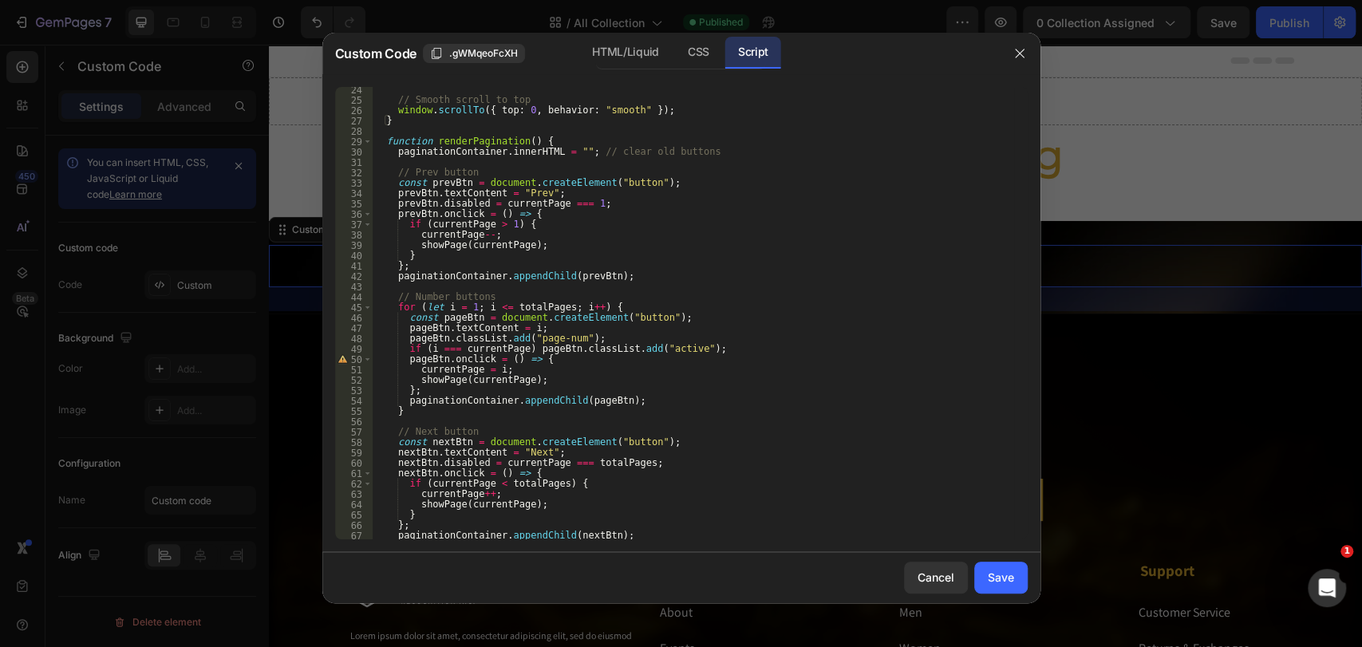
scroll to position [305, 0]
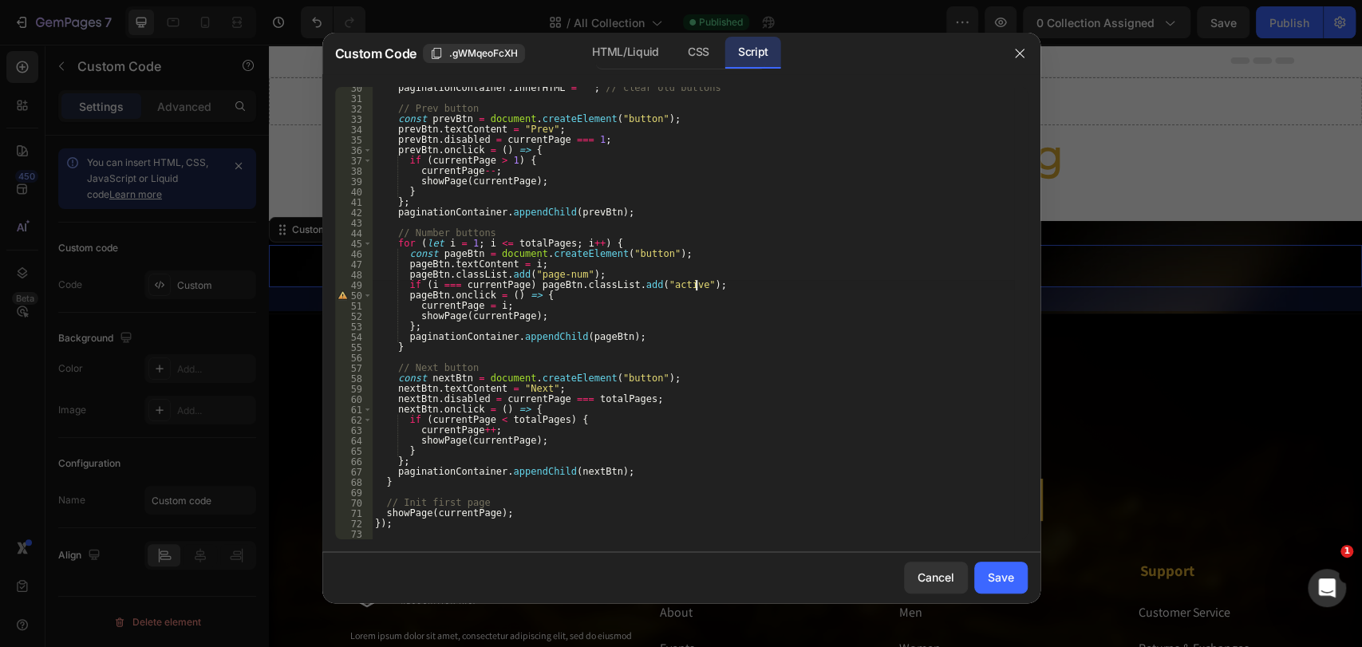
click at [821, 286] on div "paginationContainer . innerHTML = "" ; // clear old buttons // Prev button cons…" at bounding box center [693, 319] width 642 height 473
type textarea "});"
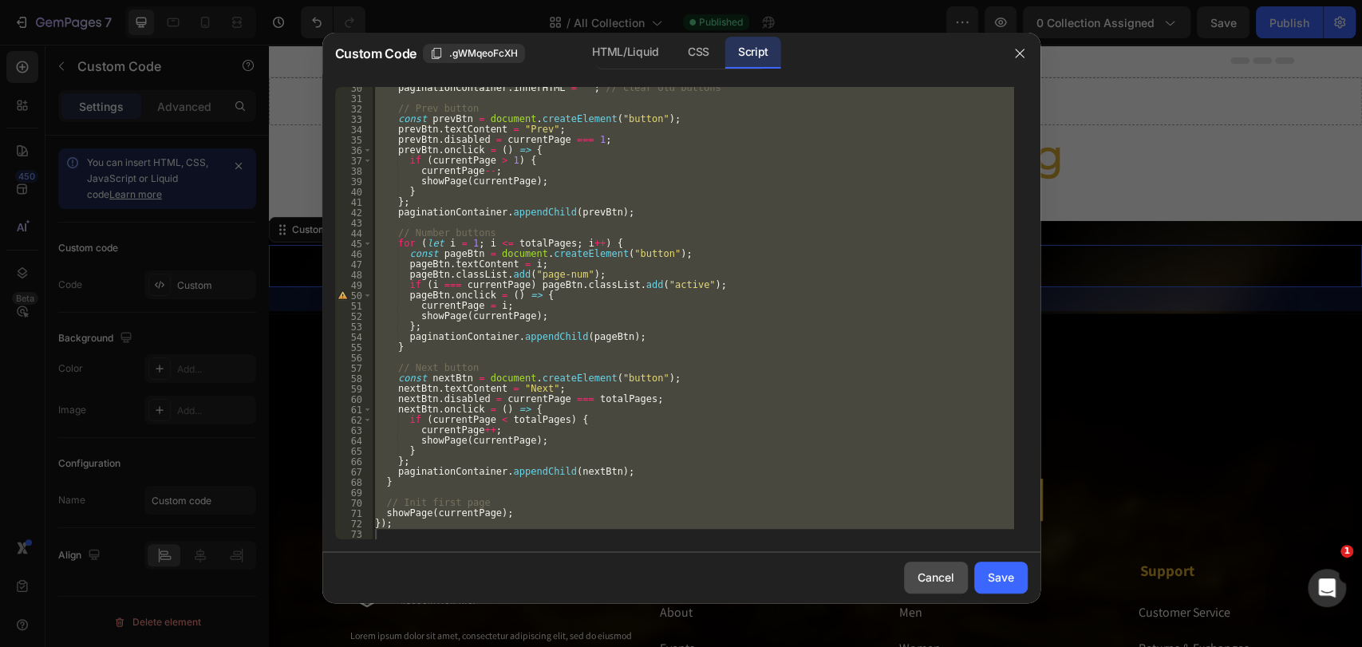
click at [944, 570] on div "Cancel" at bounding box center [936, 577] width 37 height 17
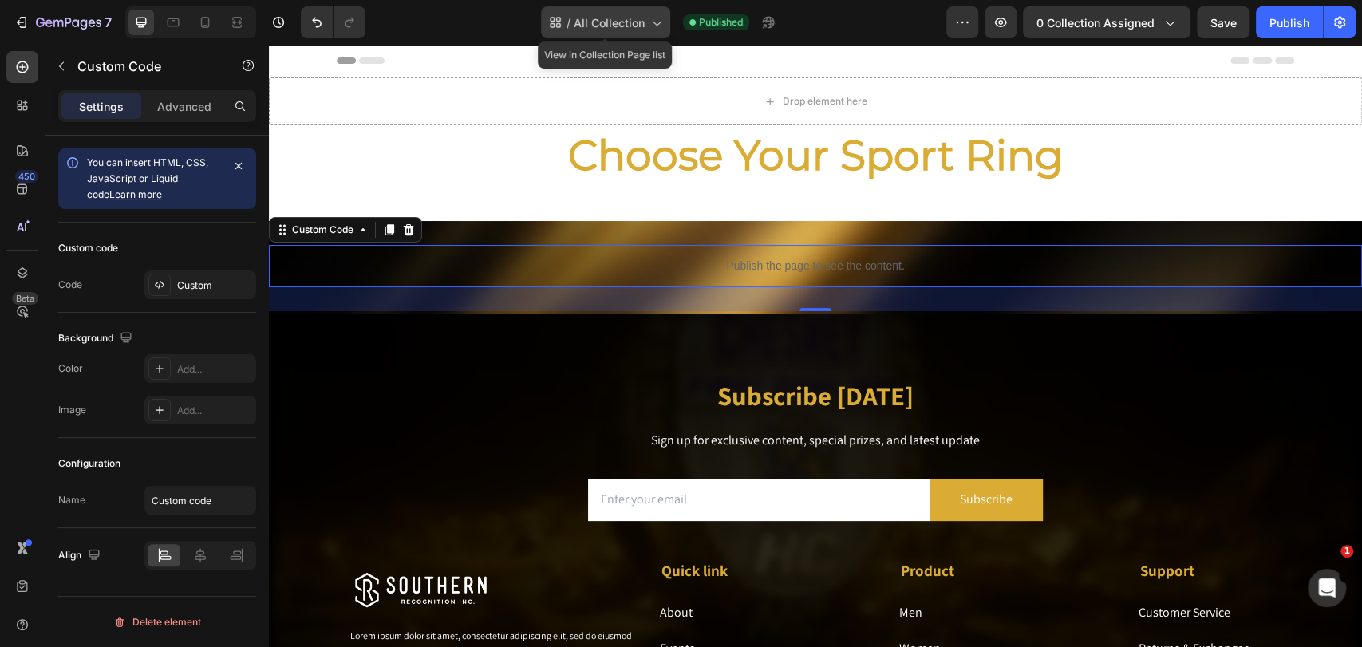
click at [642, 26] on span "All Collection" at bounding box center [609, 22] width 71 height 17
click at [462, 16] on div "/ All Collection Published" at bounding box center [662, 22] width 568 height 32
click at [627, 28] on span "All Collection" at bounding box center [609, 22] width 71 height 17
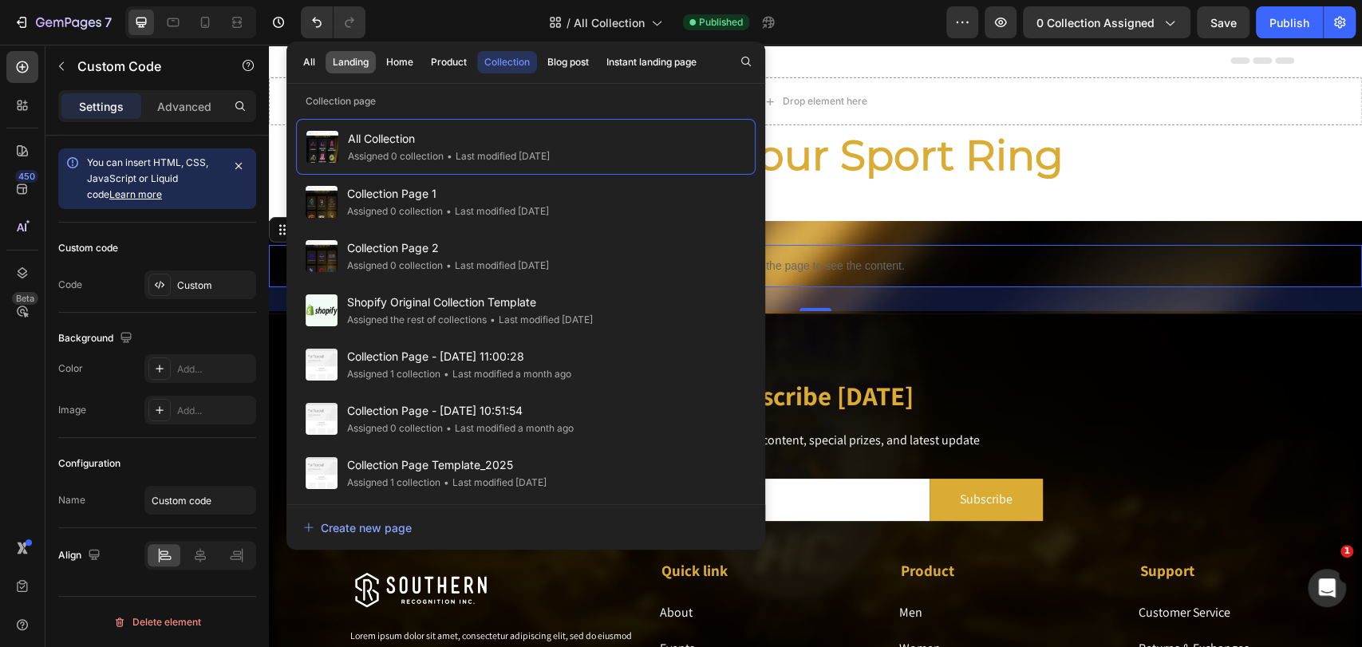
click at [347, 62] on div "Landing" at bounding box center [351, 62] width 36 height 14
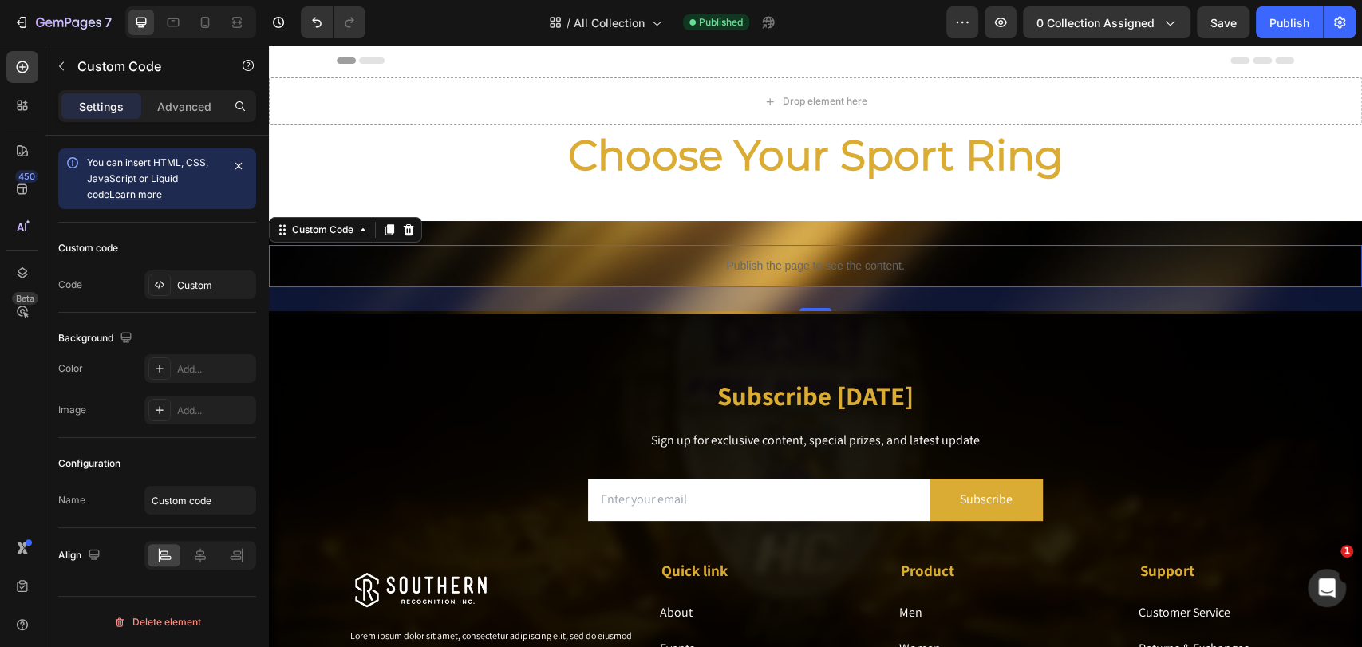
drag, startPoint x: 405, startPoint y: 156, endPoint x: 421, endPoint y: 3, distance: 154.0
click at [421, 3] on div "7 Version history / All Collection Published Preview 0 collection assigned Save…" at bounding box center [681, 22] width 1362 height 45
